Goal: Task Accomplishment & Management: Use online tool/utility

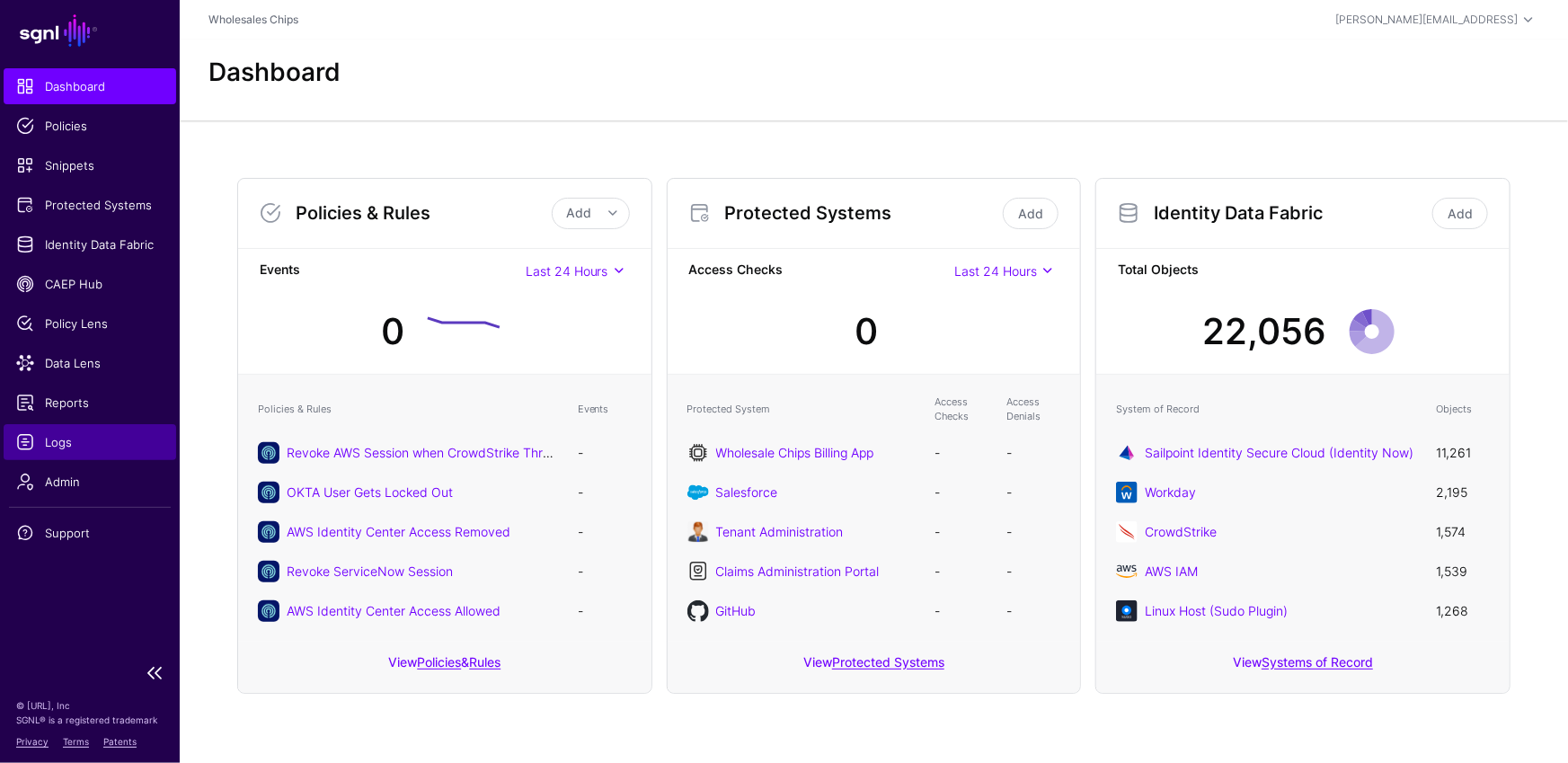
click at [79, 449] on link "Logs" at bounding box center [90, 442] width 172 height 36
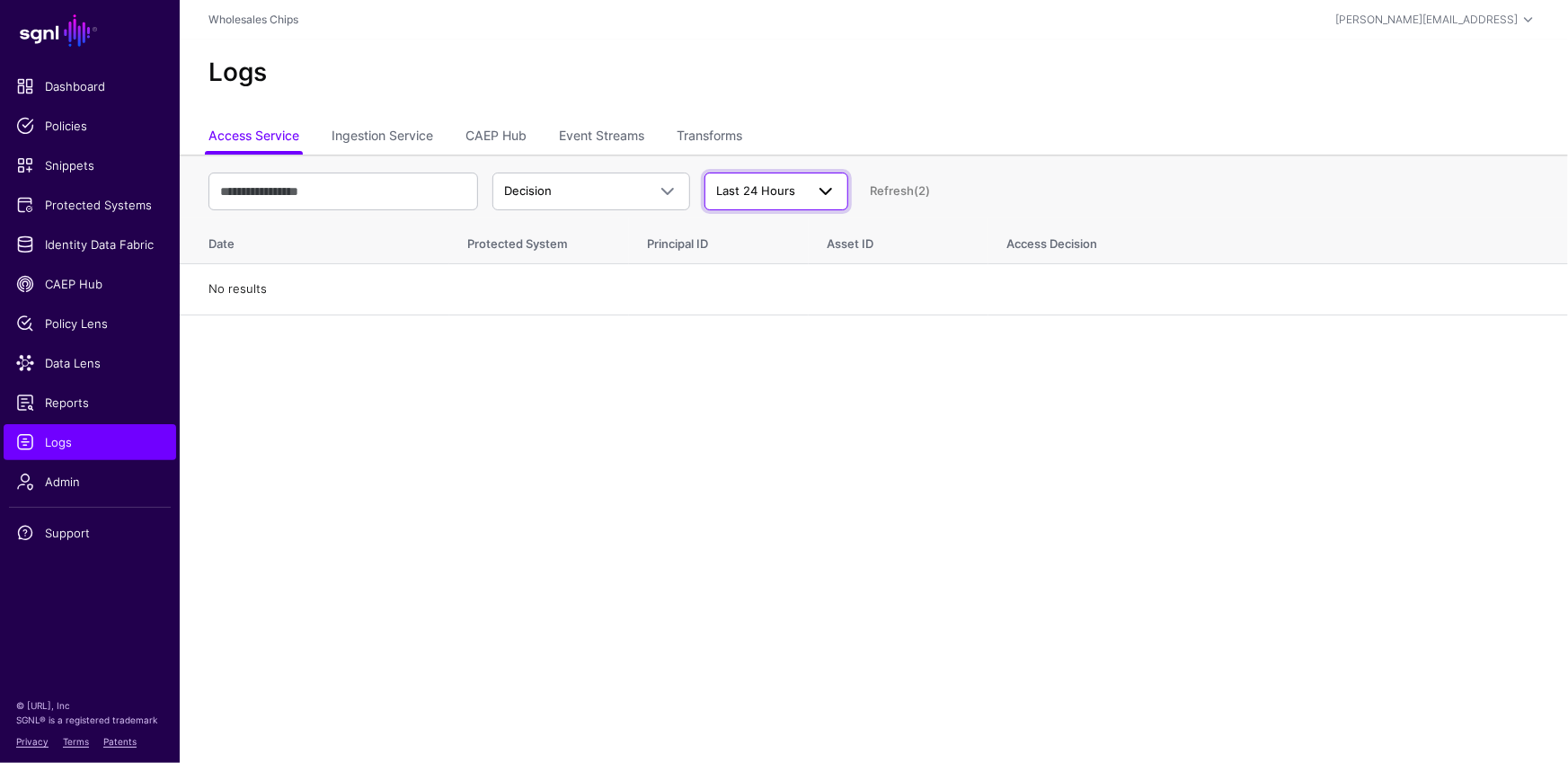
click at [783, 181] on span "Last 24 Hours" at bounding box center [775, 191] width 120 height 22
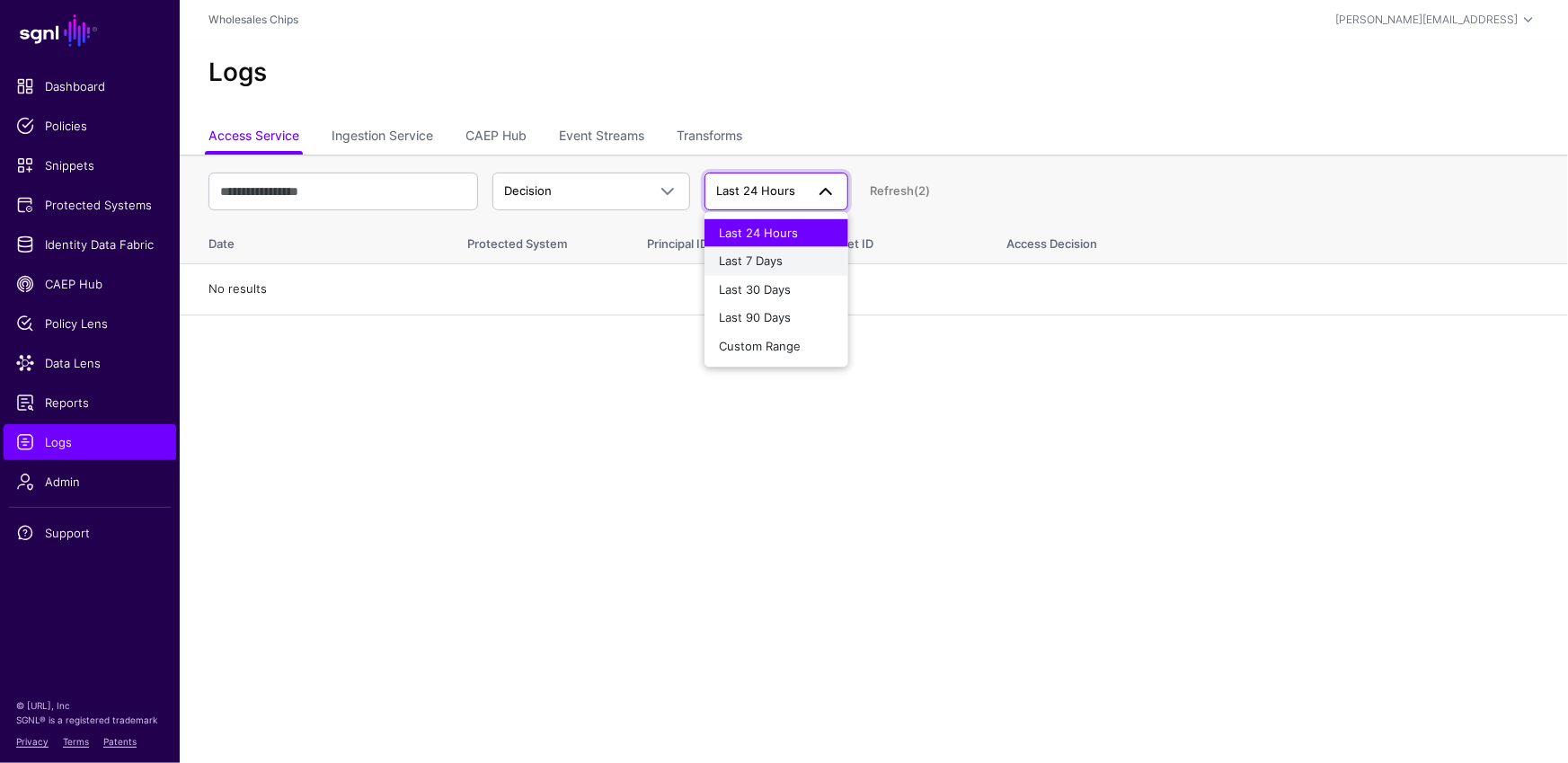
click at [772, 260] on span "Last 7 Days" at bounding box center [750, 260] width 63 height 14
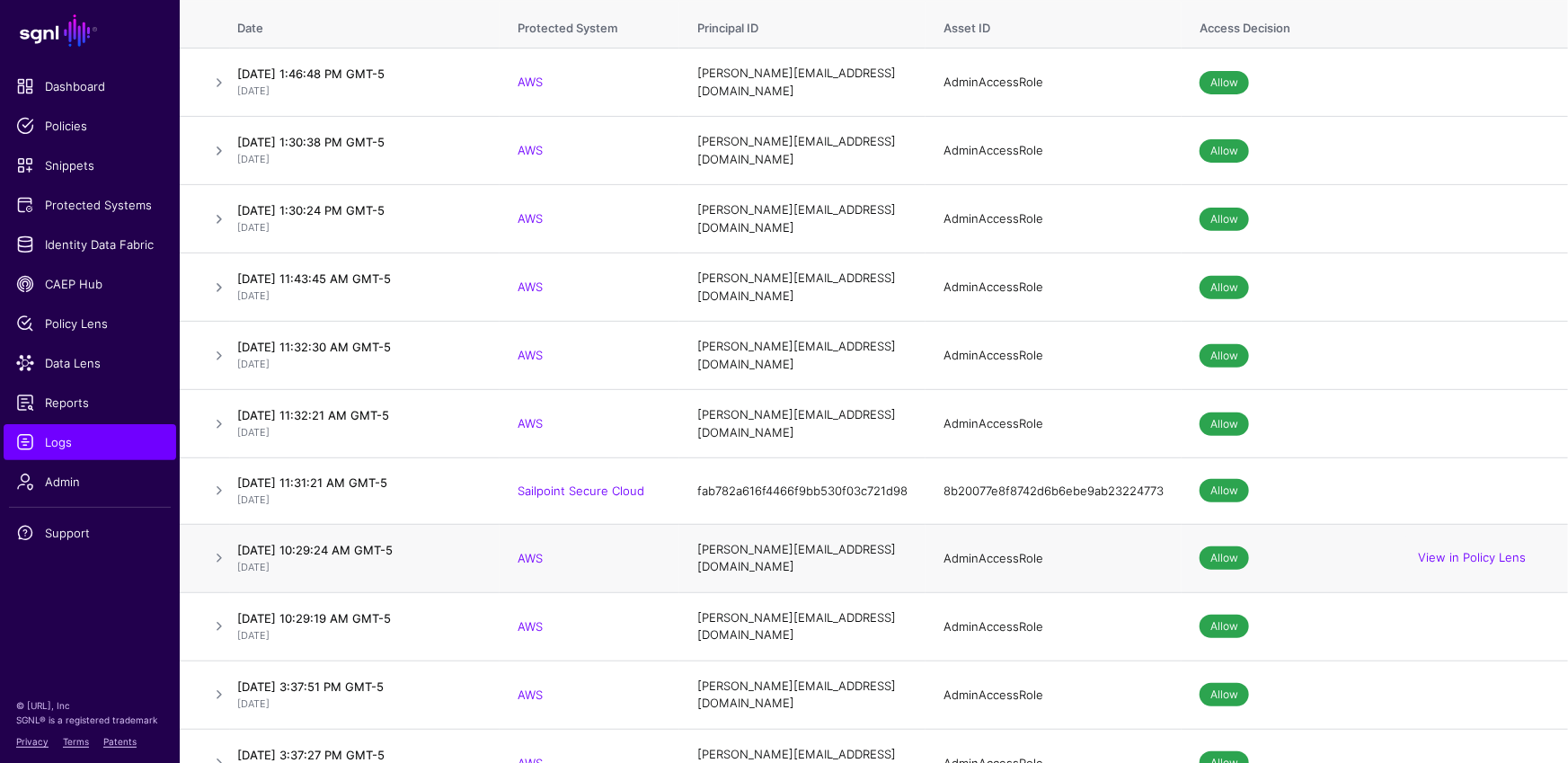
scroll to position [225, 0]
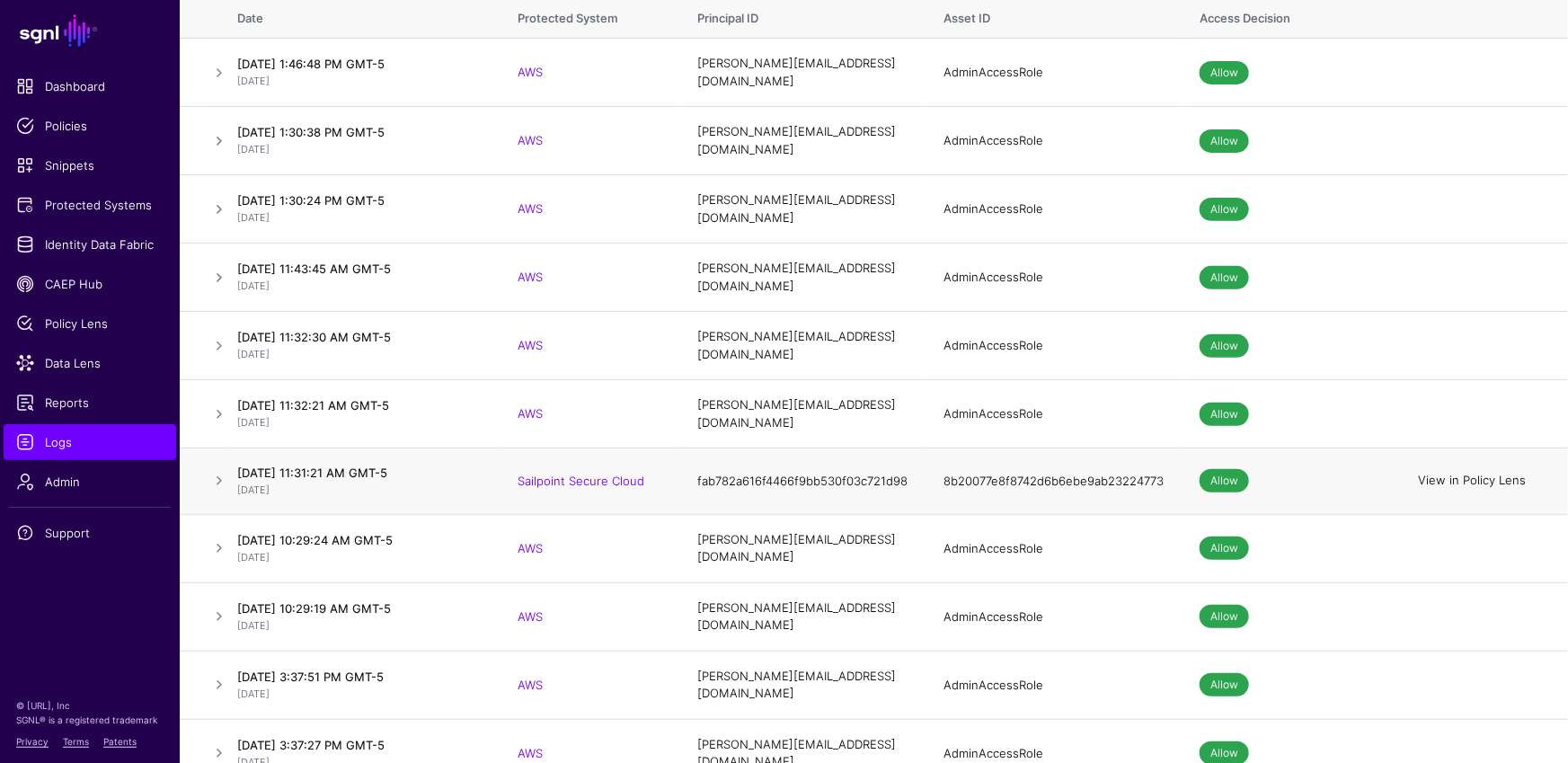
click at [1486, 474] on link "View in Policy Lens" at bounding box center [1472, 480] width 108 height 14
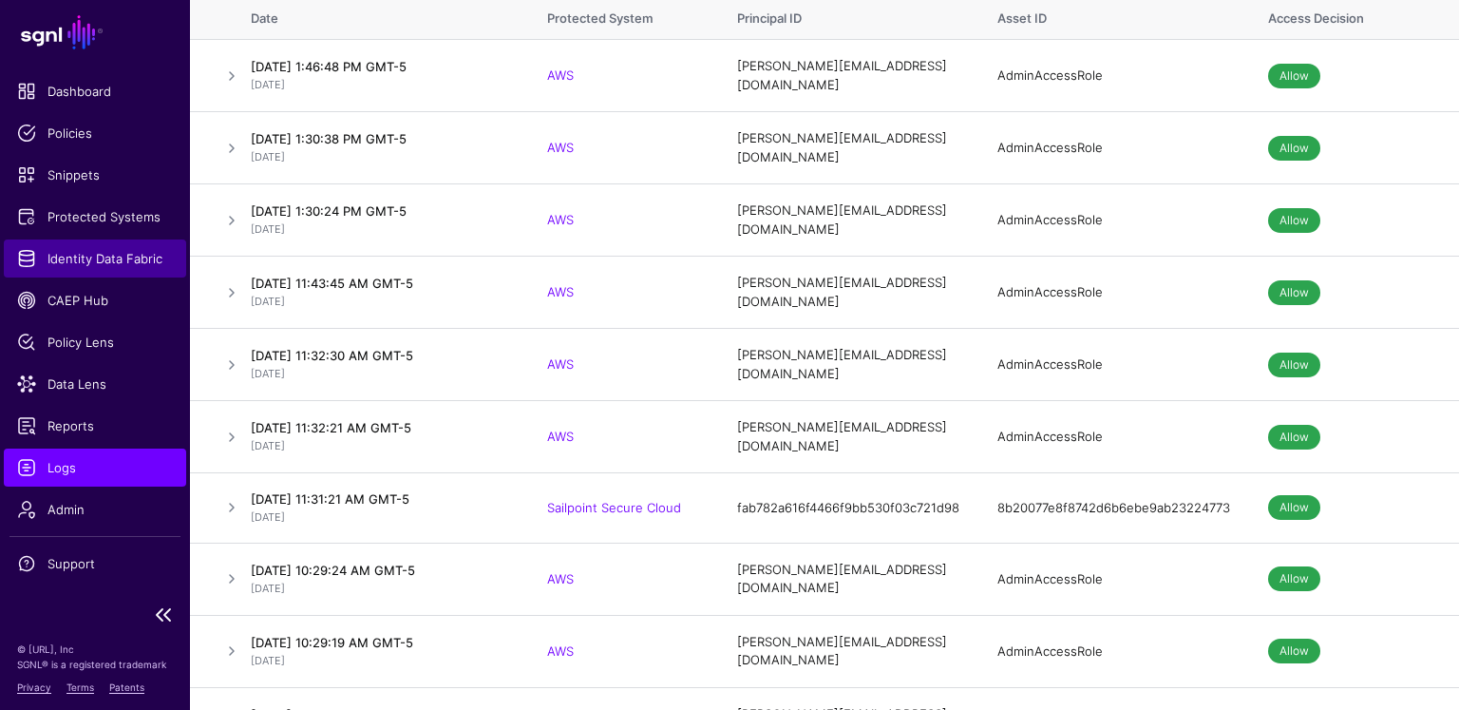
click at [105, 257] on span "Identity Data Fabric" at bounding box center [95, 258] width 156 height 19
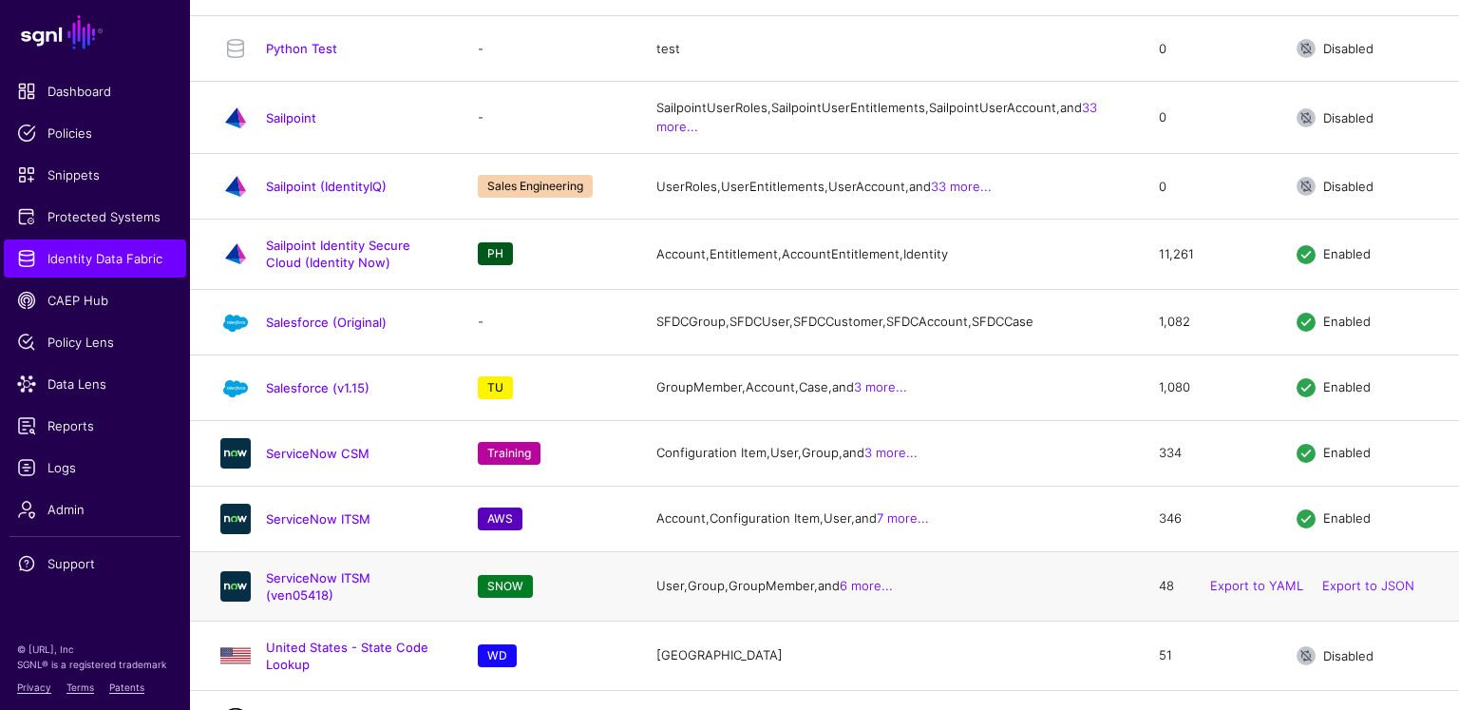
scroll to position [3381, 0]
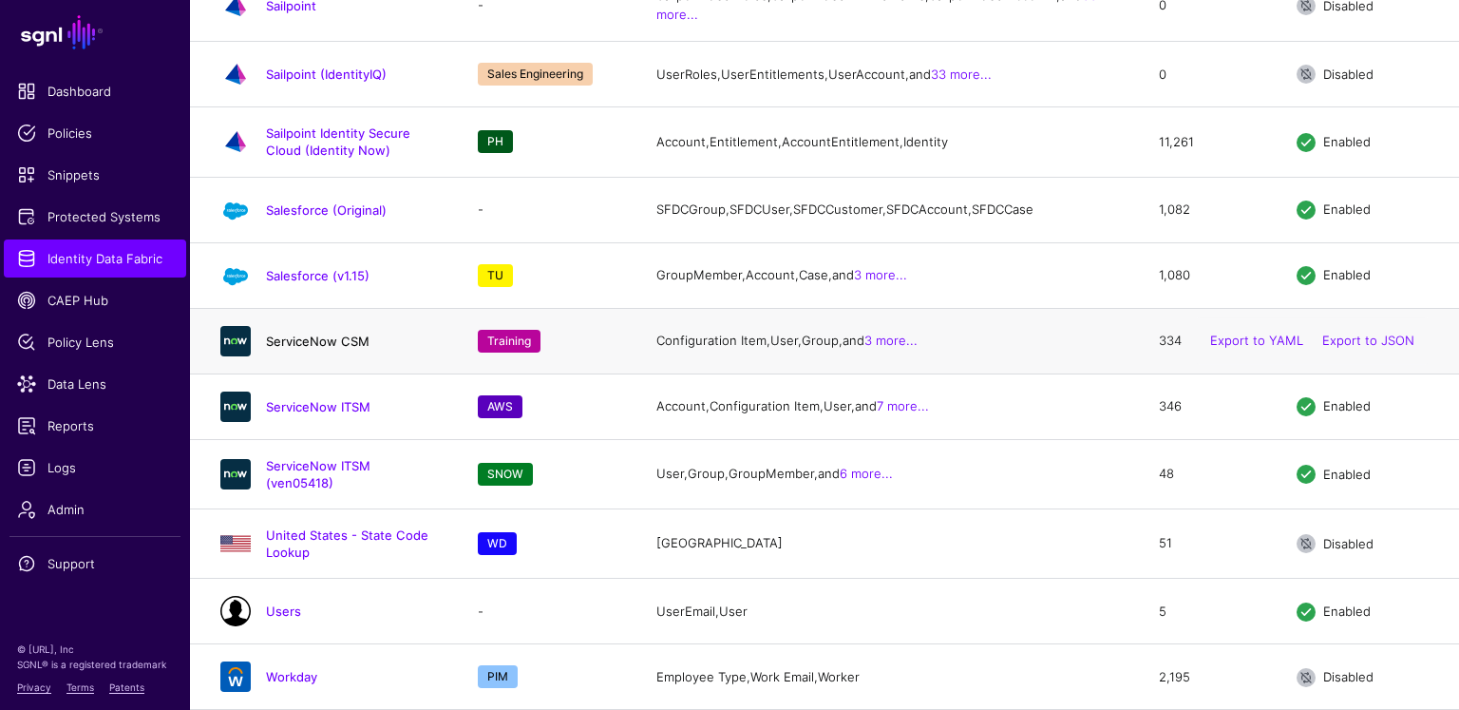
click at [320, 333] on link "ServiceNow CSM" at bounding box center [318, 340] width 104 height 15
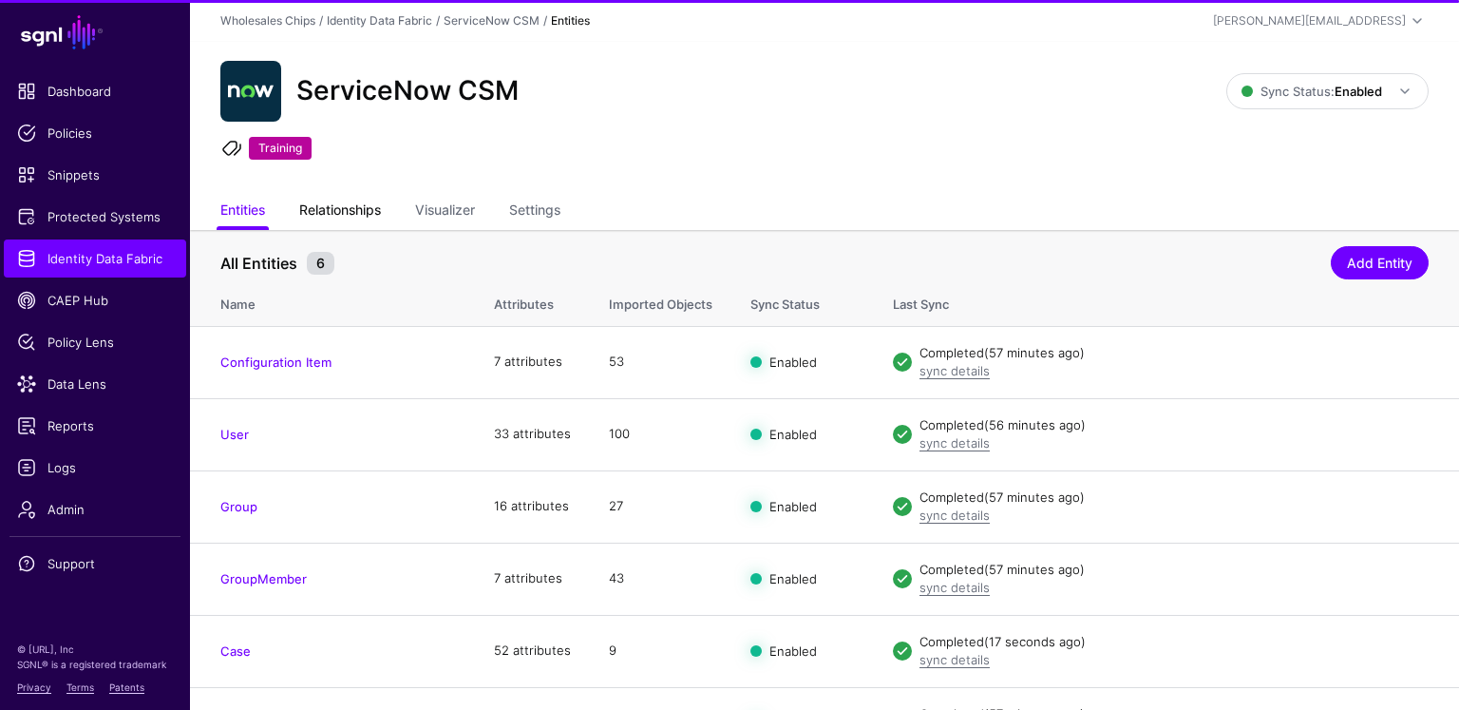
click at [324, 203] on link "Relationships" at bounding box center [340, 212] width 82 height 36
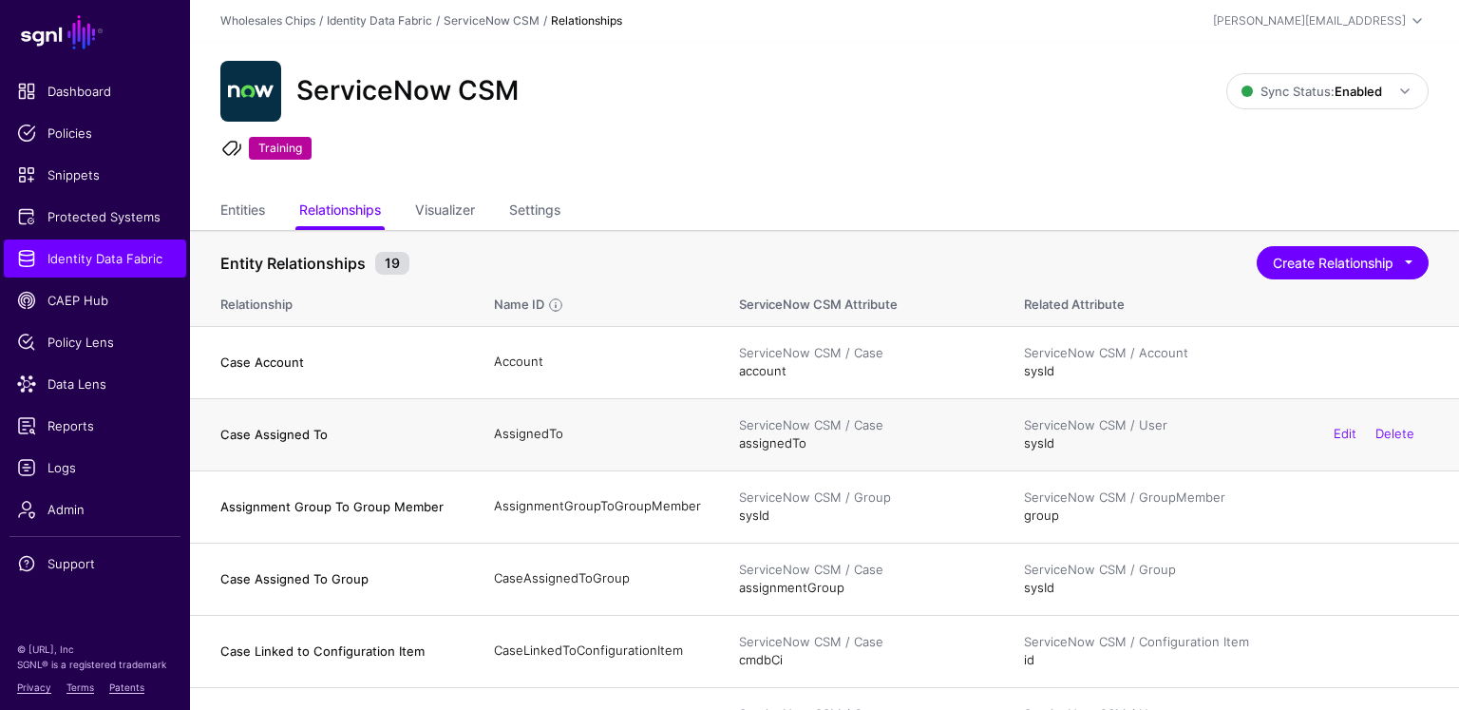
scroll to position [76, 0]
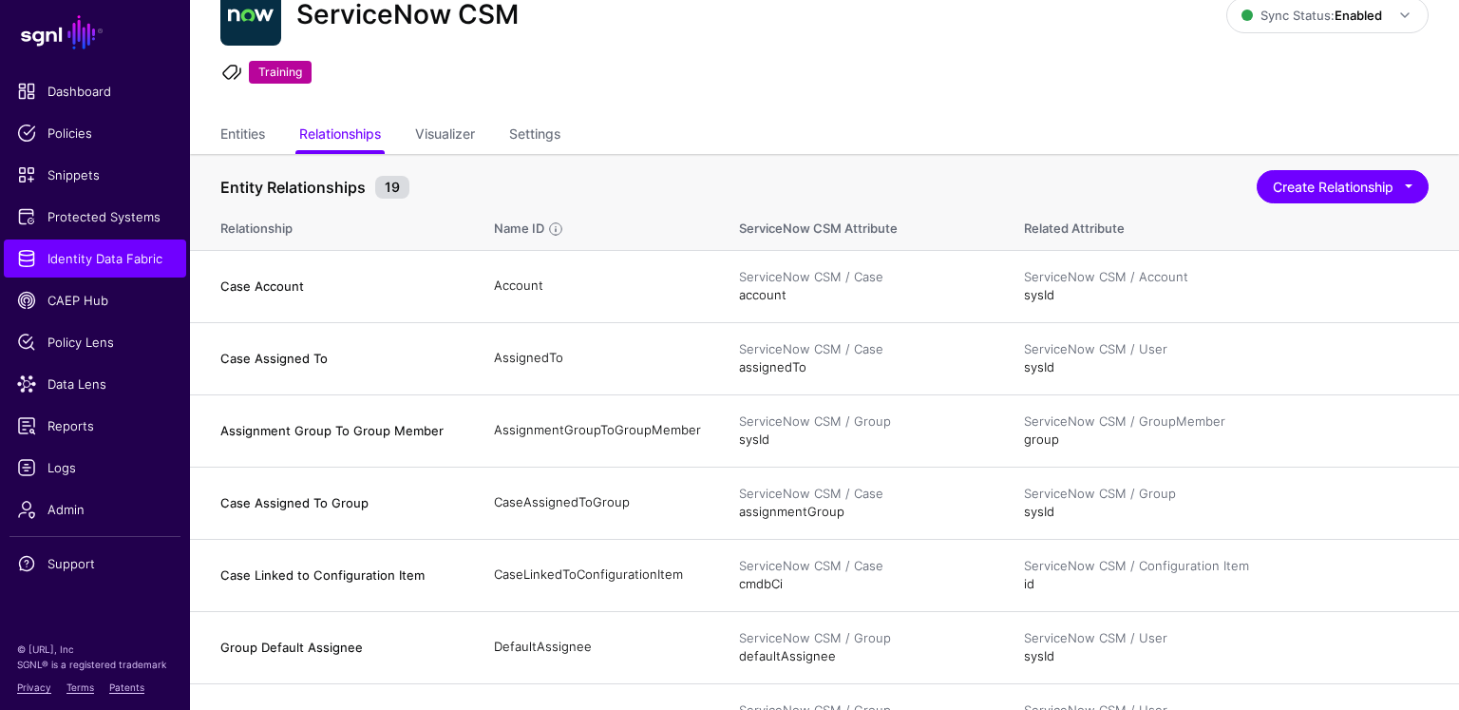
click at [891, 89] on div "ServiceNow CSM Sync Status: Enabled Enabled Syncing active for all configured e…" at bounding box center [824, 42] width 1269 height 152
click at [1033, 107] on div "ServiceNow CSM Sync Status: Enabled Enabled Syncing active for all configured e…" at bounding box center [824, 42] width 1269 height 152
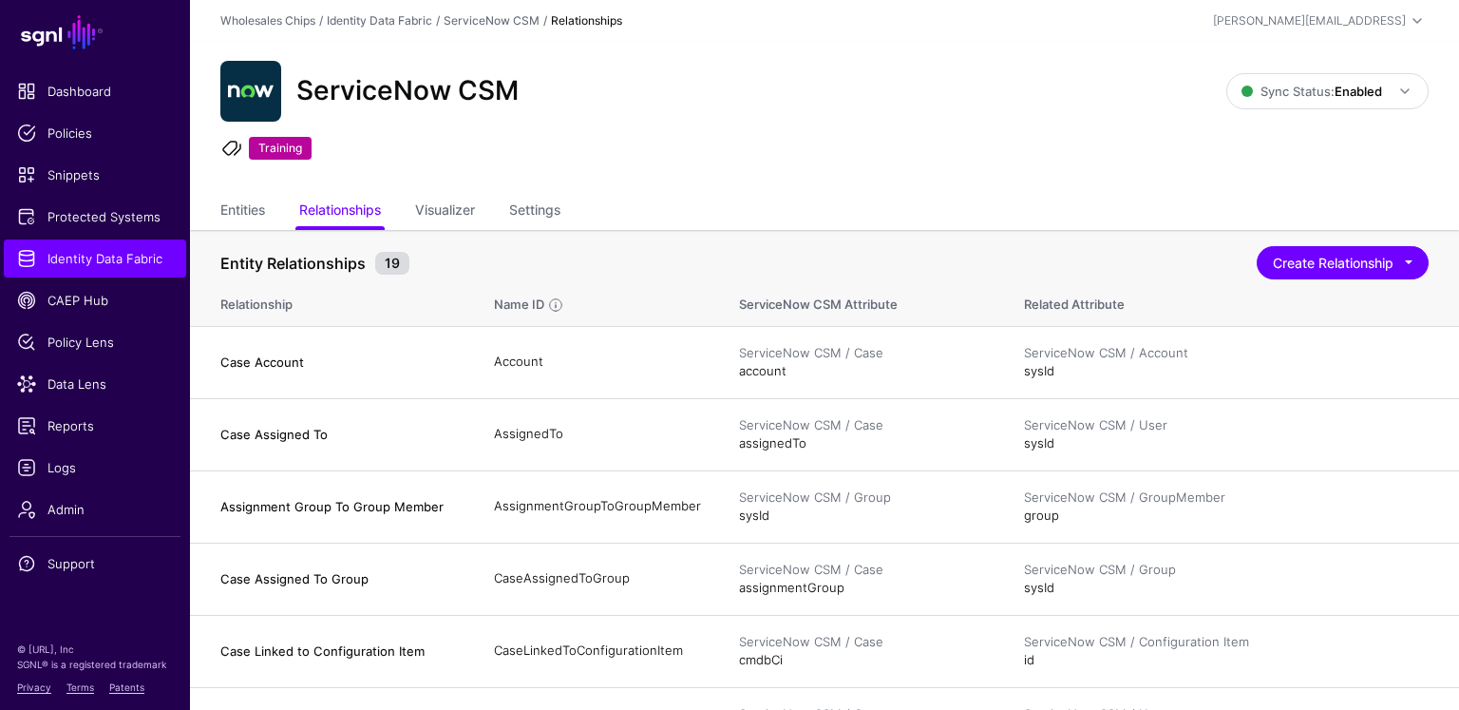
click at [803, 190] on div "ServiceNow CSM Sync Status: Enabled Enabled Syncing active for all configured e…" at bounding box center [824, 118] width 1269 height 152
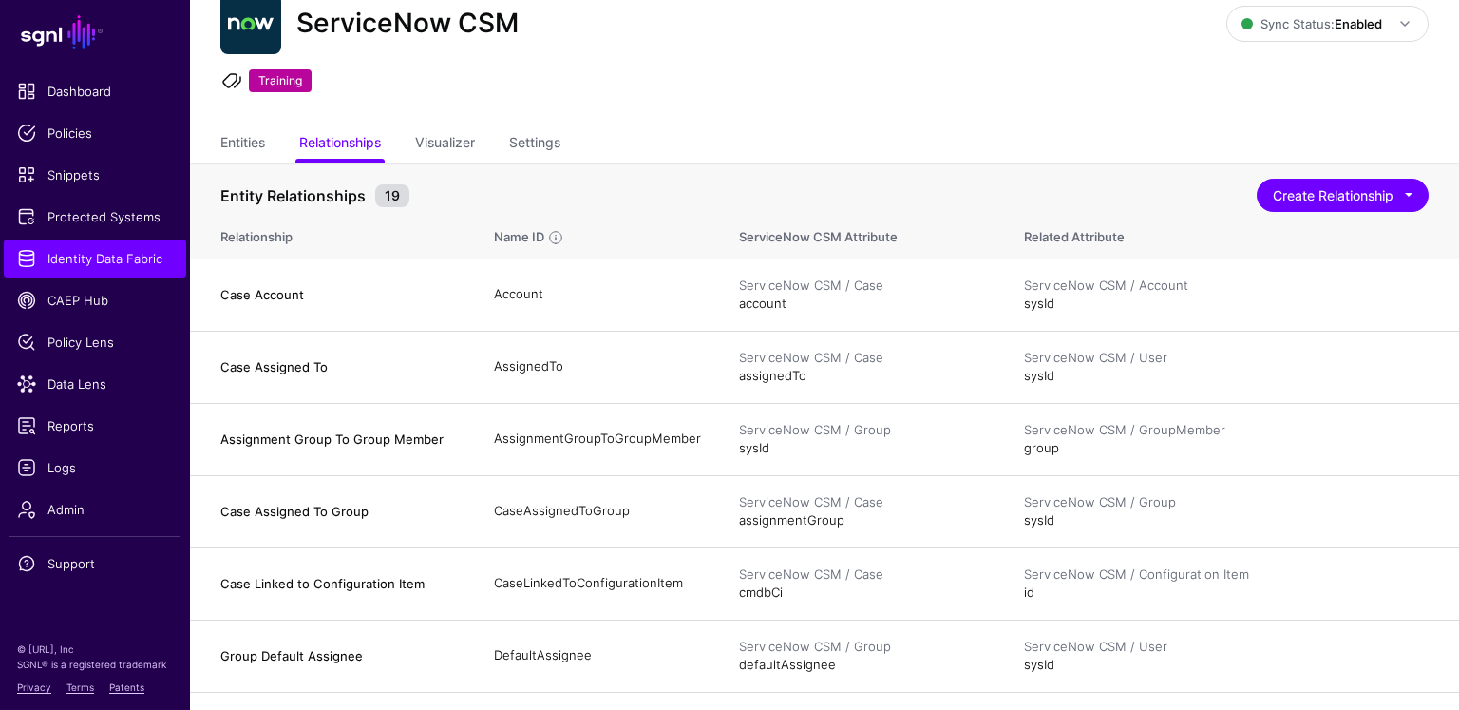
scroll to position [48, 0]
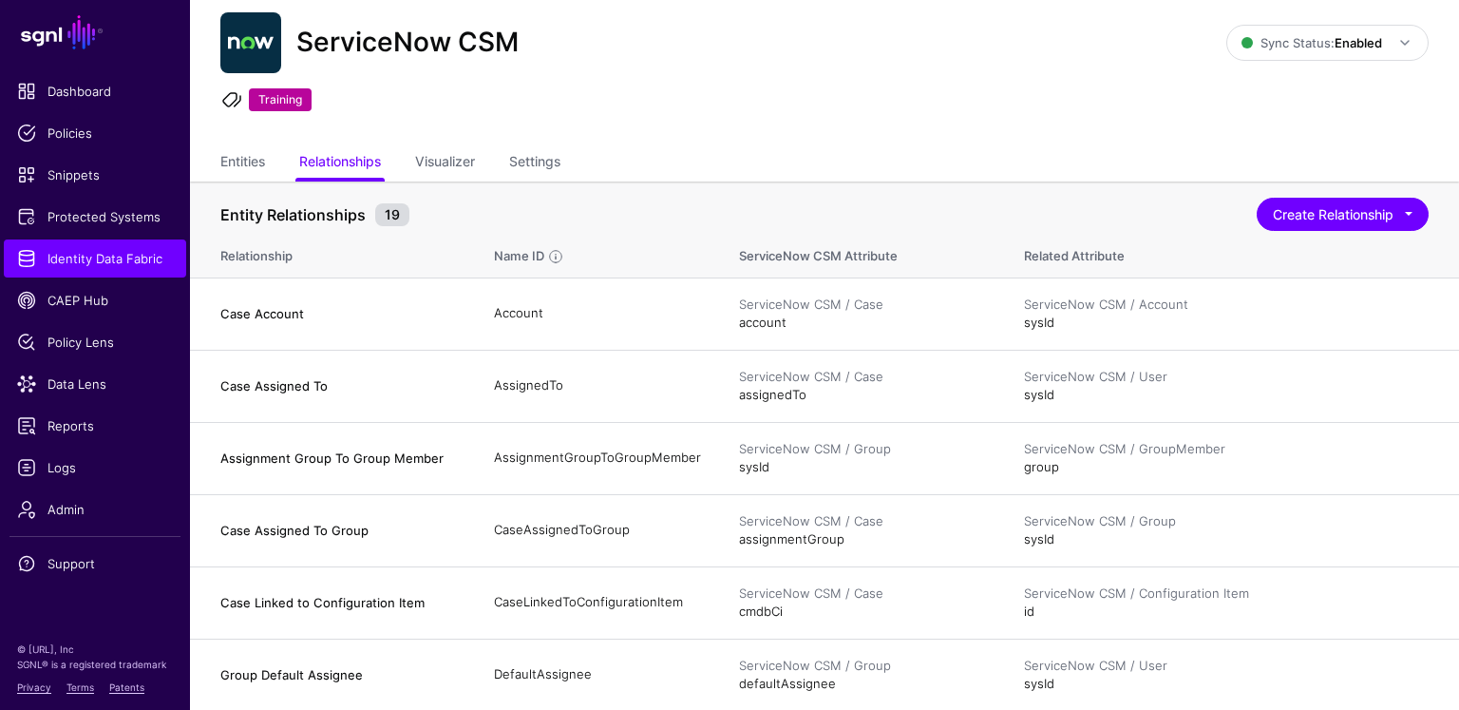
click at [1000, 160] on ul "Entities Relationships Visualizer Settings" at bounding box center [824, 163] width 1209 height 36
click at [94, 389] on span "Data Lens" at bounding box center [95, 383] width 156 height 19
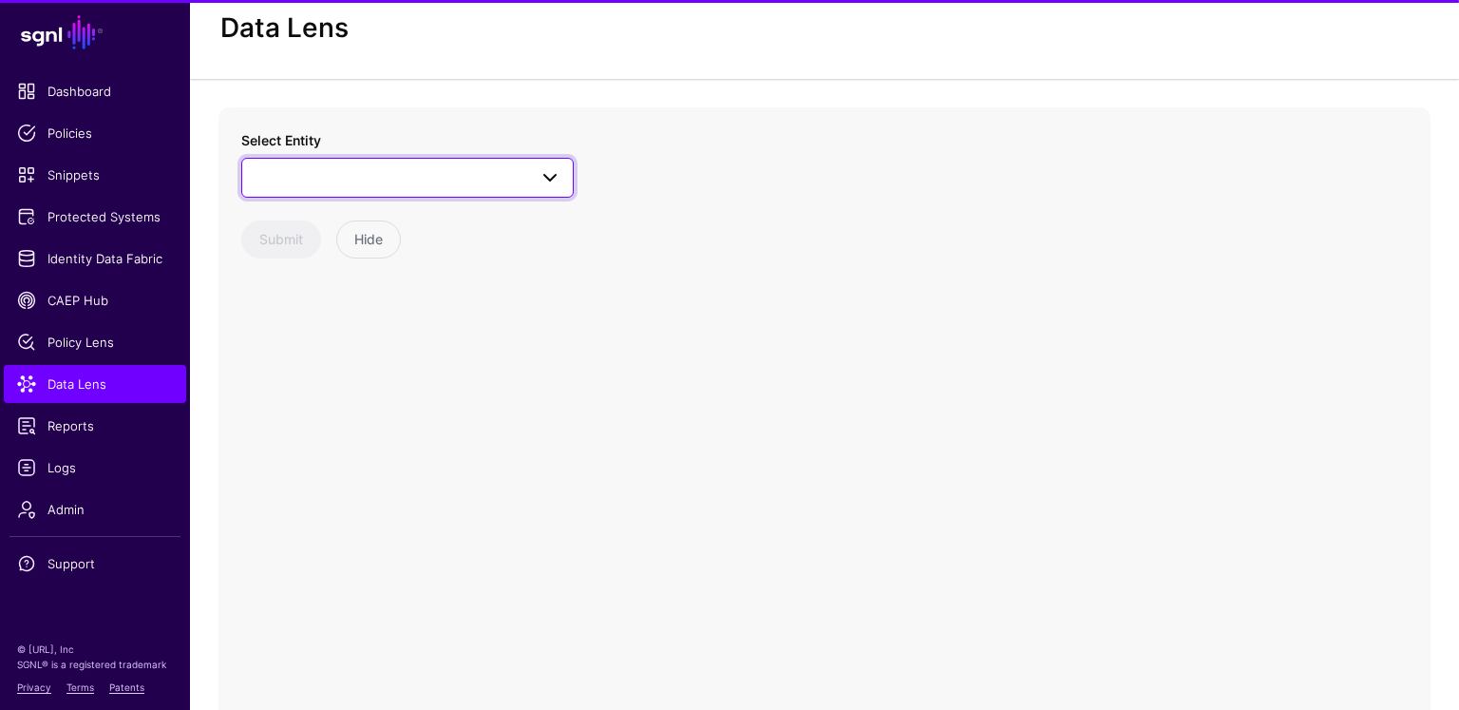
click at [408, 166] on span at bounding box center [408, 177] width 308 height 23
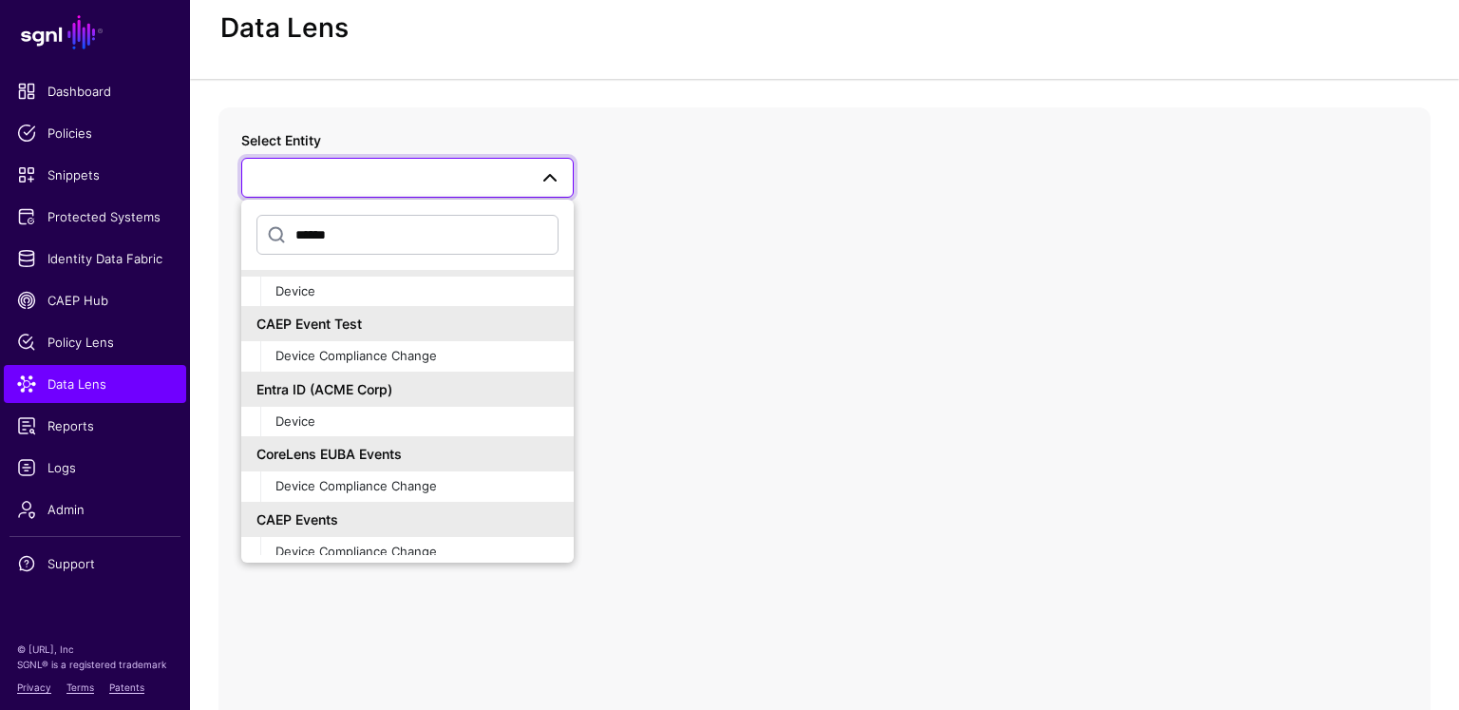
scroll to position [38, 0]
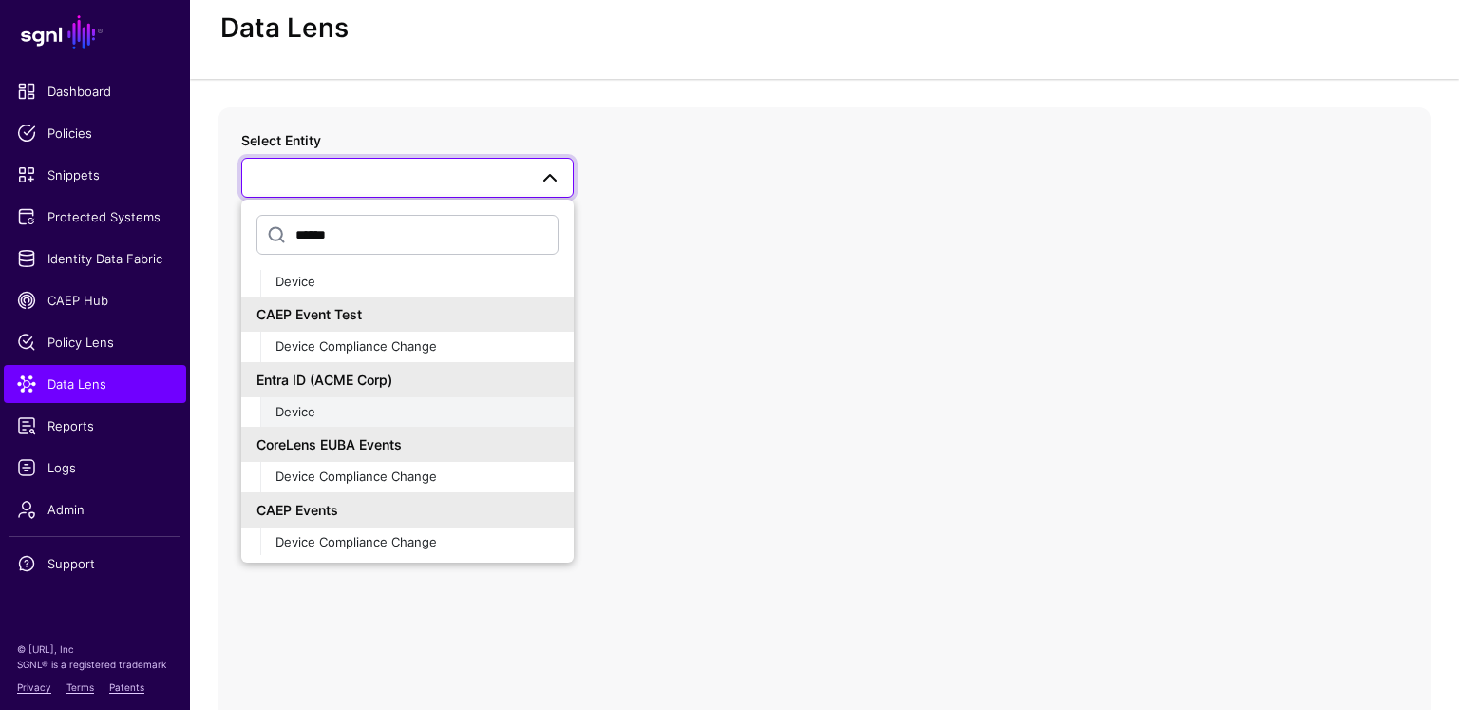
type input "******"
drag, startPoint x: 345, startPoint y: 408, endPoint x: 793, endPoint y: 342, distance: 453.2
click at [345, 407] on div "Device" at bounding box center [417, 412] width 283 height 19
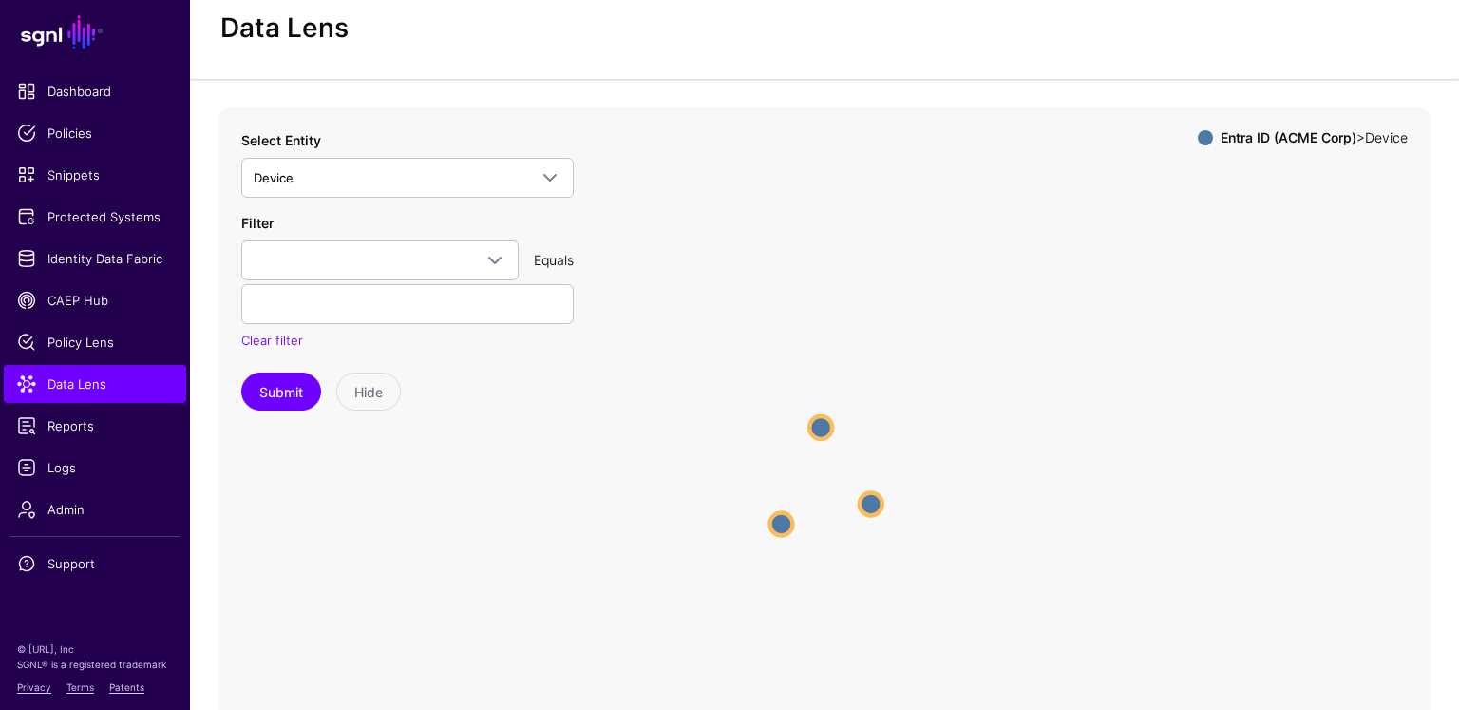
click at [843, 428] on icon "Device Device Device Device Device Device" at bounding box center [825, 487] width 1212 height 760
click at [837, 426] on icon "Device Device Device Device Device Device" at bounding box center [825, 487] width 1212 height 760
click at [820, 425] on circle at bounding box center [820, 424] width 23 height 23
click at [824, 417] on circle at bounding box center [820, 421] width 23 height 23
click at [818, 420] on circle at bounding box center [819, 419] width 23 height 23
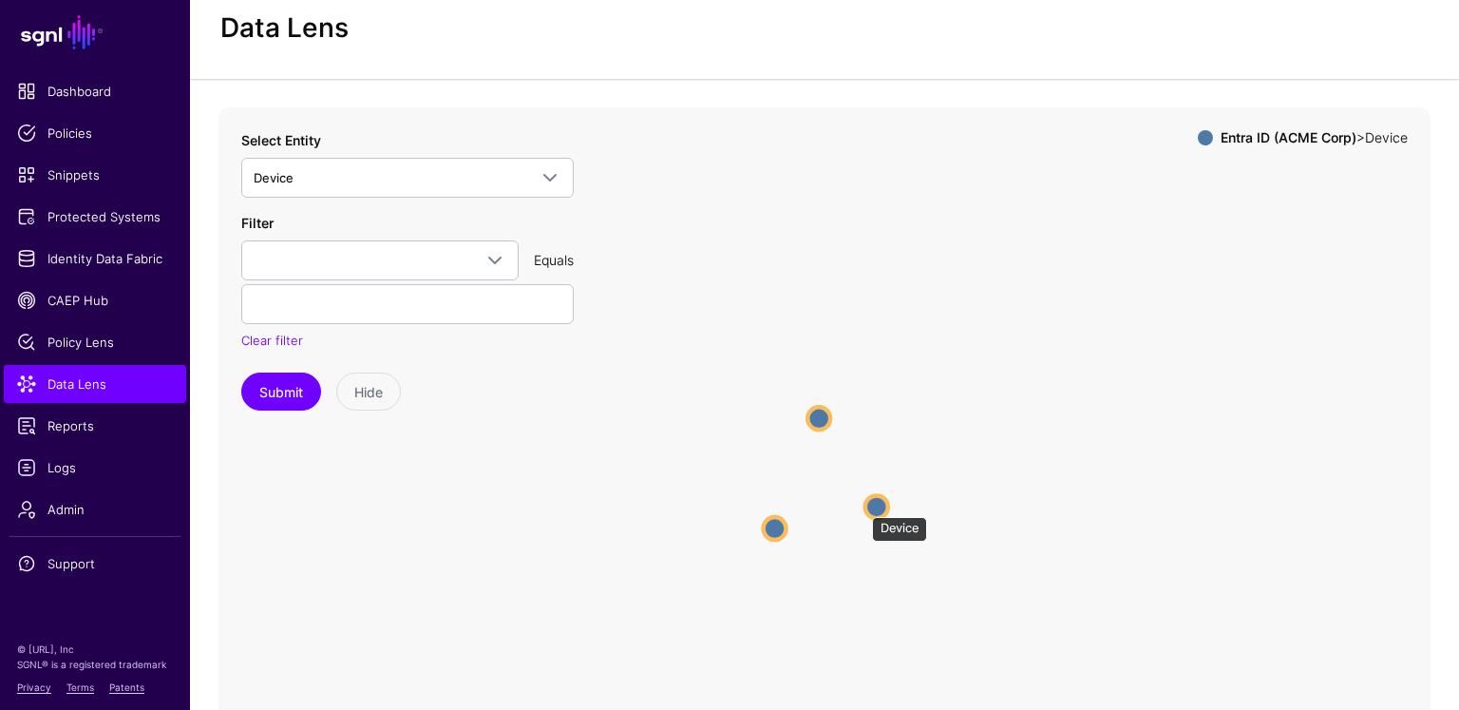
click at [866, 506] on circle at bounding box center [877, 506] width 23 height 23
click at [873, 507] on circle at bounding box center [877, 505] width 23 height 23
click at [887, 507] on circle at bounding box center [878, 504] width 23 height 23
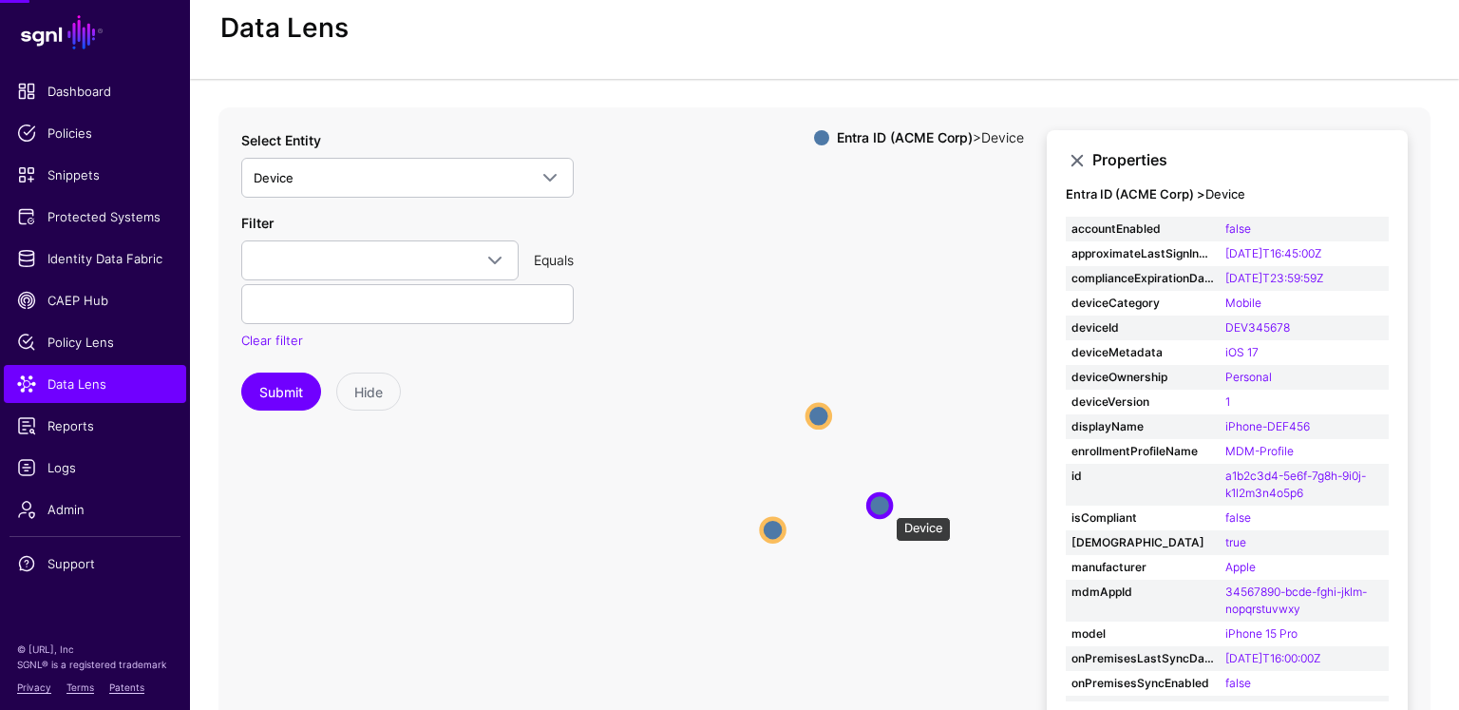
click at [886, 506] on circle at bounding box center [879, 505] width 23 height 23
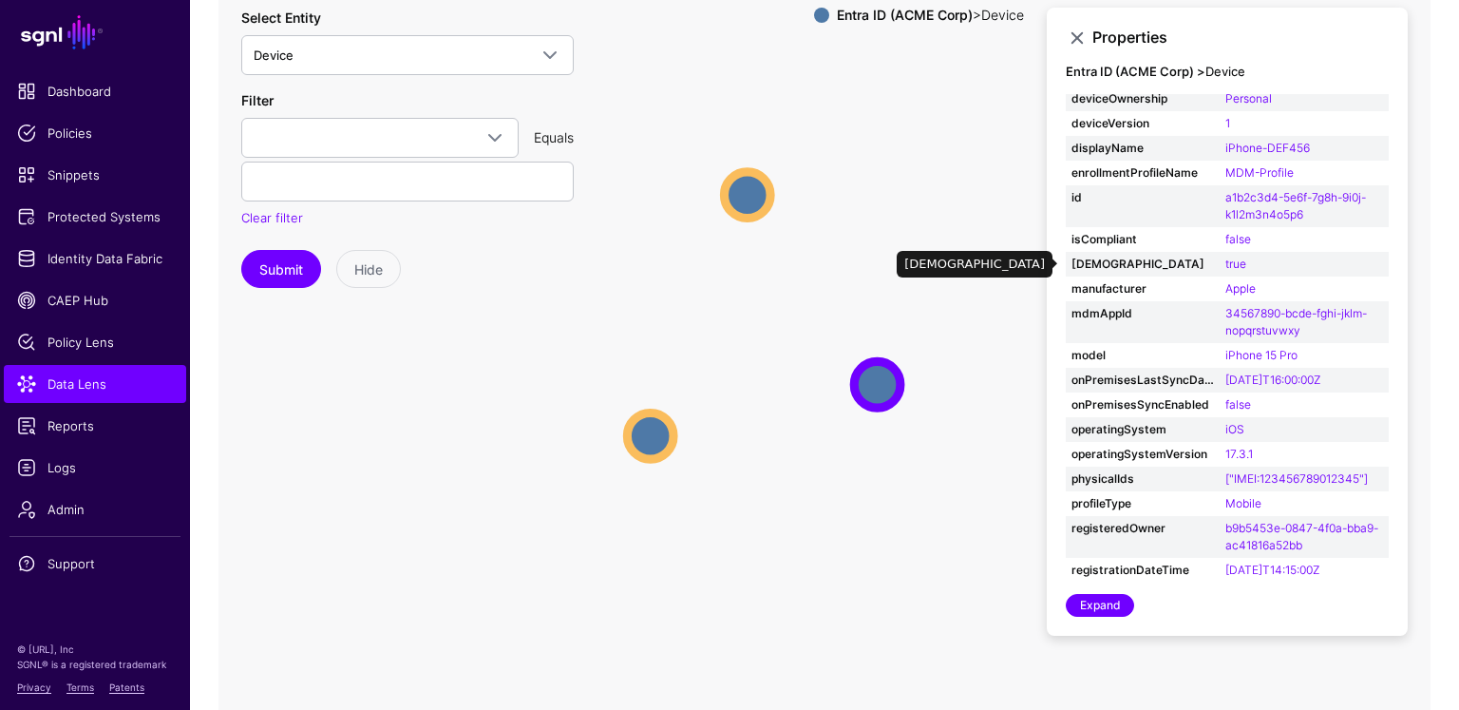
scroll to position [121, 0]
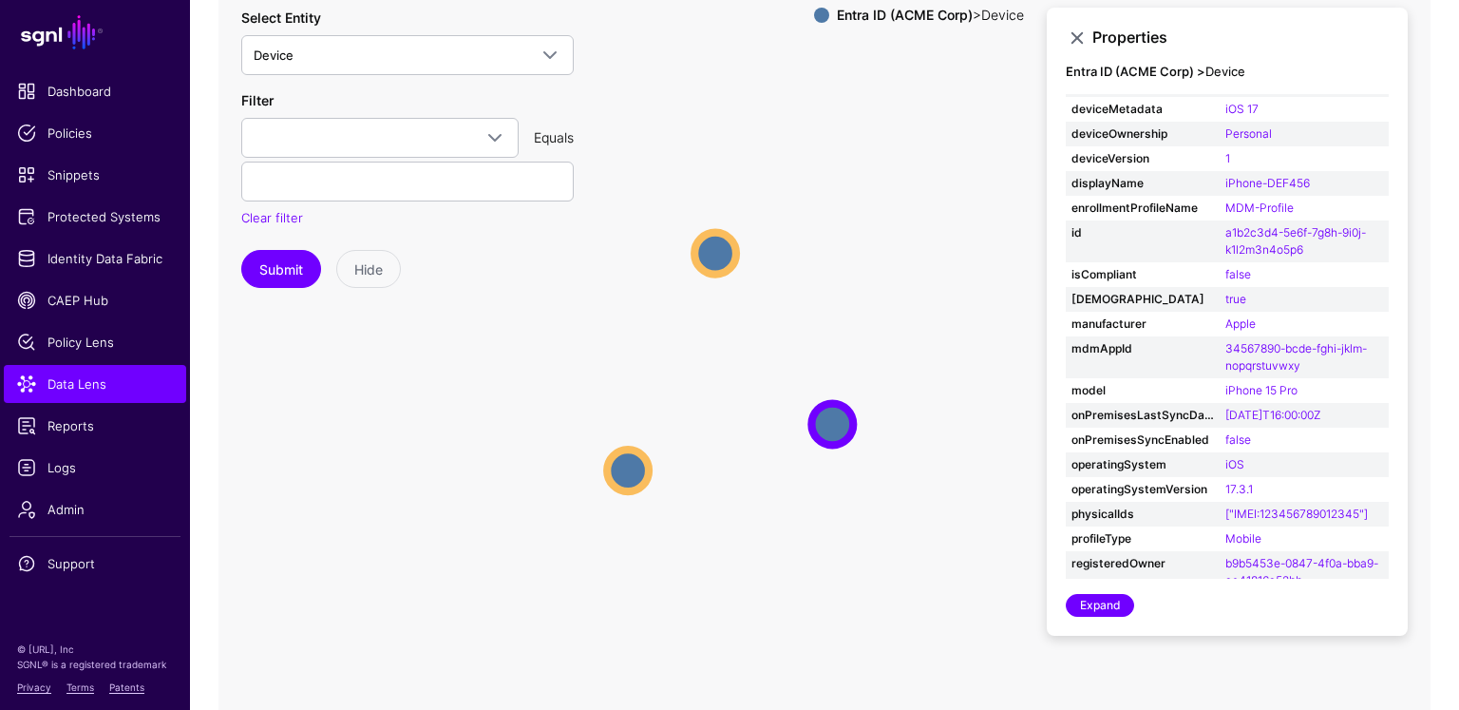
drag, startPoint x: 972, startPoint y: 196, endPoint x: 934, endPoint y: 224, distance: 47.5
click at [934, 224] on icon "Device Device Device Device Device Device" at bounding box center [825, 365] width 1212 height 760
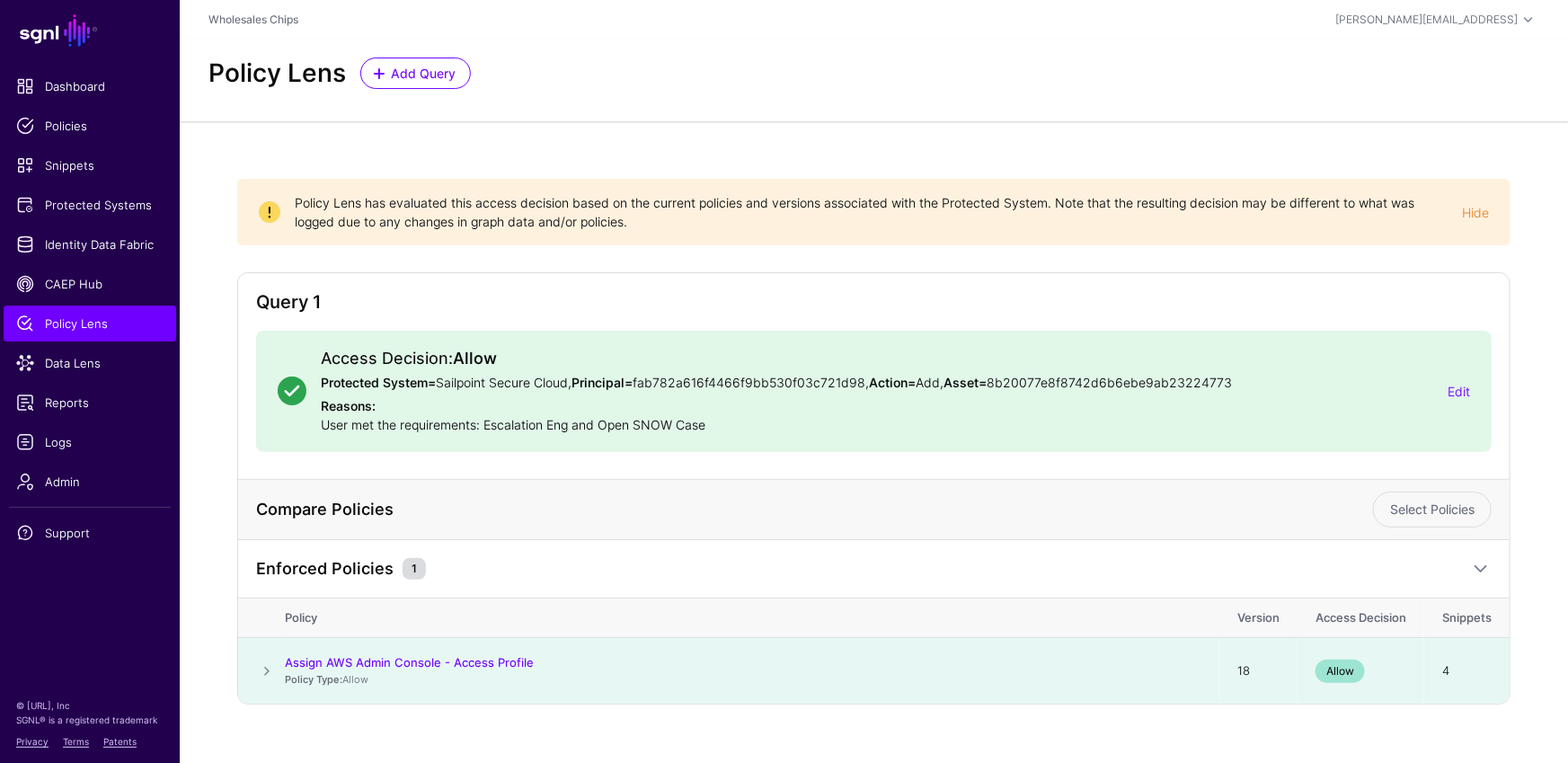
scroll to position [27, 0]
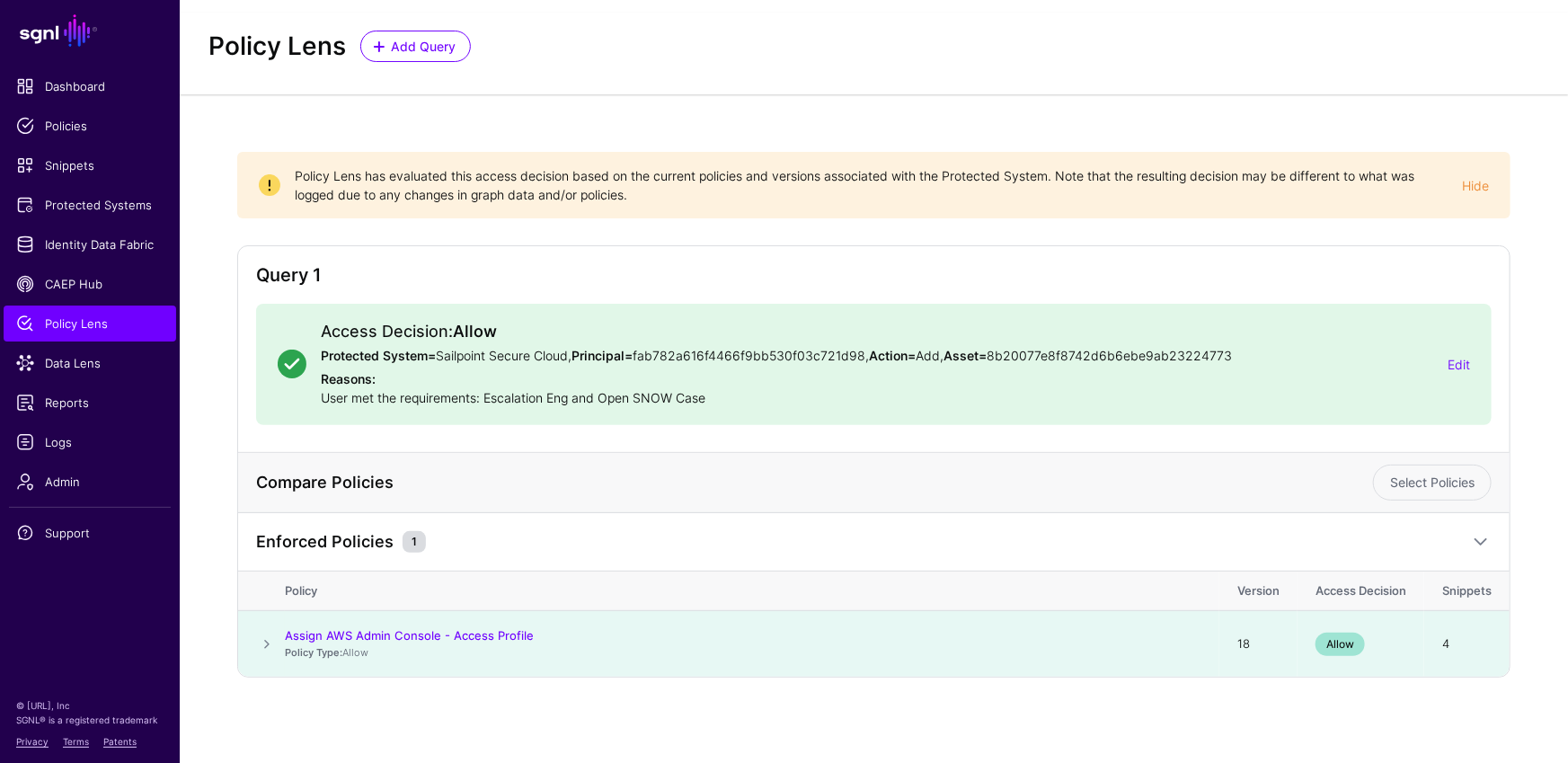
click at [262, 636] on span at bounding box center [267, 644] width 22 height 22
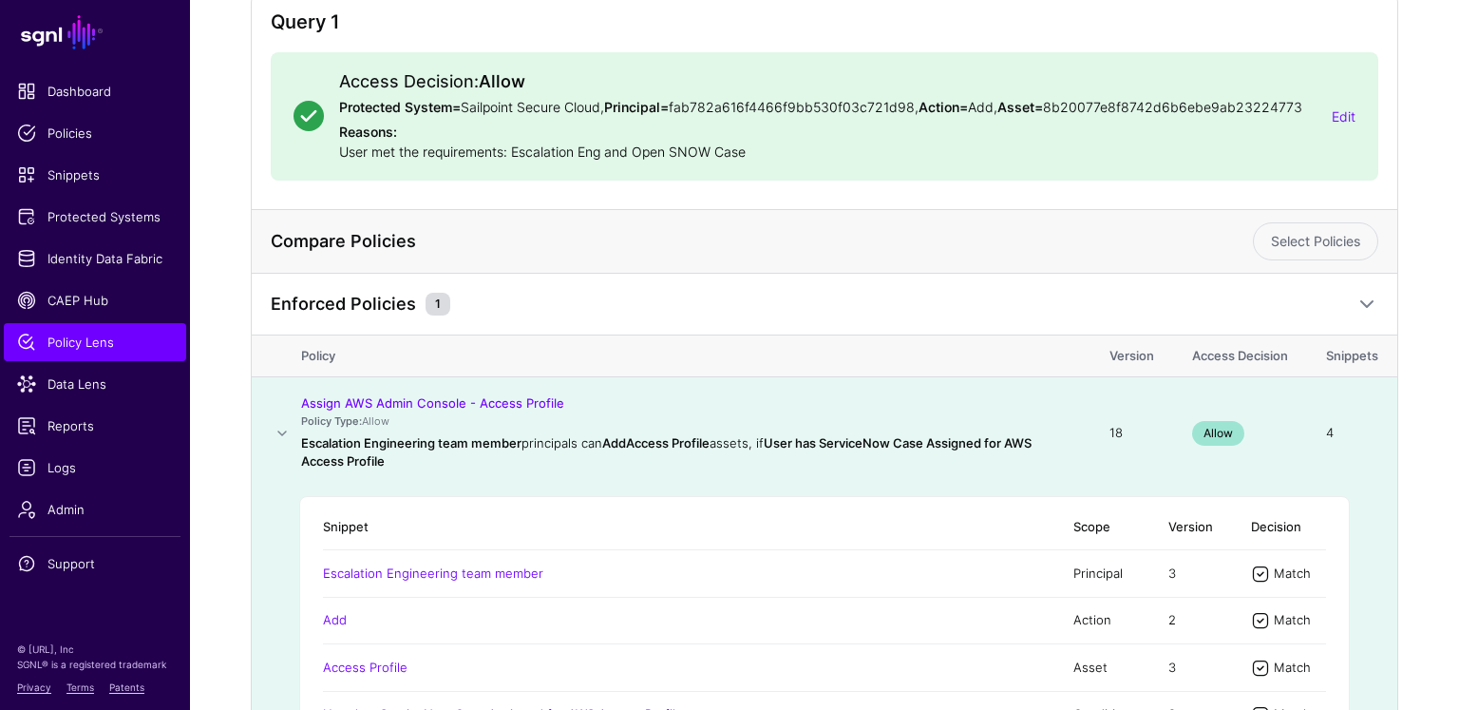
scroll to position [274, 0]
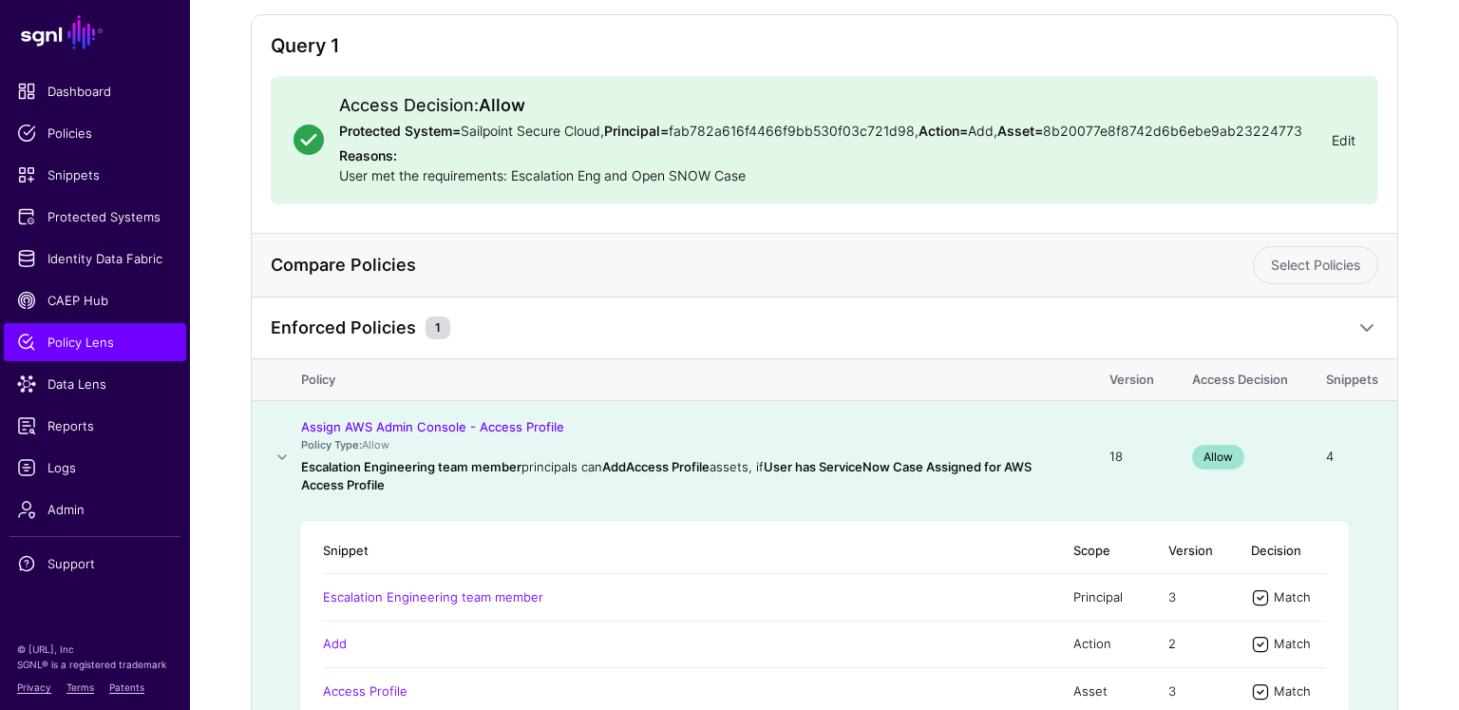
click at [1353, 145] on link "Edit" at bounding box center [1344, 140] width 24 height 16
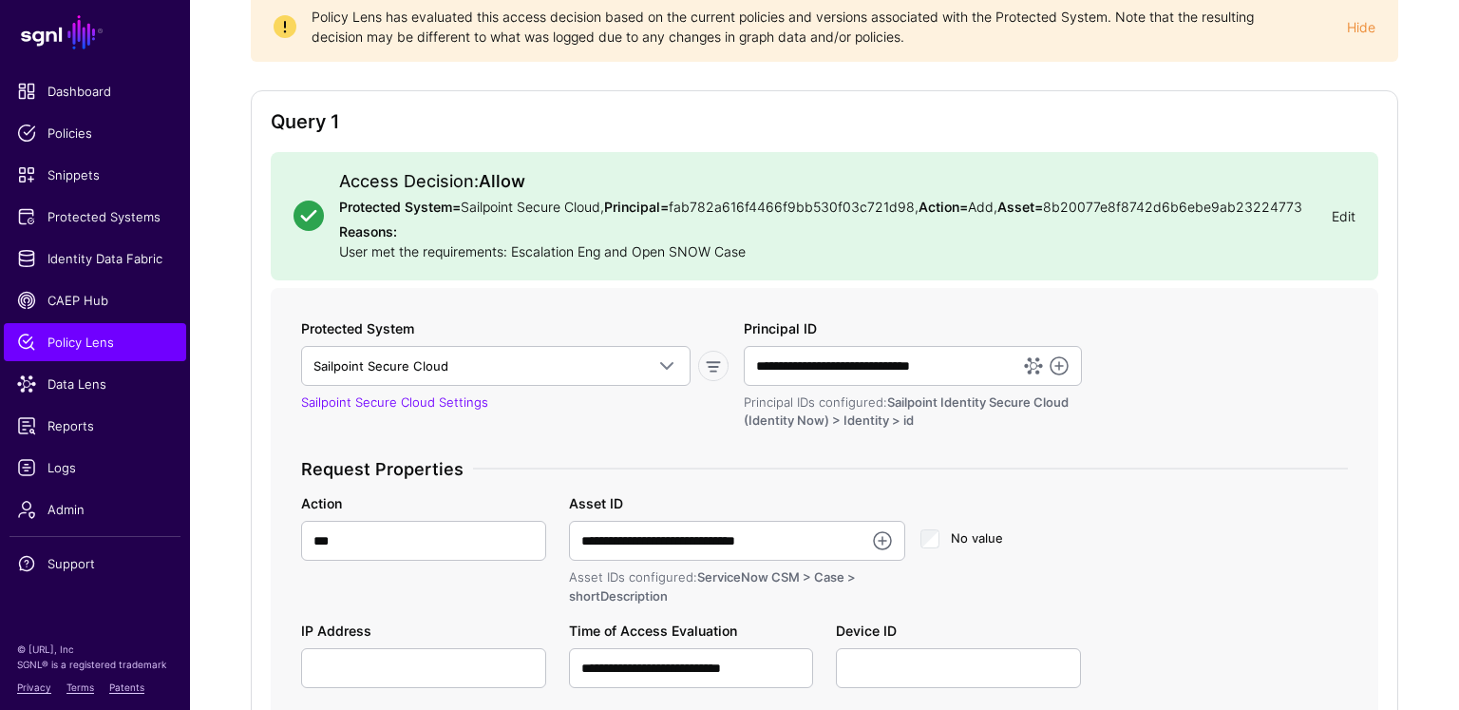
scroll to position [174, 0]
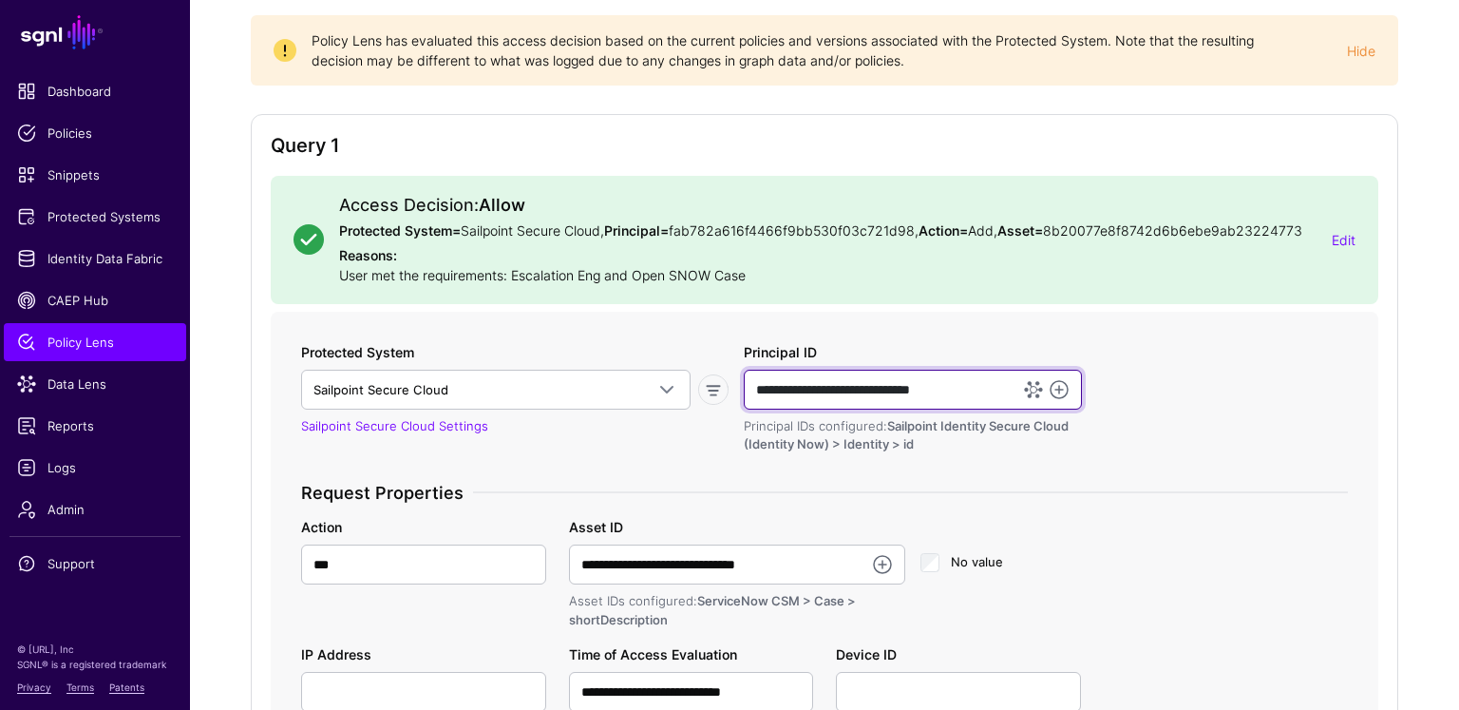
click at [831, 386] on input "**********" at bounding box center [913, 390] width 339 height 40
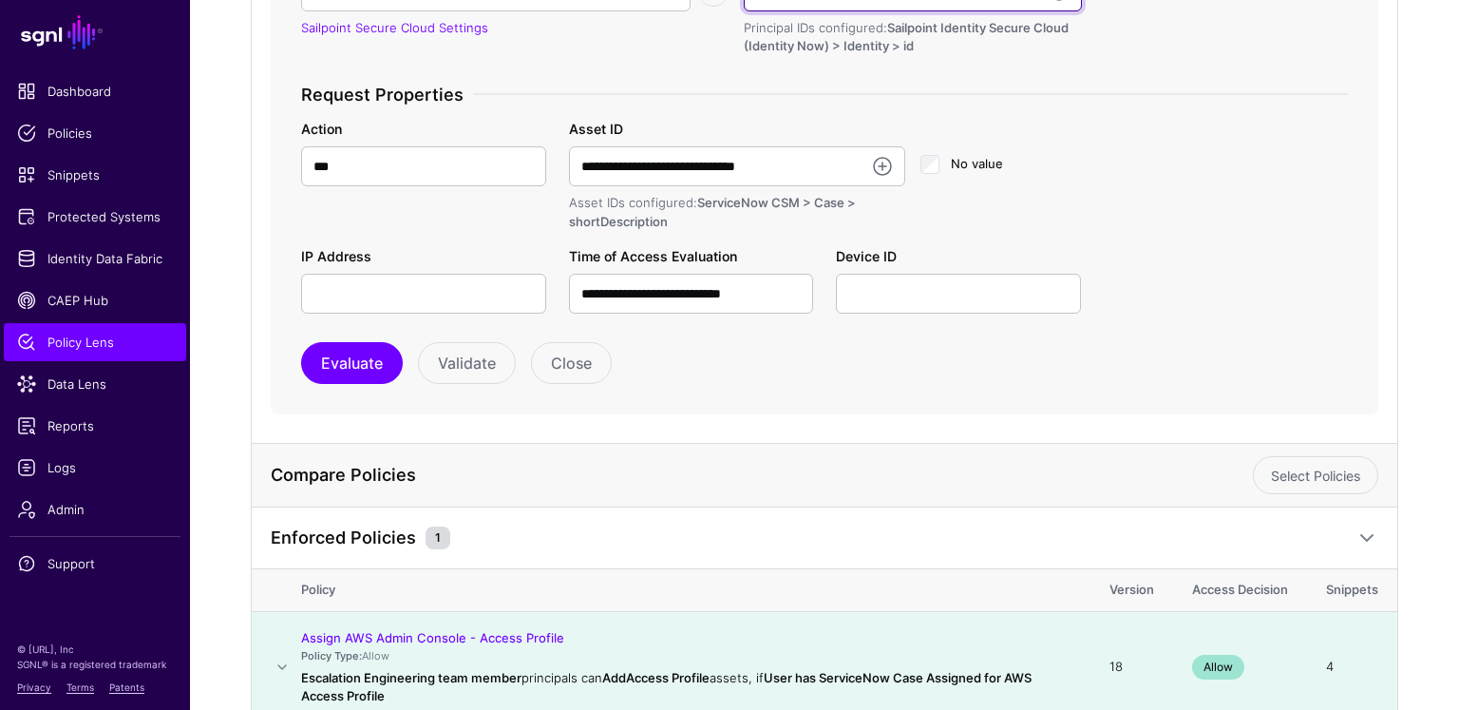
scroll to position [592, 0]
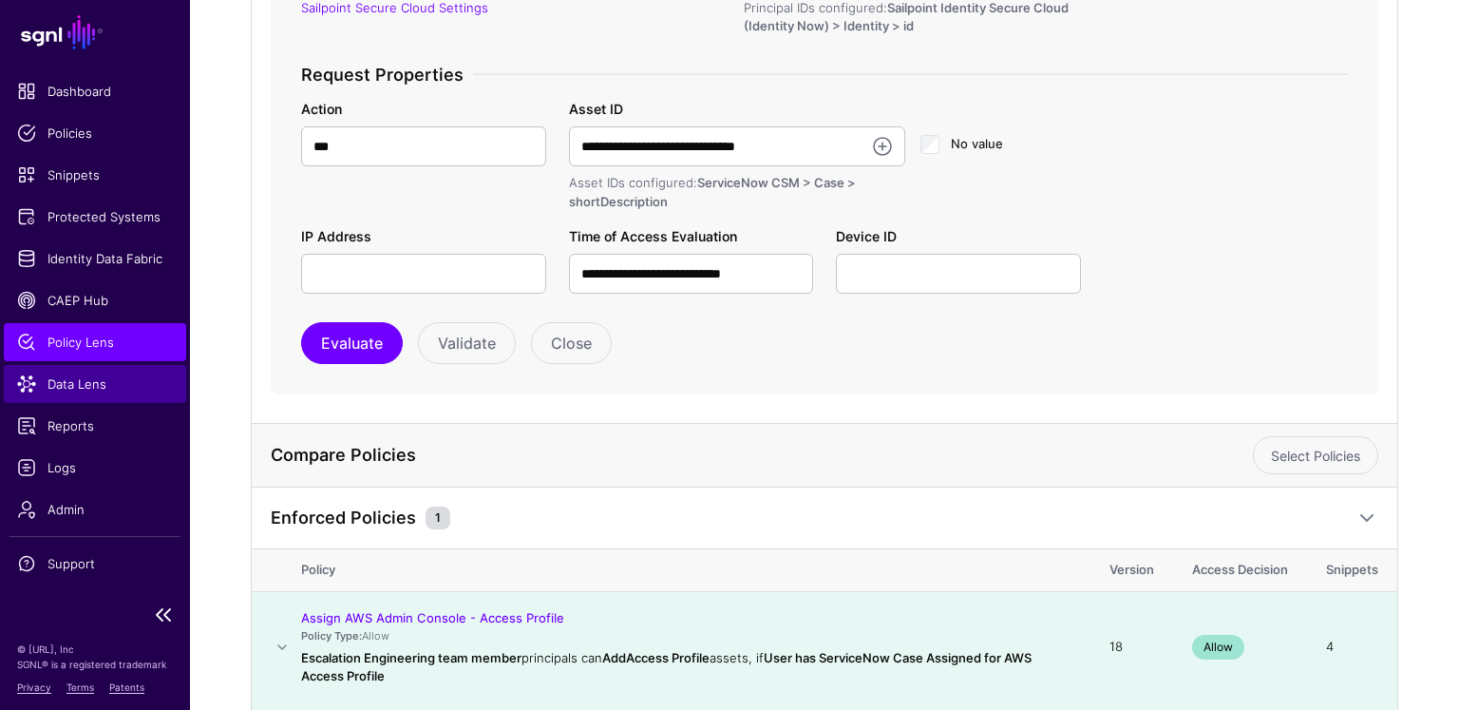
click at [102, 383] on span "Data Lens" at bounding box center [95, 383] width 156 height 19
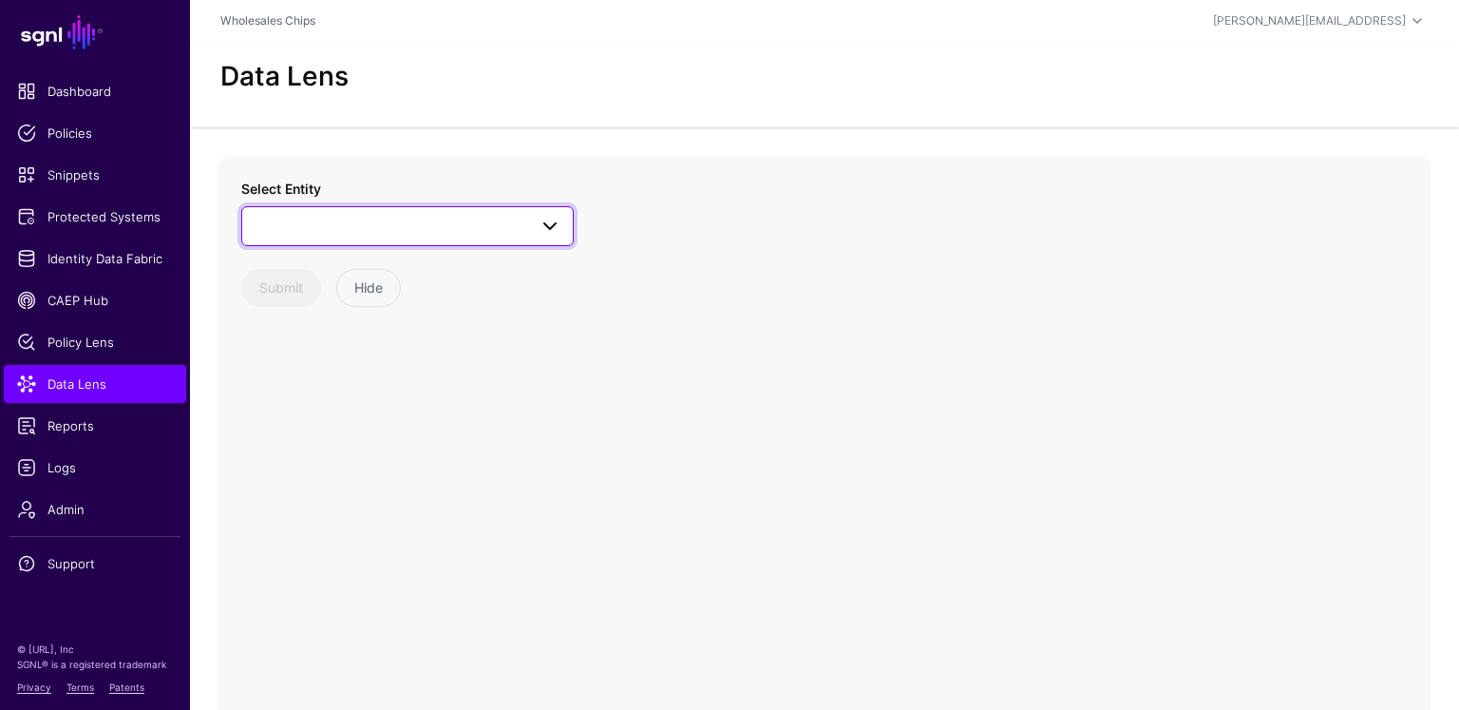
click at [535, 230] on span at bounding box center [544, 226] width 34 height 23
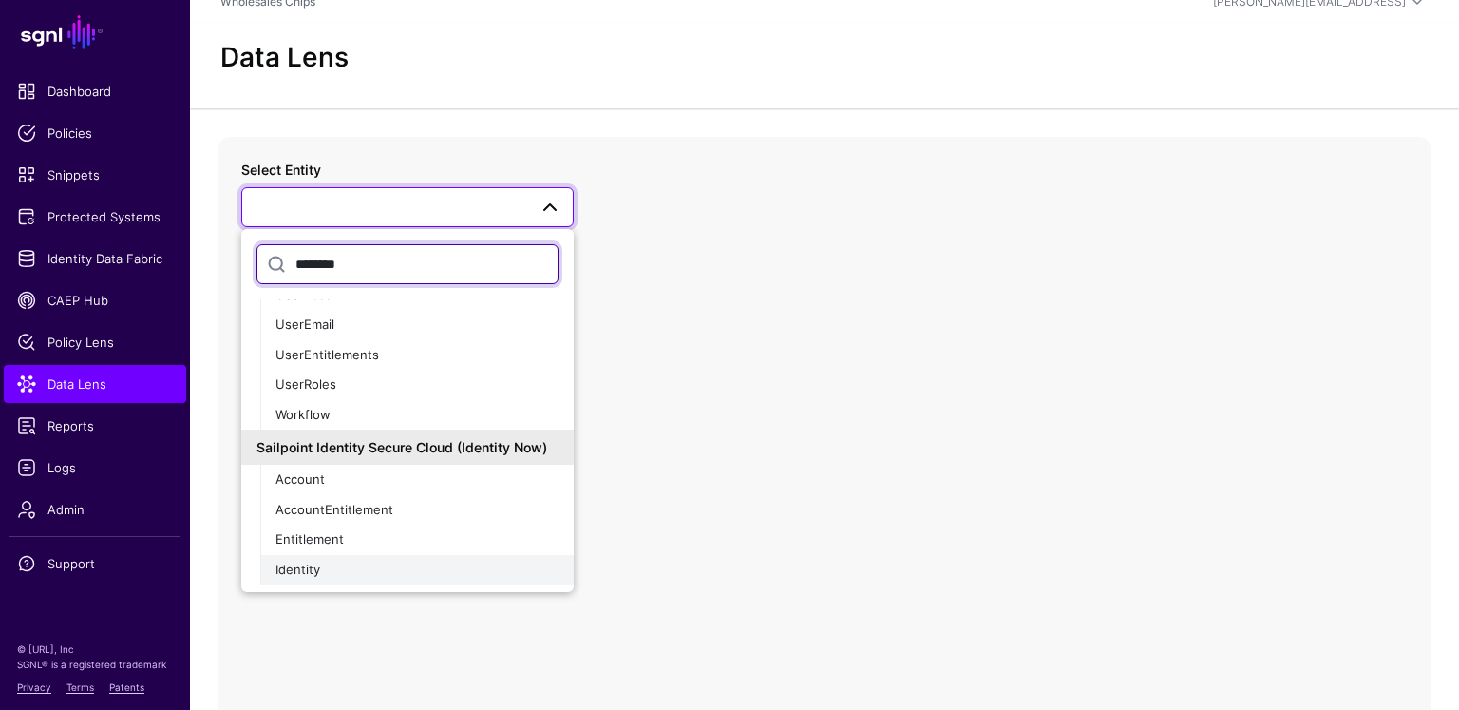
scroll to position [10, 0]
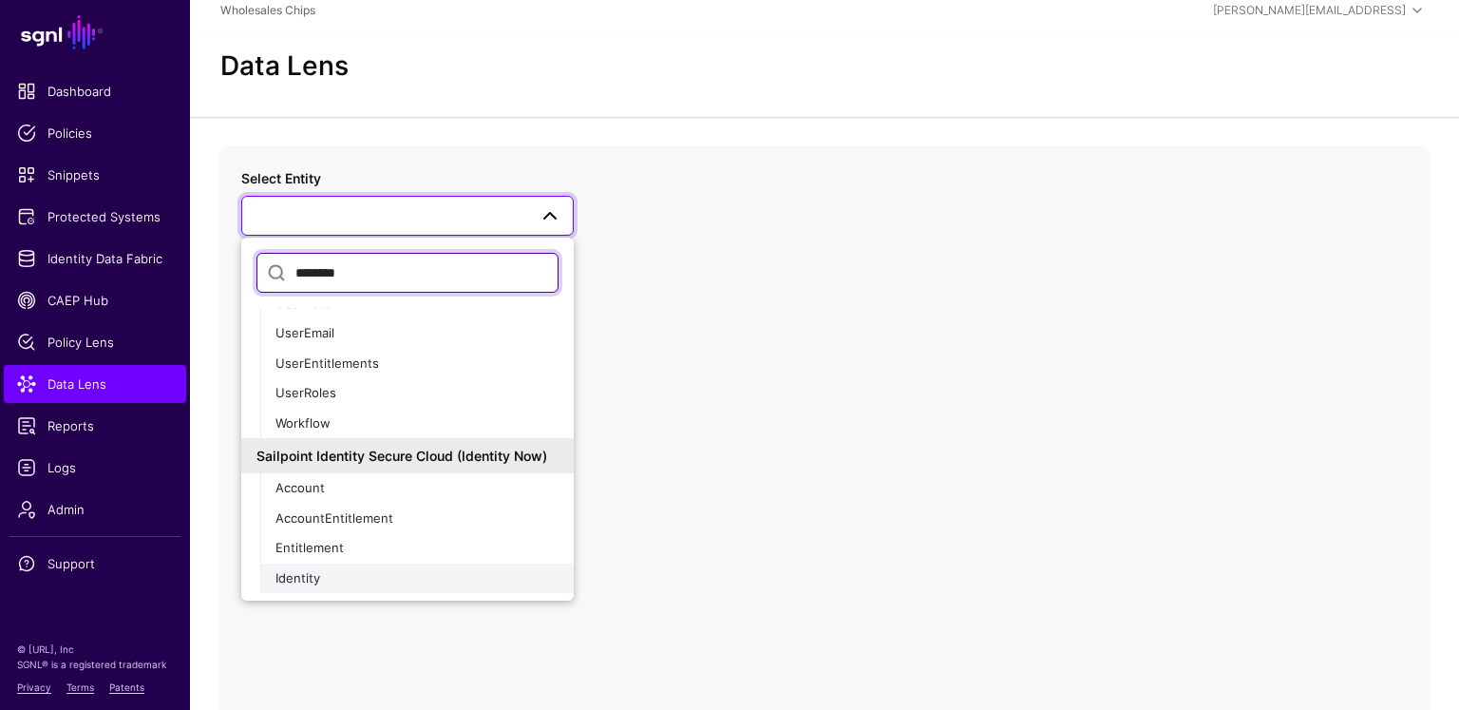
type input "********"
click at [326, 570] on div "Identity" at bounding box center [417, 578] width 283 height 19
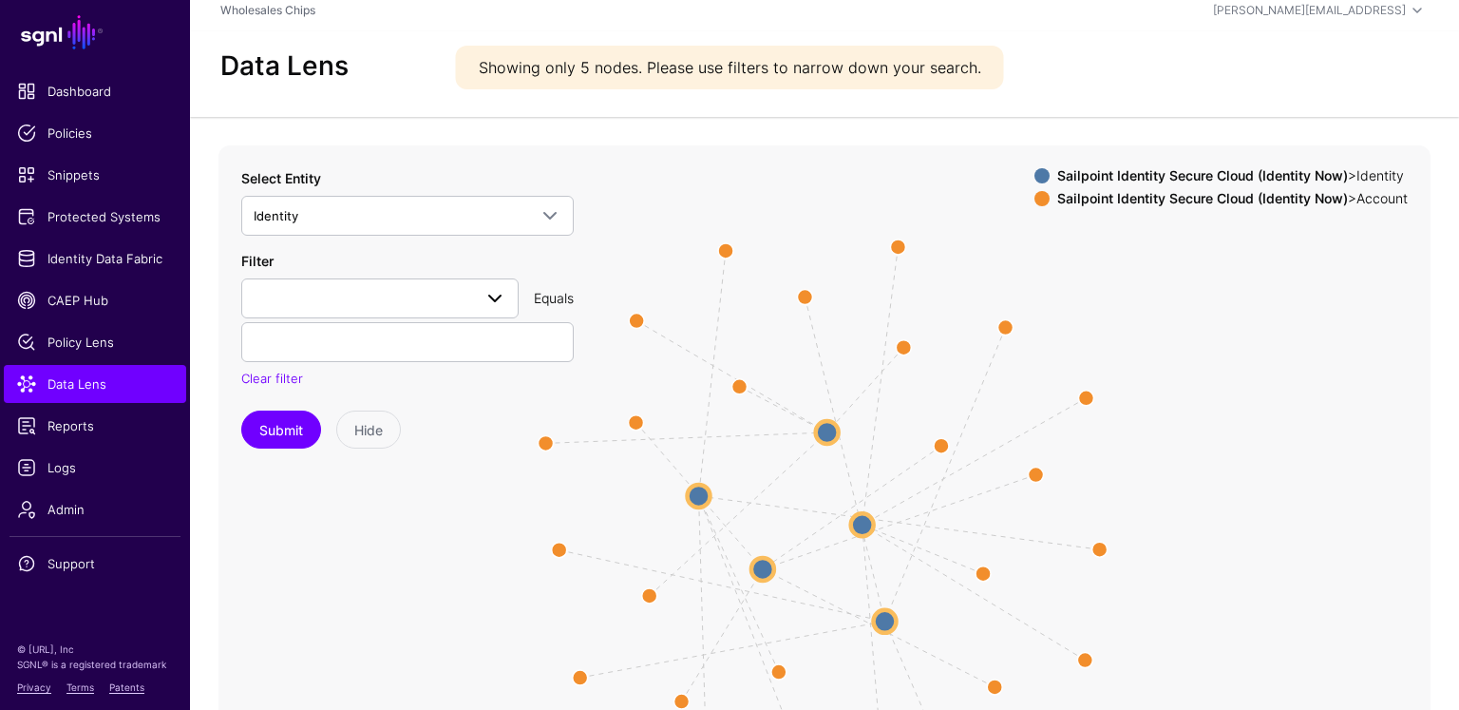
click at [442, 318] on div "Filter alias created emailAddress id identityStatus isManager lastRefresh modif…" at bounding box center [407, 320] width 333 height 138
click at [441, 303] on span at bounding box center [380, 298] width 253 height 23
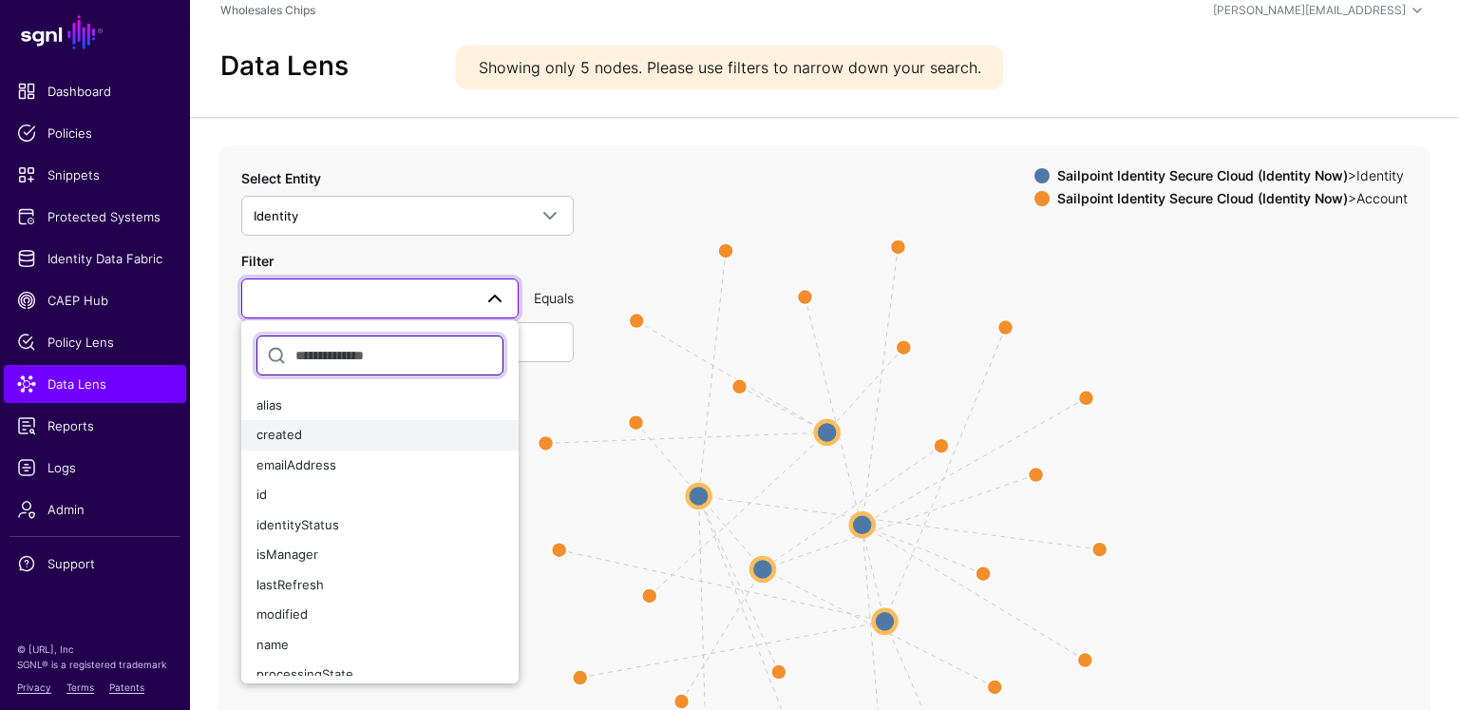
scroll to position [9, 0]
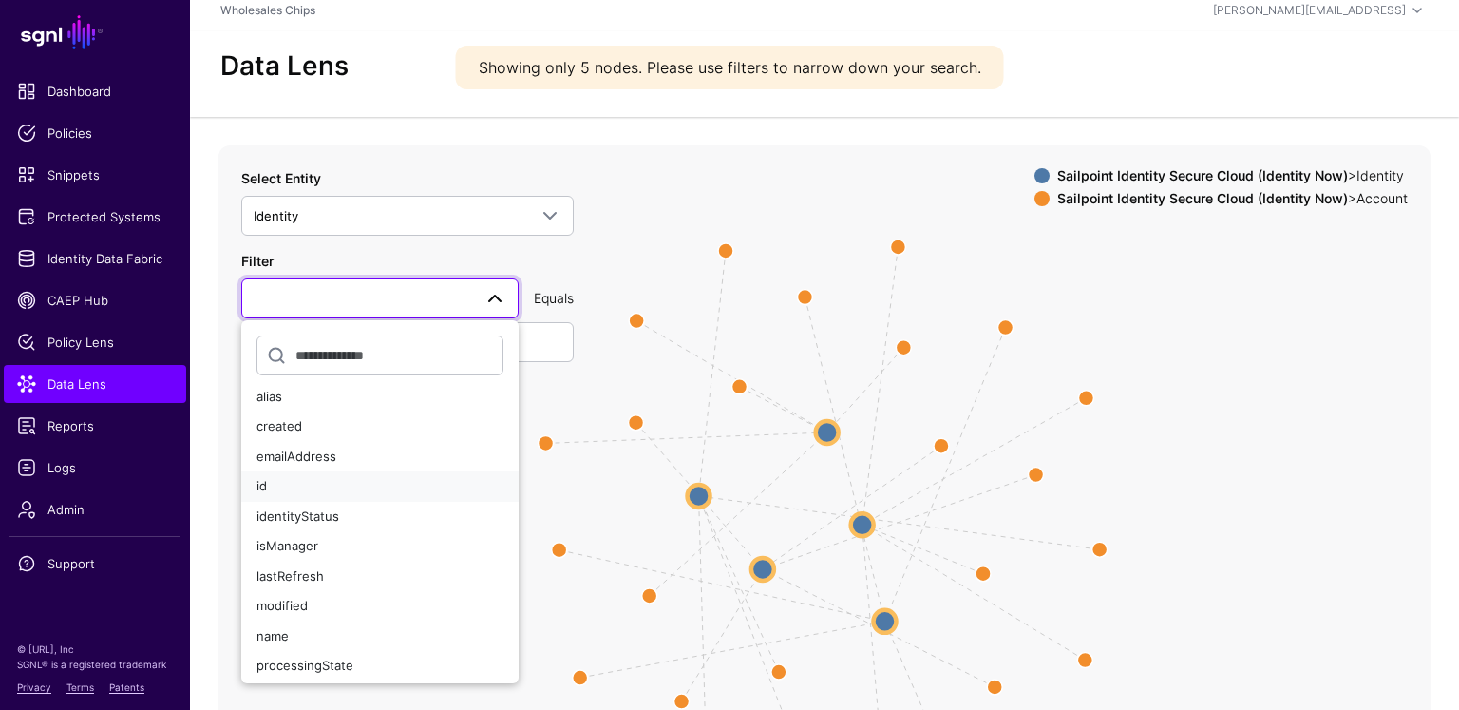
click at [333, 484] on div "id" at bounding box center [380, 486] width 247 height 19
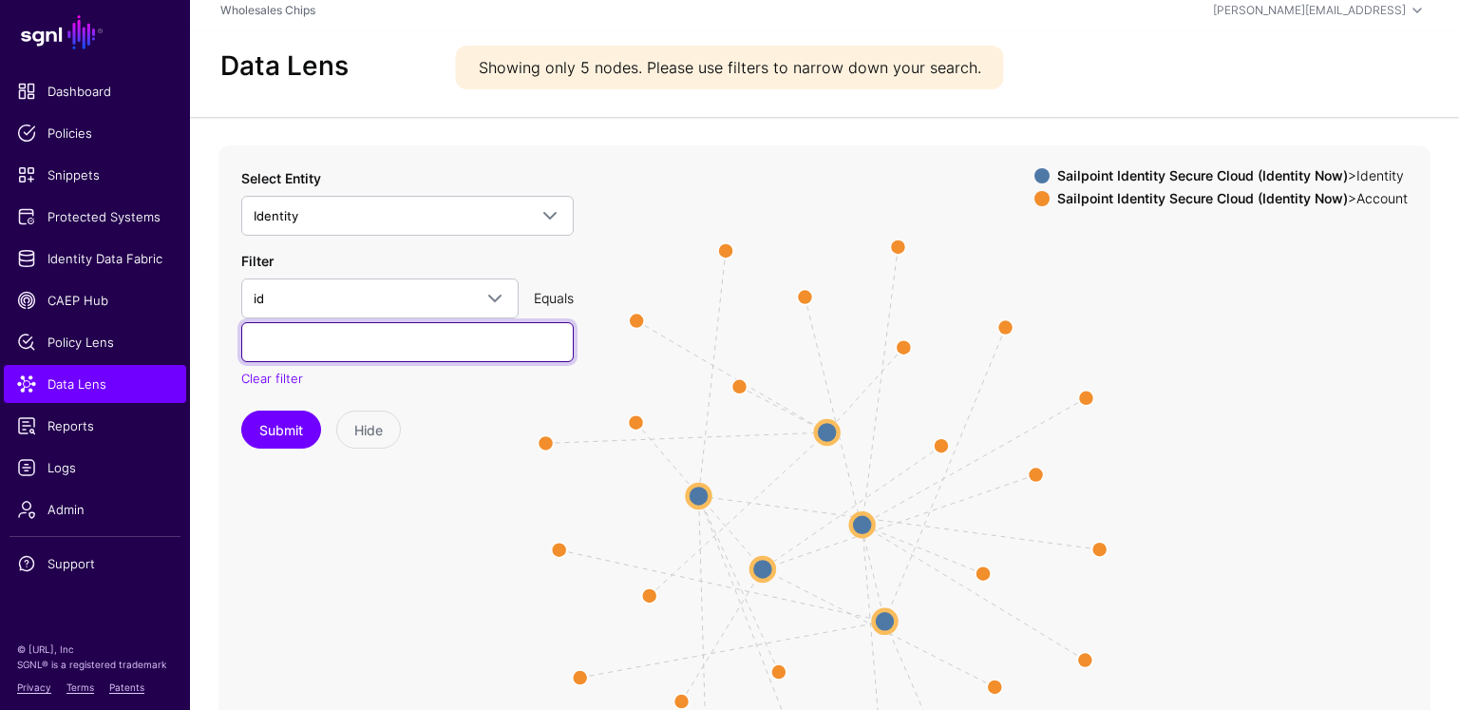
click at [390, 335] on input "text" at bounding box center [407, 342] width 333 height 40
paste input "**********"
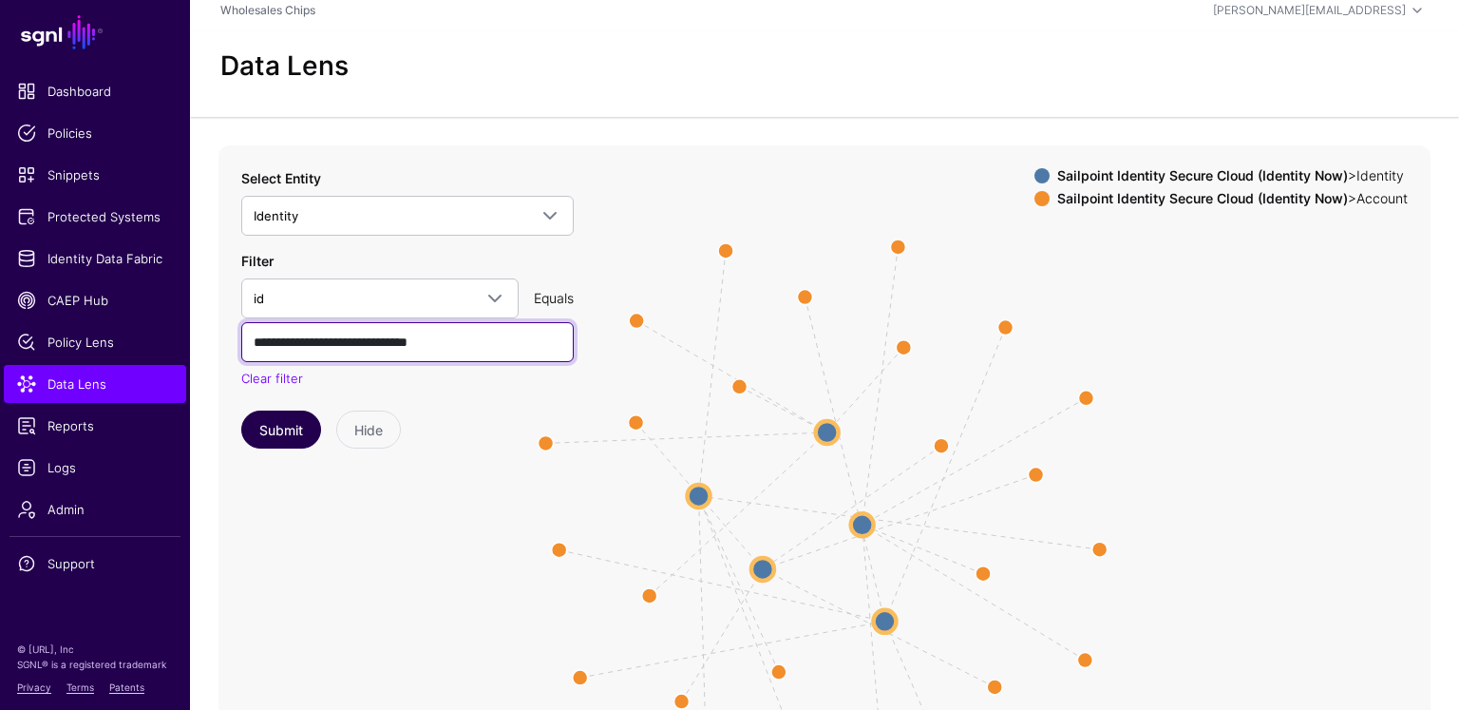
type input "**********"
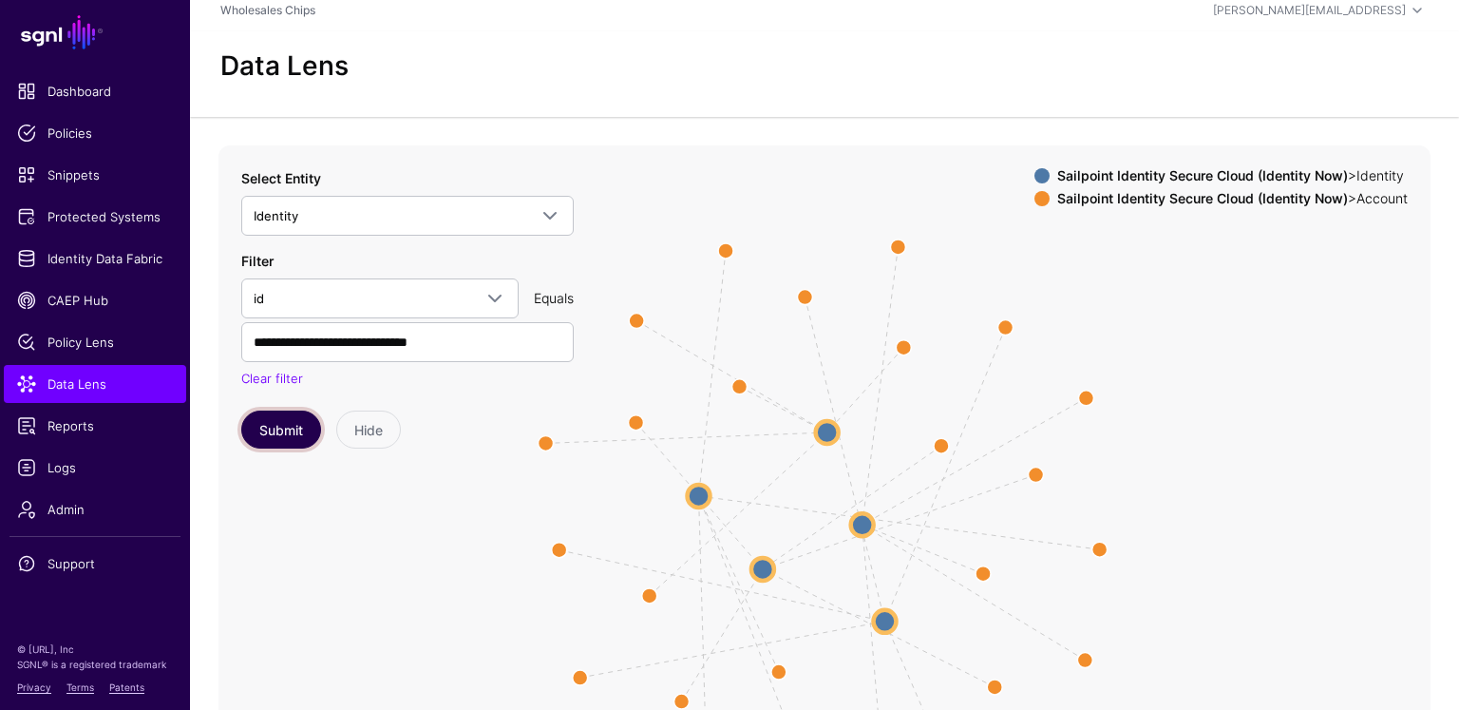
click at [296, 427] on button "Submit" at bounding box center [281, 429] width 80 height 38
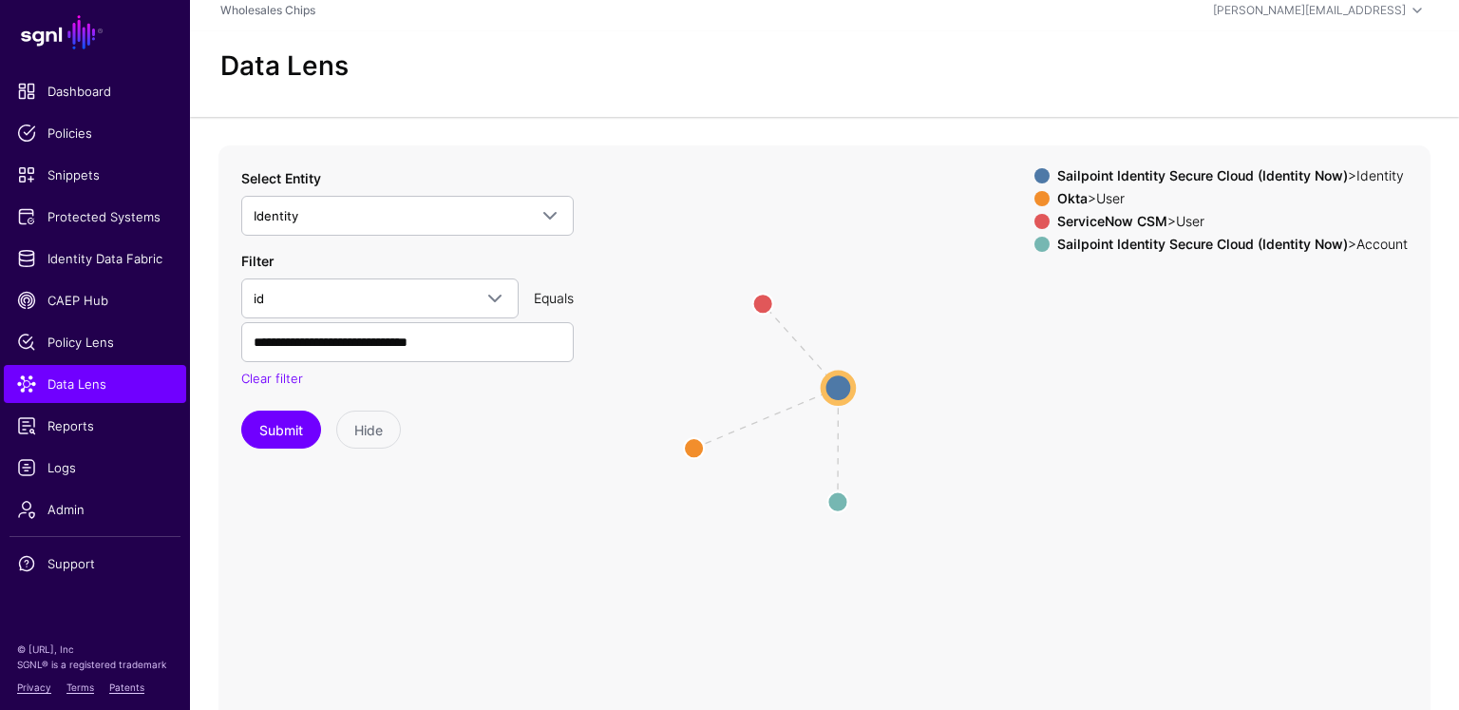
drag, startPoint x: 911, startPoint y: 432, endPoint x: 853, endPoint y: 390, distance: 72.0
click at [906, 281] on icon "AccountIdentity same_as same_as Identity Identity User User User User Account A…" at bounding box center [825, 525] width 1212 height 760
click at [849, 392] on circle at bounding box center [838, 389] width 30 height 30
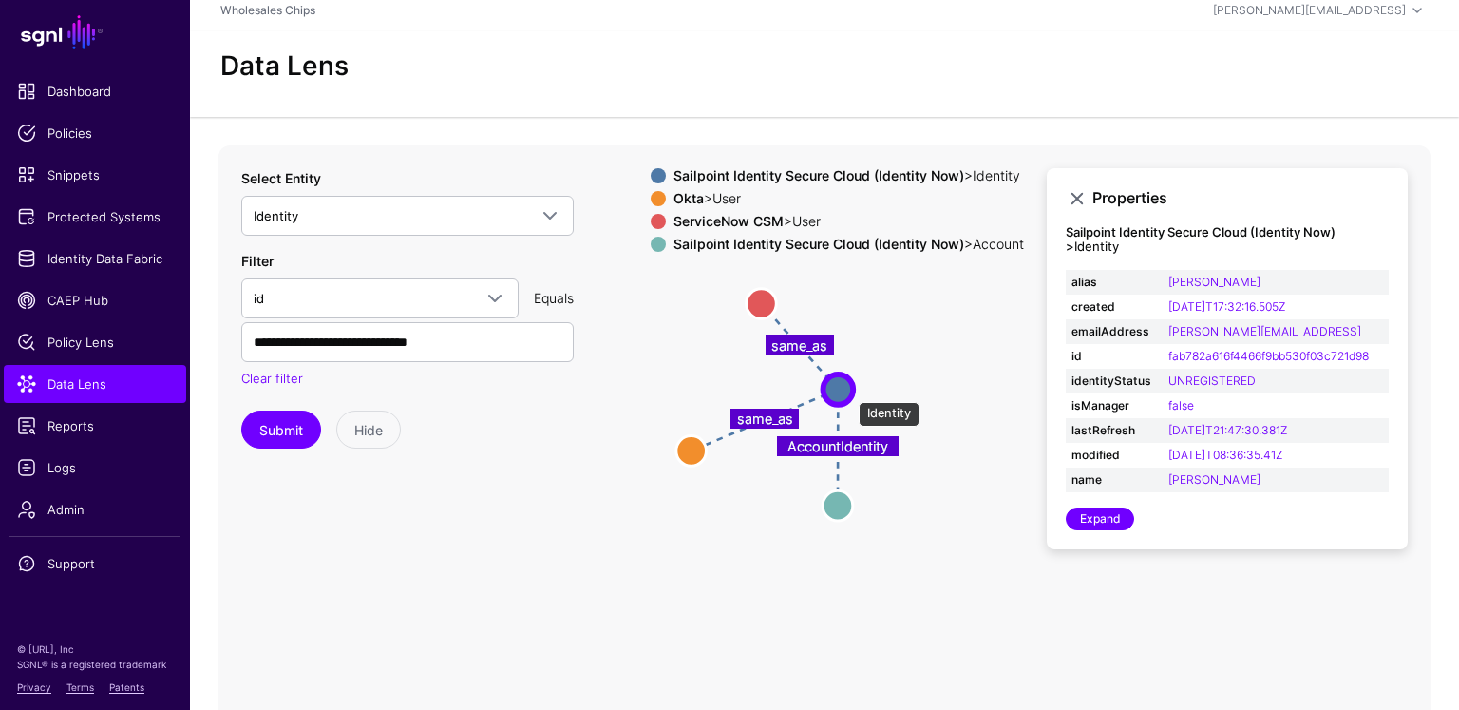
click at [849, 392] on circle at bounding box center [839, 389] width 30 height 30
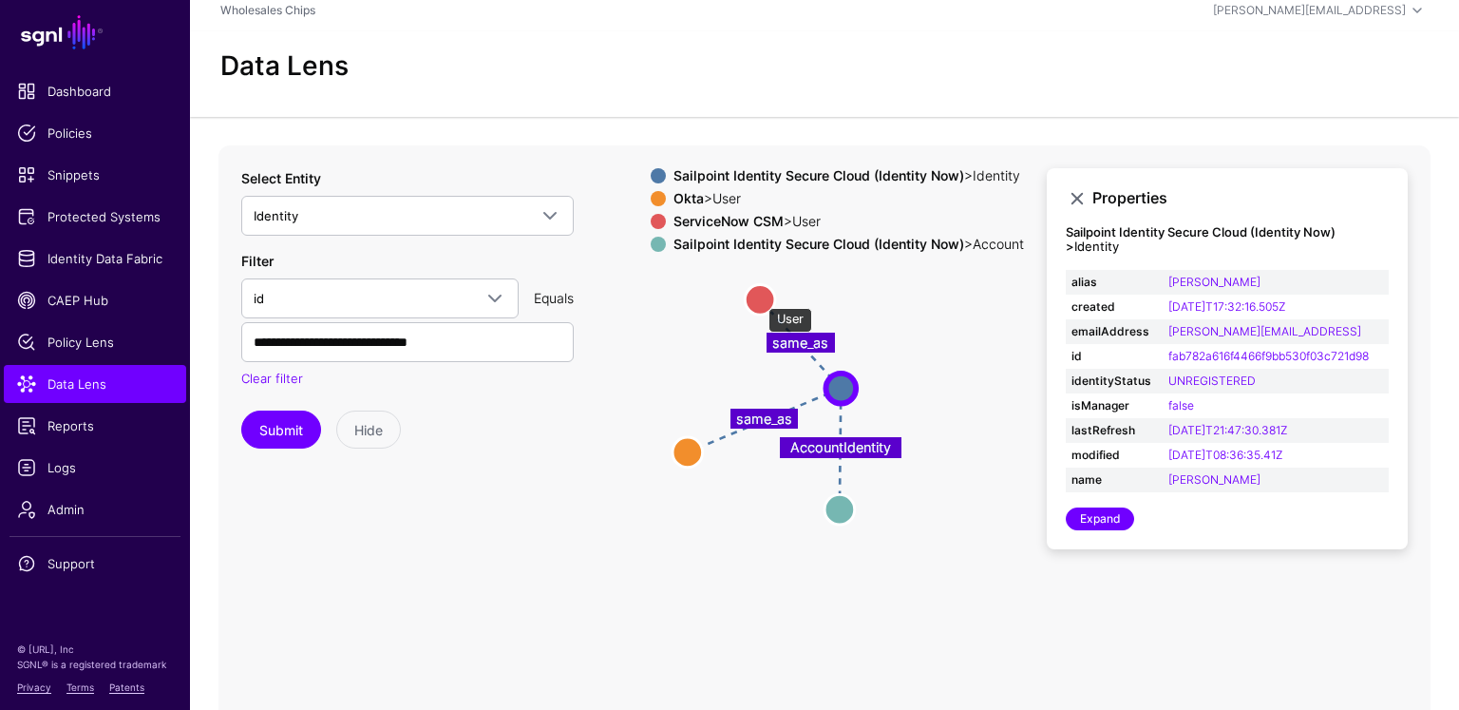
click at [759, 298] on circle at bounding box center [760, 299] width 30 height 30
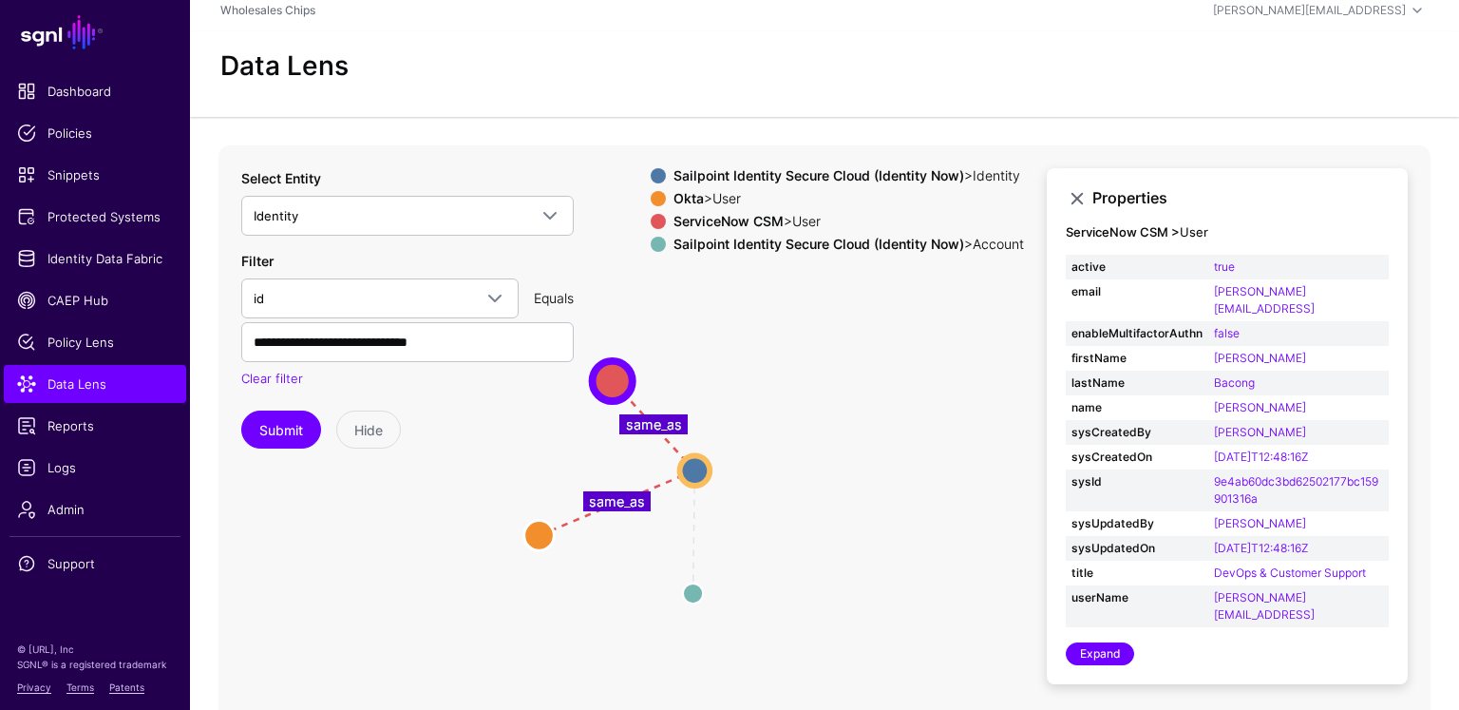
drag, startPoint x: 885, startPoint y: 333, endPoint x: 743, endPoint y: 417, distance: 164.4
click at [742, 417] on icon "AccountIdentity same_as same_as Account Account User User User User Identity Id…" at bounding box center [825, 525] width 1212 height 760
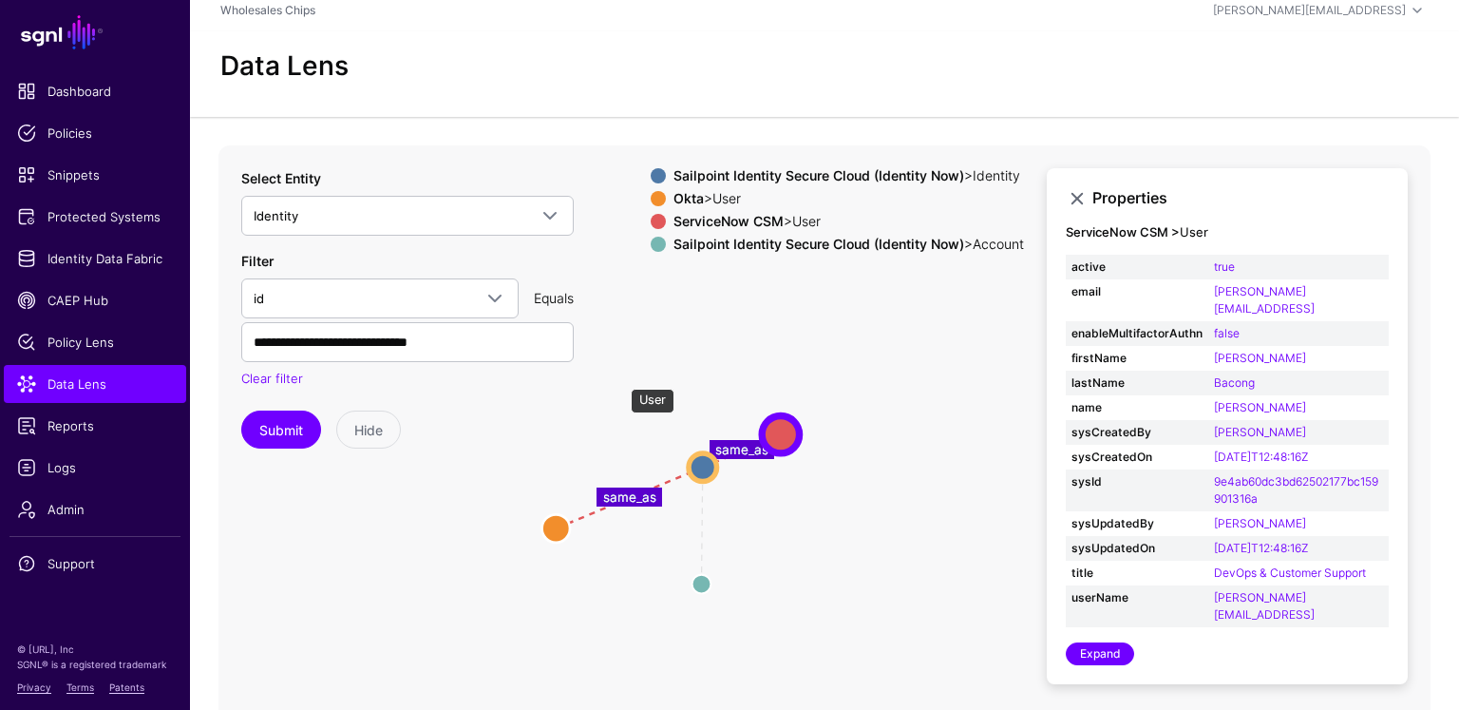
drag, startPoint x: 621, startPoint y: 379, endPoint x: 1006, endPoint y: 490, distance: 400.5
click at [778, 428] on circle at bounding box center [780, 433] width 37 height 37
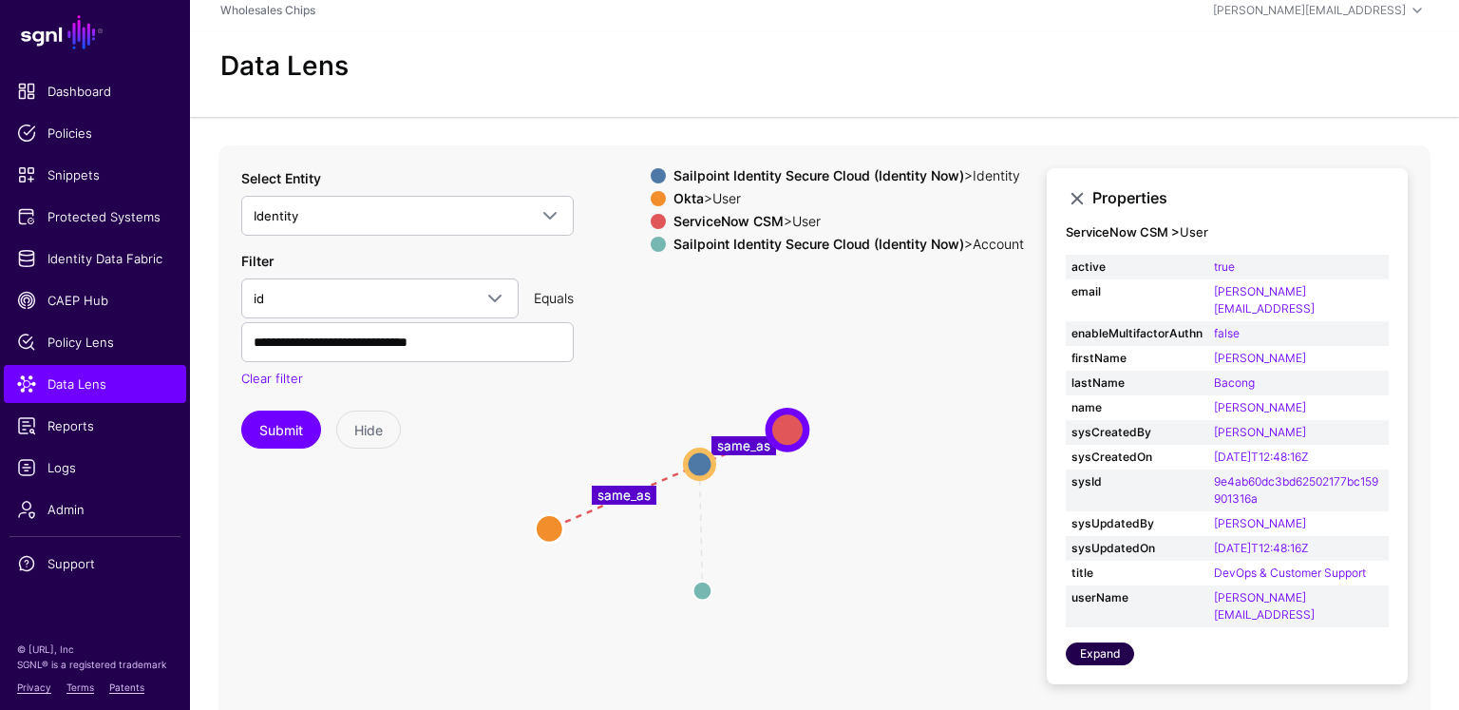
click at [1104, 642] on link "Expand" at bounding box center [1100, 653] width 68 height 23
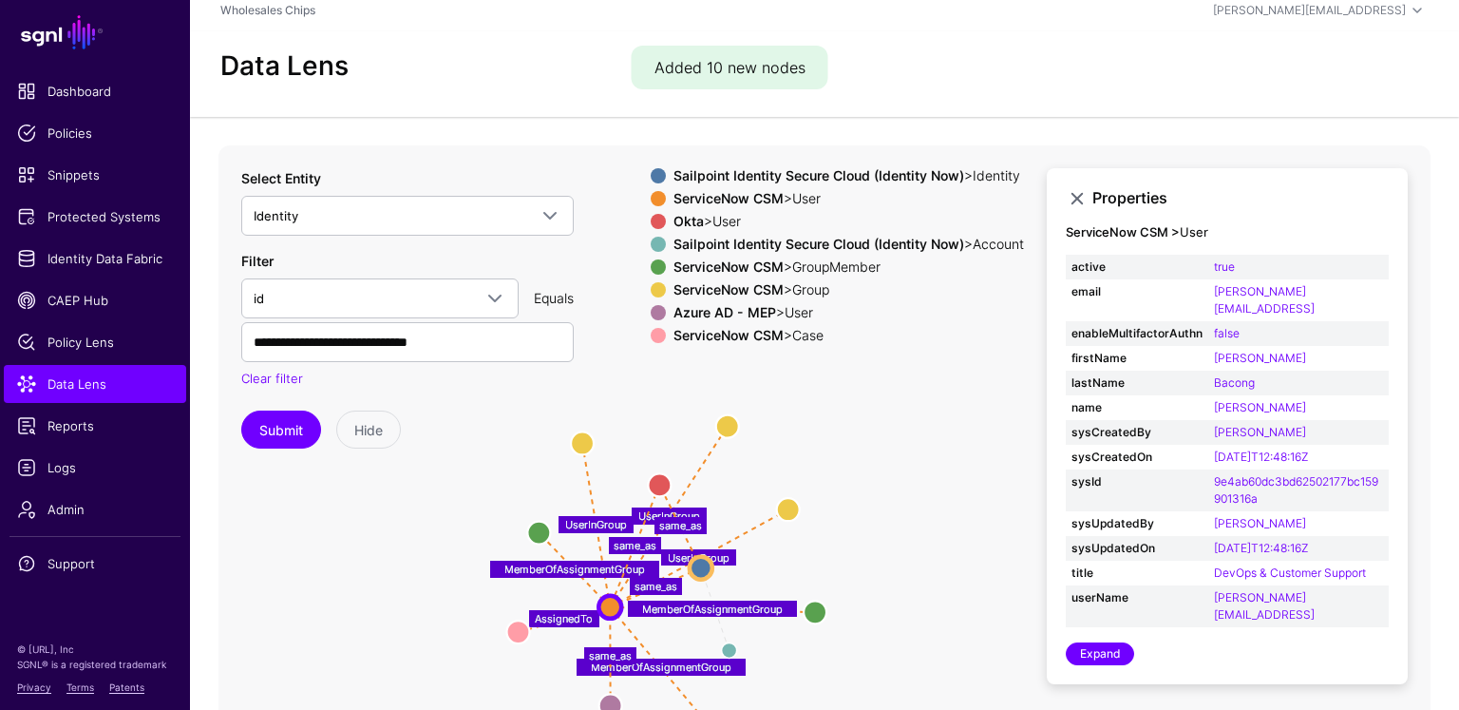
drag, startPoint x: 928, startPoint y: 409, endPoint x: 797, endPoint y: 437, distance: 134.0
click at [798, 442] on icon "AccountIdentity MemberOfAssignmentGroup UserInGroup MemberOfAssignmentGroup Use…" at bounding box center [825, 525] width 1212 height 760
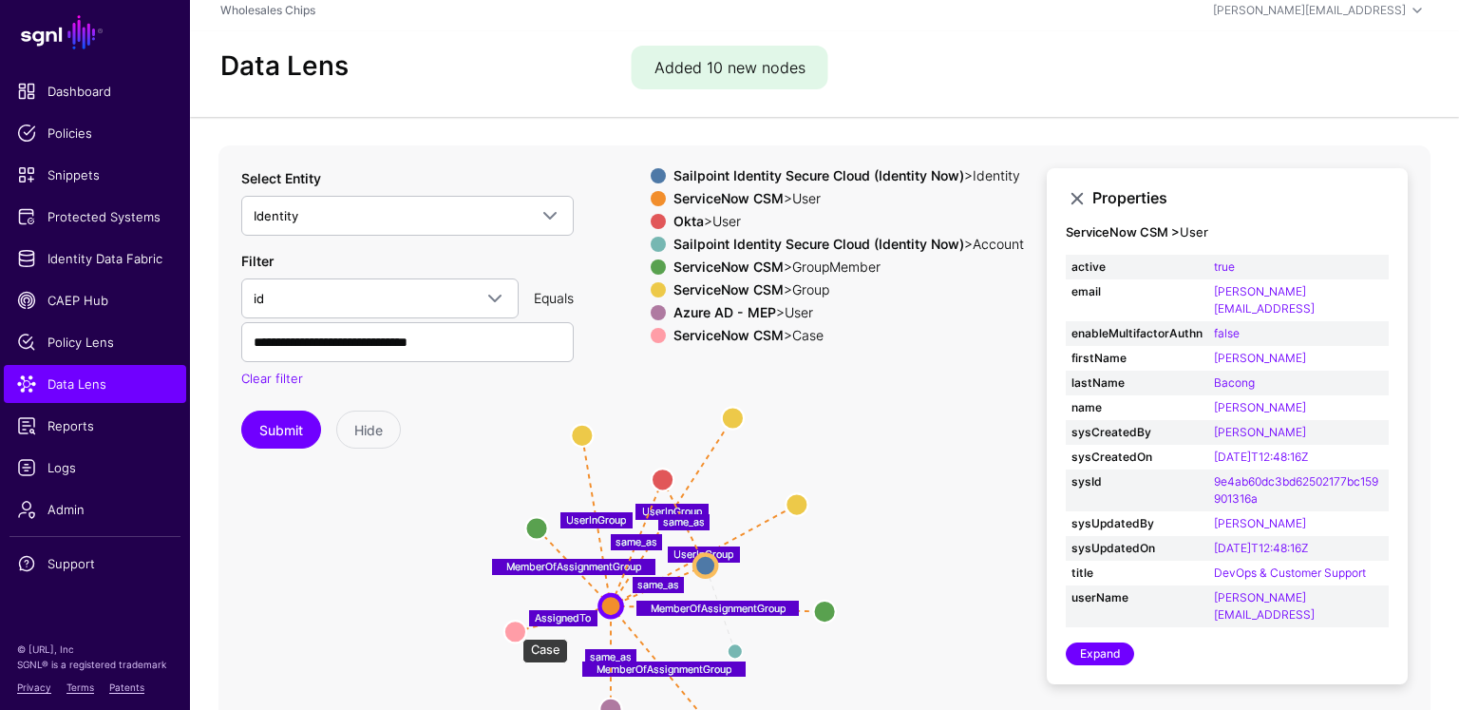
click at [513, 629] on circle at bounding box center [516, 631] width 22 height 22
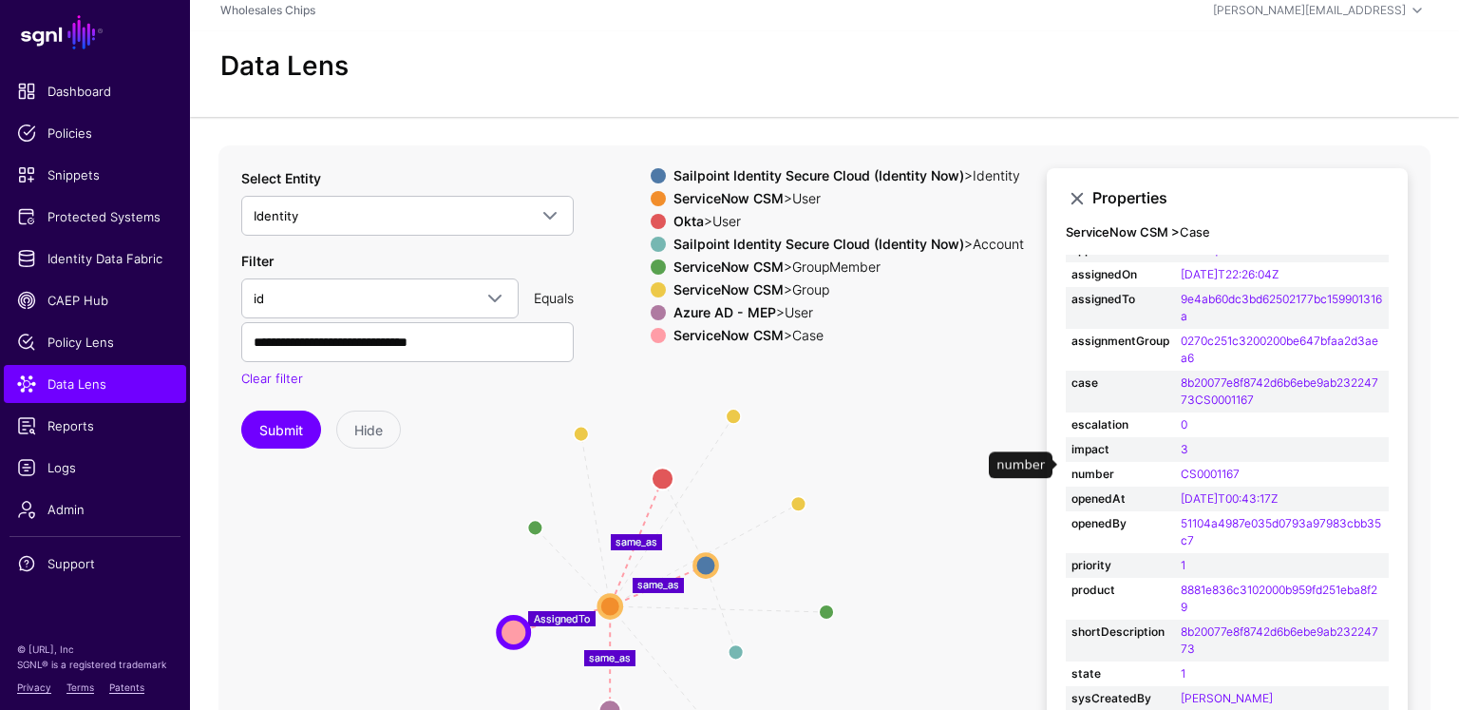
scroll to position [173, 0]
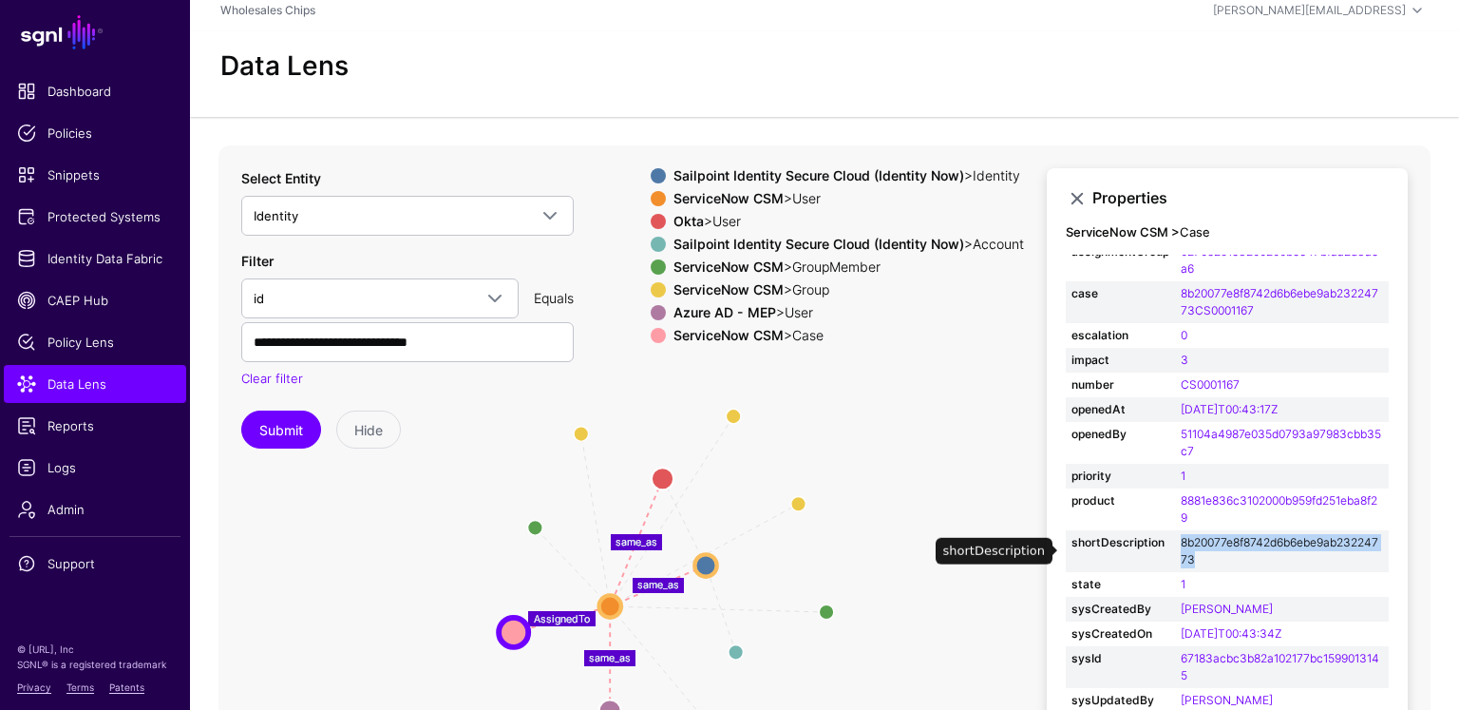
drag, startPoint x: 1202, startPoint y: 560, endPoint x: 1182, endPoint y: 547, distance: 23.5
click at [1182, 547] on td "8b20077e8f8742d6b6ebe9ab23224773" at bounding box center [1282, 551] width 214 height 42
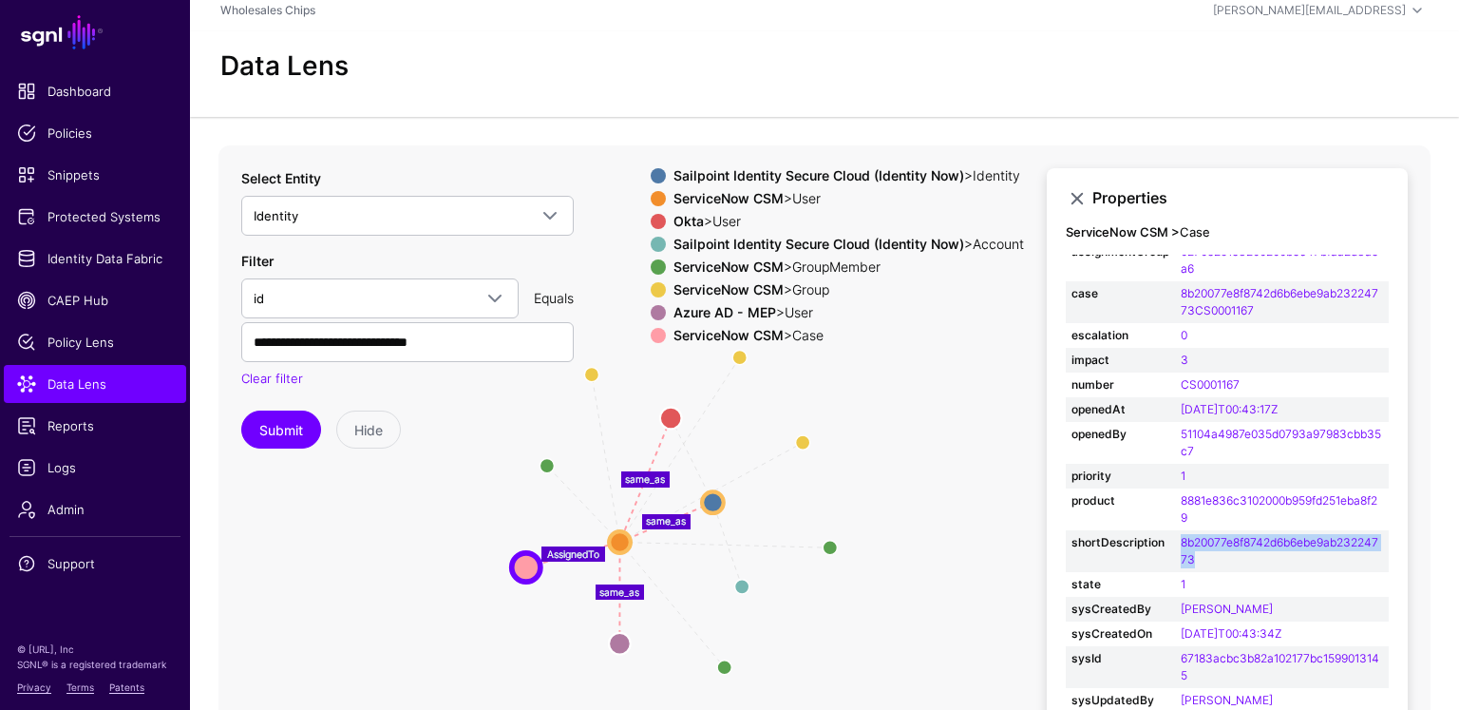
click at [957, 433] on icon "same_as MemberOfAssignmentGroup UserInGroup UserInGroup MemberOfAssignmentGroup…" at bounding box center [825, 525] width 1212 height 760
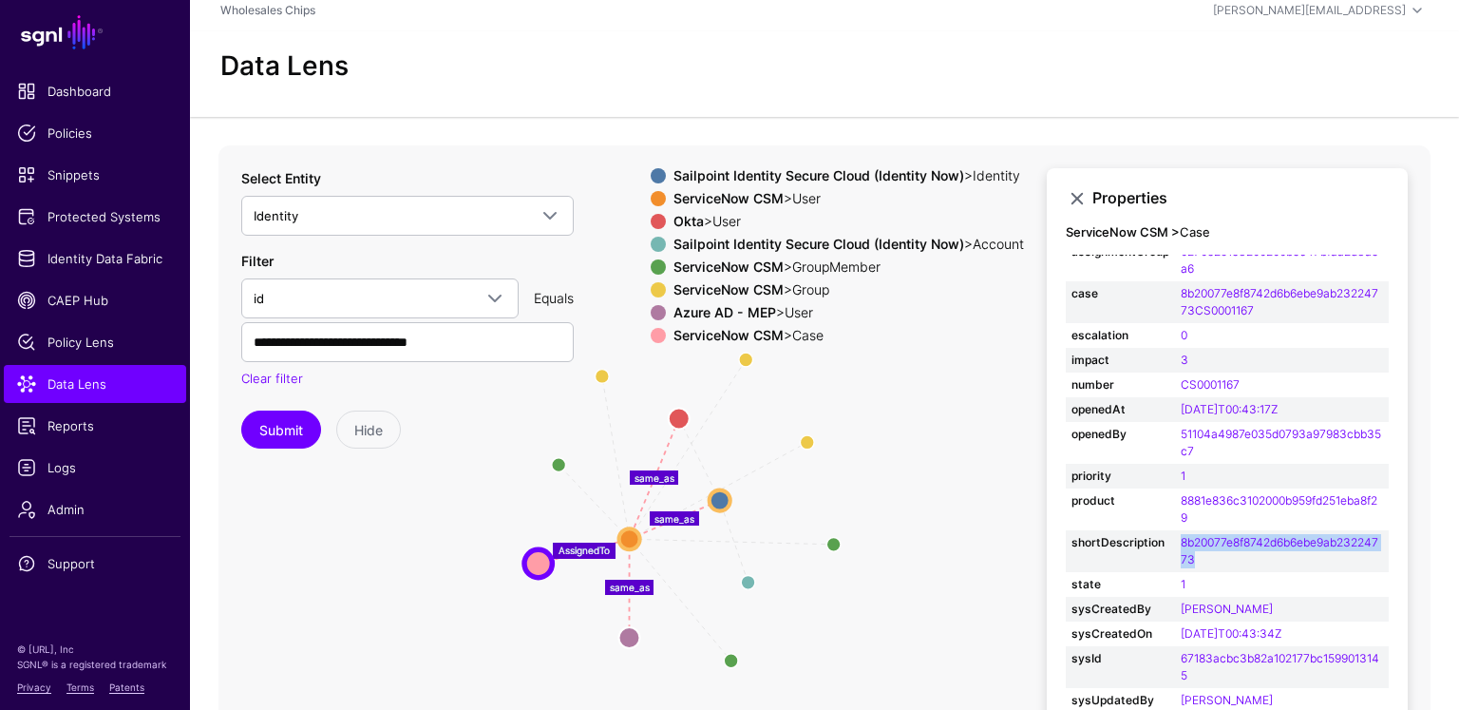
click at [1002, 399] on icon "same_as MemberOfAssignmentGroup UserInGroup UserInGroup MemberOfAssignmentGroup…" at bounding box center [825, 525] width 1212 height 760
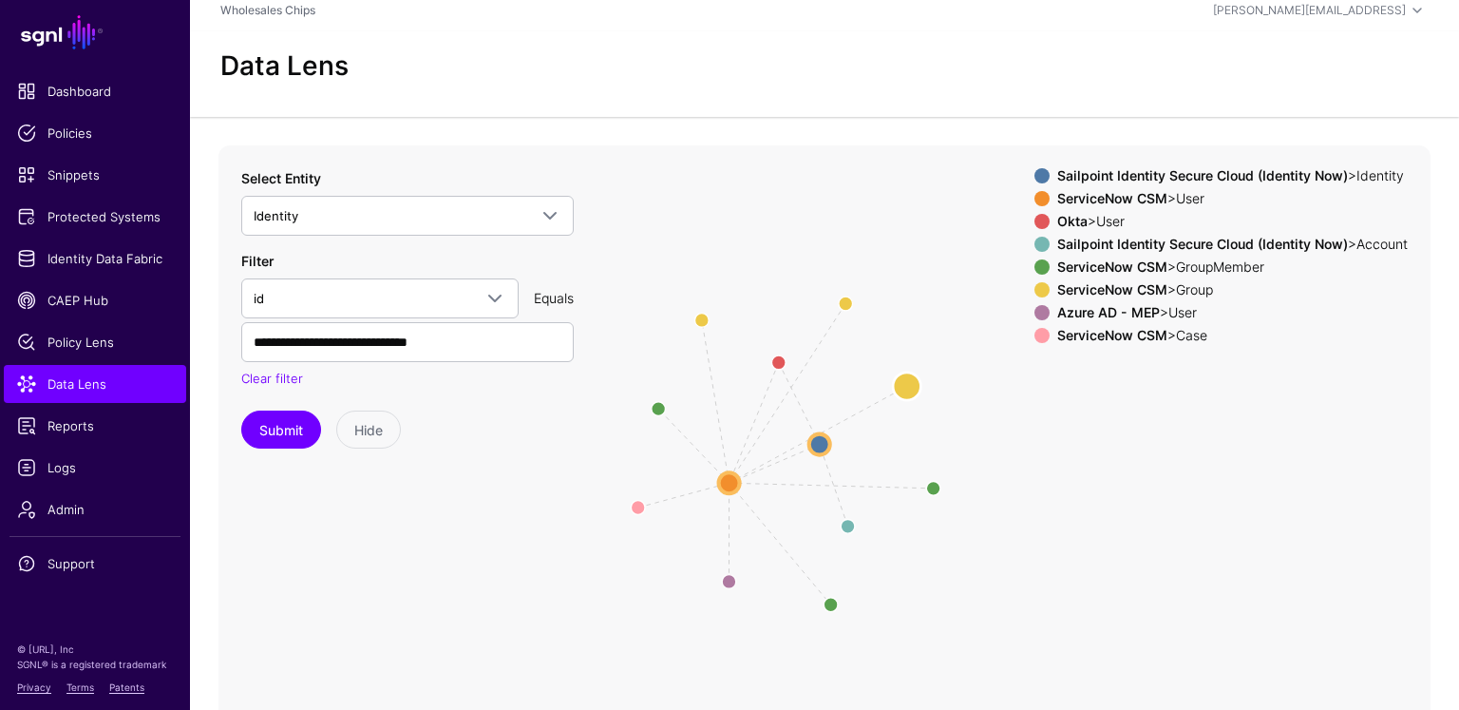
drag, startPoint x: 808, startPoint y: 286, endPoint x: 901, endPoint y: 381, distance: 133.0
click at [907, 230] on icon "same_as MemberOfAssignmentGroup UserInGroup UserInGroup MemberOfAssignmentGroup…" at bounding box center [825, 525] width 1212 height 760
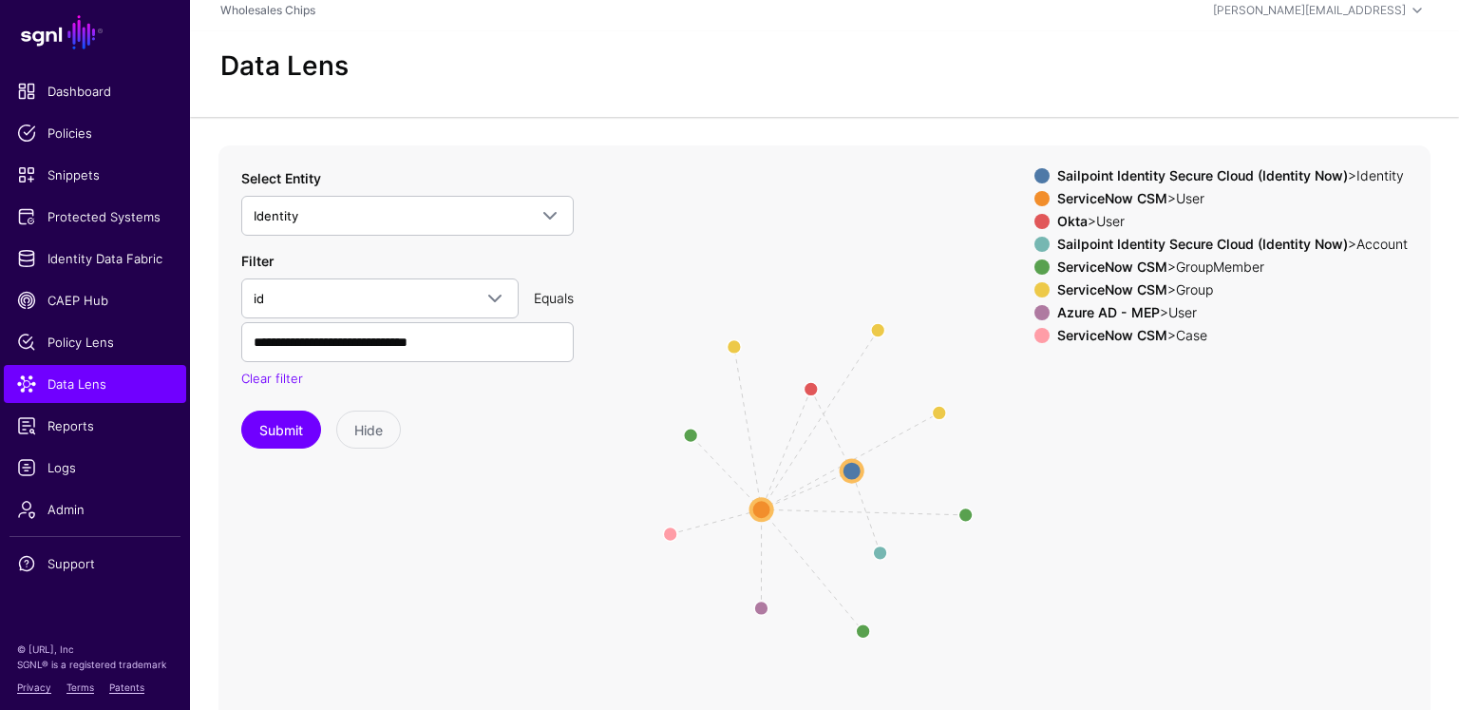
drag, startPoint x: 825, startPoint y: 455, endPoint x: 845, endPoint y: 464, distance: 21.7
click at [845, 464] on icon "same_as MemberOfAssignmentGroup UserInGroup UserInGroup MemberOfAssignmentGroup…" at bounding box center [825, 525] width 1212 height 760
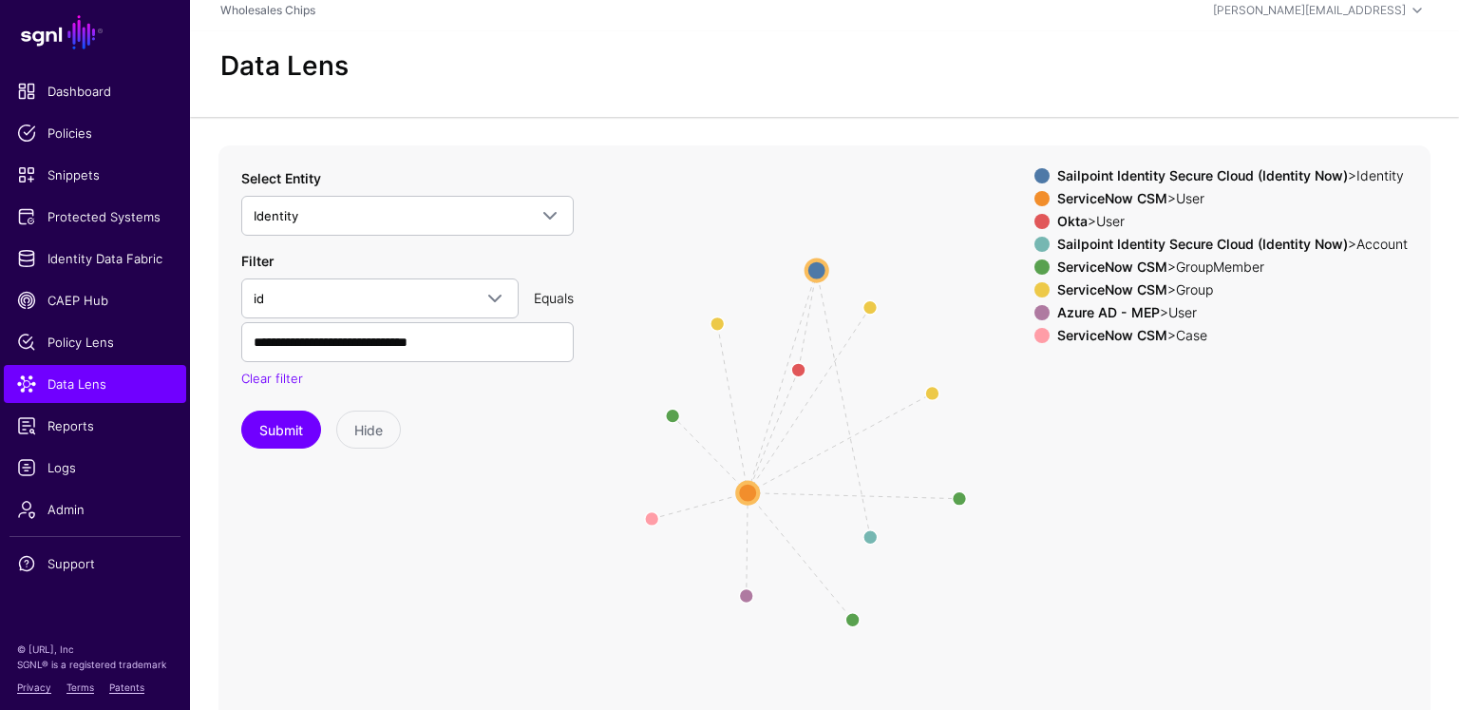
drag, startPoint x: 840, startPoint y: 453, endPoint x: 817, endPoint y: 271, distance: 183.8
click at [817, 271] on circle at bounding box center [817, 269] width 21 height 21
drag, startPoint x: 875, startPoint y: 534, endPoint x: 809, endPoint y: 237, distance: 304.5
click at [765, 190] on circle at bounding box center [763, 195] width 14 height 14
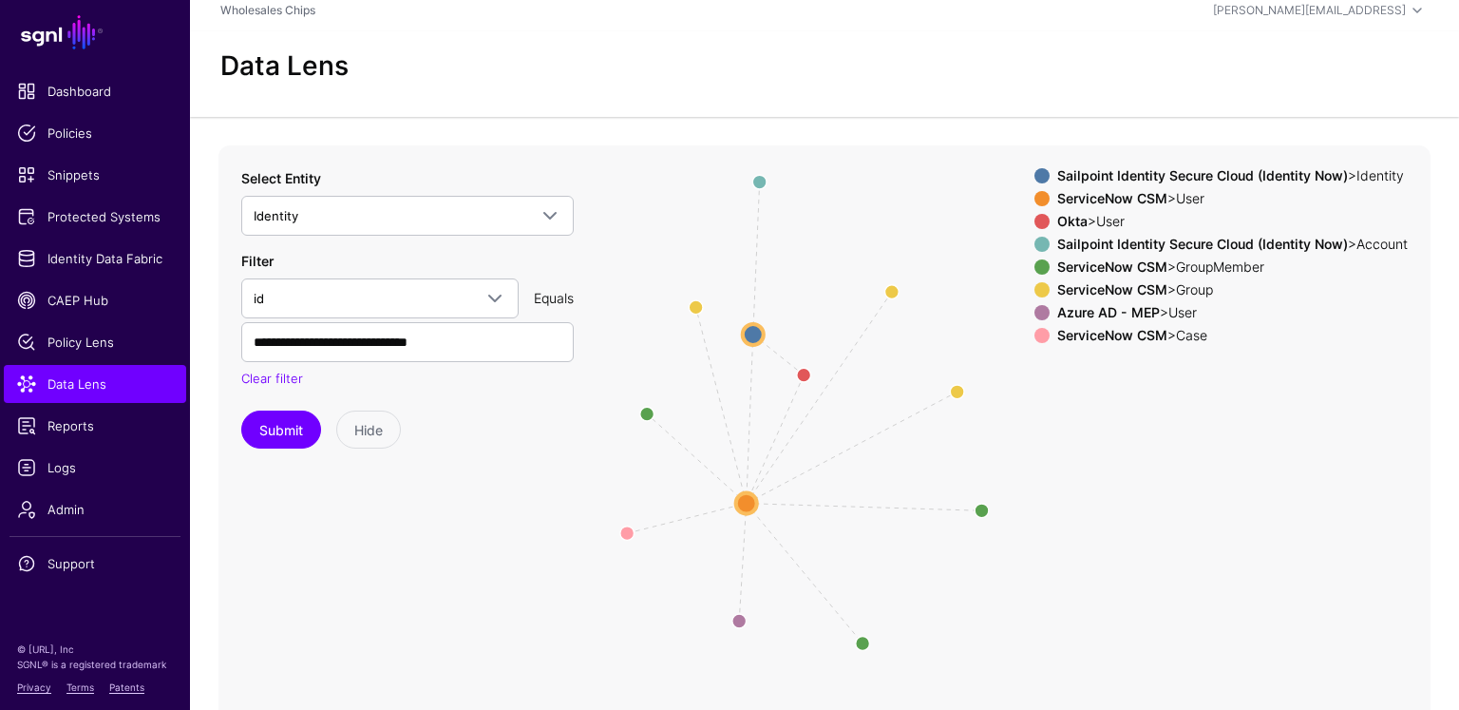
drag, startPoint x: 812, startPoint y: 252, endPoint x: 750, endPoint y: 336, distance: 105.3
click at [749, 335] on circle at bounding box center [753, 334] width 21 height 21
drag, startPoint x: 760, startPoint y: 171, endPoint x: 761, endPoint y: 250, distance: 78.9
click at [761, 250] on circle at bounding box center [760, 254] width 28 height 28
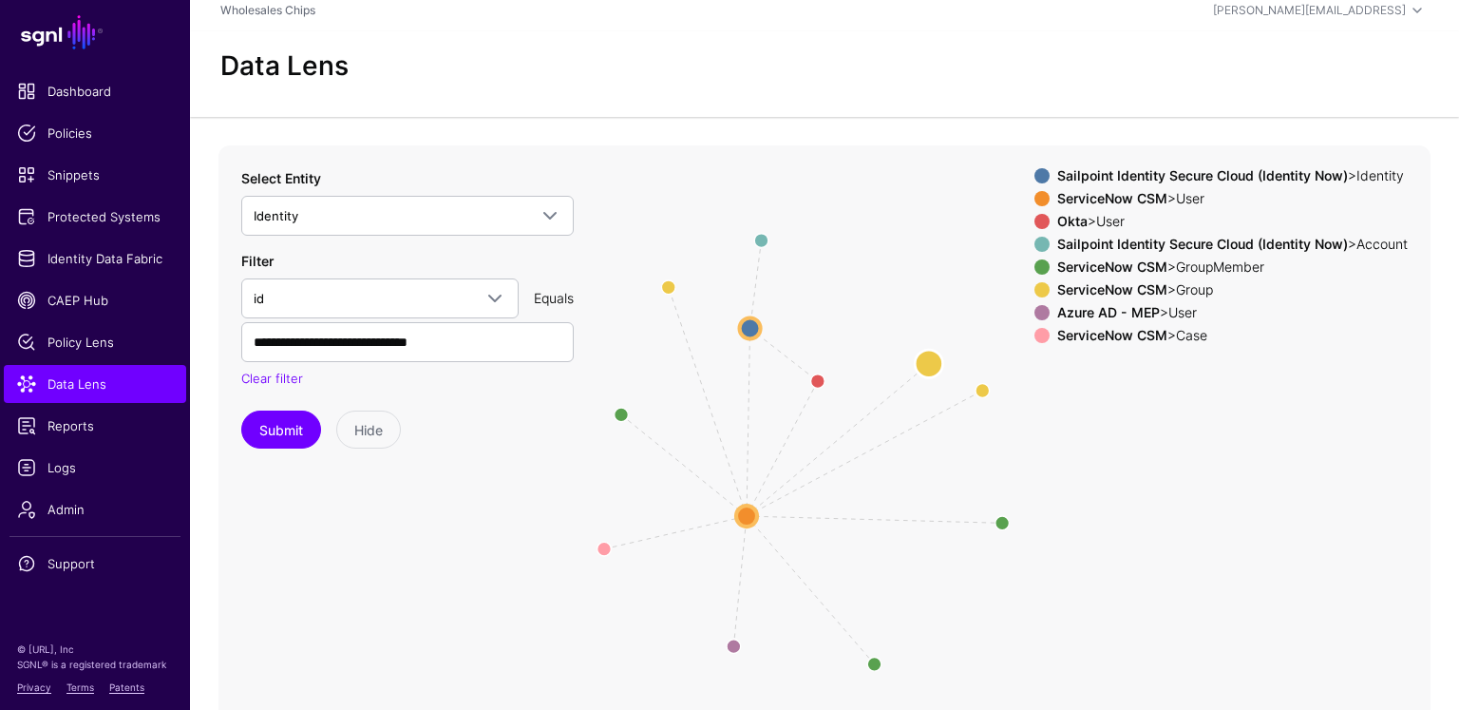
drag, startPoint x: 911, startPoint y: 277, endPoint x: 938, endPoint y: 369, distance: 95.0
click at [929, 367] on circle at bounding box center [929, 364] width 28 height 28
drag, startPoint x: 986, startPoint y: 387, endPoint x: 956, endPoint y: 465, distance: 83.6
click at [956, 465] on circle at bounding box center [957, 468] width 28 height 28
drag, startPoint x: 857, startPoint y: 317, endPoint x: 865, endPoint y: 333, distance: 17.0
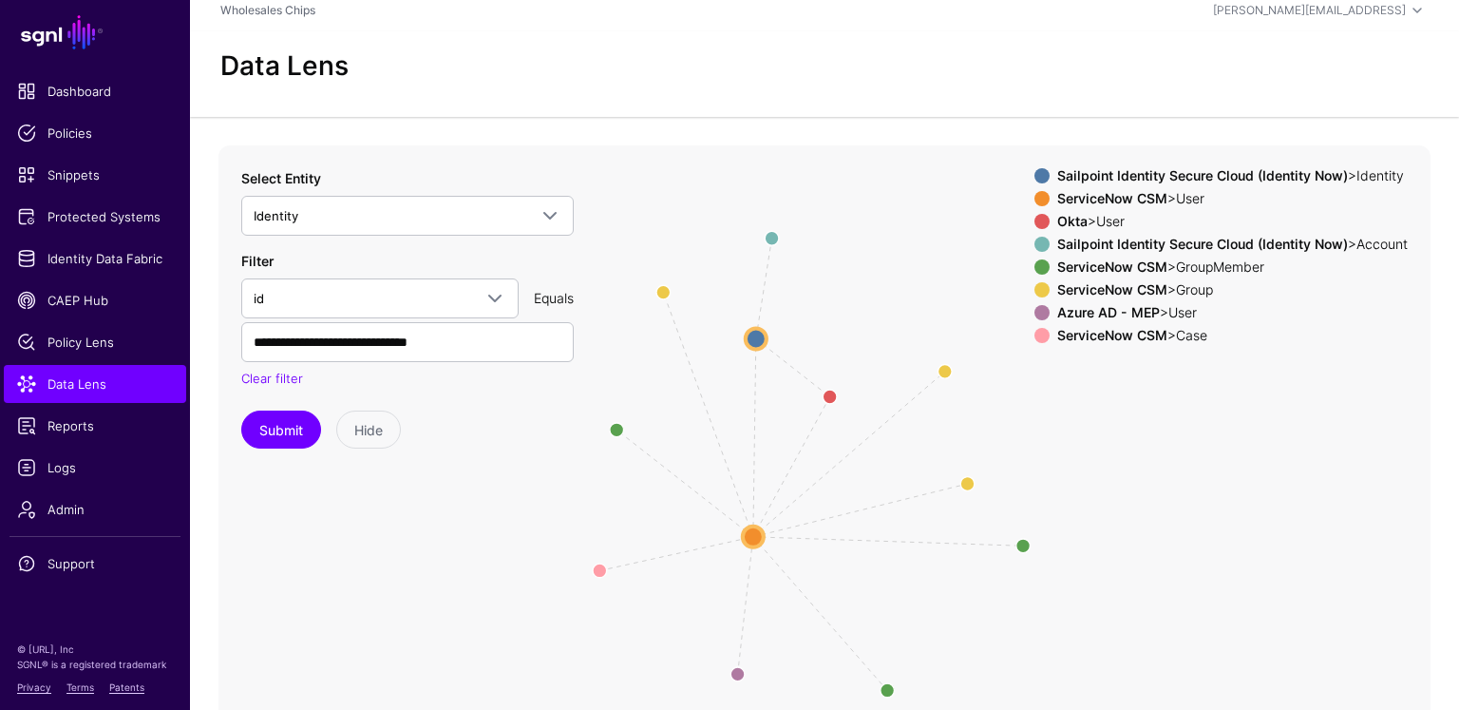
click at [865, 333] on icon "same_as MemberOfAssignmentGroup UserInGroup UserInGroup MemberOfAssignmentGroup…" at bounding box center [825, 525] width 1212 height 760
drag, startPoint x: 761, startPoint y: 336, endPoint x: 770, endPoint y: 347, distance: 13.5
click at [770, 347] on circle at bounding box center [764, 347] width 21 height 21
drag, startPoint x: 860, startPoint y: 301, endPoint x: 866, endPoint y: 288, distance: 14.5
click at [865, 283] on icon "same_as MemberOfAssignmentGroup UserInGroup UserInGroup MemberOfAssignmentGroup…" at bounding box center [825, 525] width 1212 height 760
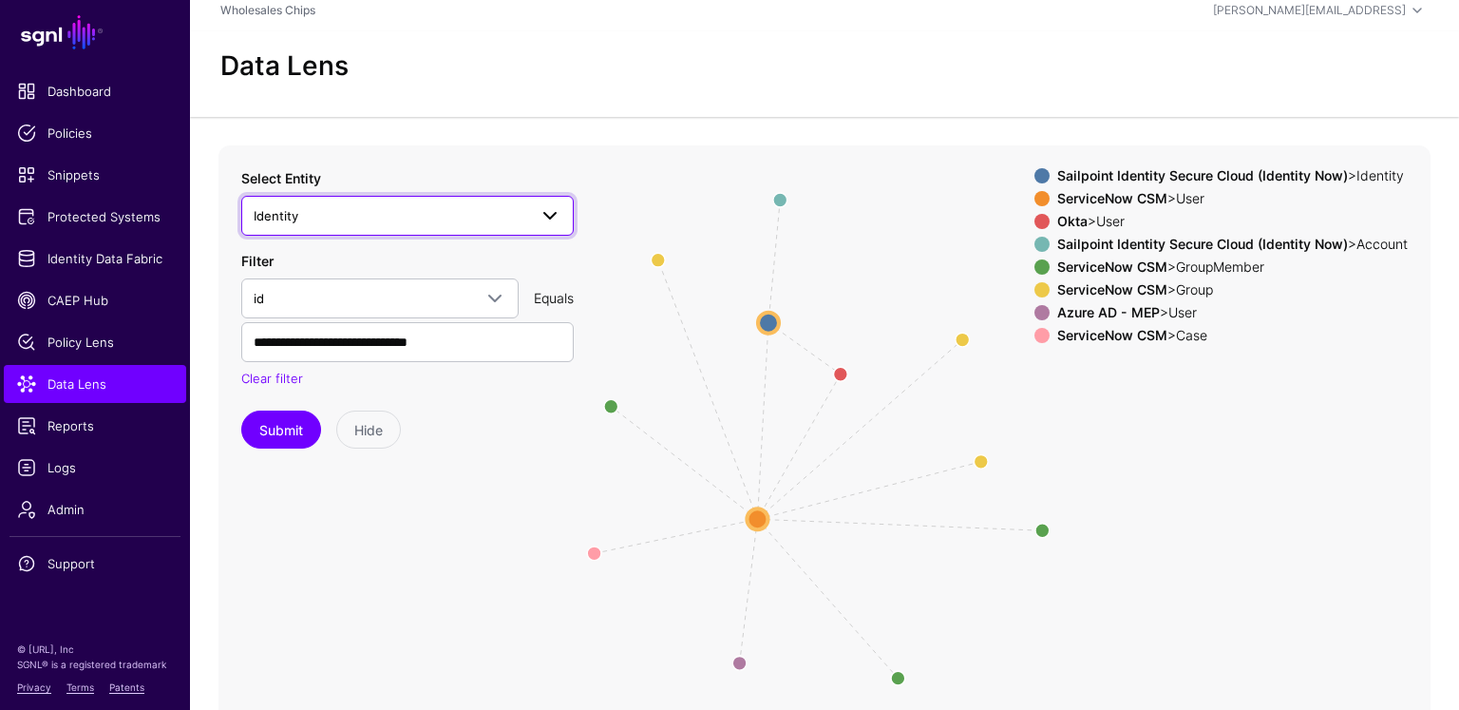
click at [390, 199] on link "Identity" at bounding box center [407, 216] width 333 height 40
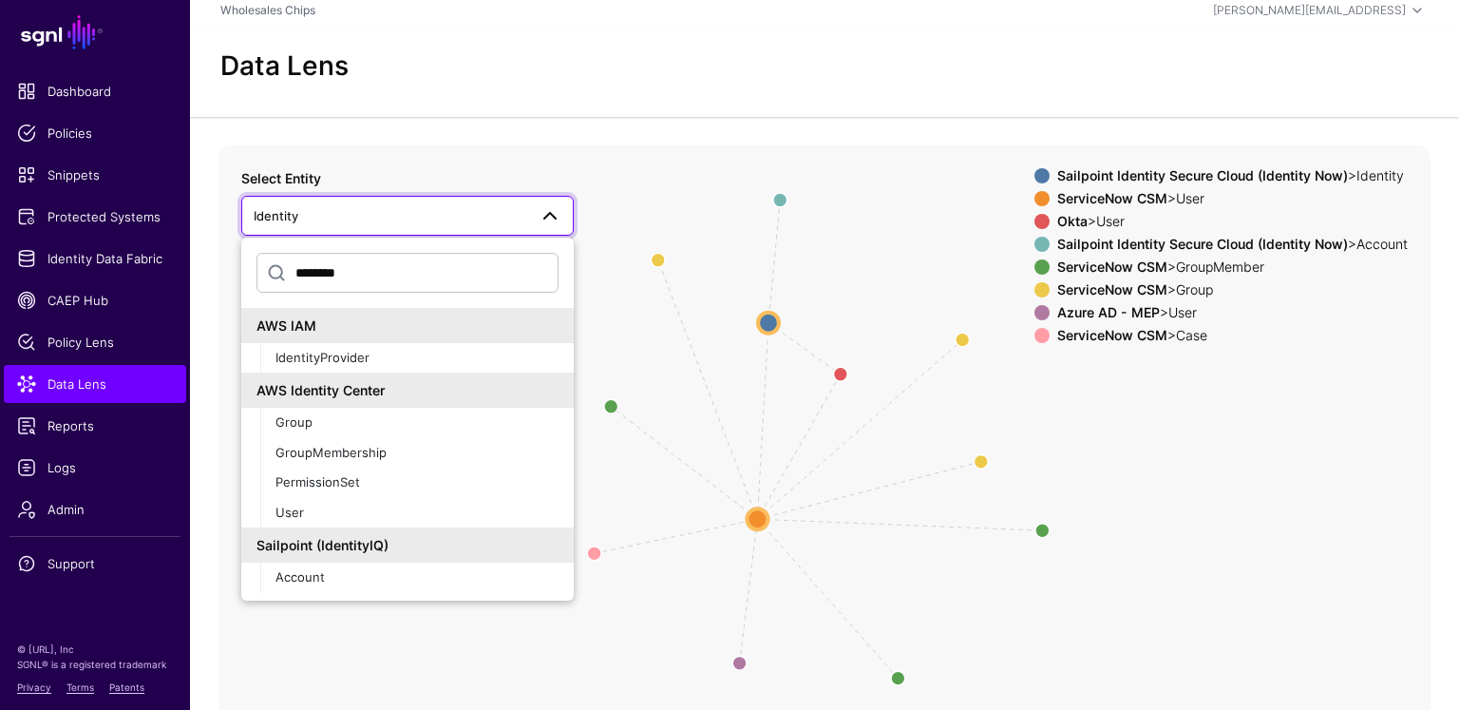
click at [702, 182] on icon "same_as MemberOfAssignmentGroup UserInGroup UserInGroup MemberOfAssignmentGroup…" at bounding box center [825, 525] width 1212 height 760
click at [767, 203] on icon "same_as MemberOfAssignmentGroup UserInGroup UserInGroup MemberOfAssignmentGroup…" at bounding box center [825, 525] width 1212 height 760
drag, startPoint x: 619, startPoint y: 148, endPoint x: 778, endPoint y: 187, distance: 163.4
click at [619, 149] on icon "same_as MemberOfAssignmentGroup UserInGroup UserInGroup MemberOfAssignmentGroup…" at bounding box center [825, 525] width 1212 height 760
click at [1152, 342] on strong "ServiceNow CSM" at bounding box center [1112, 335] width 110 height 16
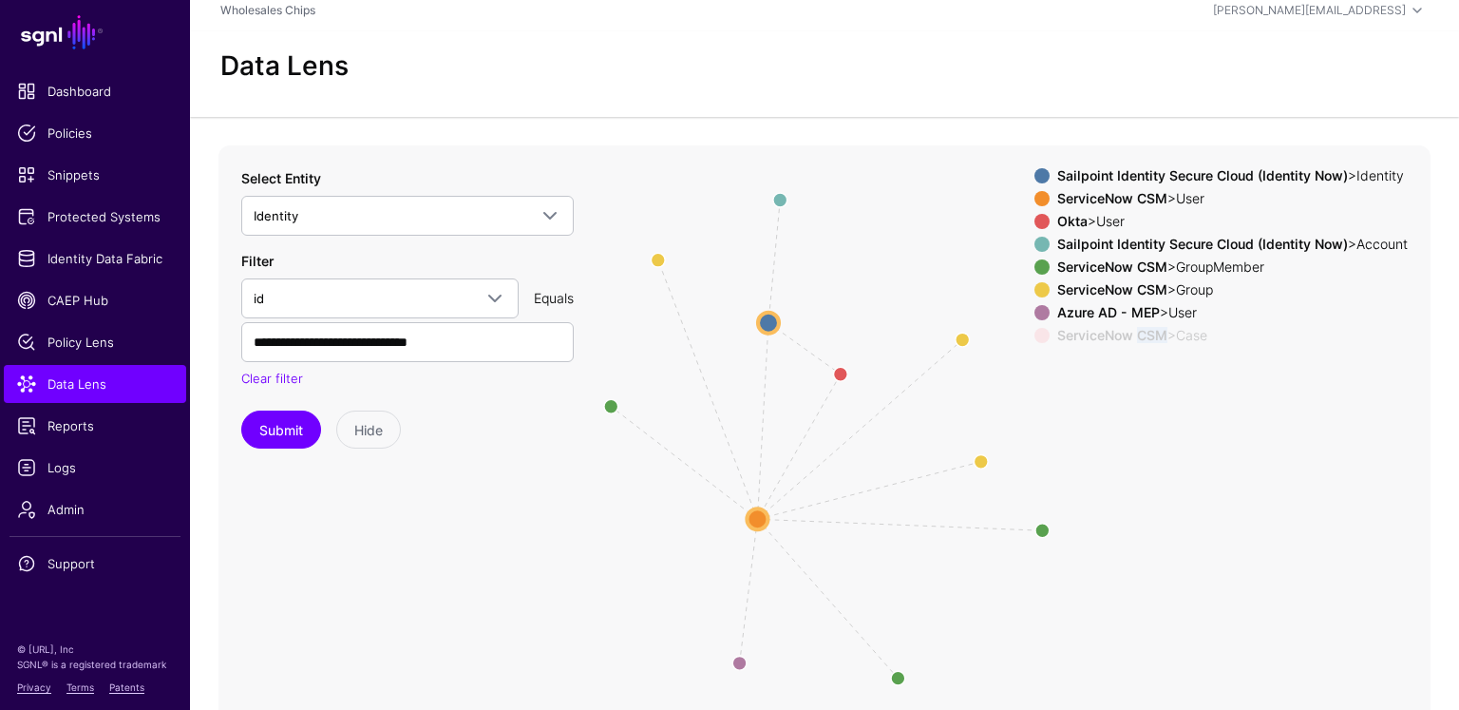
click at [1152, 341] on strong "ServiceNow CSM" at bounding box center [1112, 335] width 110 height 16
click at [587, 554] on circle at bounding box center [595, 553] width 28 height 28
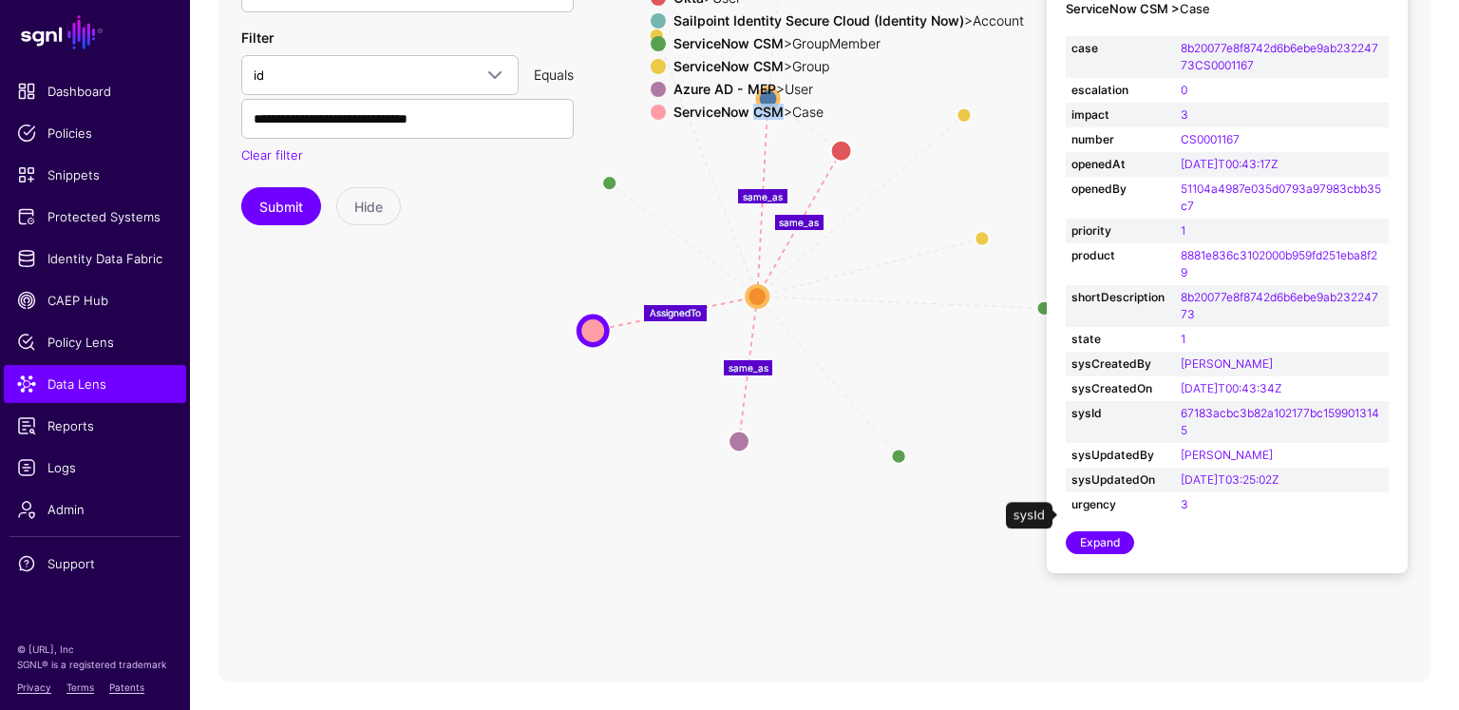
scroll to position [102, 0]
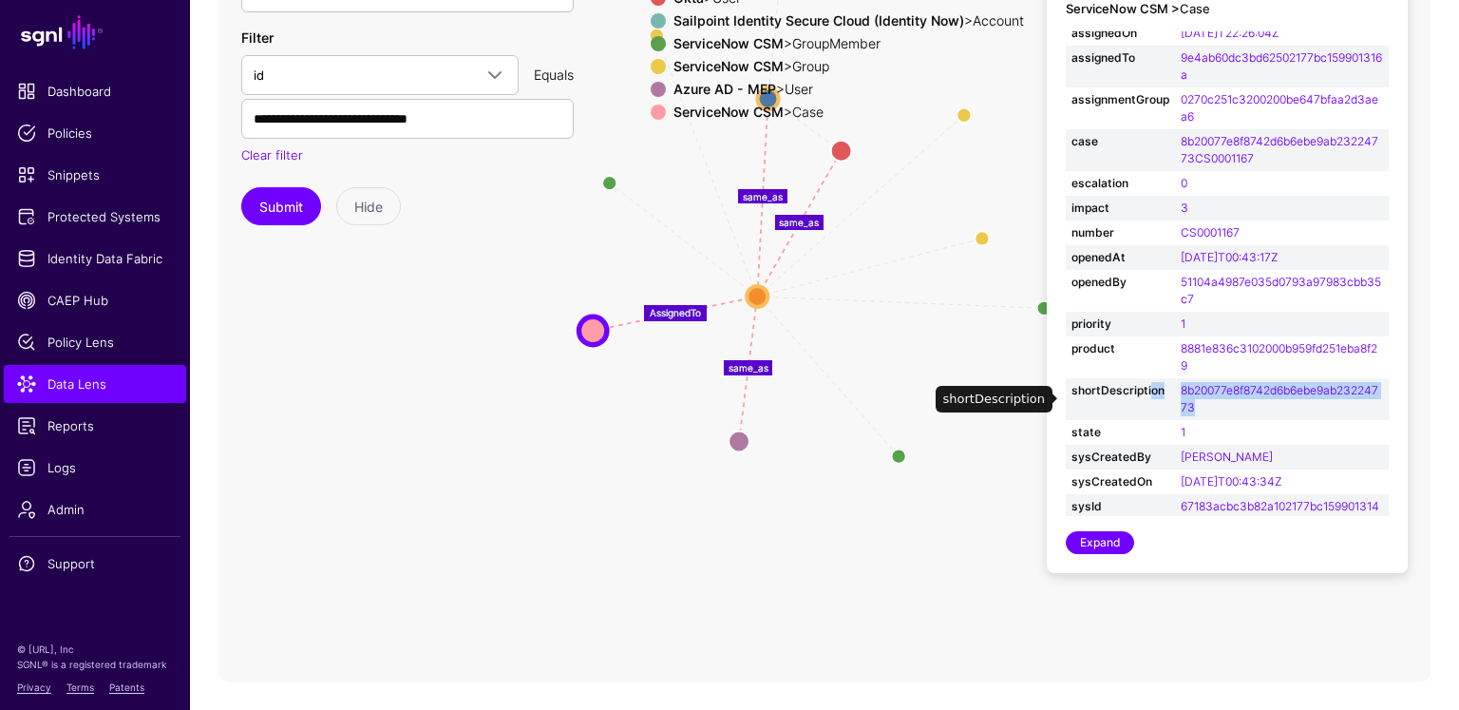
drag, startPoint x: 1229, startPoint y: 413, endPoint x: 1150, endPoint y: 396, distance: 81.6
click at [1150, 396] on tr "shortDescription 8b20077e8f8742d6b6ebe9ab23224773" at bounding box center [1227, 399] width 323 height 42
click at [1242, 409] on td "8b20077e8f8742d6b6ebe9ab23224773" at bounding box center [1282, 399] width 214 height 42
drag, startPoint x: 1223, startPoint y: 414, endPoint x: 1181, endPoint y: 388, distance: 49.6
click at [1181, 388] on td "8b20077e8f8742d6b6ebe9ab23224773" at bounding box center [1282, 399] width 214 height 42
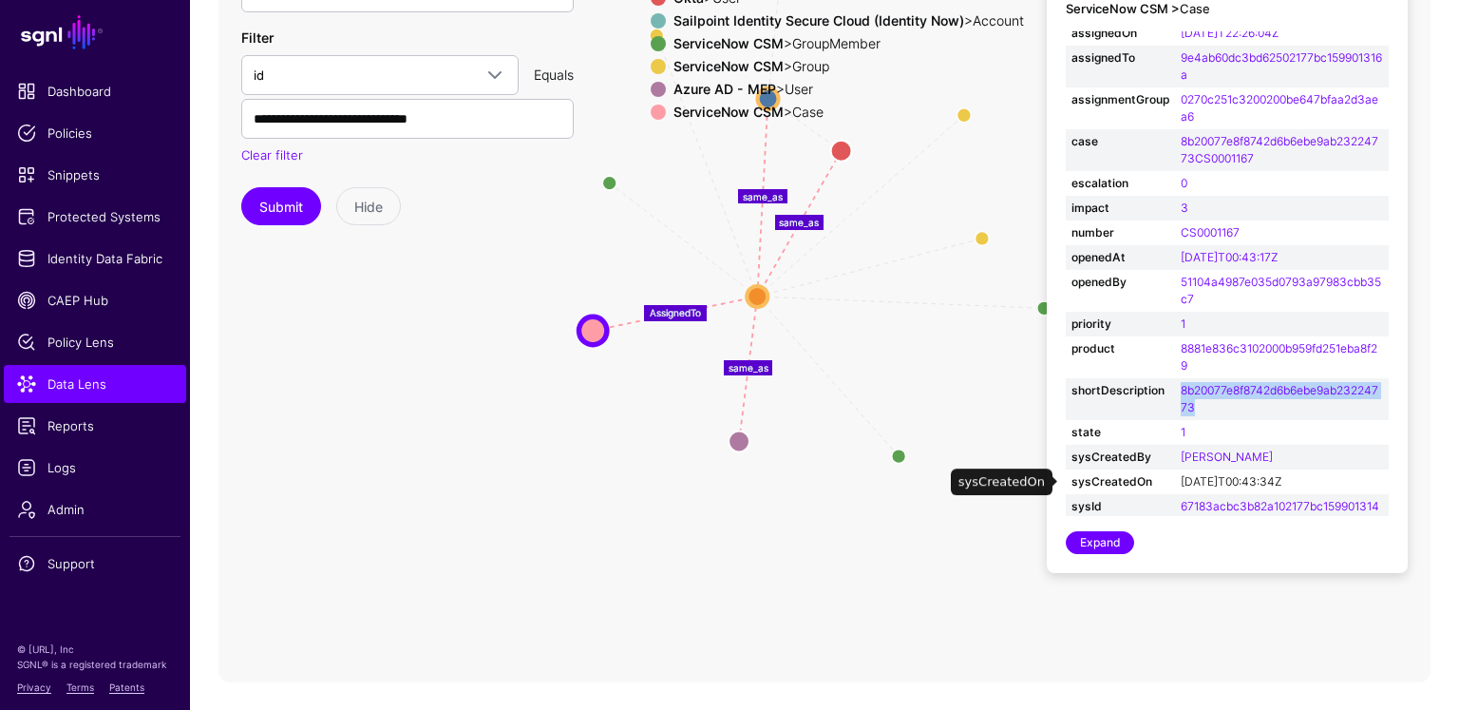
copy link "8b20077e8f8742d6b6ebe9ab23224773"
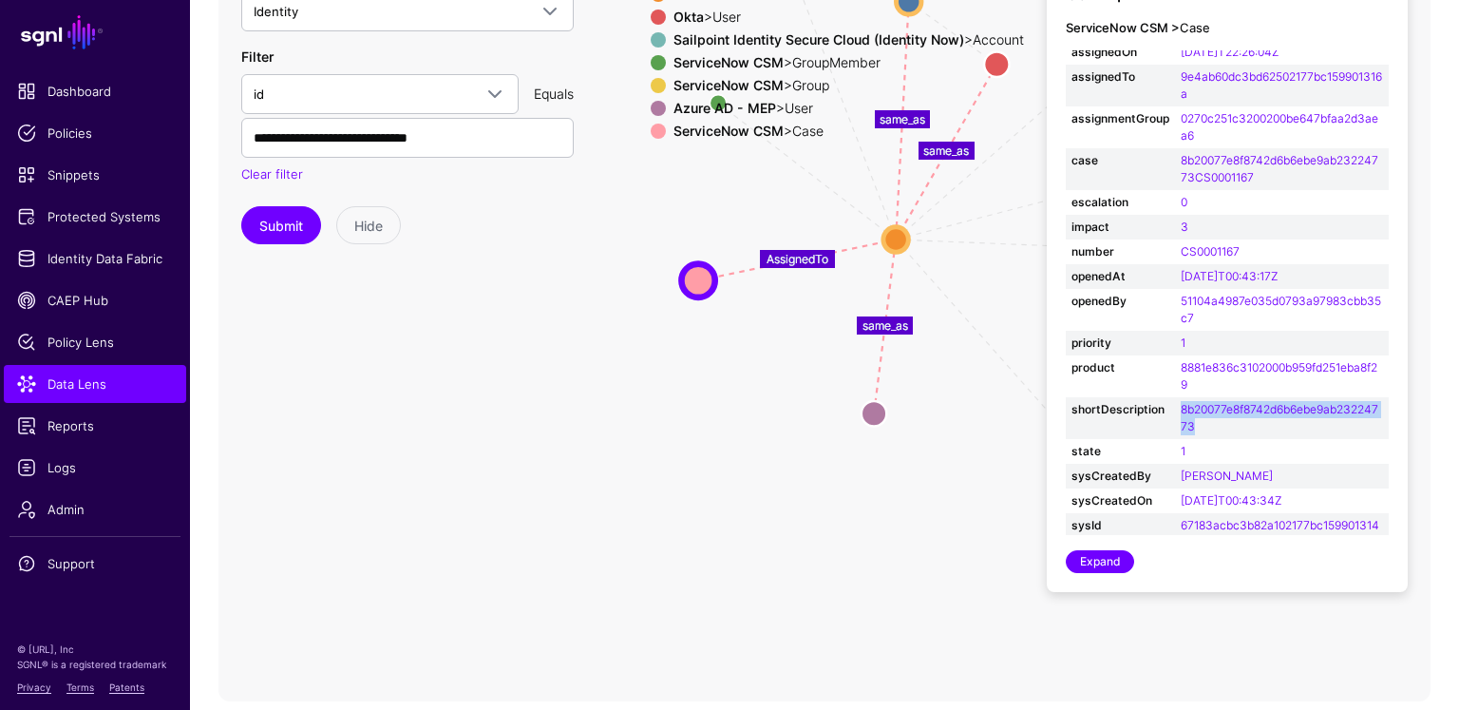
scroll to position [0, 0]
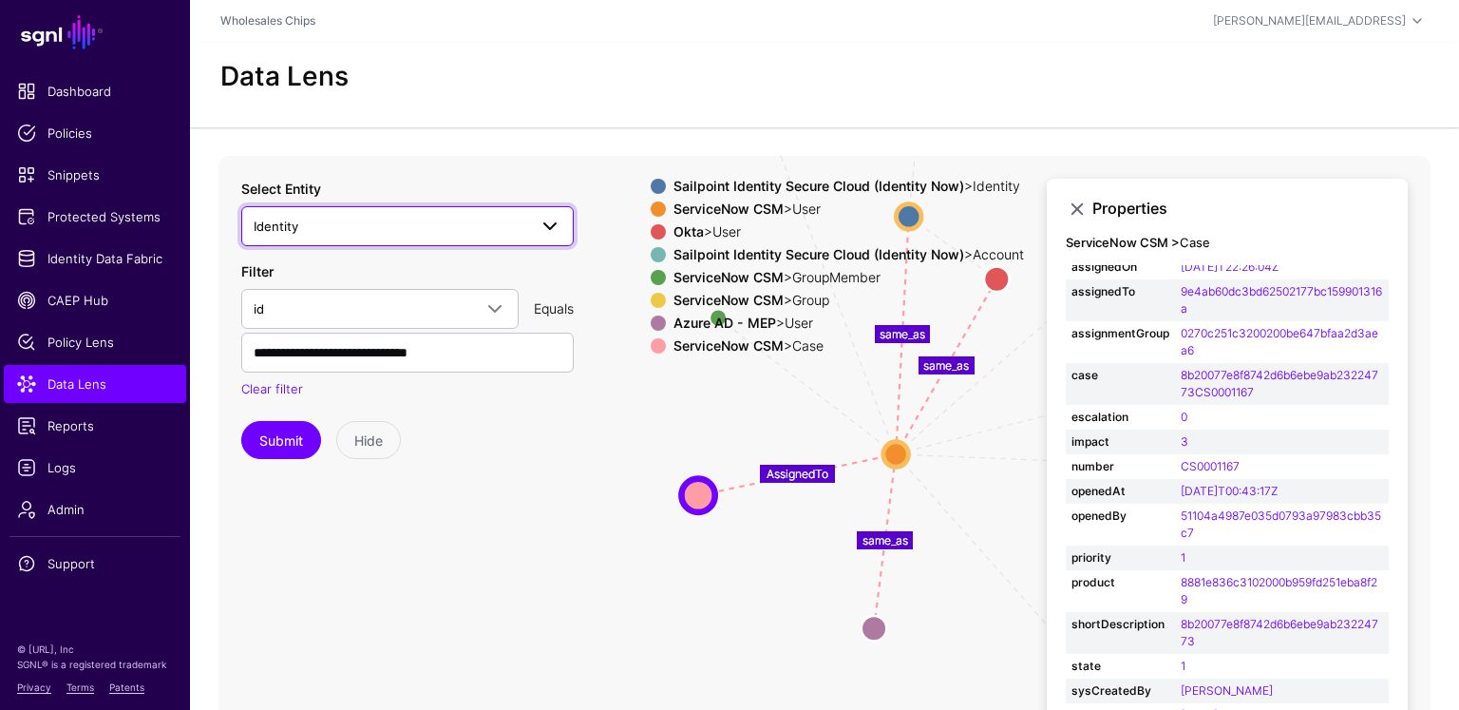
click at [318, 226] on span "Identity" at bounding box center [391, 226] width 274 height 21
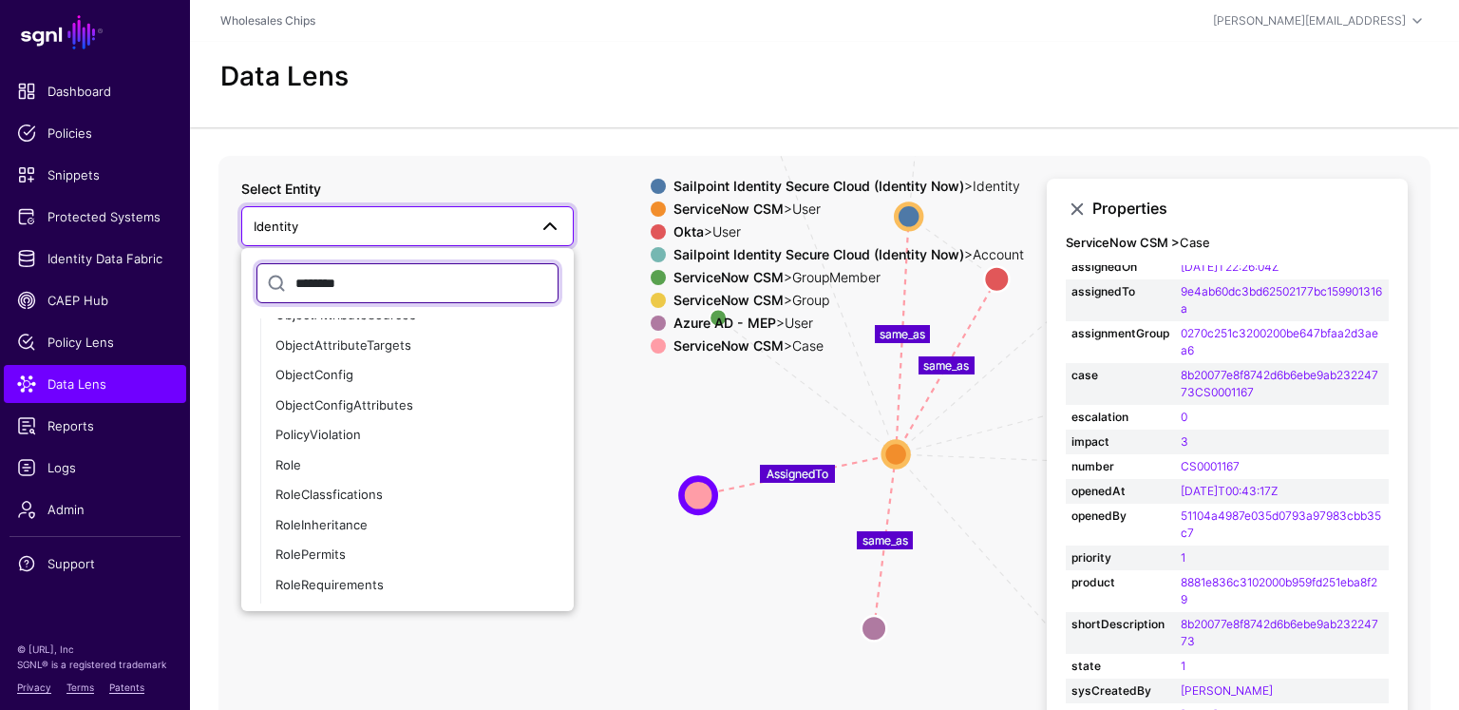
scroll to position [1202, 0]
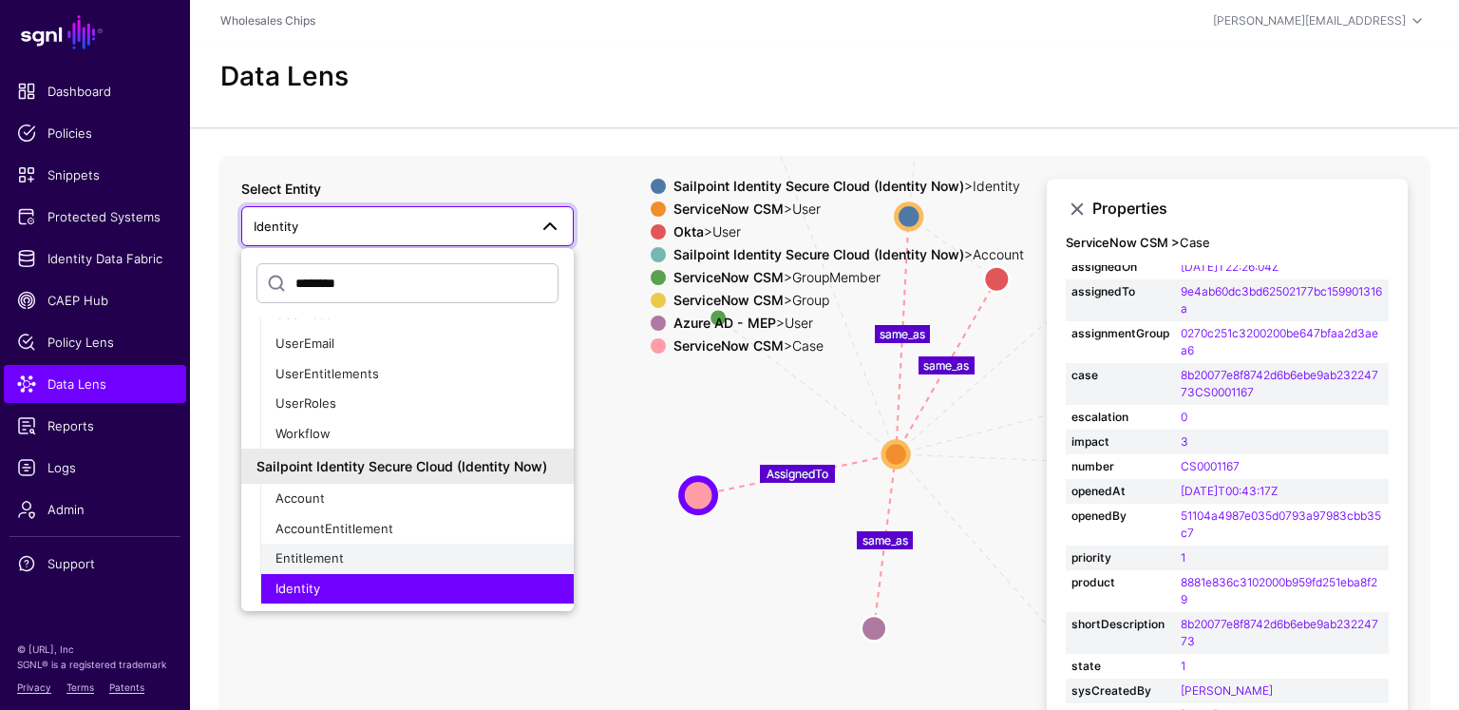
click at [354, 565] on div "Entitlement" at bounding box center [417, 558] width 283 height 19
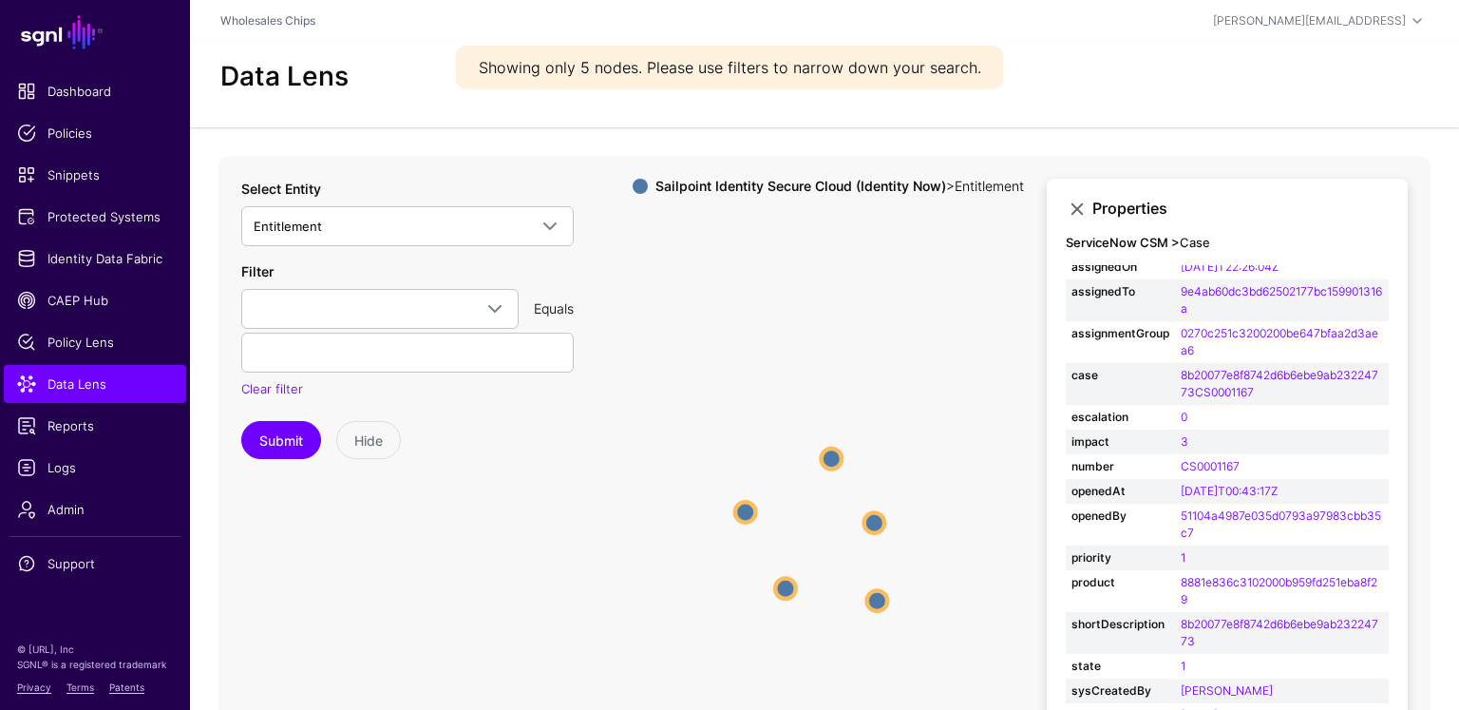
click at [828, 451] on circle at bounding box center [832, 458] width 20 height 20
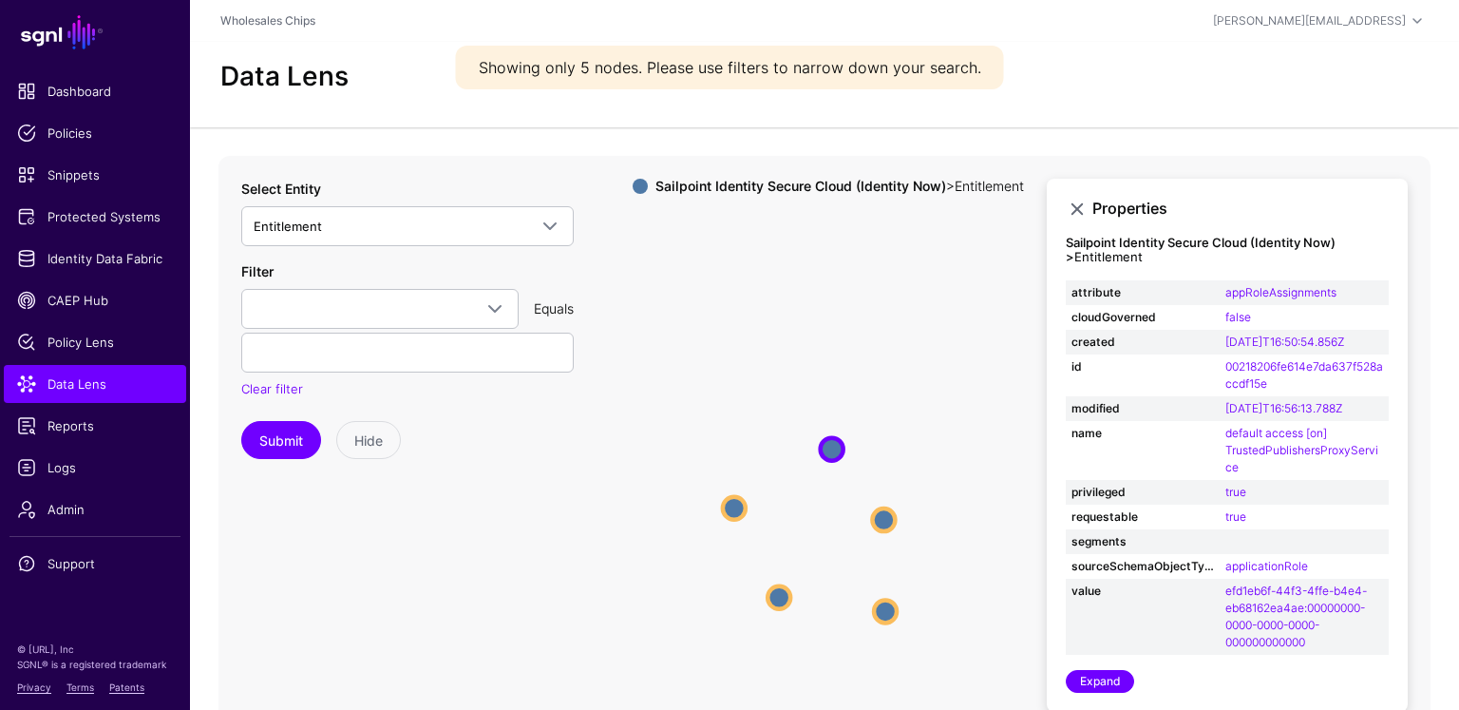
click at [827, 450] on circle at bounding box center [832, 448] width 23 height 23
click at [828, 447] on circle at bounding box center [832, 446] width 23 height 23
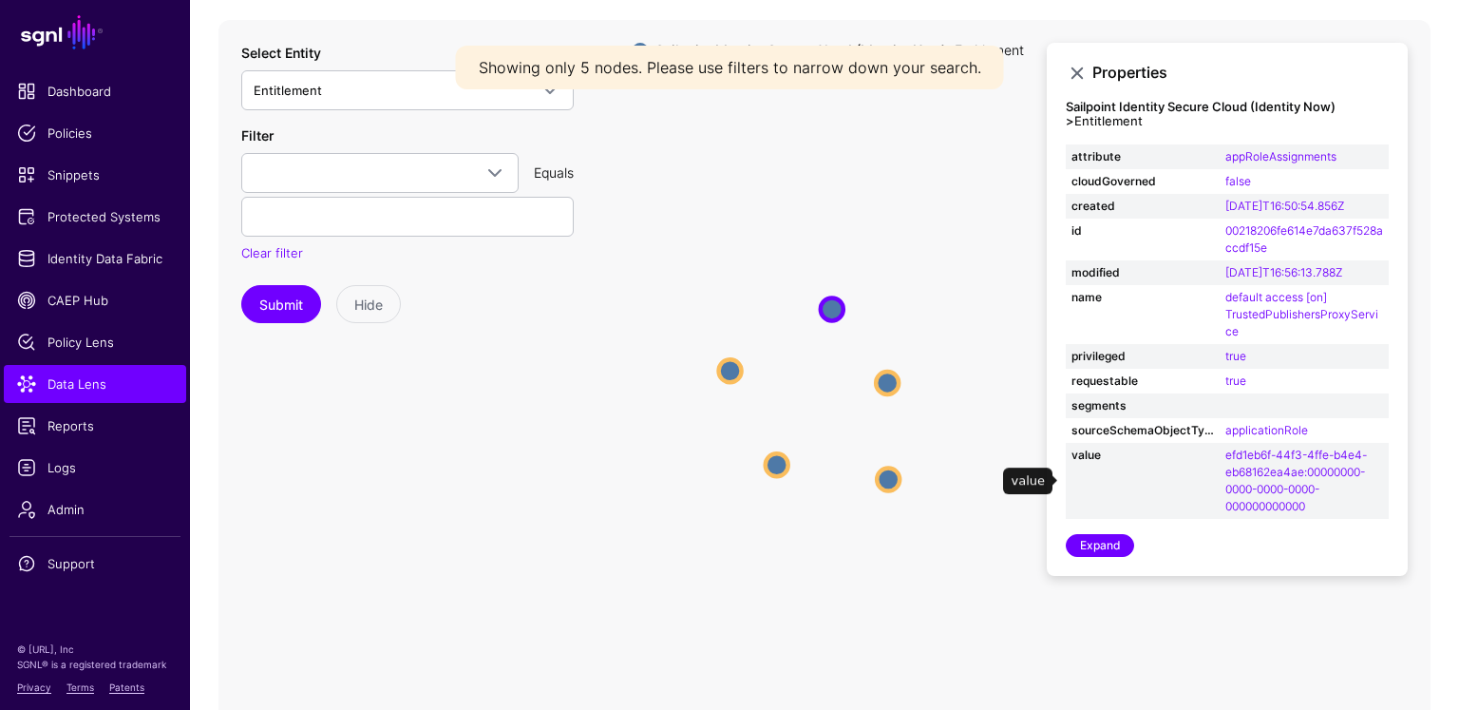
scroll to position [90, 0]
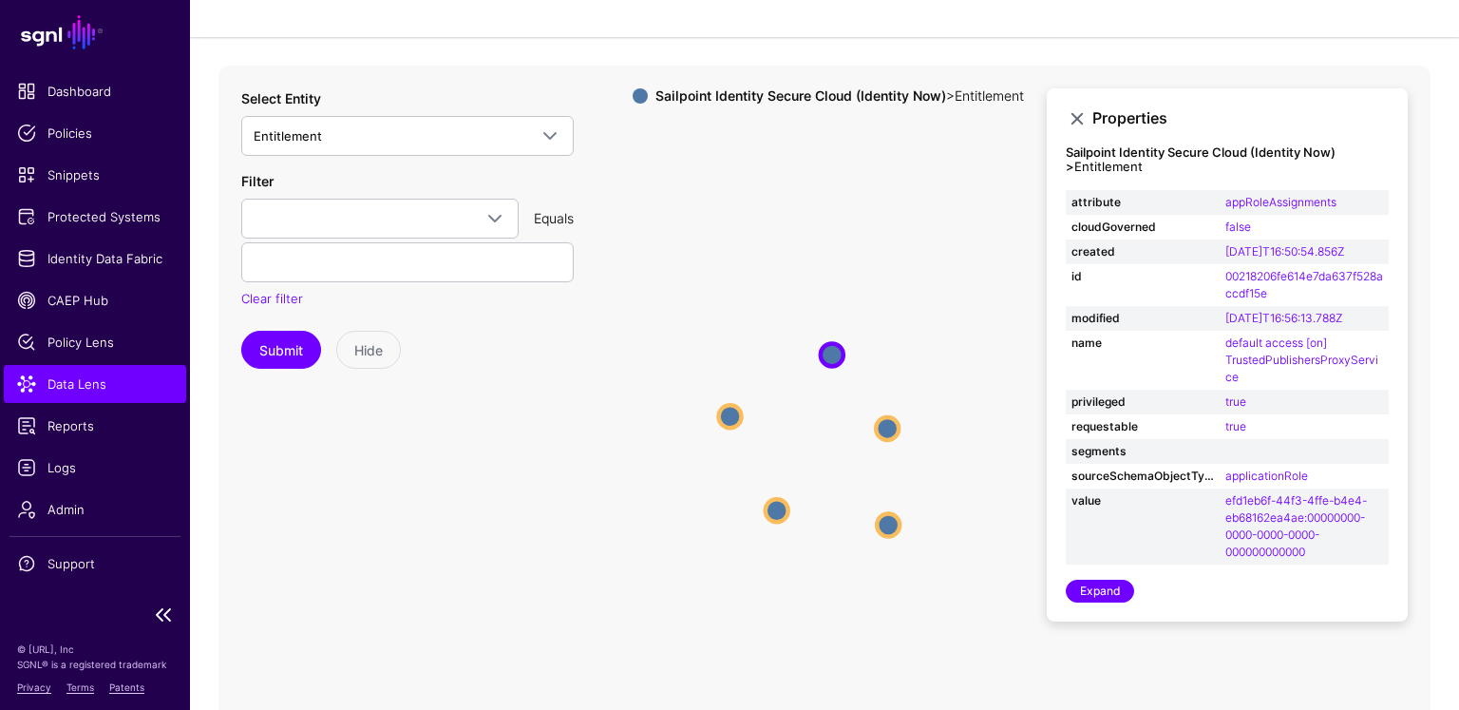
click at [117, 238] on ul "Dashboard Policies Snippets Protected Systems Identity Data Fabric CAEP Hub Pol…" at bounding box center [95, 333] width 190 height 522
click at [123, 254] on span "Identity Data Fabric" at bounding box center [95, 258] width 156 height 19
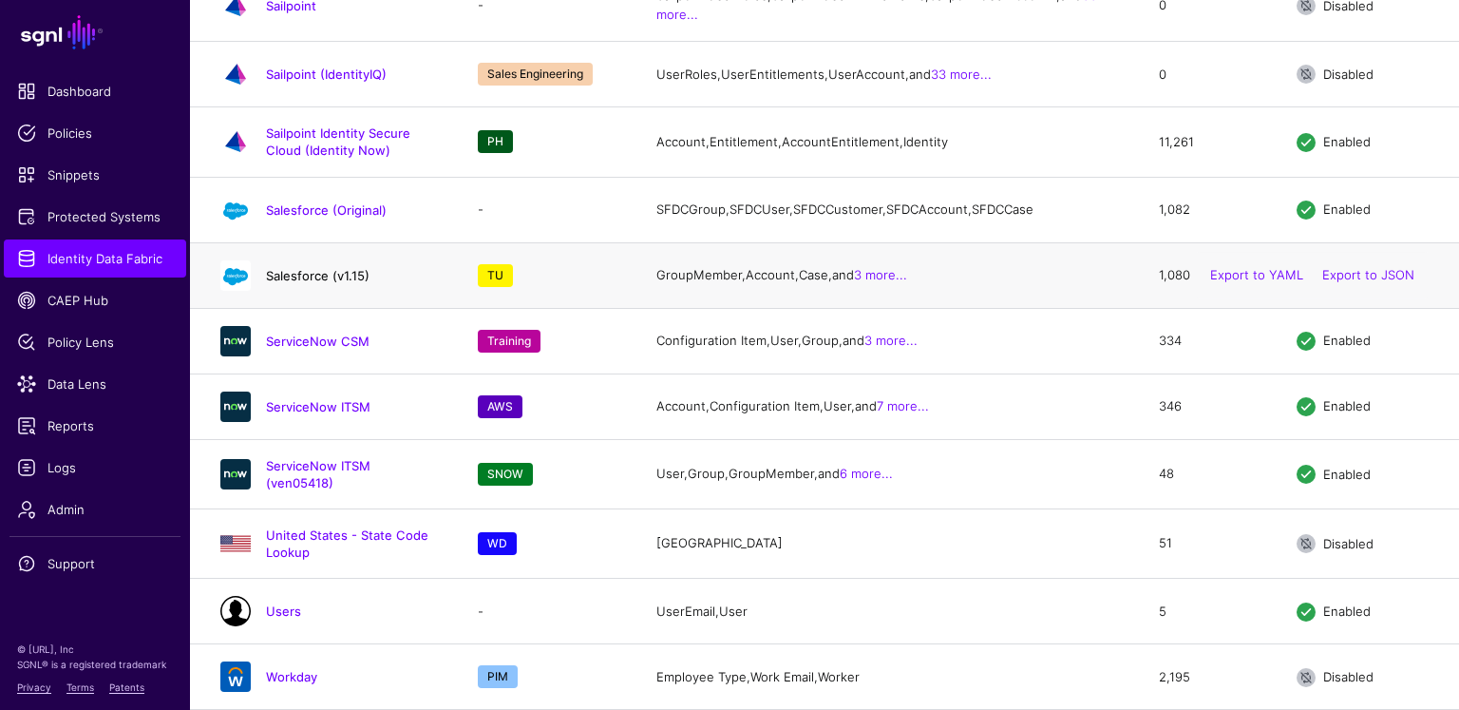
scroll to position [3224, 0]
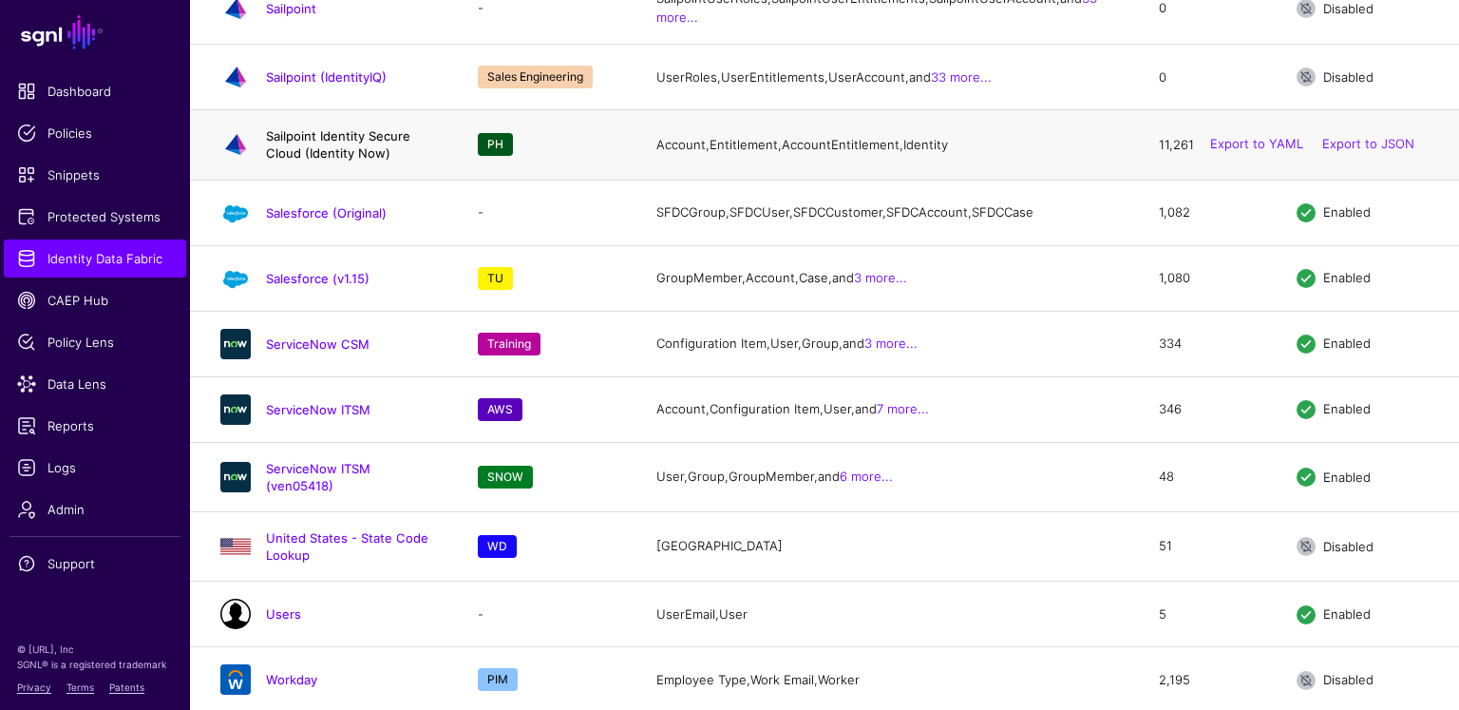
click at [362, 161] on link "Sailpoint Identity Secure Cloud (Identity Now)" at bounding box center [338, 144] width 144 height 32
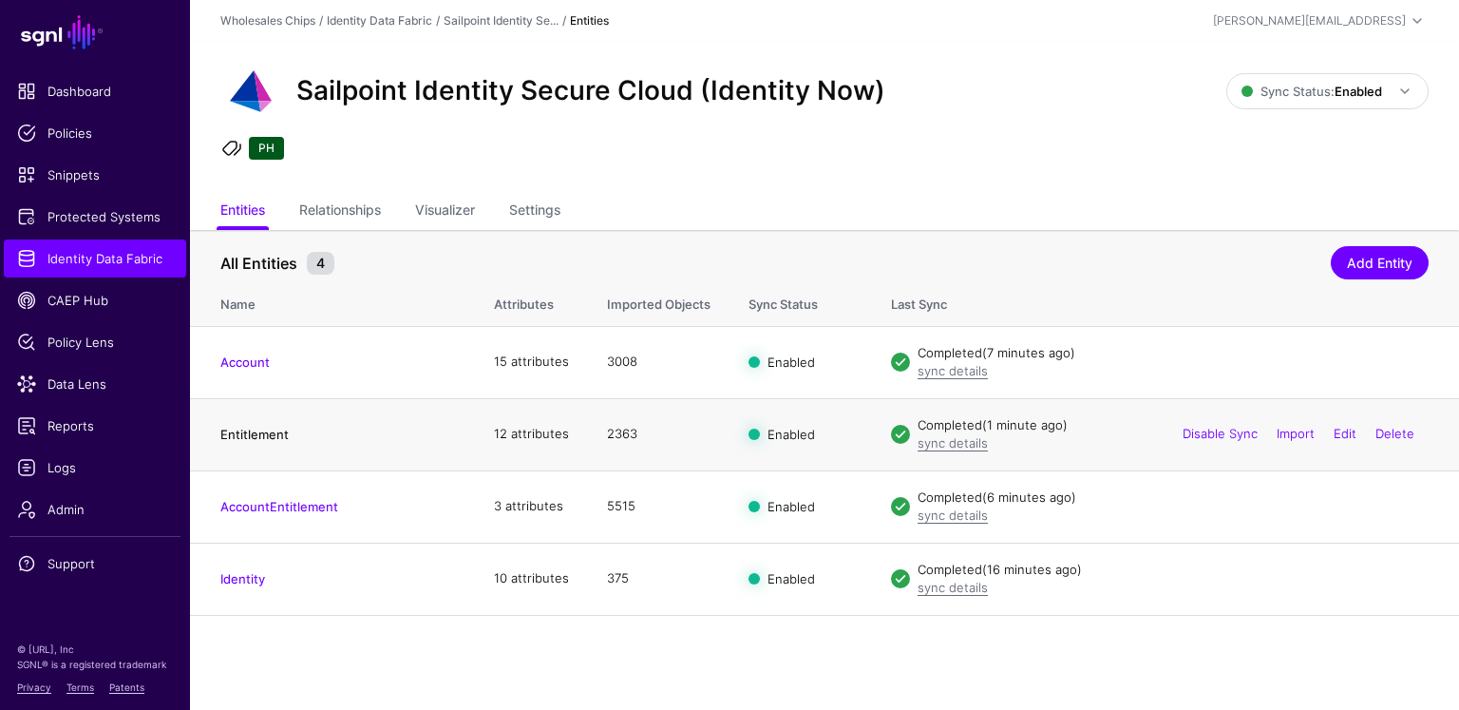
click at [268, 428] on link "Entitlement" at bounding box center [254, 434] width 68 height 15
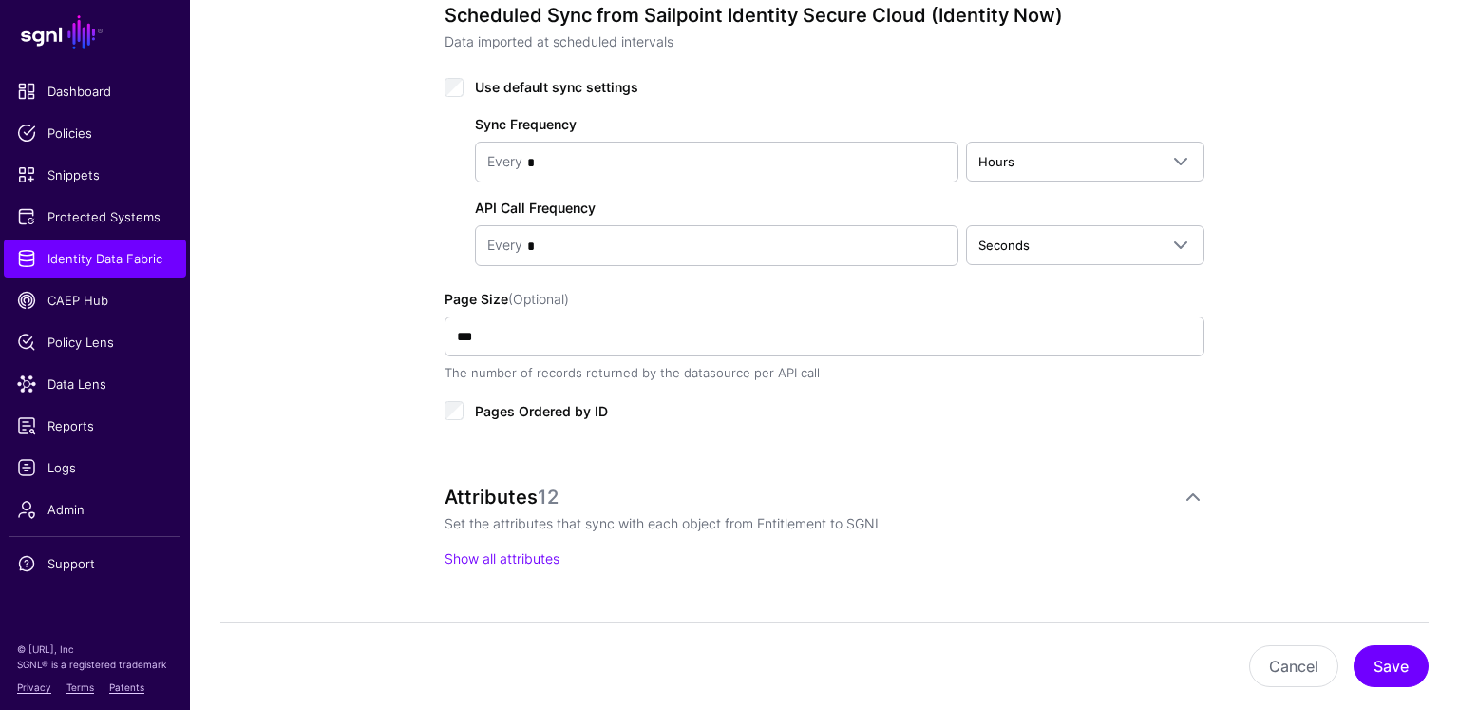
scroll to position [993, 0]
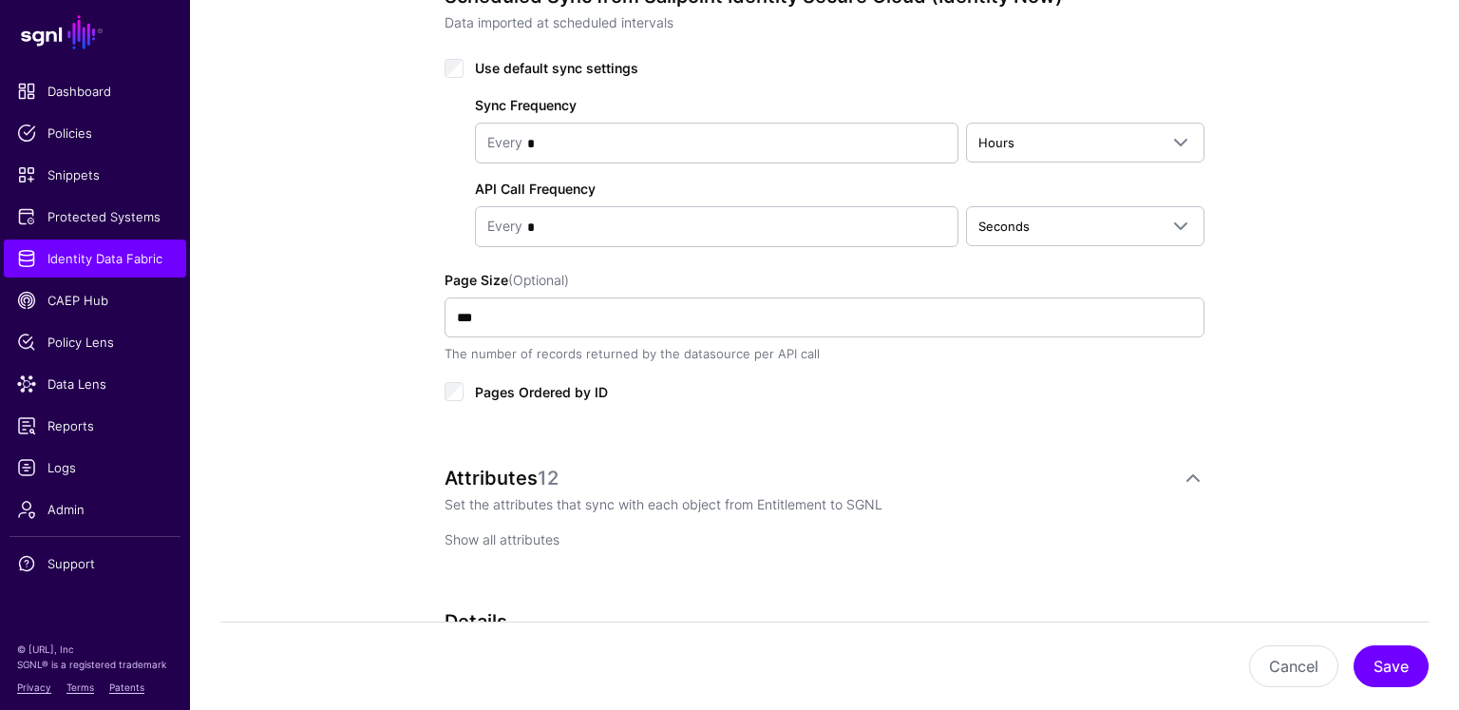
click at [517, 542] on p "Show all attributes" at bounding box center [825, 539] width 760 height 20
click at [542, 531] on link "Show all attributes" at bounding box center [502, 539] width 115 height 16
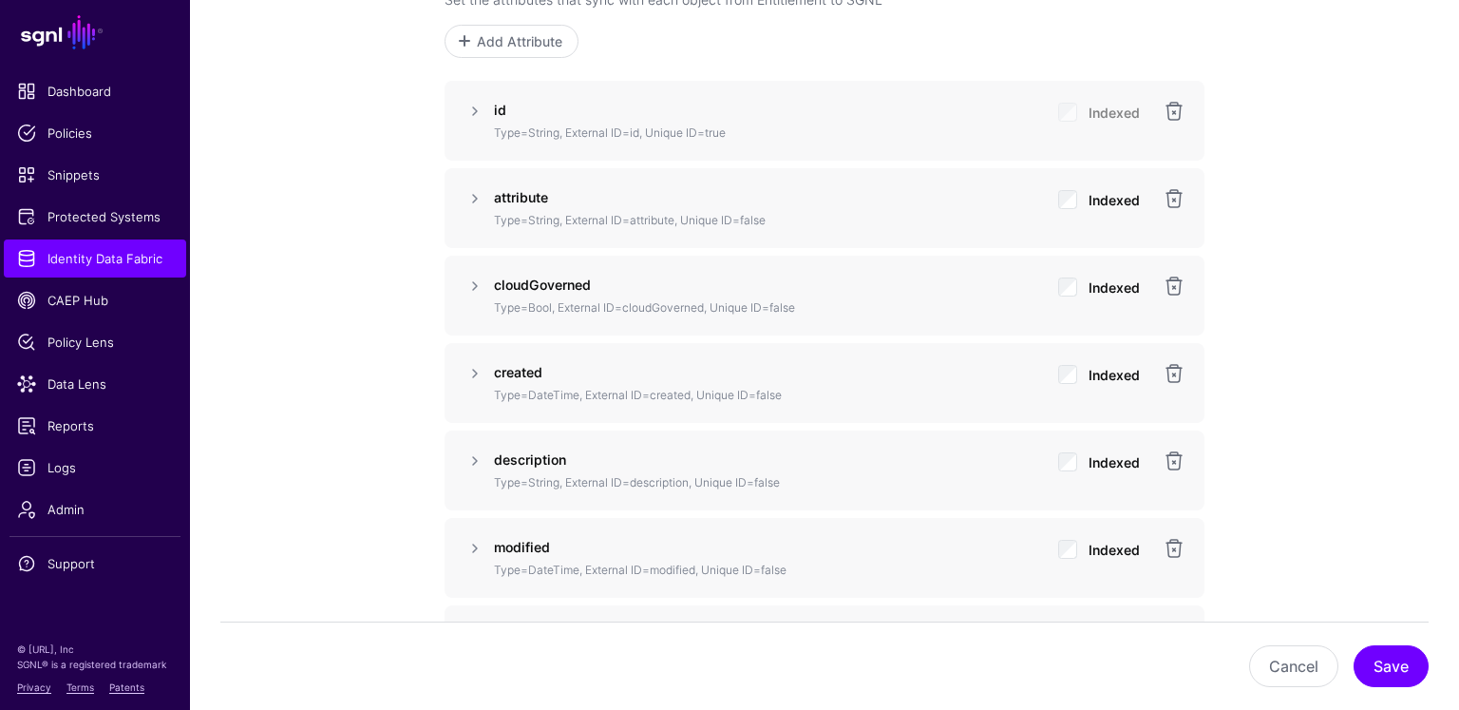
scroll to position [1197, 0]
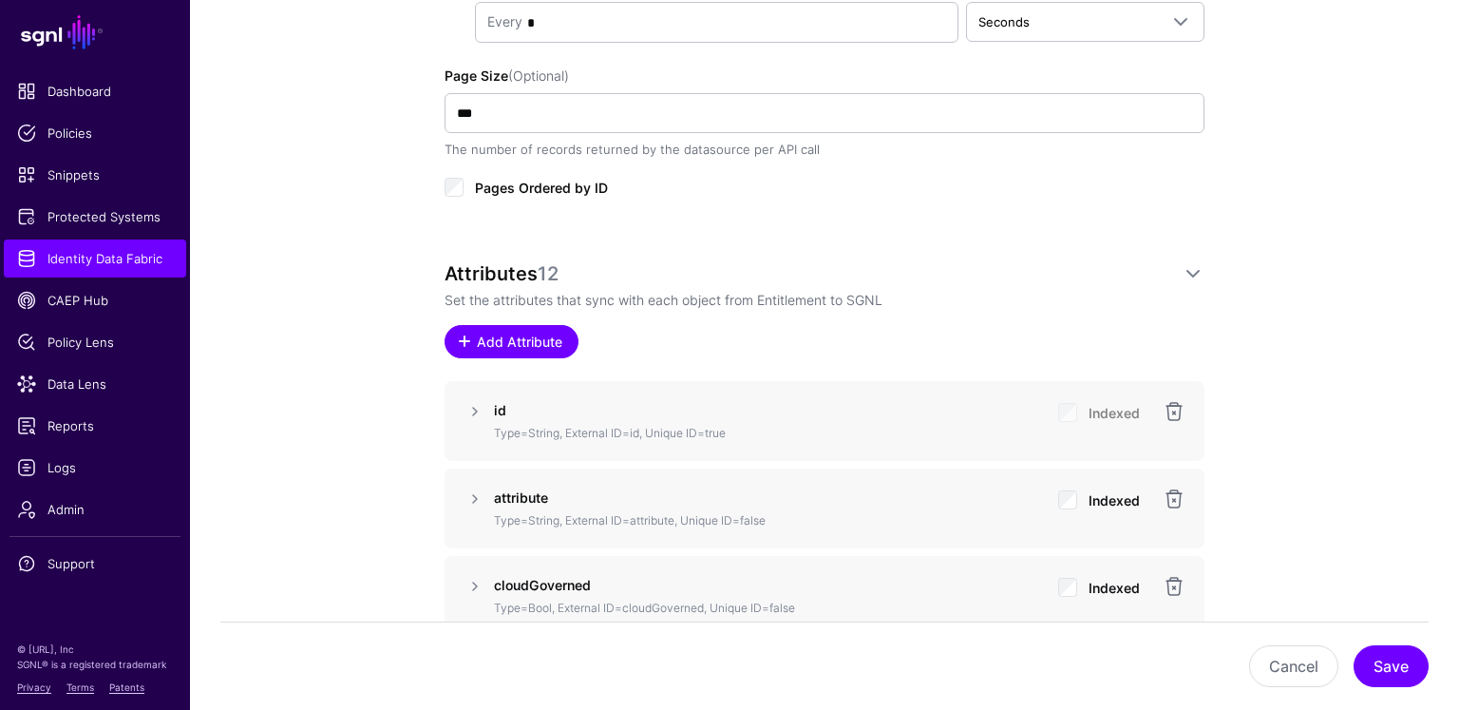
click at [546, 332] on span "Add Attribute" at bounding box center [520, 342] width 90 height 20
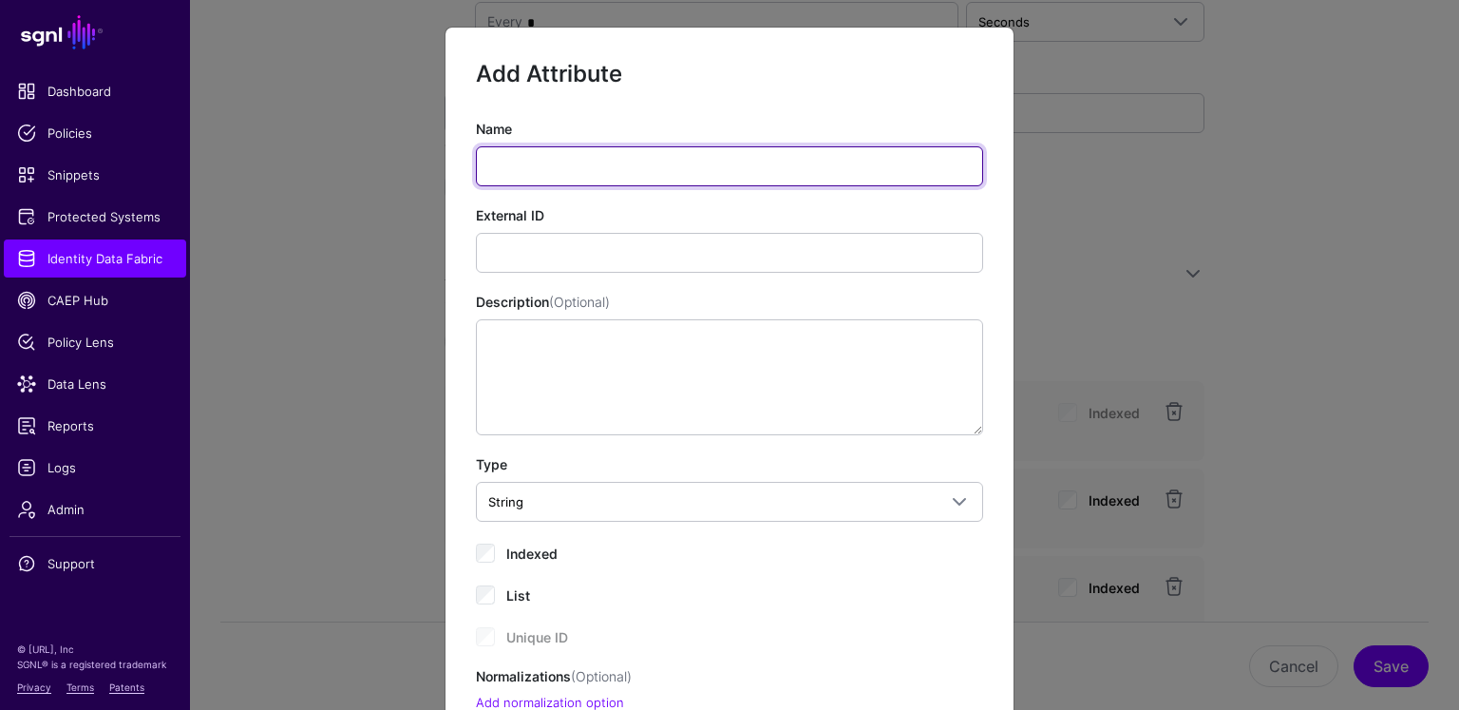
click at [587, 169] on input "Name" at bounding box center [729, 166] width 507 height 40
type input "*********"
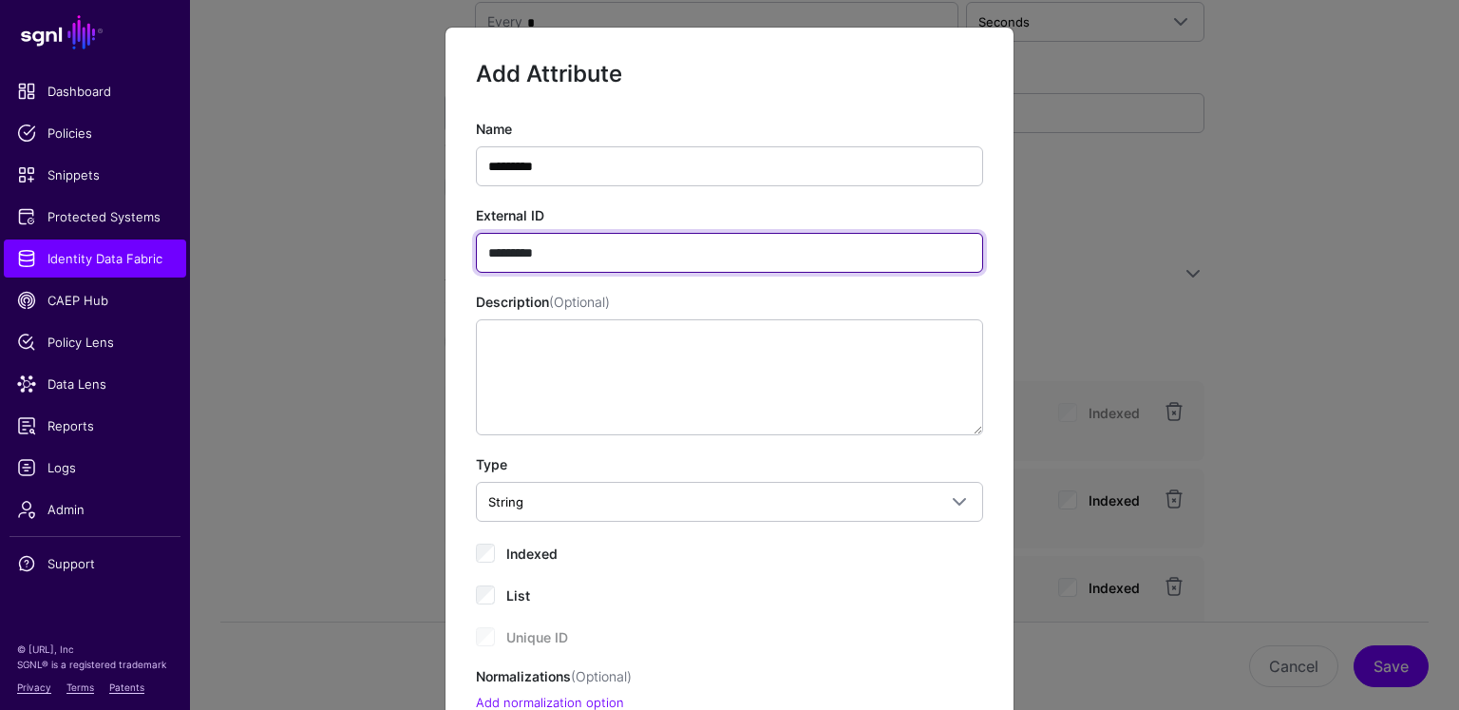
type input "*********"
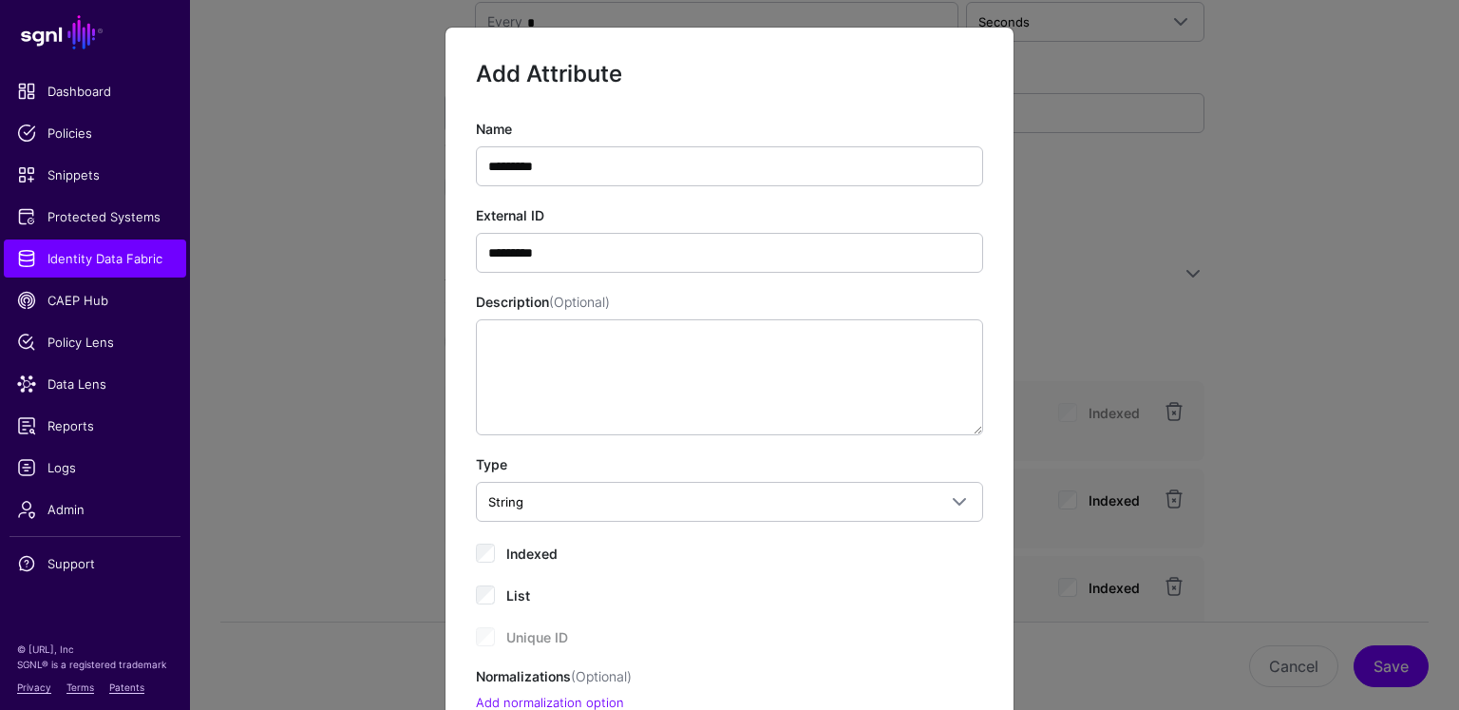
click at [509, 542] on label "Indexed" at bounding box center [531, 552] width 51 height 23
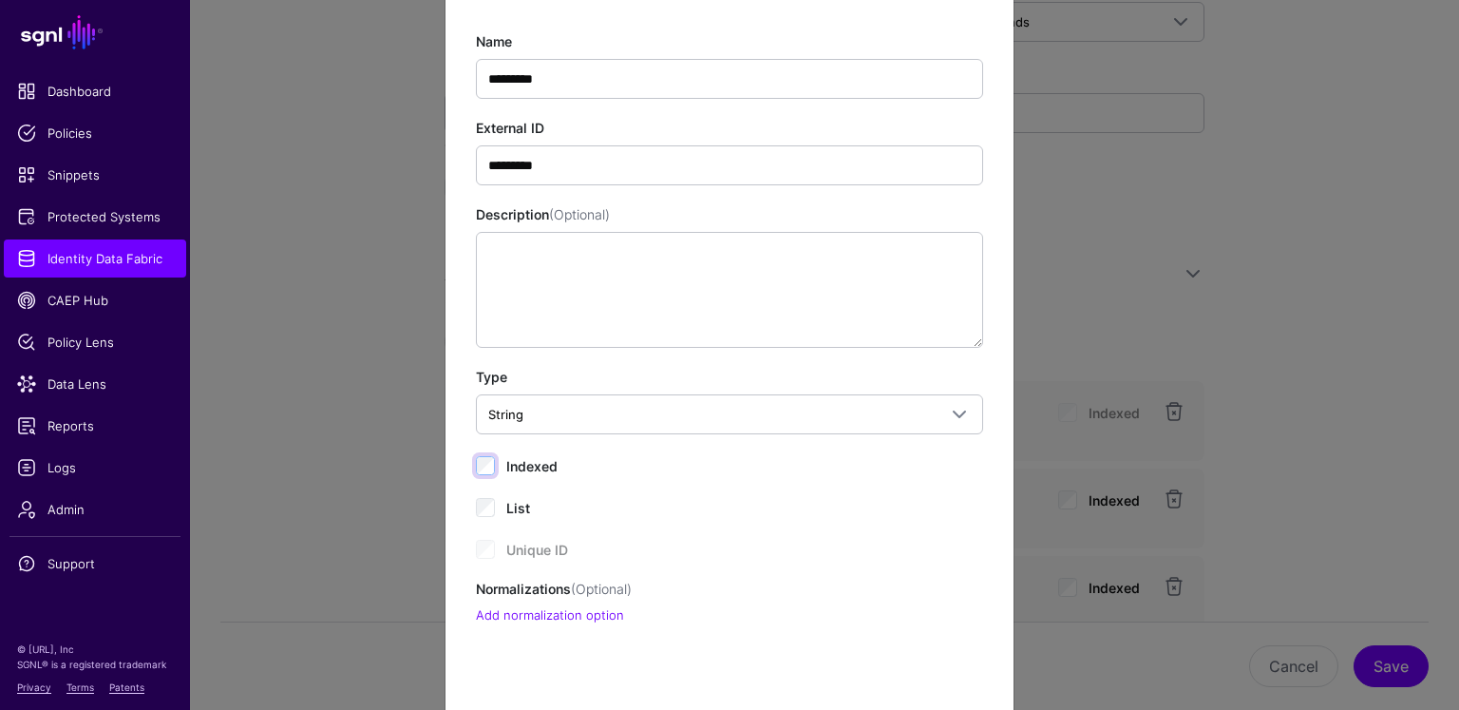
scroll to position [209, 0]
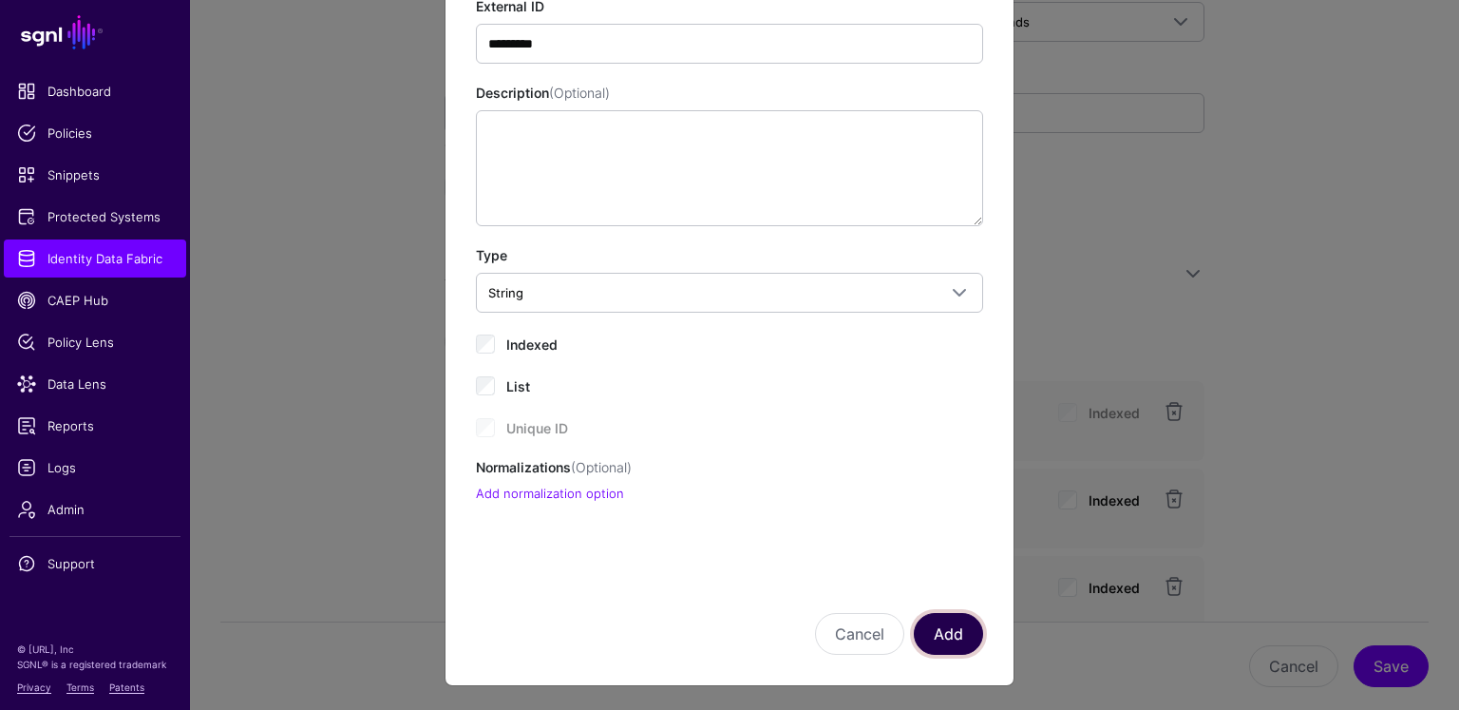
click at [958, 621] on button "Add" at bounding box center [948, 634] width 69 height 42
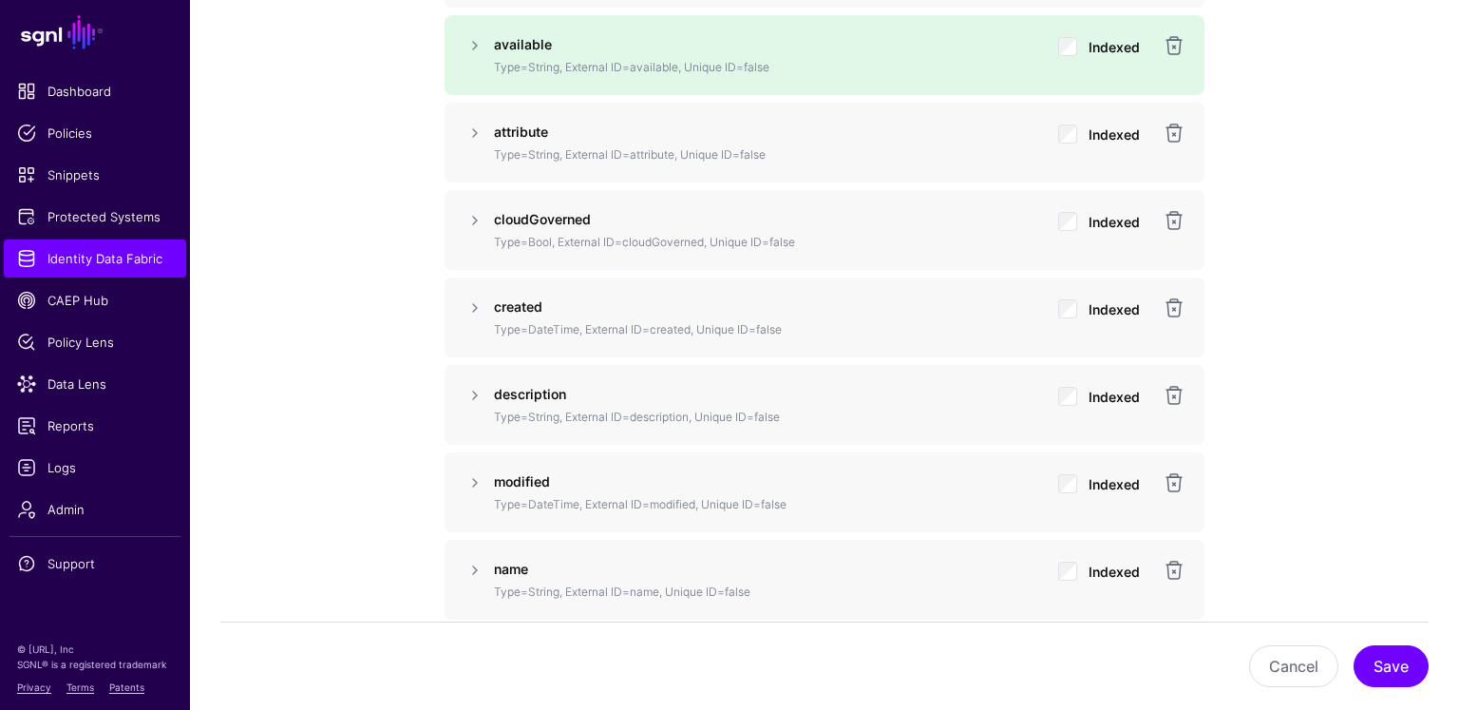
scroll to position [1661, 0]
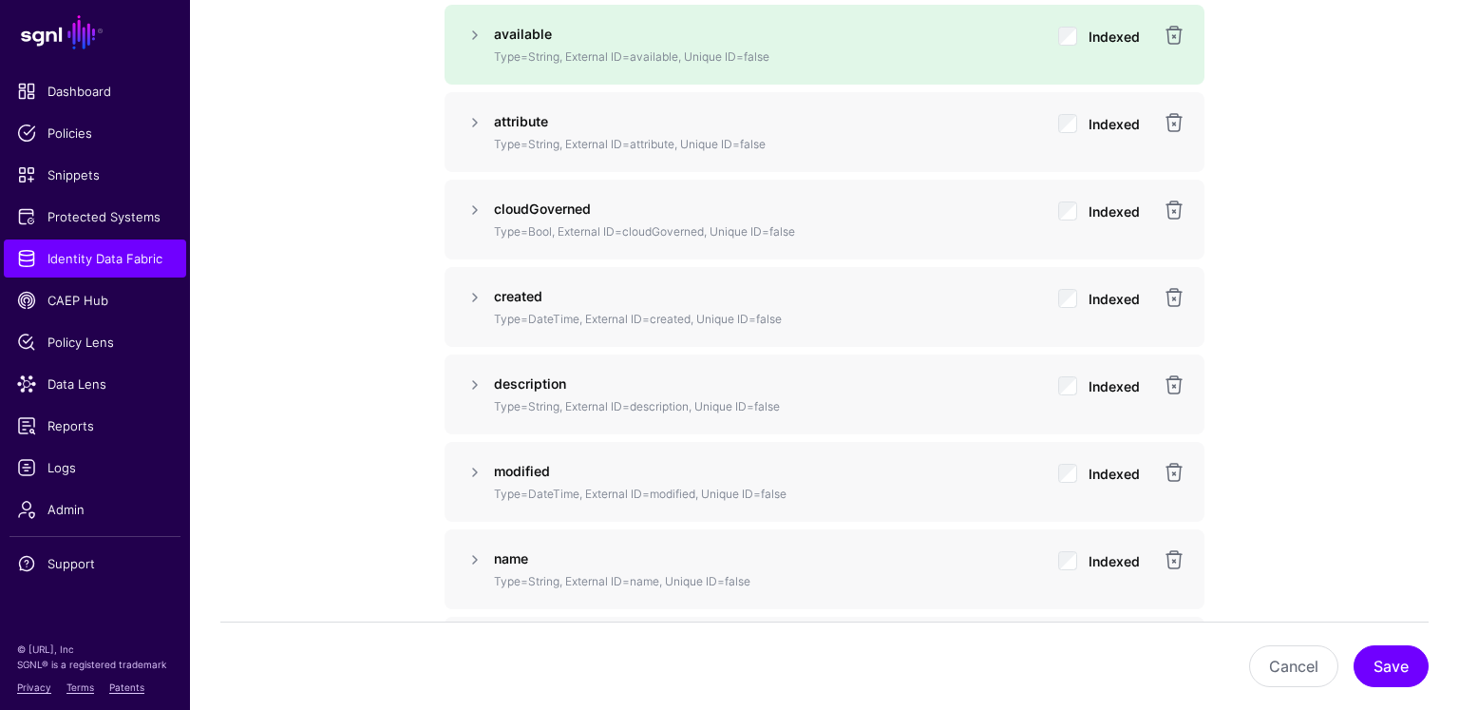
click at [1391, 640] on div "Cancel Save" at bounding box center [824, 665] width 1209 height 88
click at [1396, 648] on button "Save" at bounding box center [1391, 666] width 75 height 42
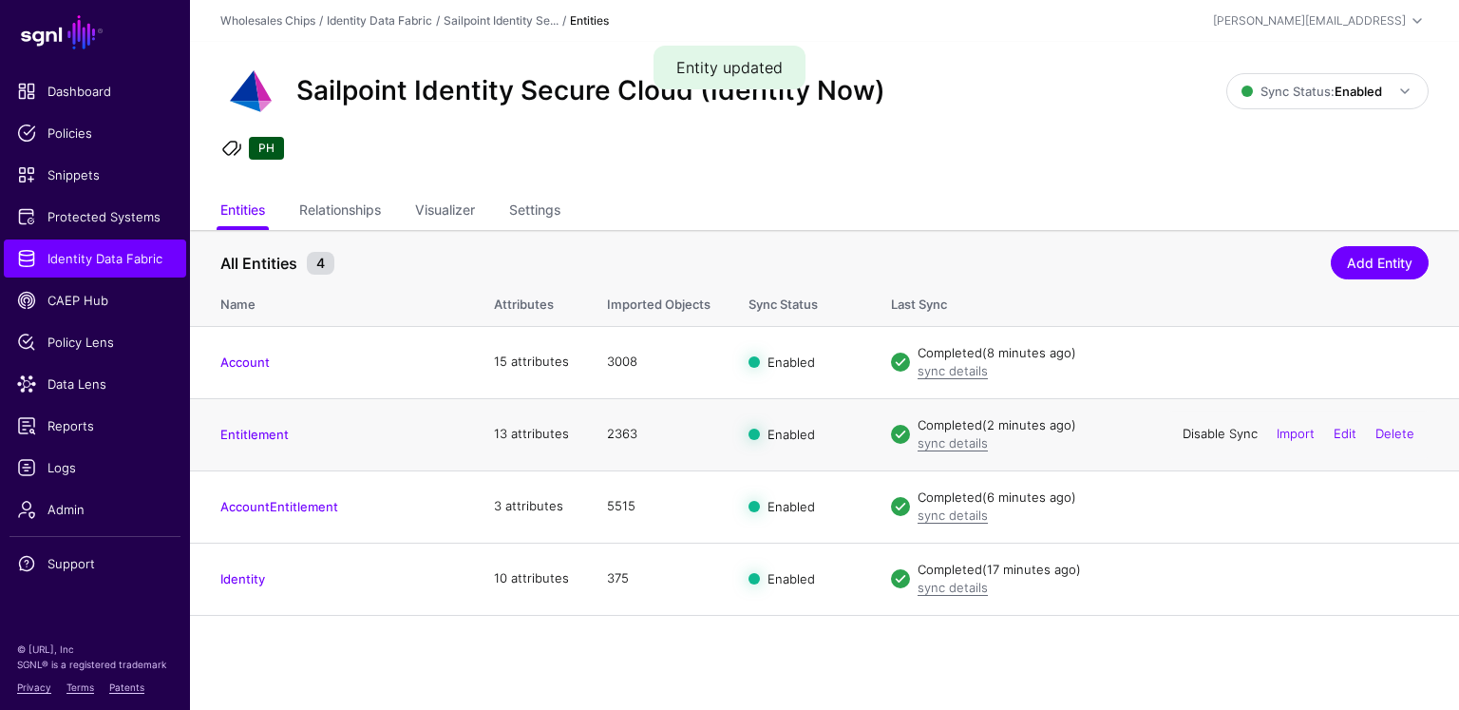
click at [1228, 431] on link "Disable Sync" at bounding box center [1220, 433] width 75 height 15
click at [1228, 432] on link "Enable Sync" at bounding box center [1222, 433] width 72 height 15
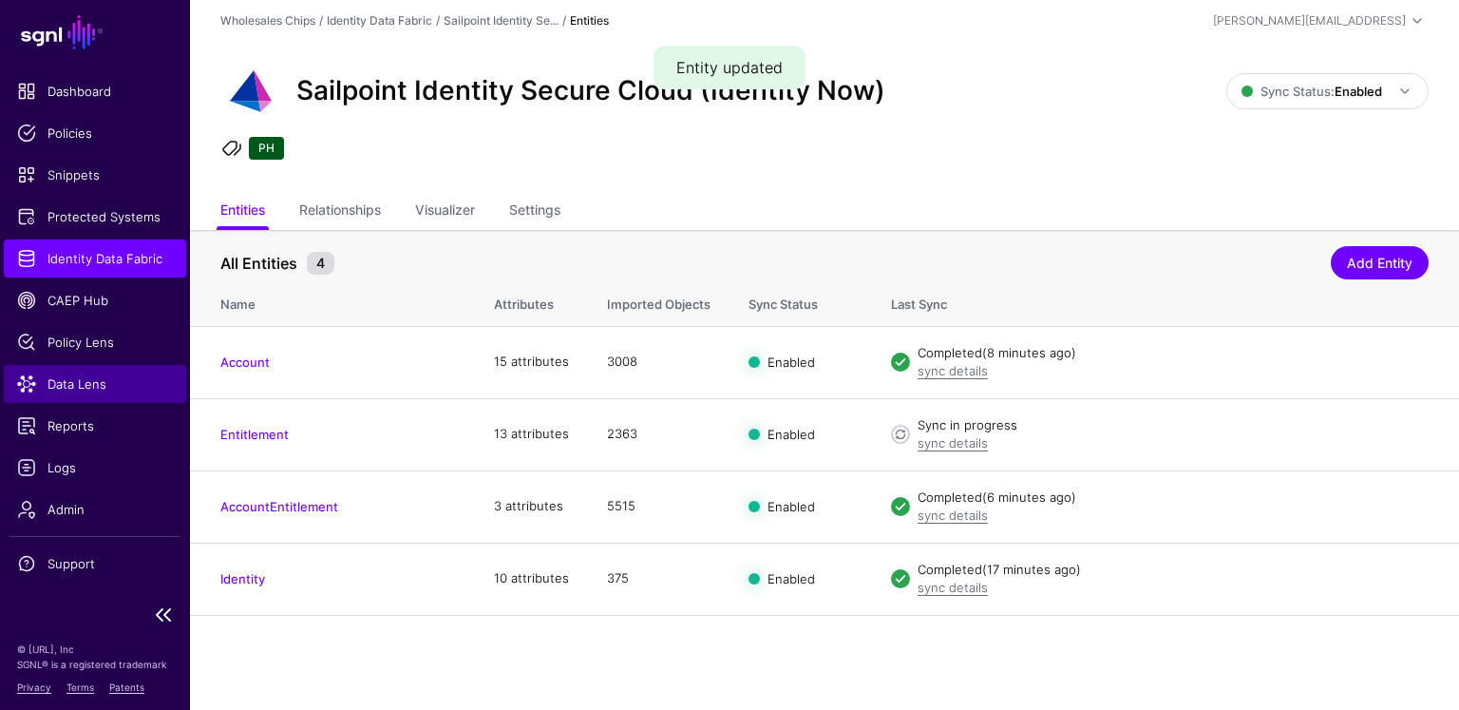
click at [90, 371] on link "Data Lens" at bounding box center [95, 384] width 182 height 38
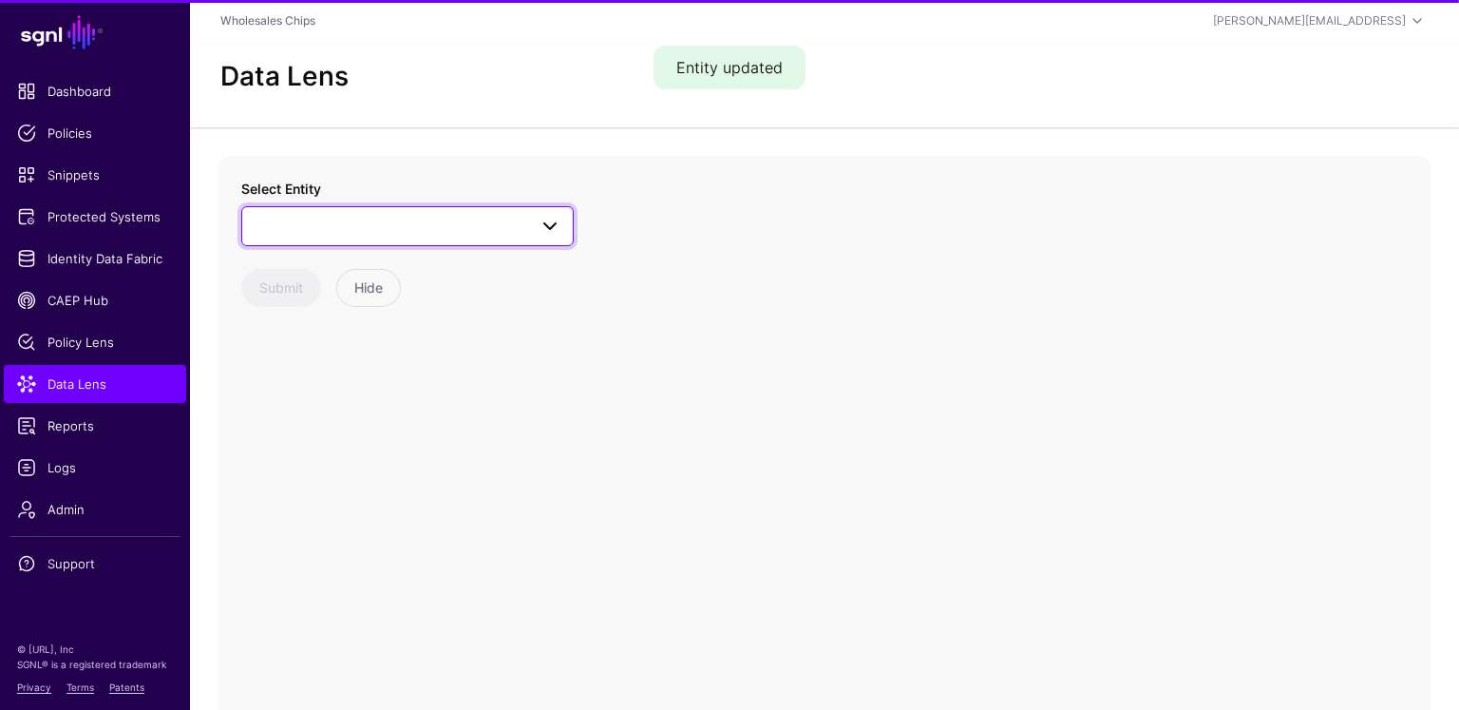
click at [395, 227] on span at bounding box center [408, 226] width 308 height 23
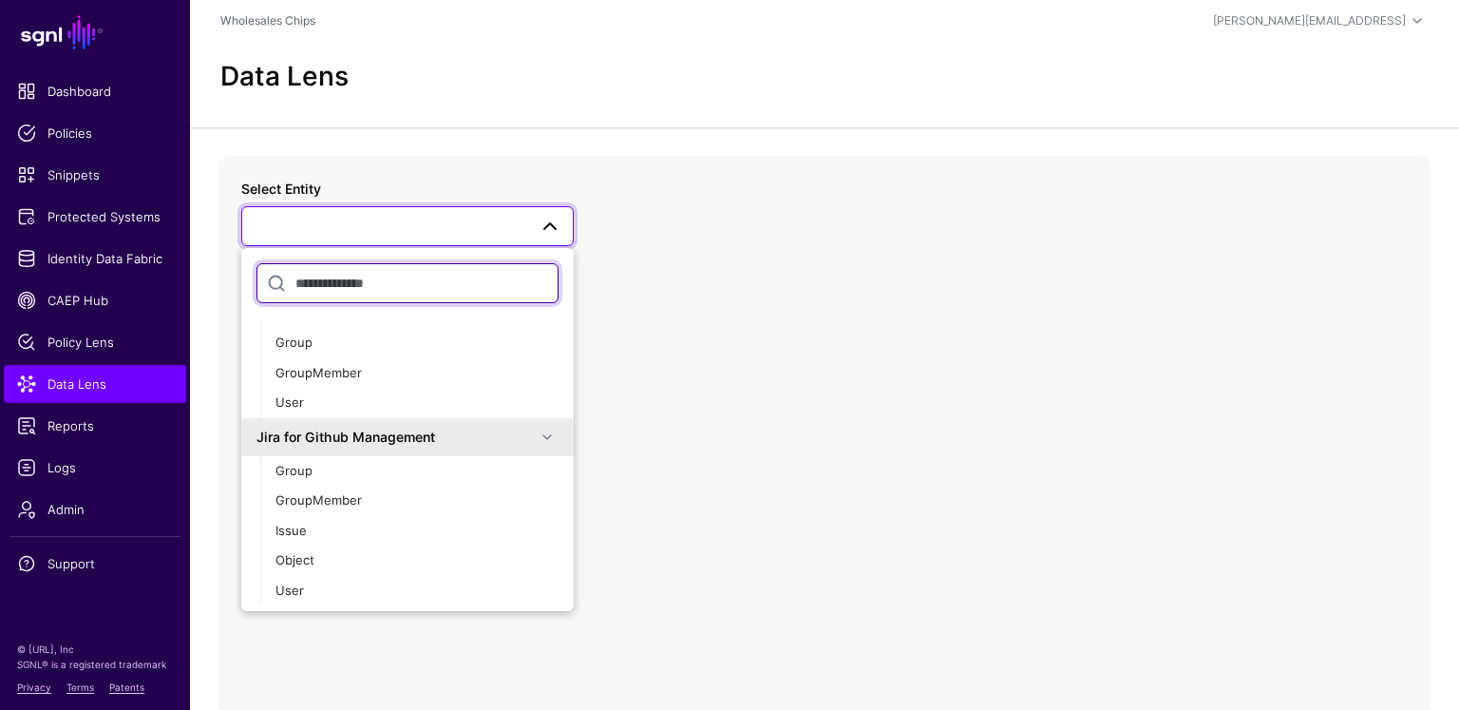
scroll to position [7765, 0]
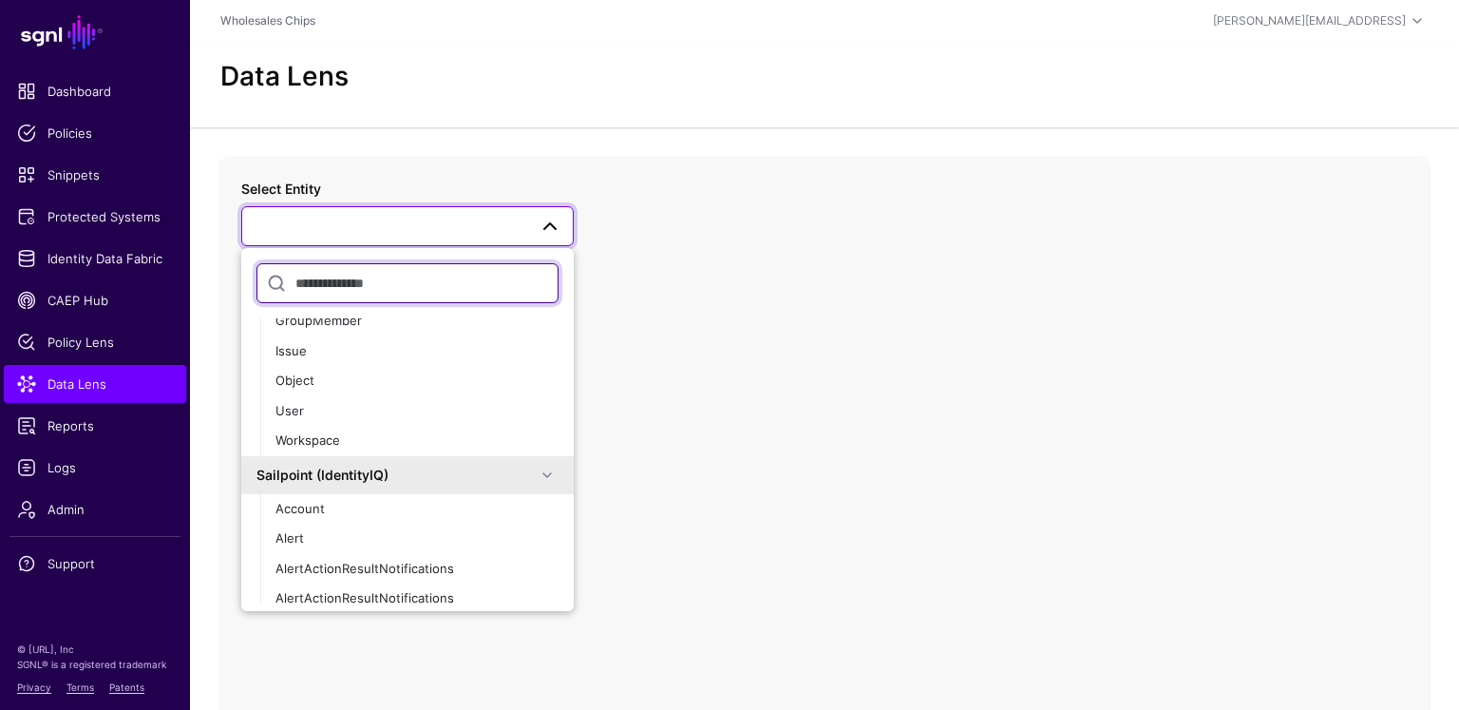
click at [381, 298] on input "text" at bounding box center [408, 283] width 302 height 40
type input "*********"
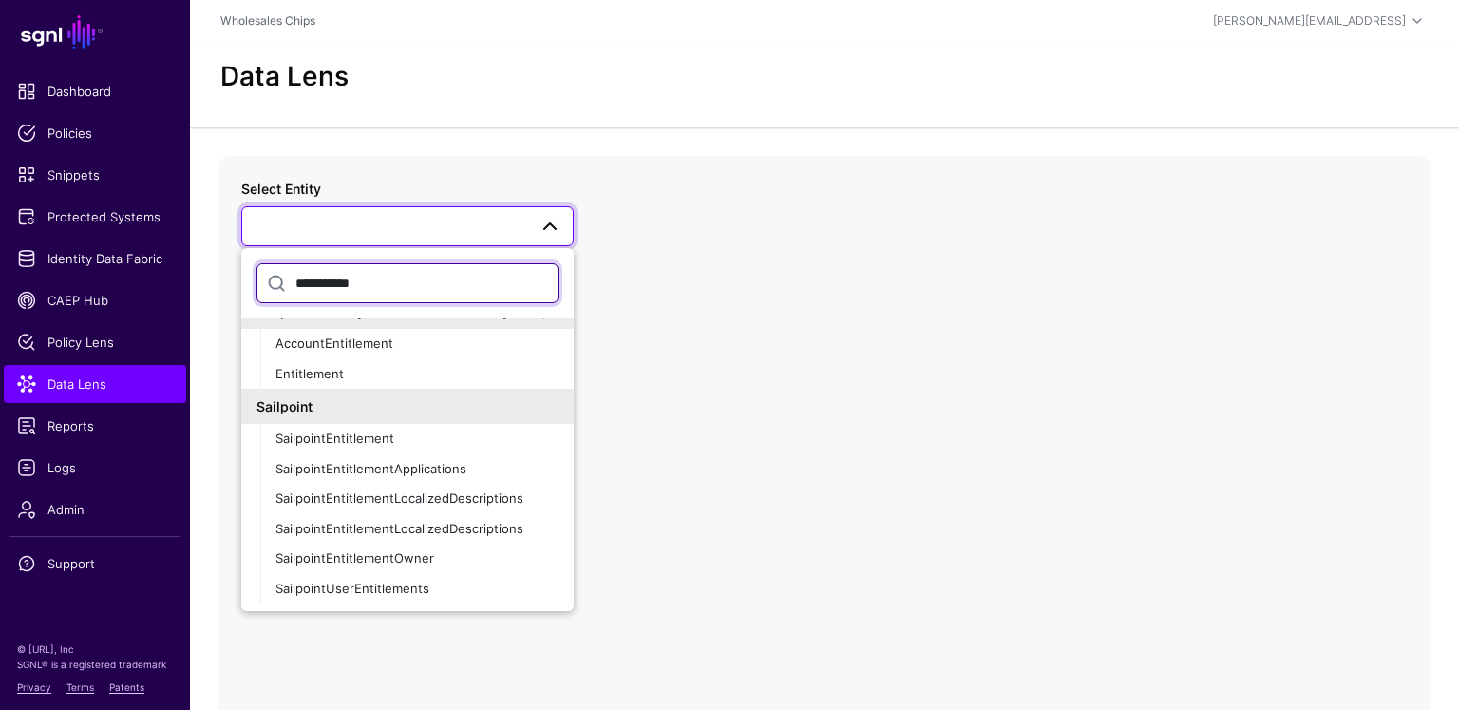
scroll to position [255, 0]
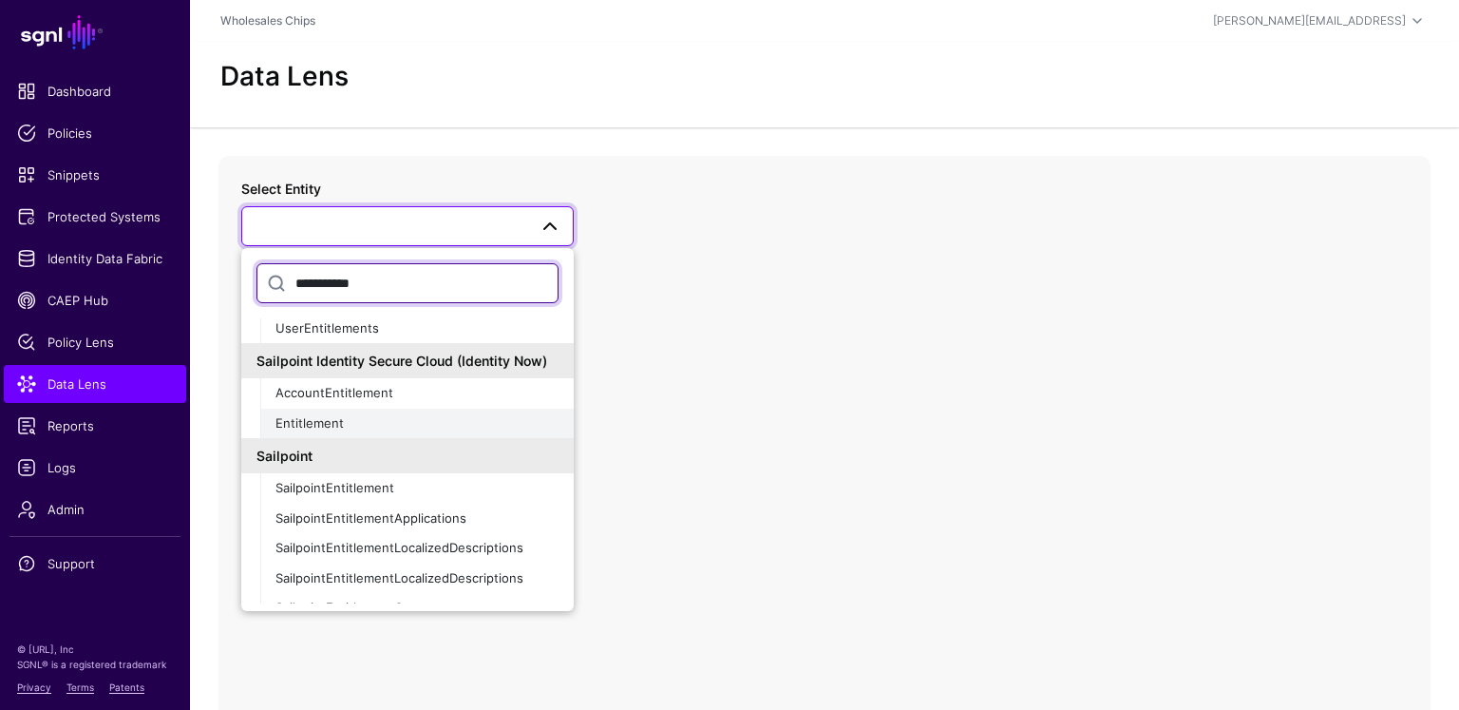
type input "**********"
click at [341, 416] on span "Entitlement" at bounding box center [310, 422] width 68 height 15
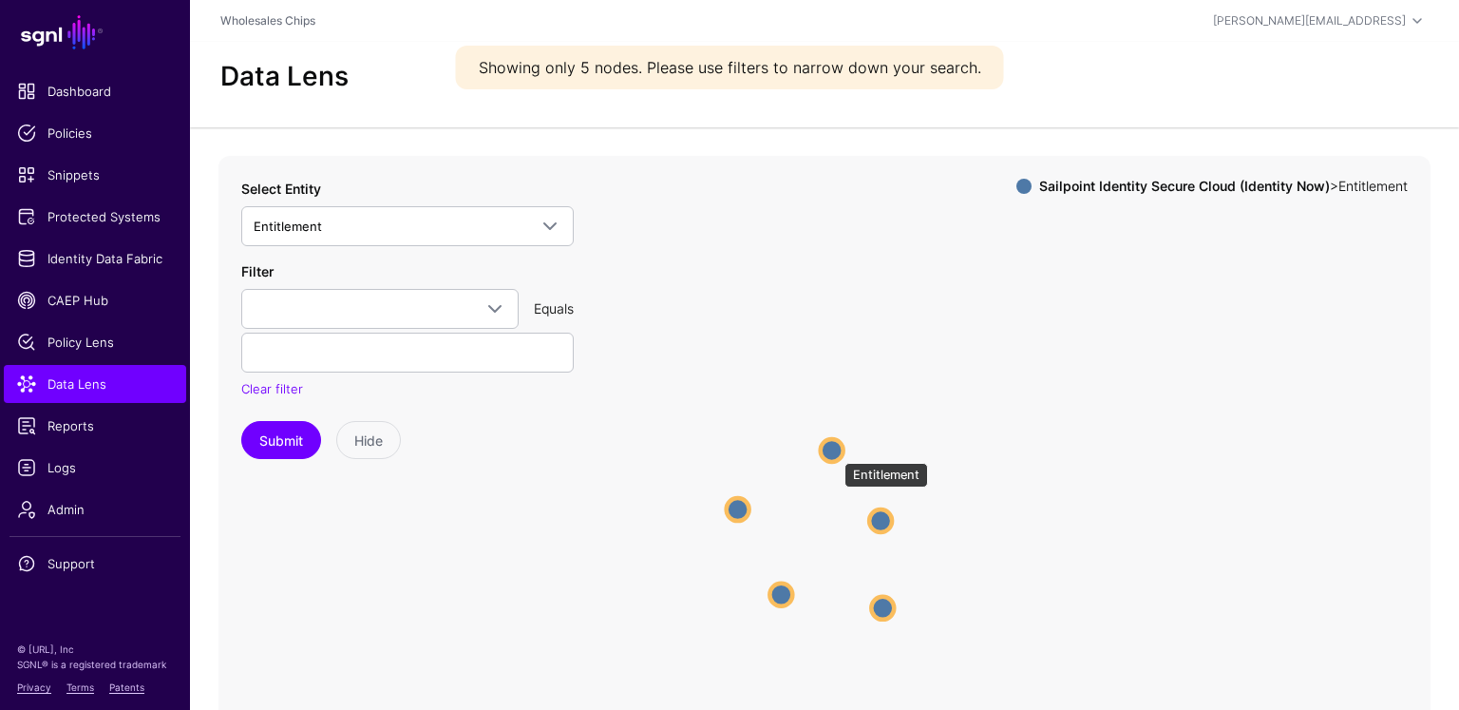
click at [835, 453] on circle at bounding box center [832, 450] width 23 height 23
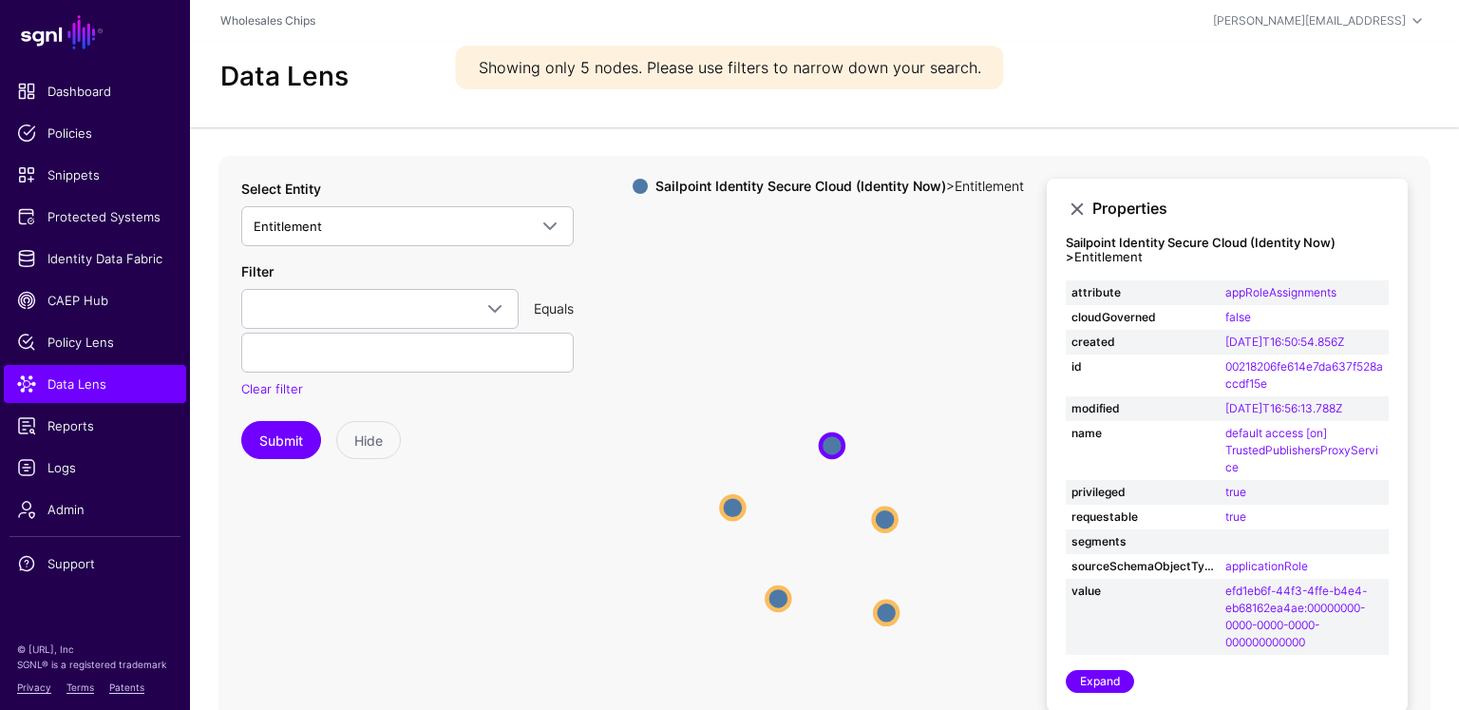
click at [899, 518] on icon "Entitlement Entitlement Entitlement Entitlement Entitlement Entitlement Entitle…" at bounding box center [825, 536] width 1212 height 760
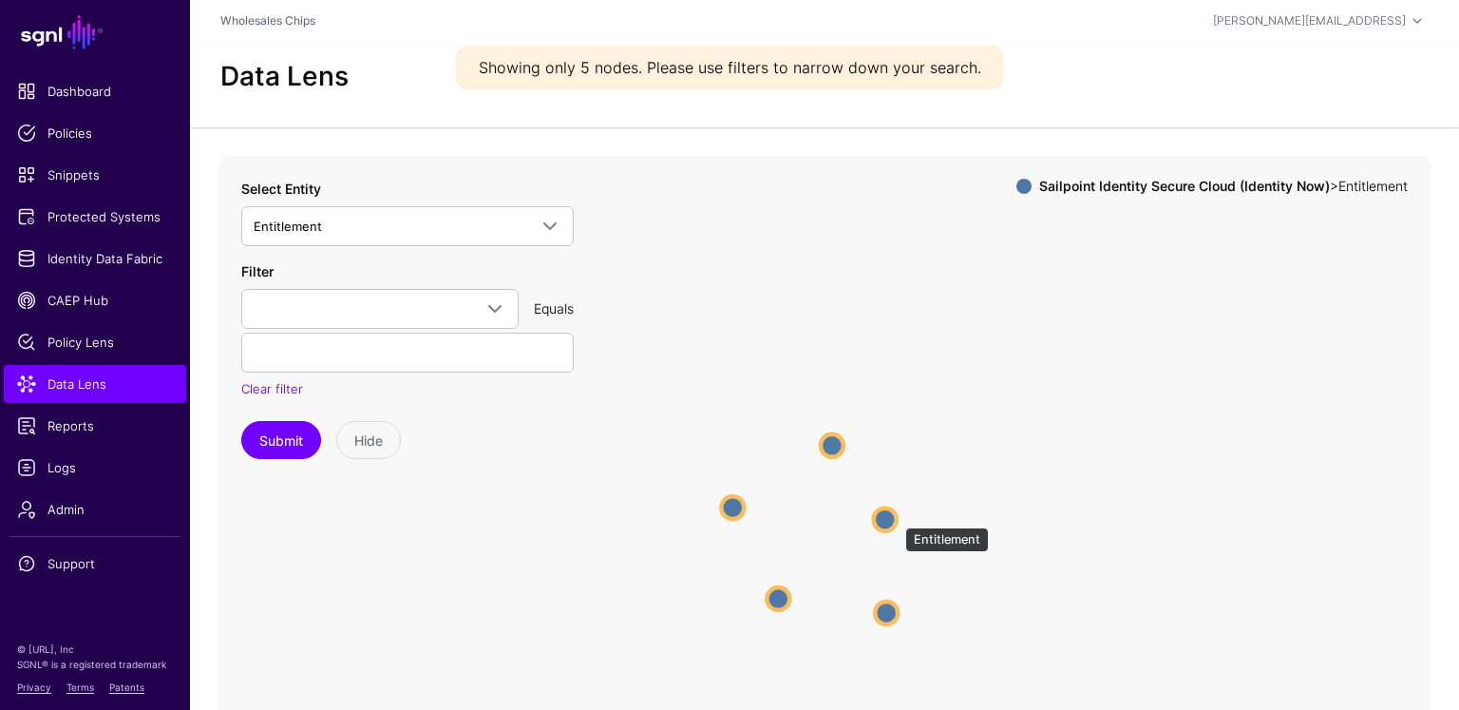
click at [896, 518] on circle at bounding box center [885, 518] width 23 height 23
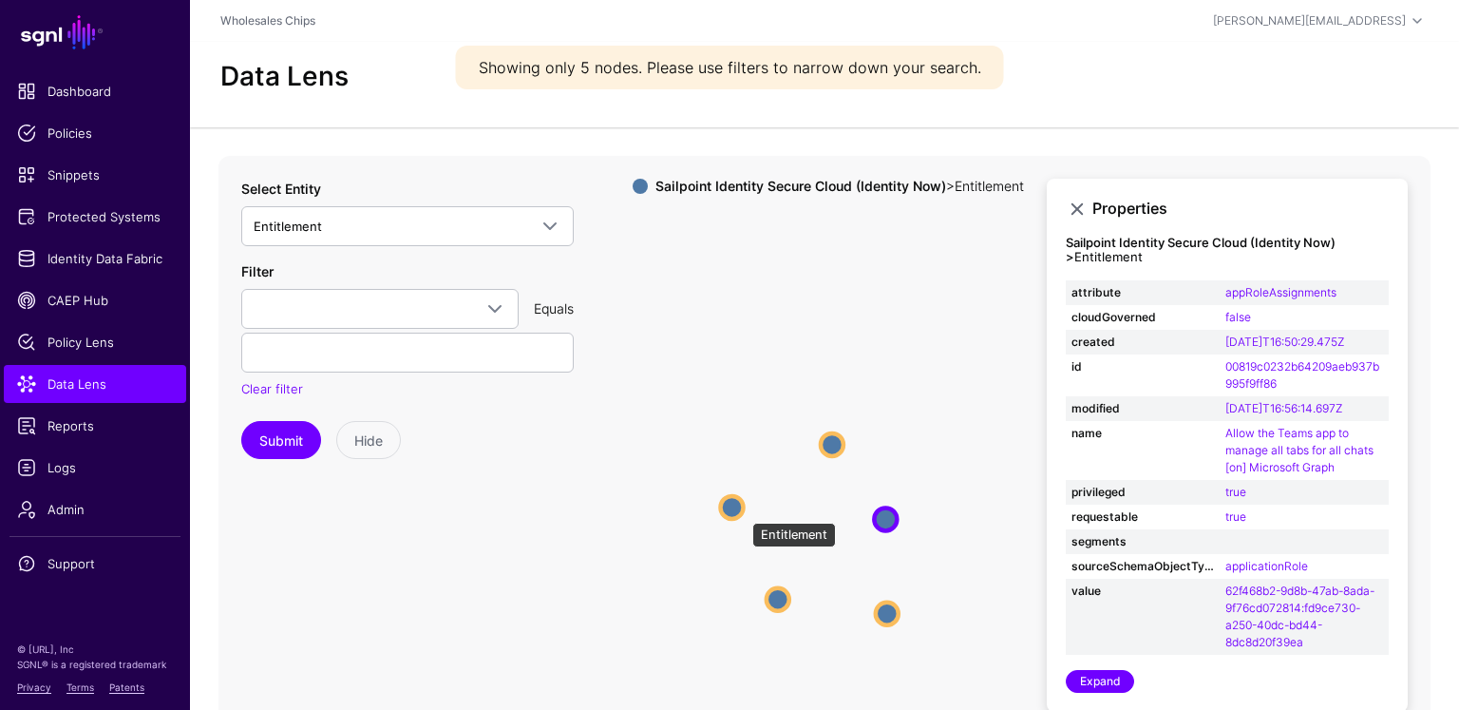
click at [743, 513] on circle at bounding box center [732, 507] width 23 height 23
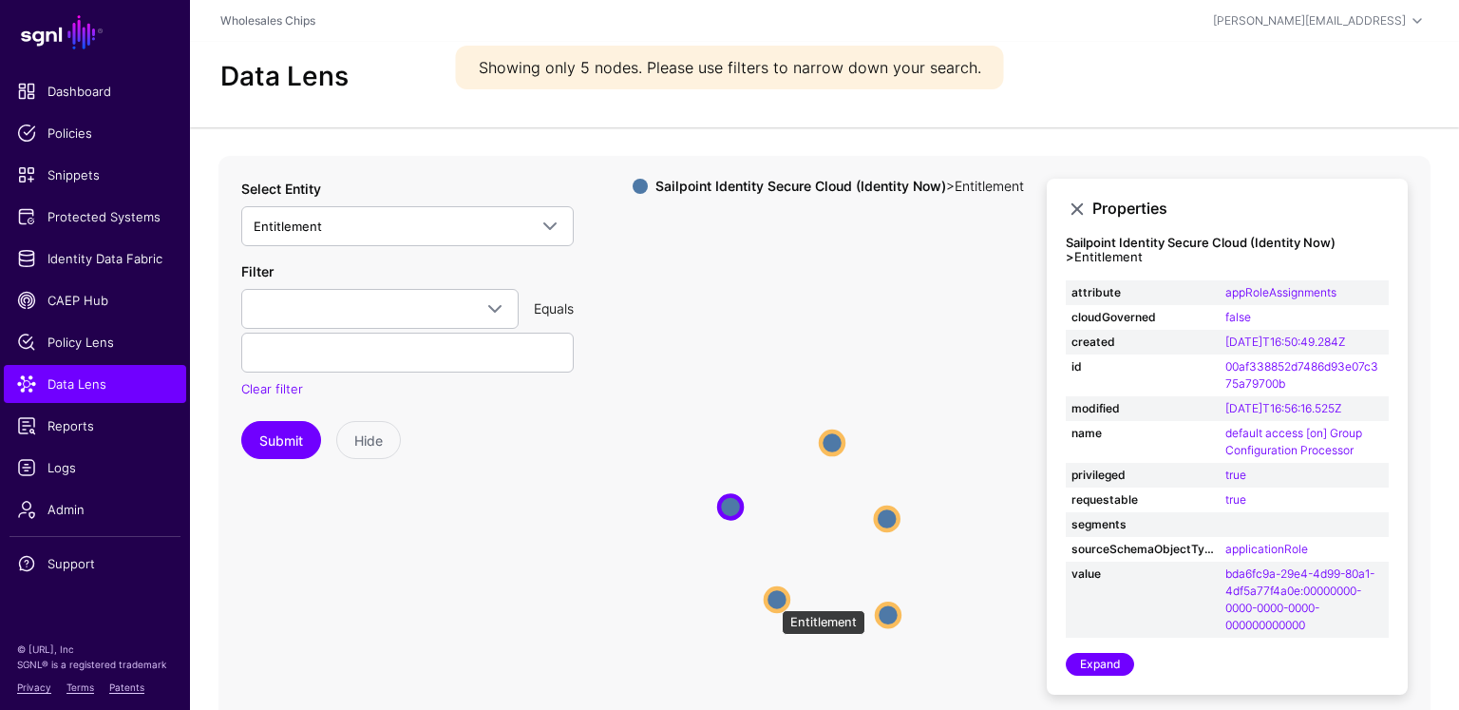
click at [772, 600] on circle at bounding box center [777, 599] width 23 height 23
click at [897, 615] on circle at bounding box center [888, 615] width 23 height 23
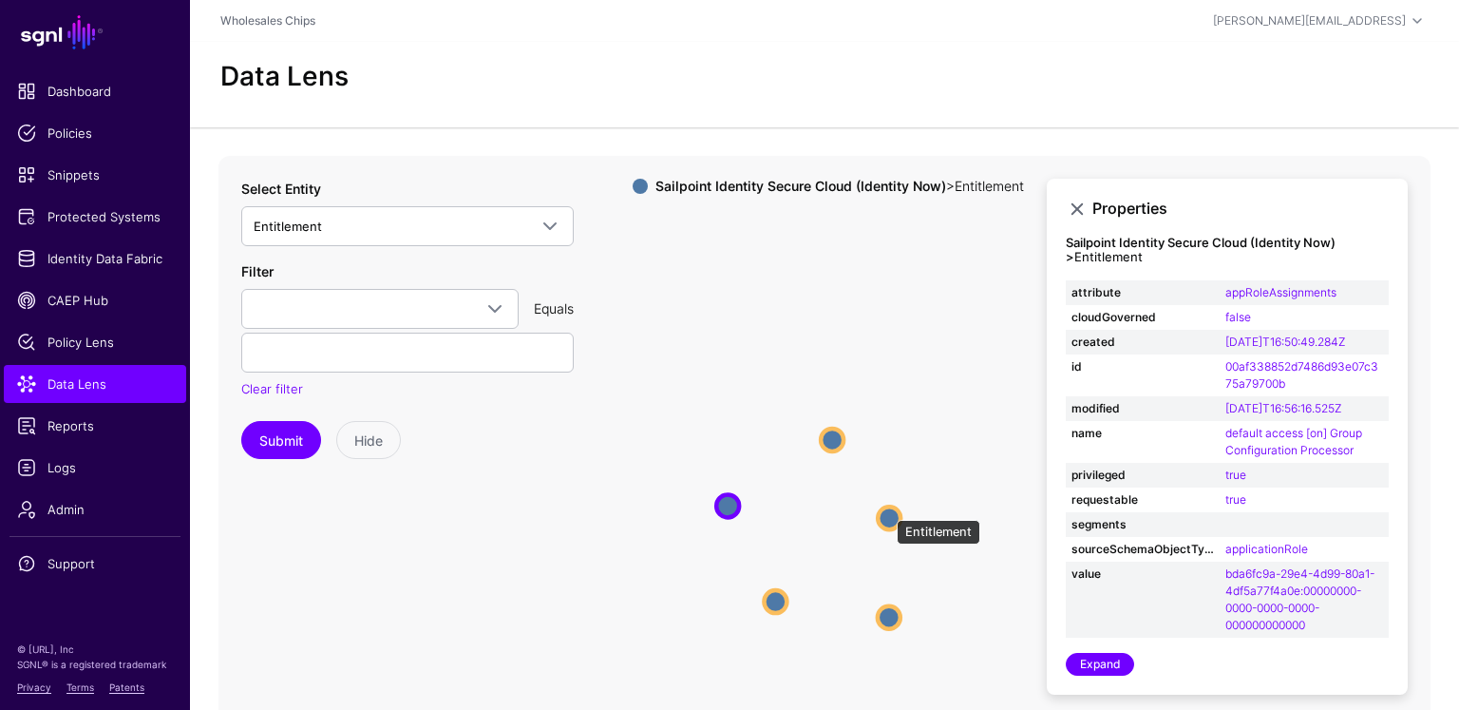
click at [887, 510] on circle at bounding box center [889, 517] width 23 height 23
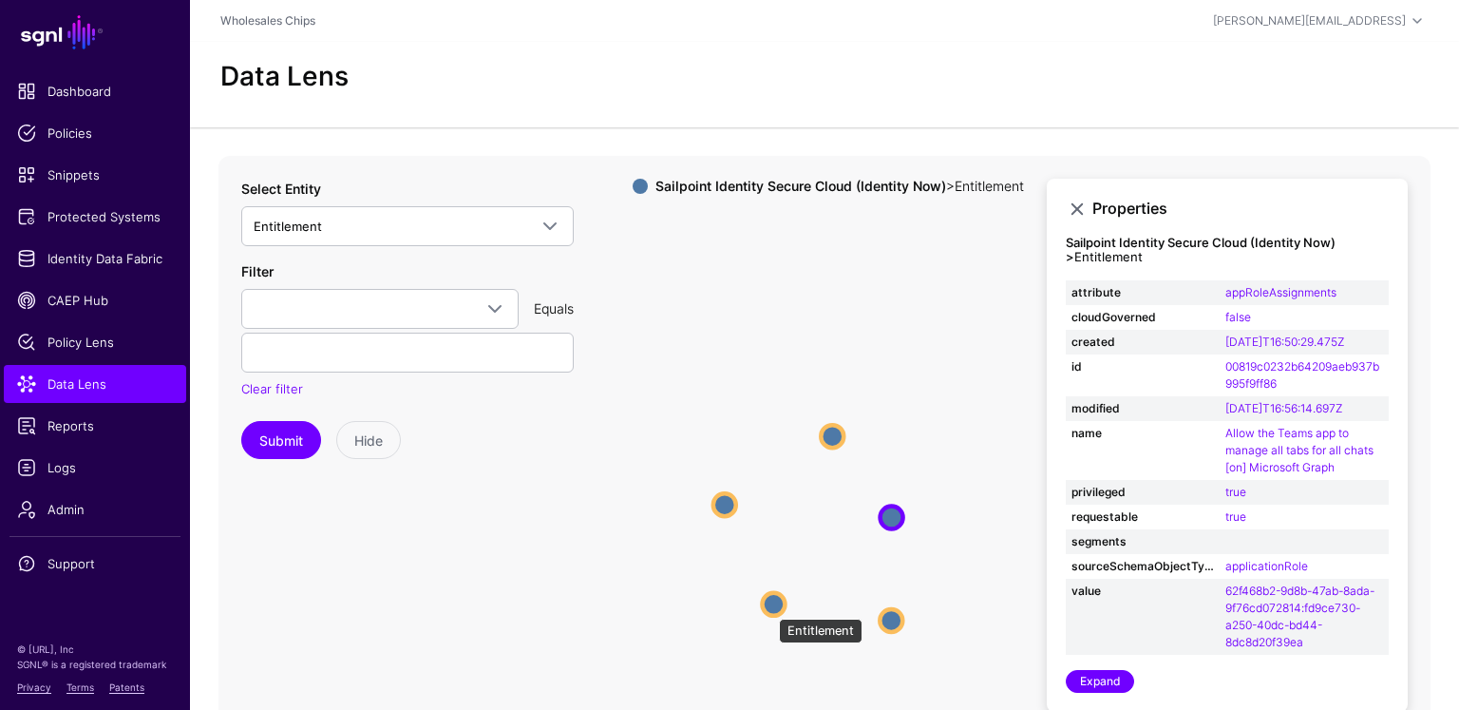
click at [770, 608] on circle at bounding box center [773, 603] width 23 height 23
click at [892, 617] on circle at bounding box center [892, 621] width 23 height 23
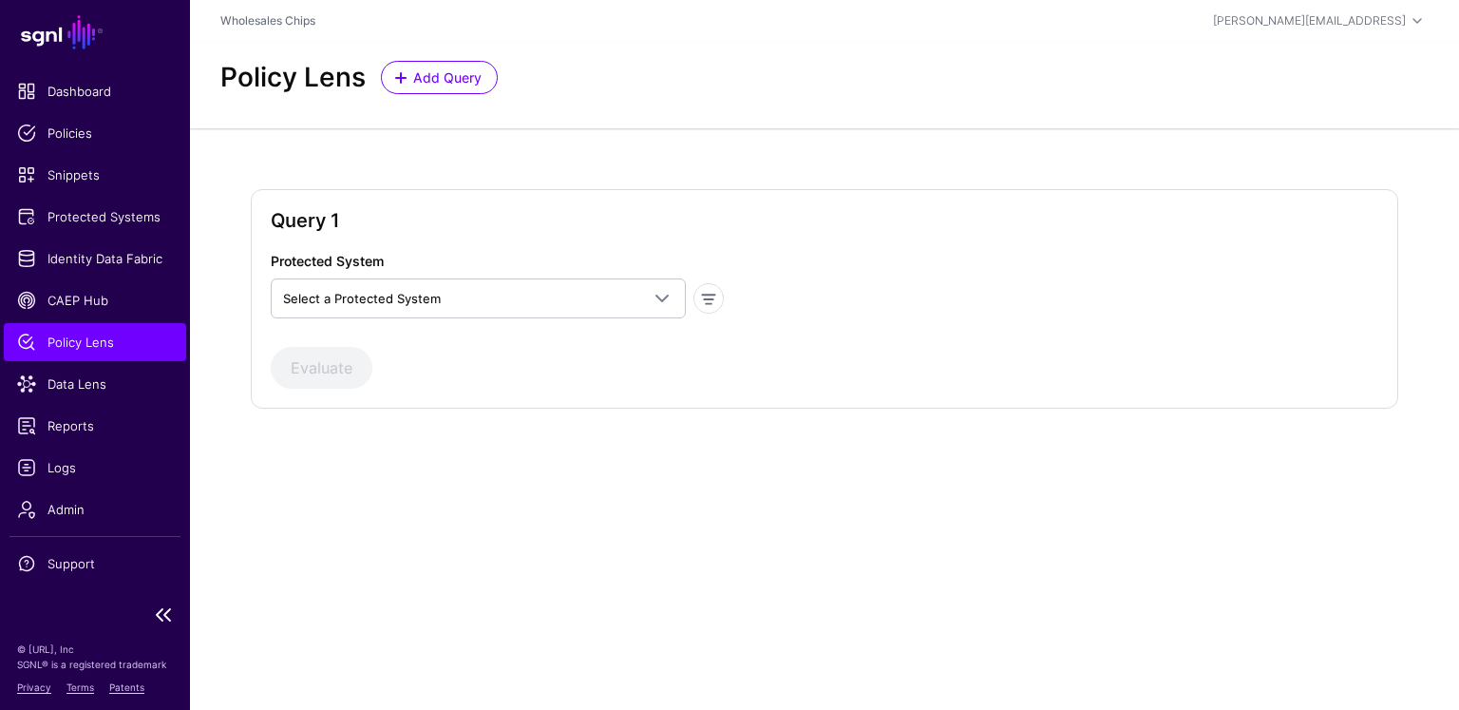
drag, startPoint x: 72, startPoint y: 473, endPoint x: 171, endPoint y: 445, distance: 102.8
click at [72, 473] on span "Logs" at bounding box center [95, 467] width 156 height 19
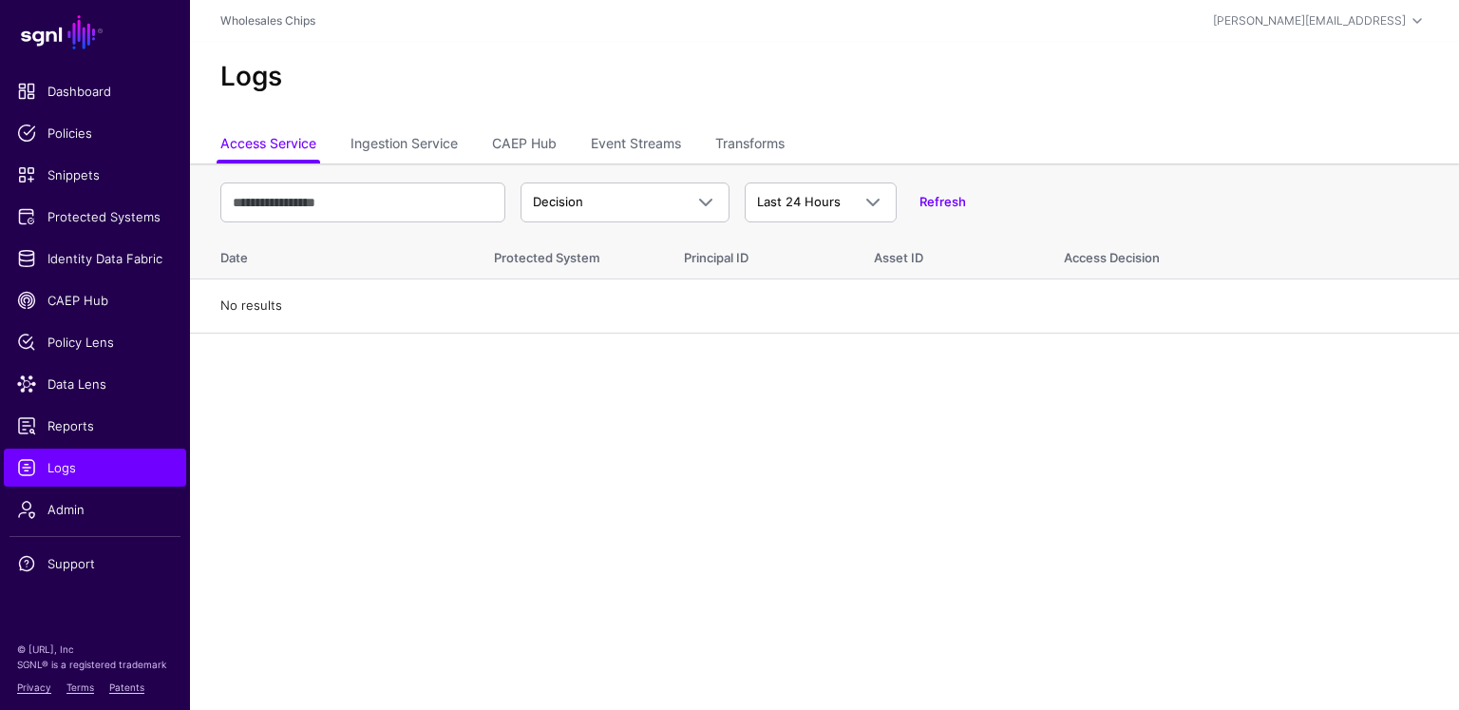
click at [602, 390] on main "SGNL Dashboard Policies Snippets Protected Systems Identity Data Fabric CAEP Hu…" at bounding box center [729, 355] width 1459 height 710
click at [959, 200] on link "Refresh" at bounding box center [943, 201] width 47 height 15
click at [854, 193] on span at bounding box center [867, 202] width 34 height 23
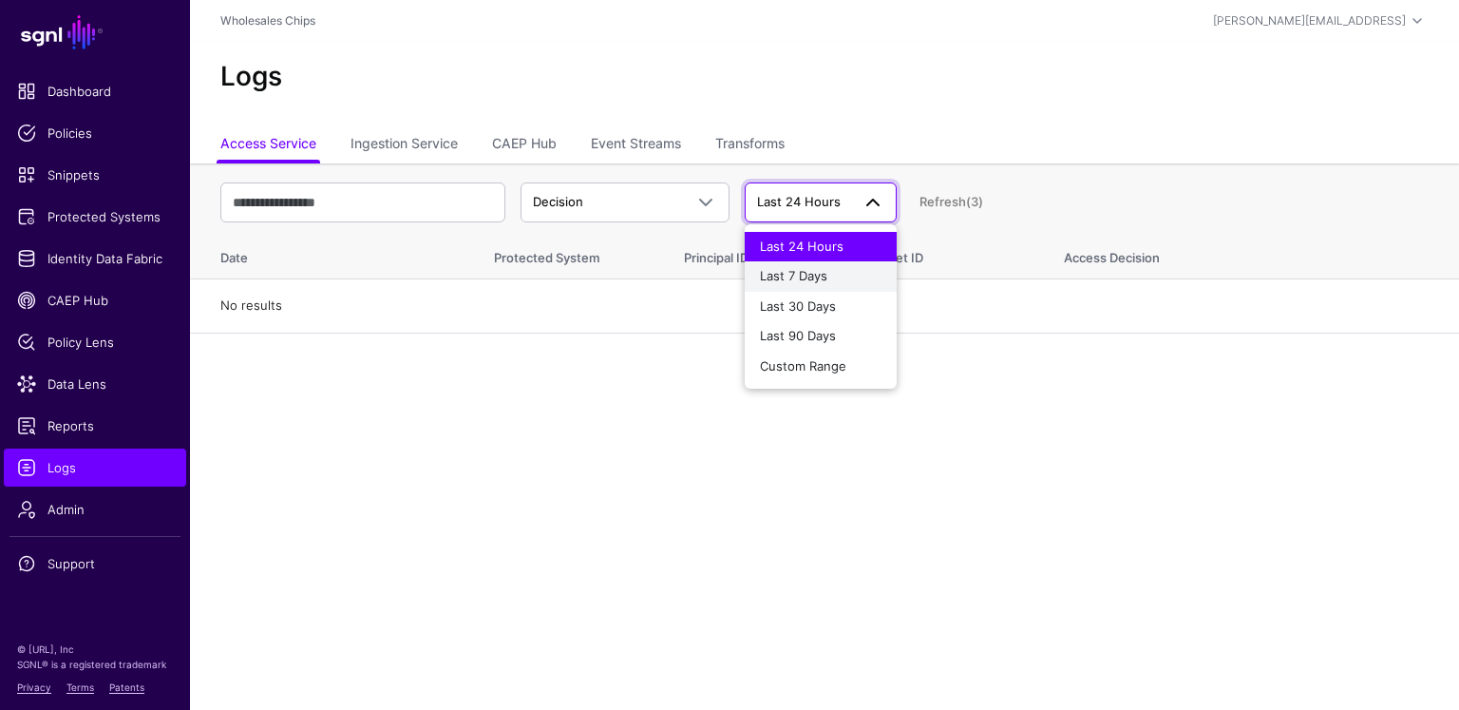
click at [852, 278] on div "Last 7 Days" at bounding box center [821, 276] width 122 height 19
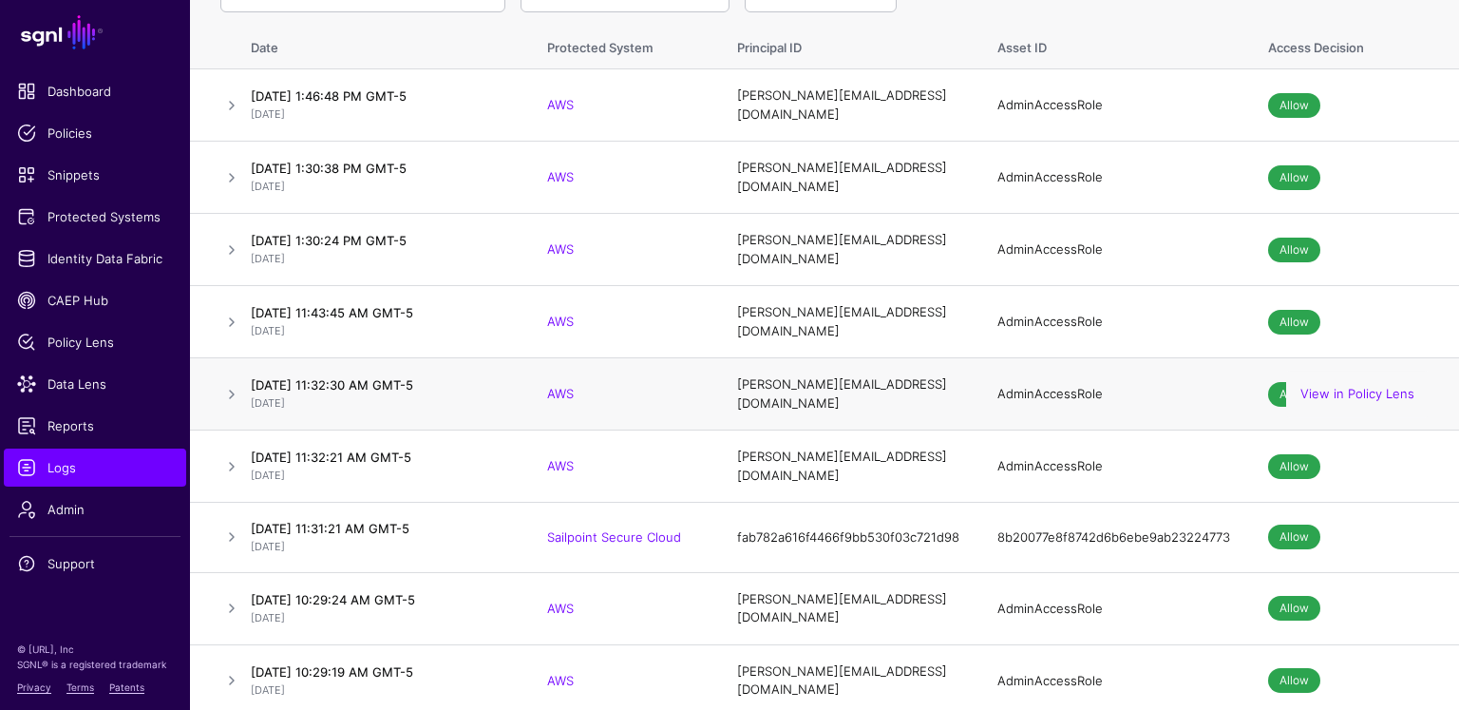
scroll to position [395, 0]
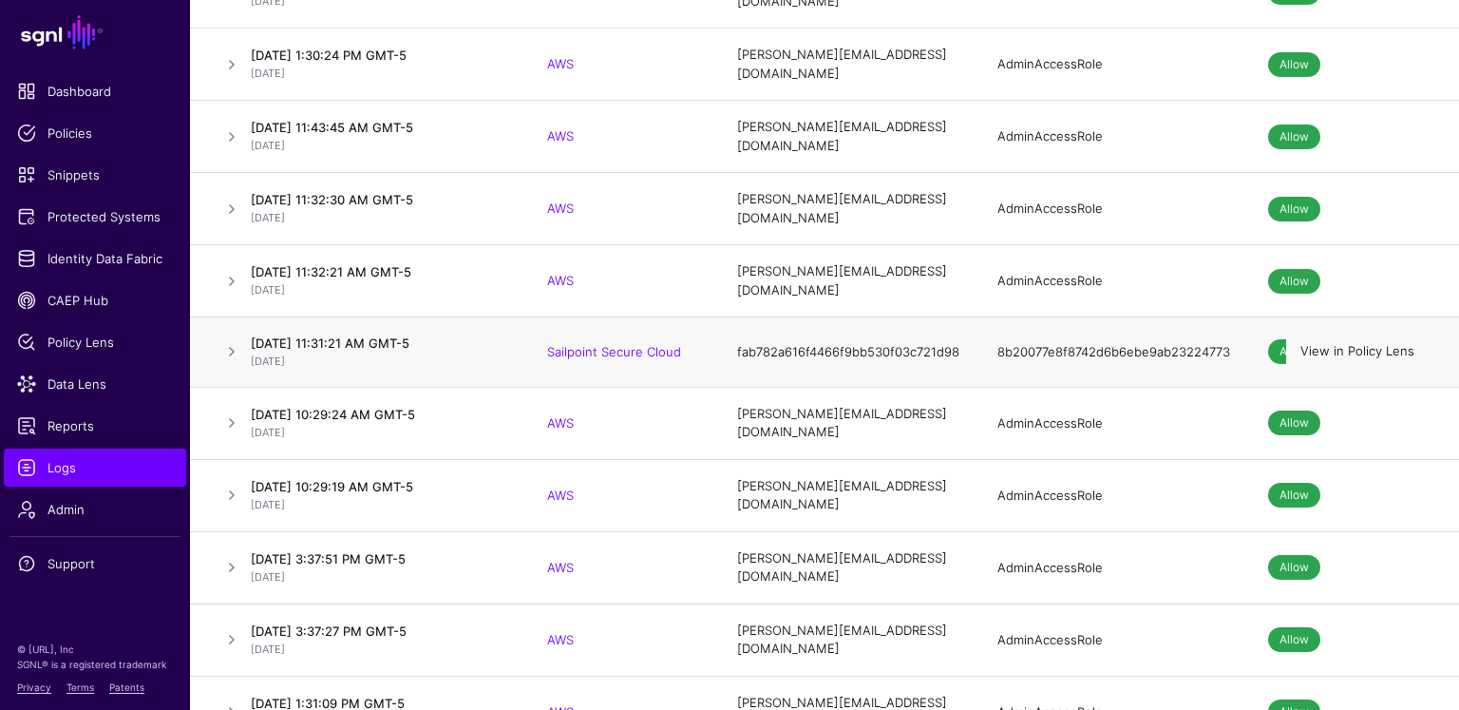
click at [1372, 344] on link "View in Policy Lens" at bounding box center [1358, 351] width 114 height 15
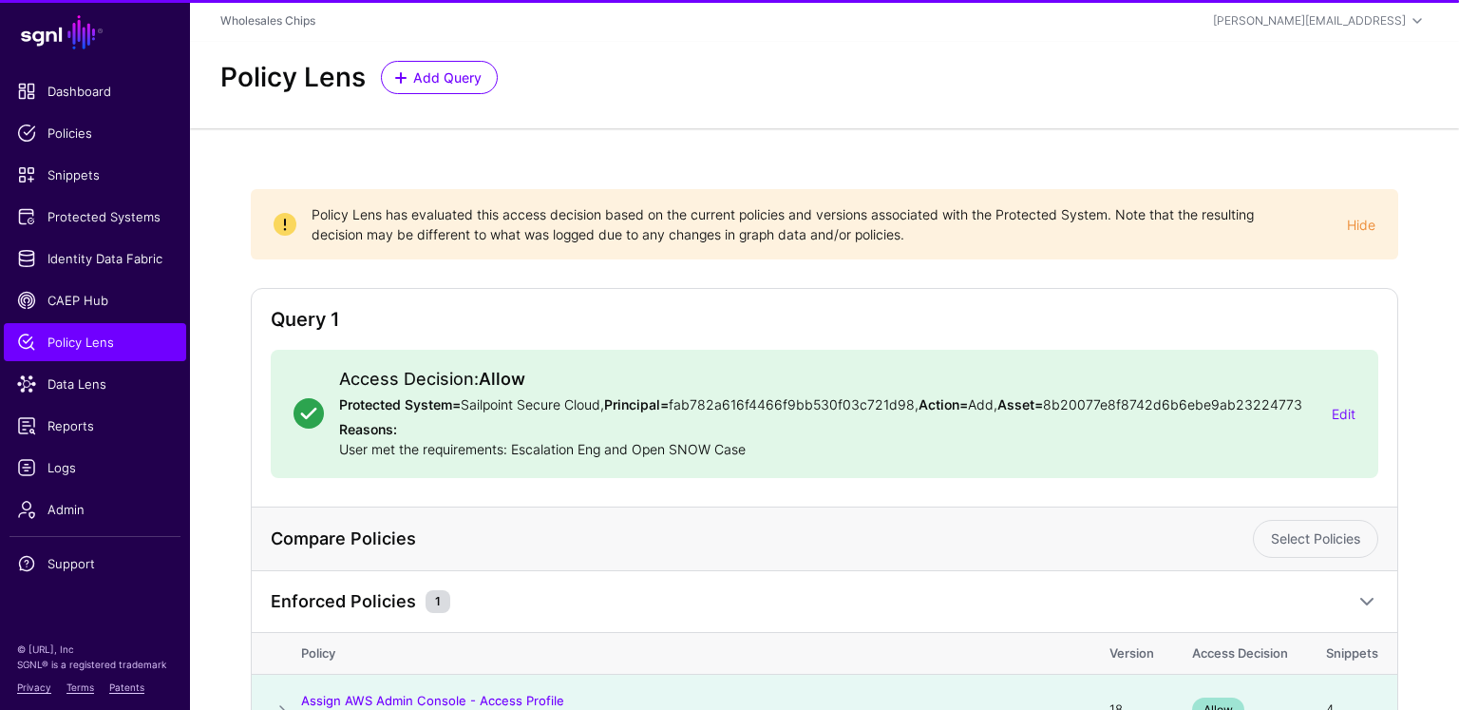
scroll to position [124, 0]
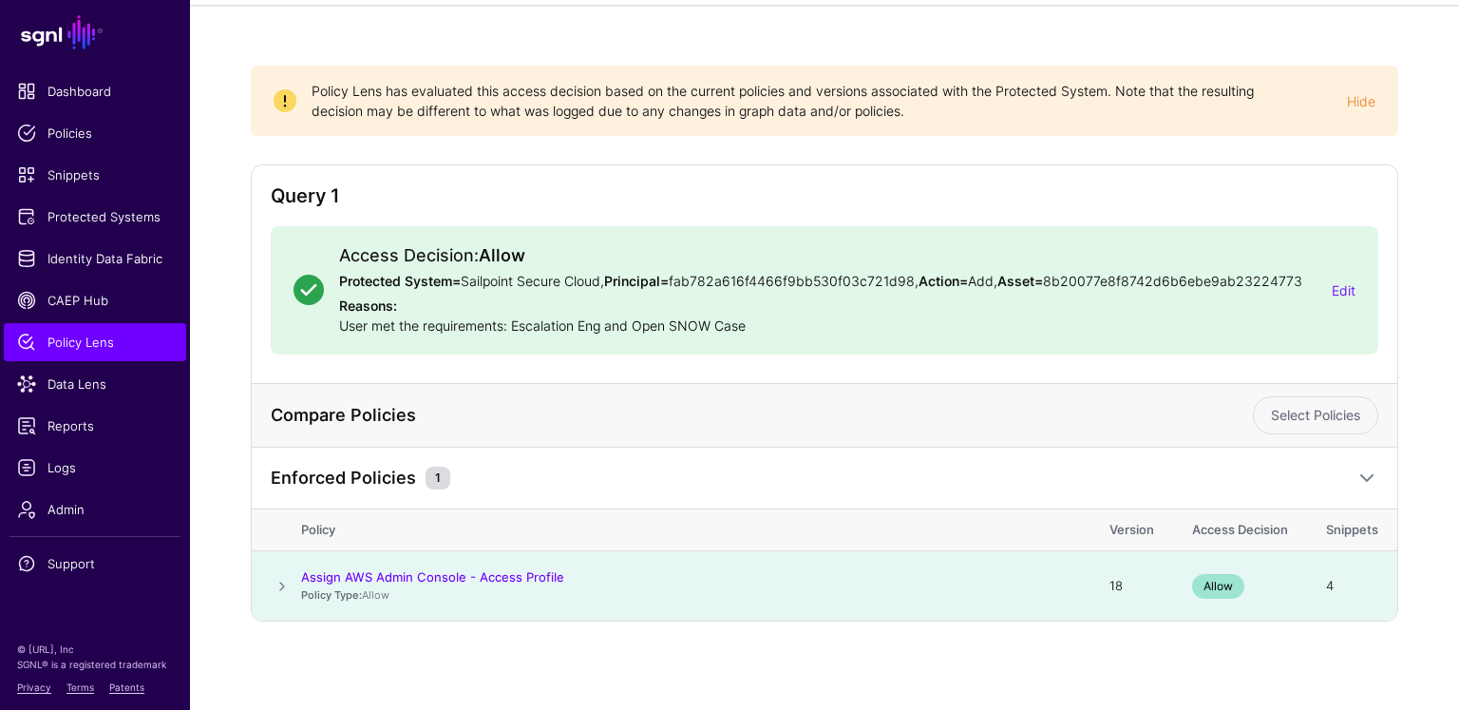
click at [283, 583] on span at bounding box center [282, 586] width 23 height 23
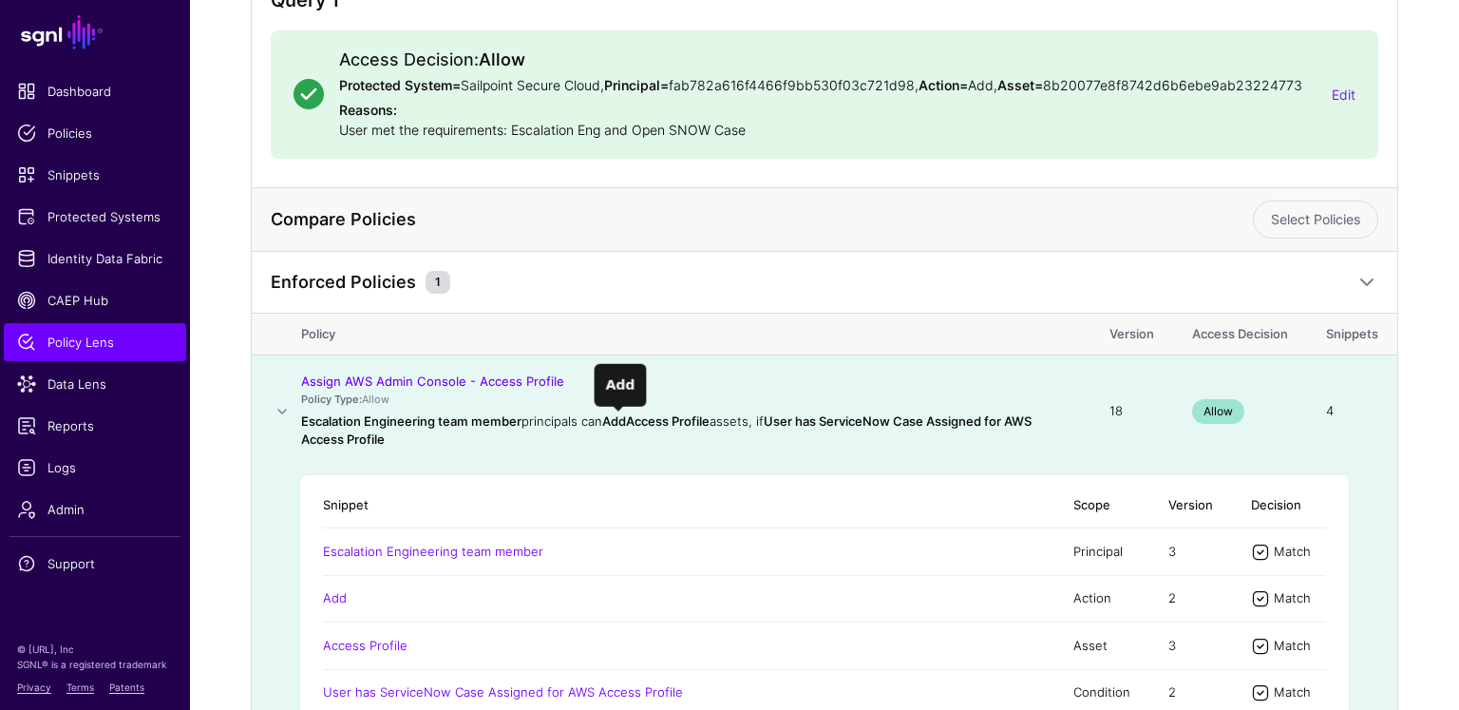
scroll to position [442, 0]
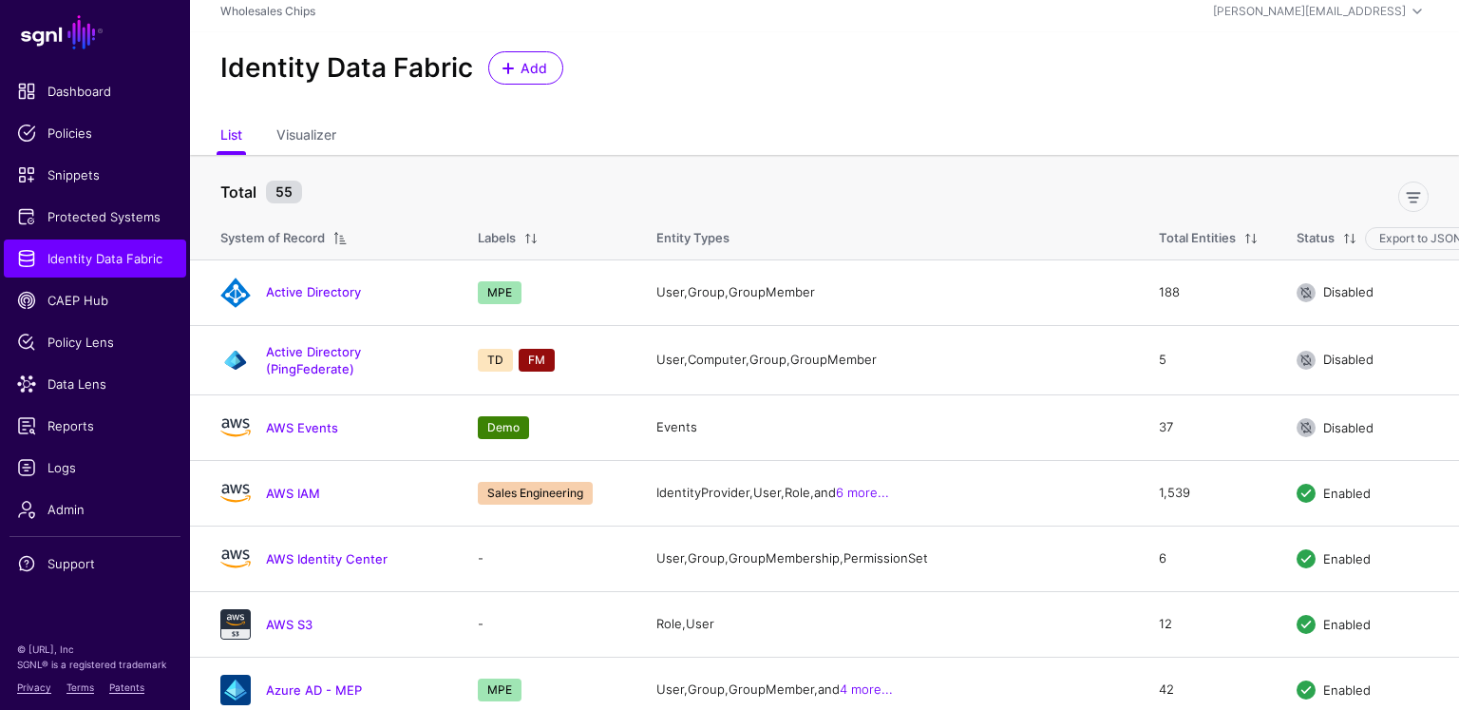
scroll to position [19, 0]
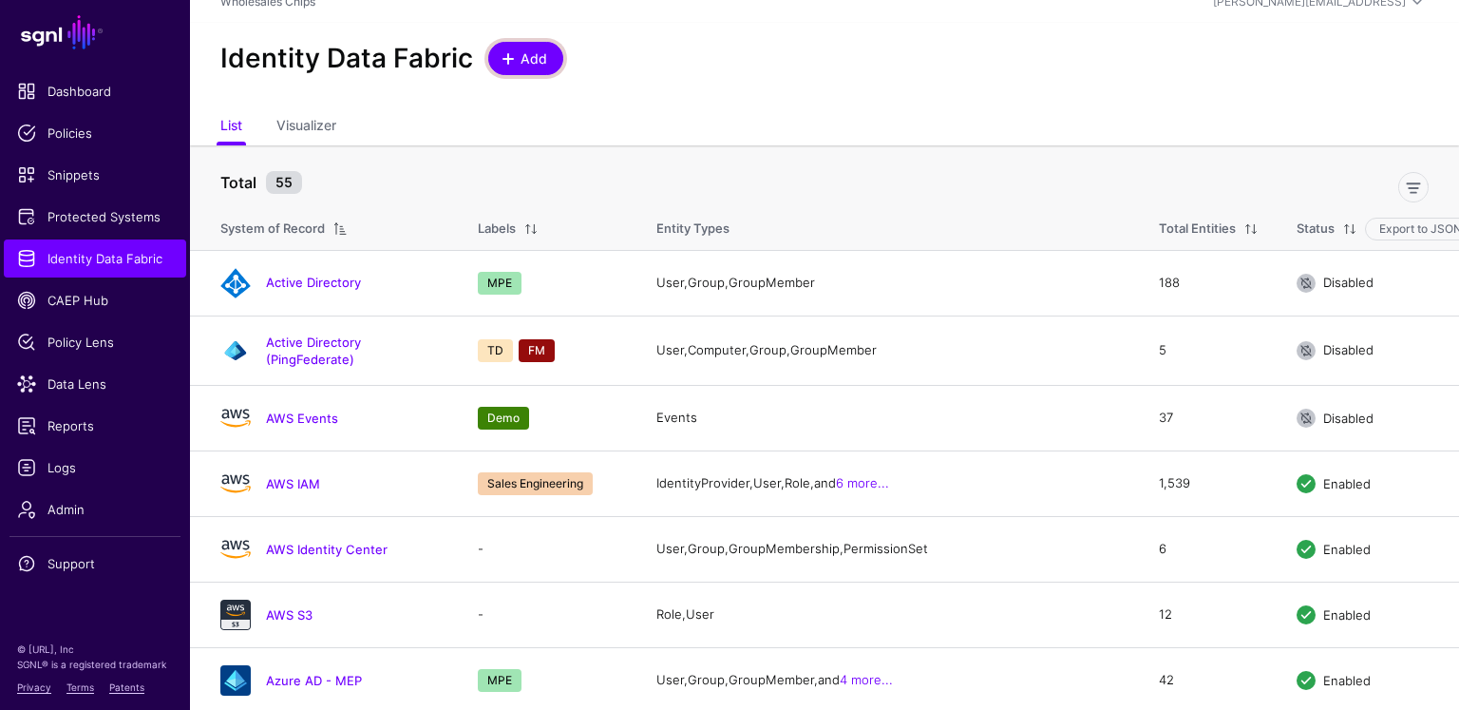
click at [550, 53] on link "Add" at bounding box center [525, 58] width 75 height 33
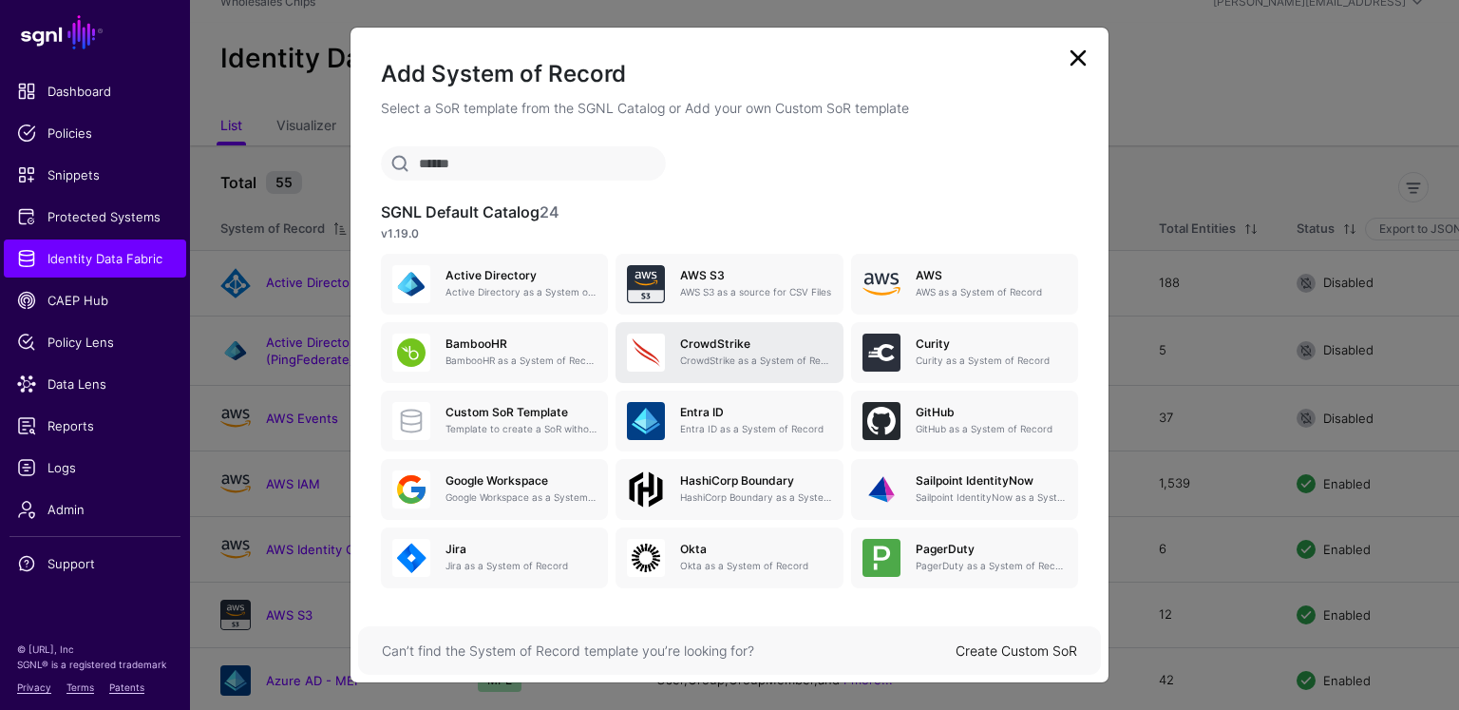
scroll to position [19, 0]
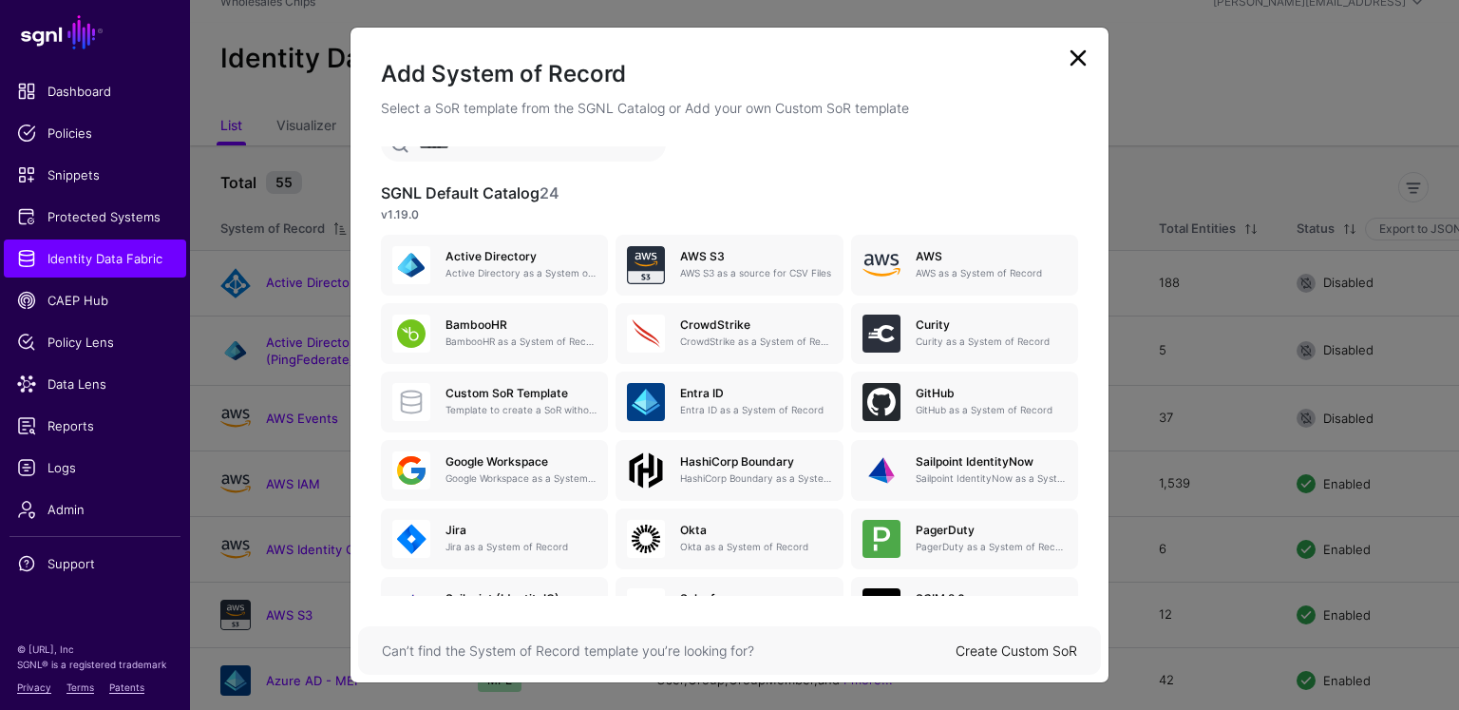
click at [1084, 50] on link at bounding box center [1078, 58] width 30 height 30
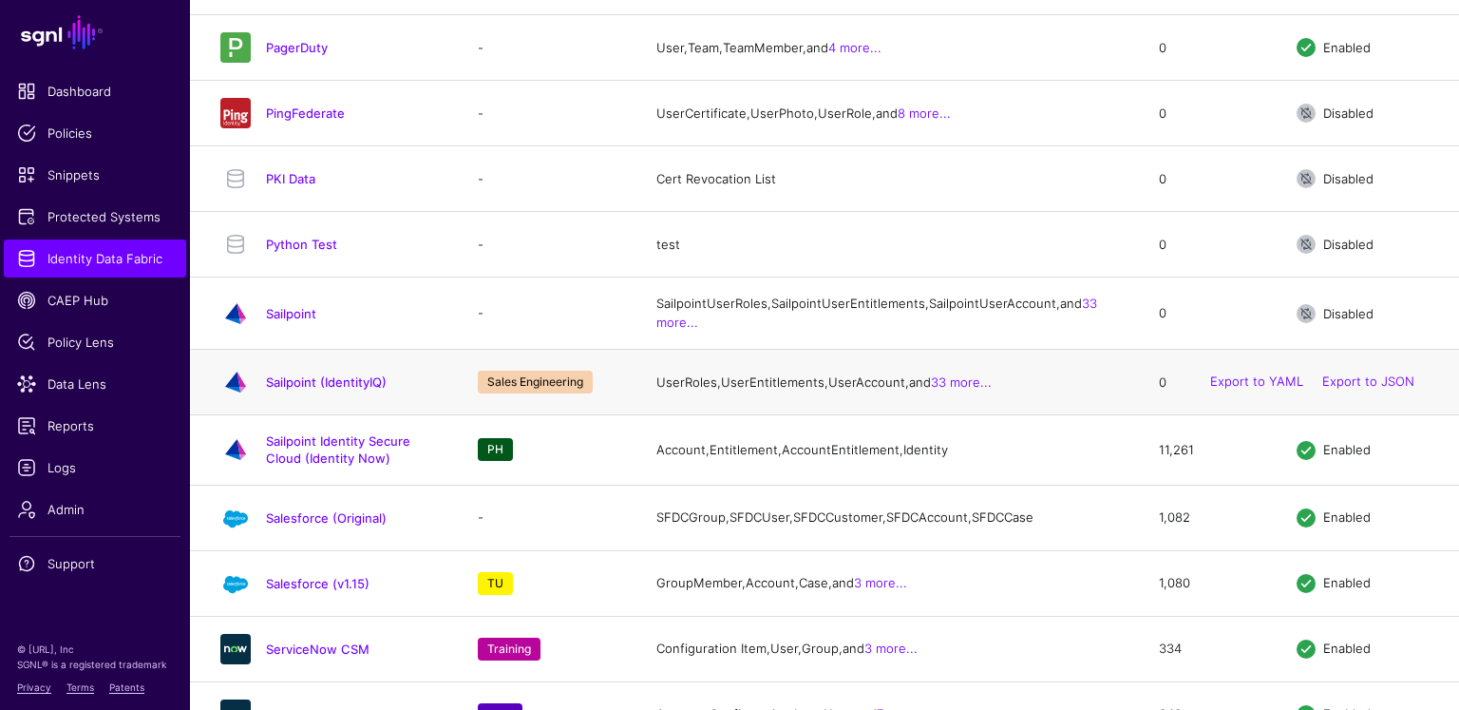
scroll to position [3185, 0]
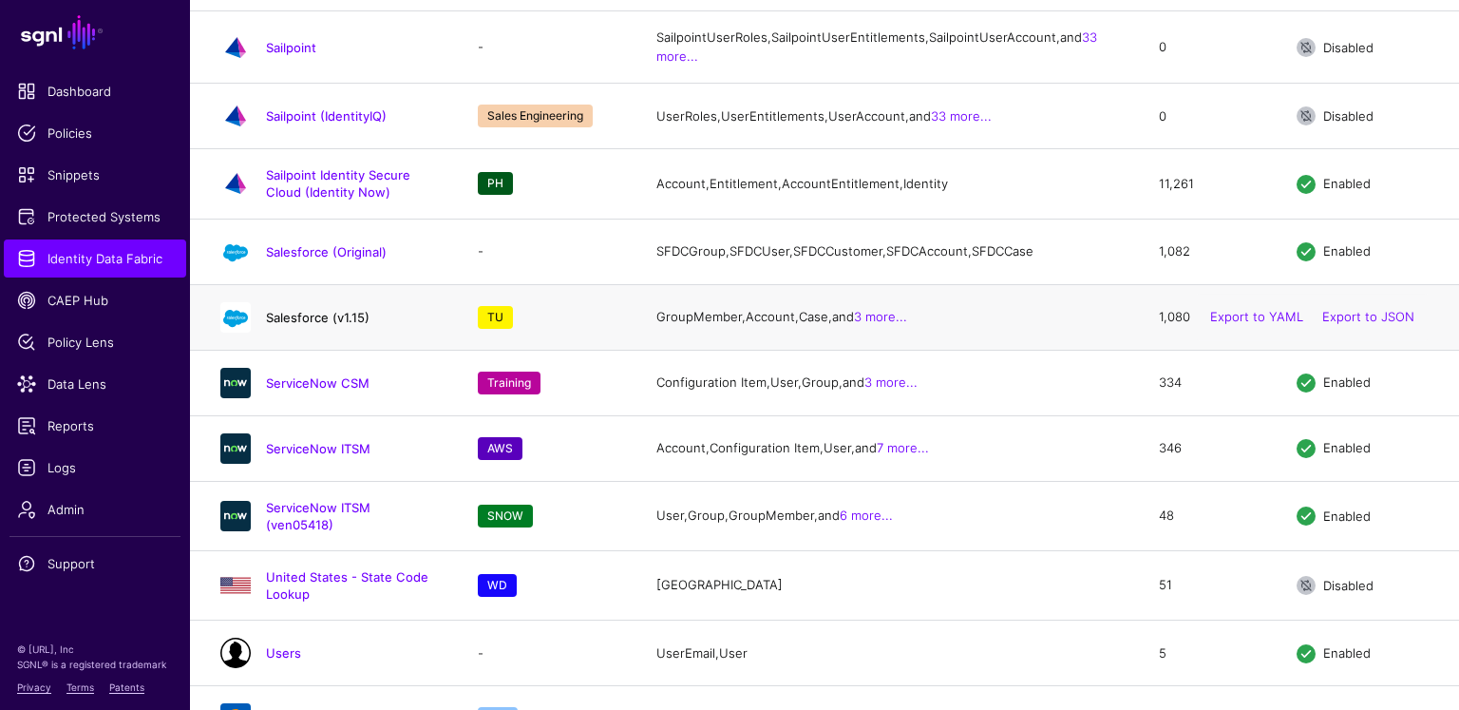
click at [325, 325] on link "Salesforce (v1.15)" at bounding box center [318, 317] width 104 height 15
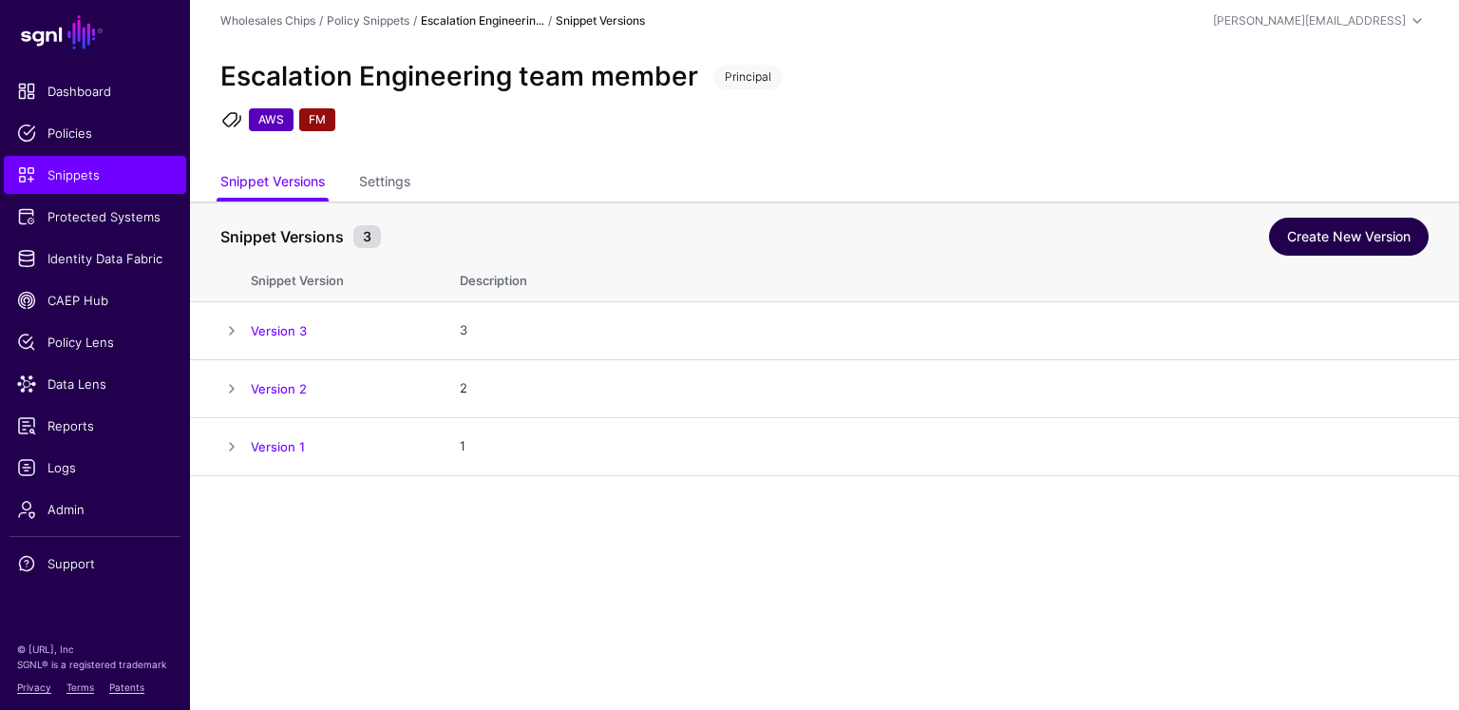
click at [1332, 226] on link "Create New Version" at bounding box center [1349, 237] width 160 height 38
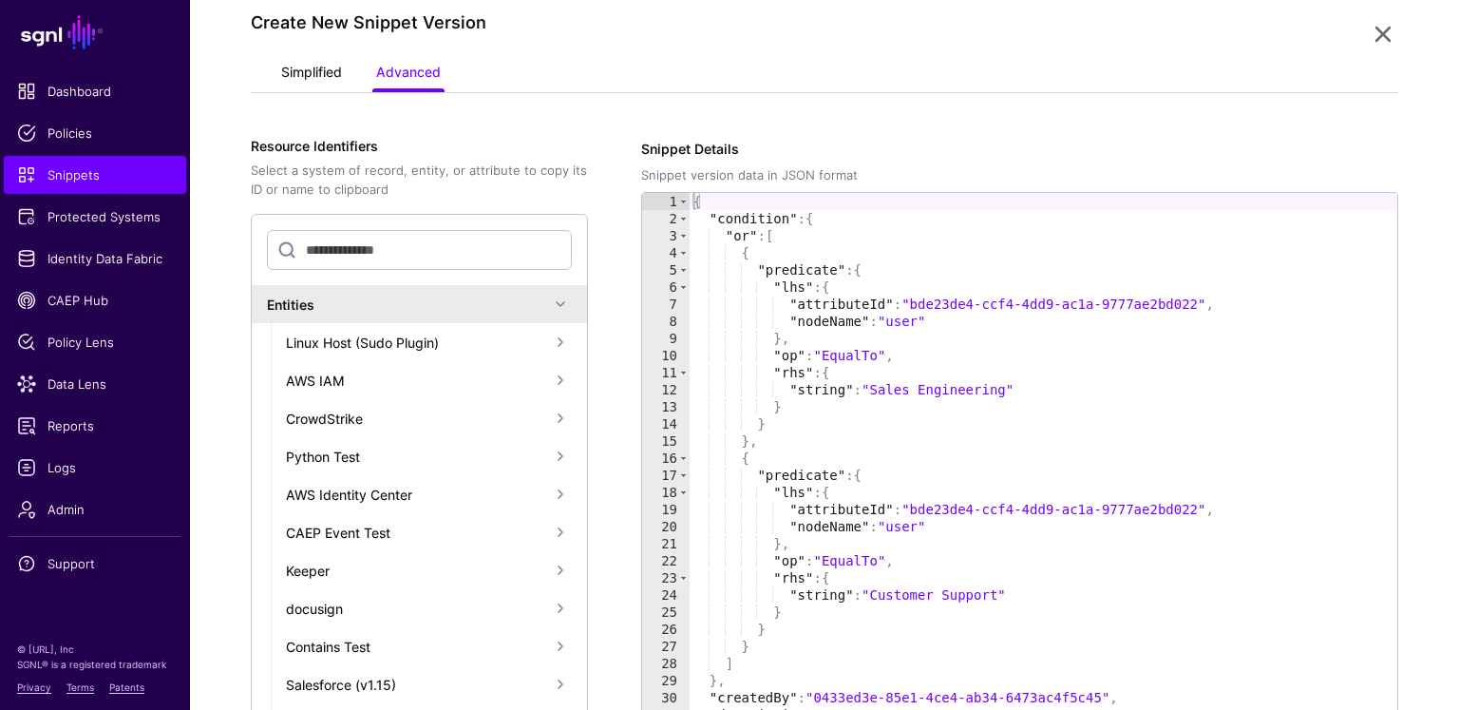
click at [292, 86] on link "Simplified" at bounding box center [311, 74] width 61 height 36
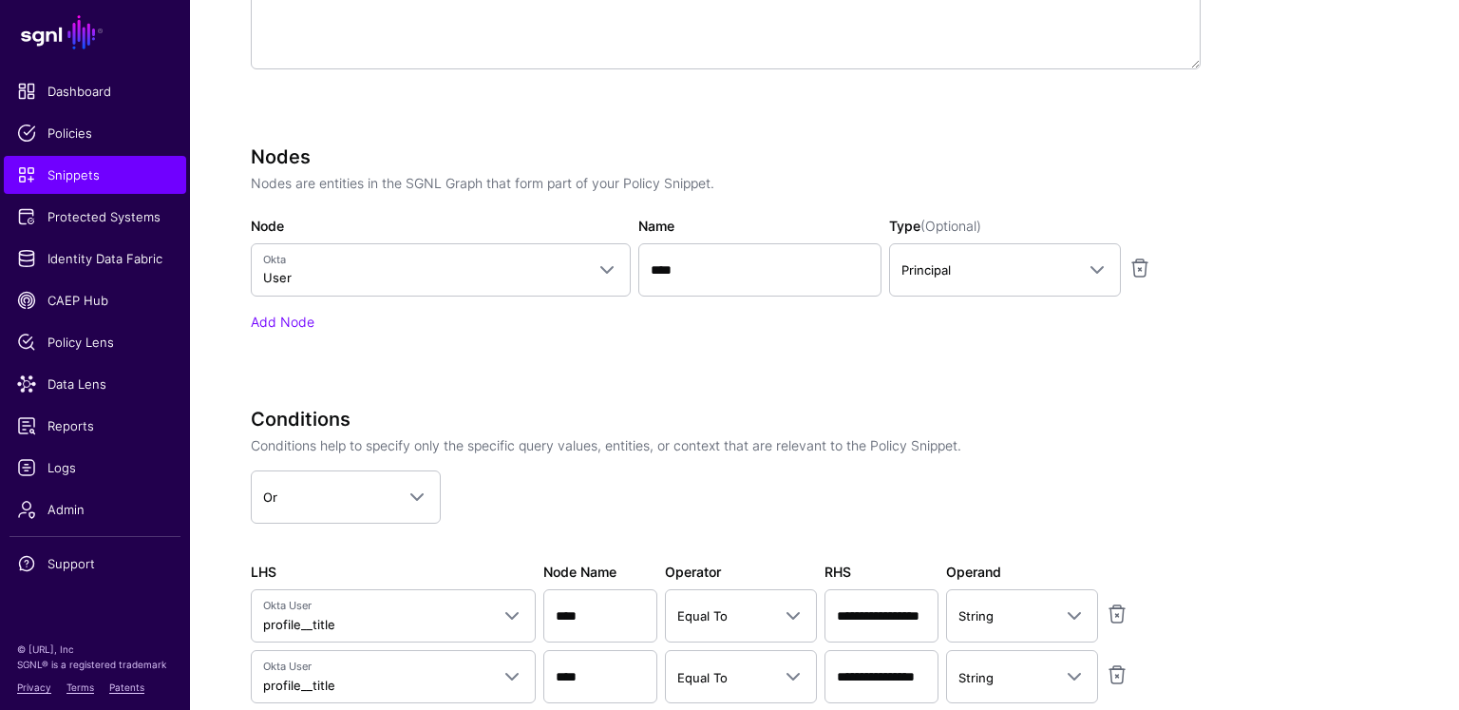
scroll to position [985, 0]
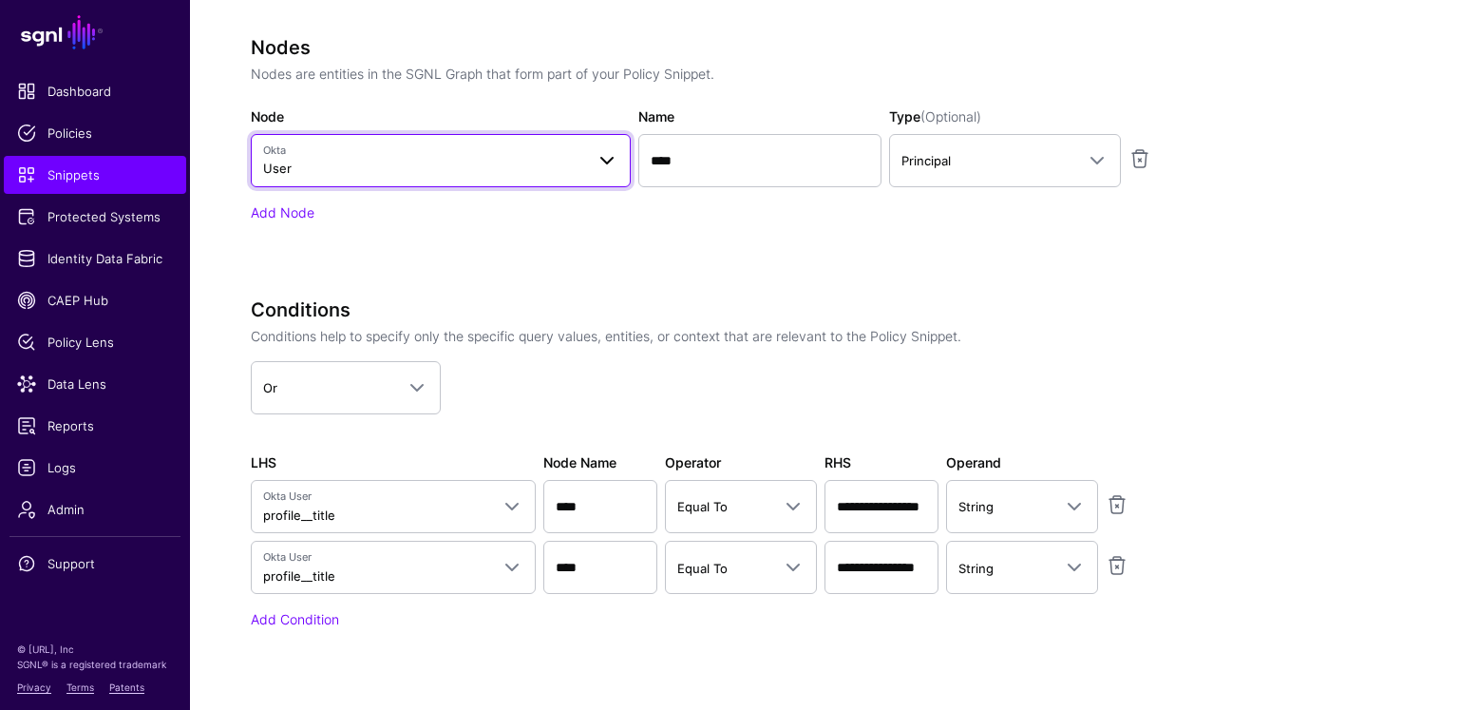
click at [527, 162] on span "Okta User" at bounding box center [423, 161] width 321 height 36
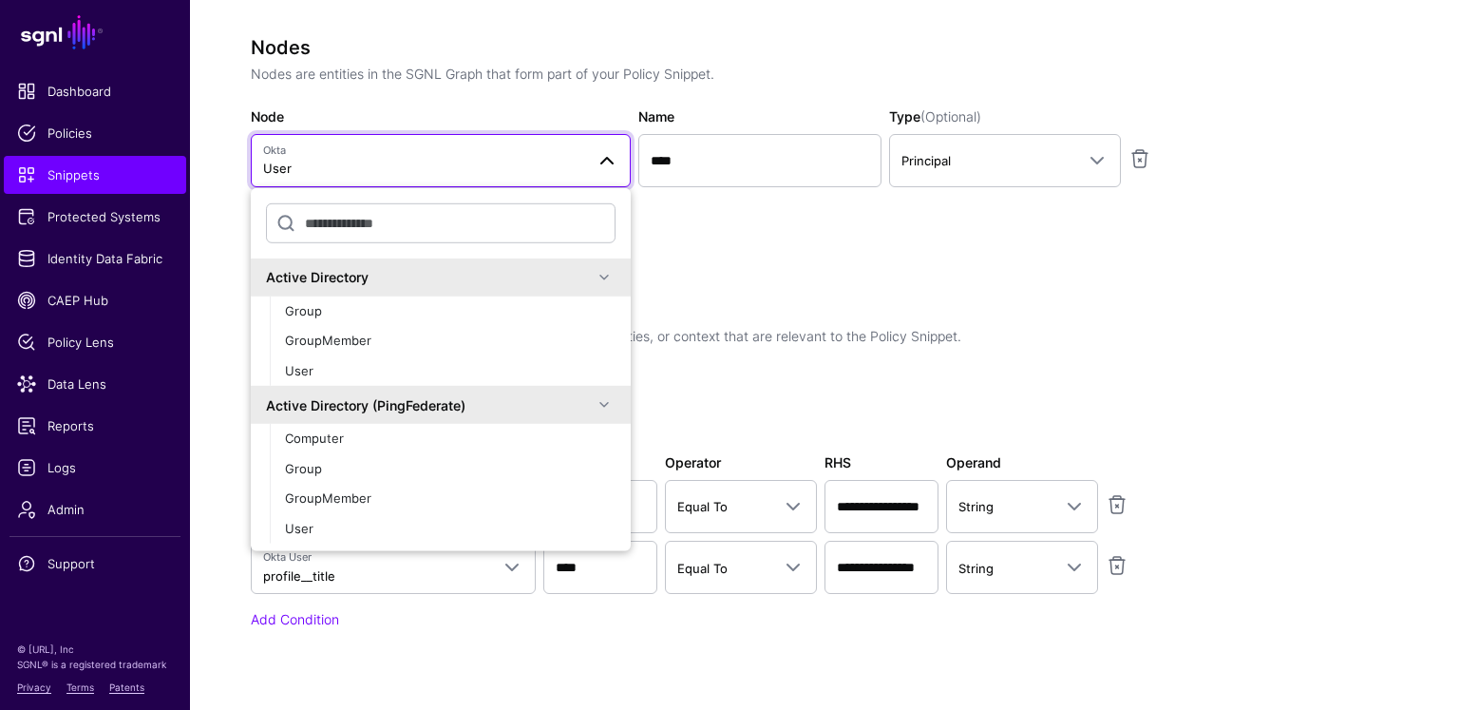
click at [733, 230] on div "Nodes Nodes are entities in the SGNL Graph that form part of your Policy Snippe…" at bounding box center [726, 155] width 950 height 239
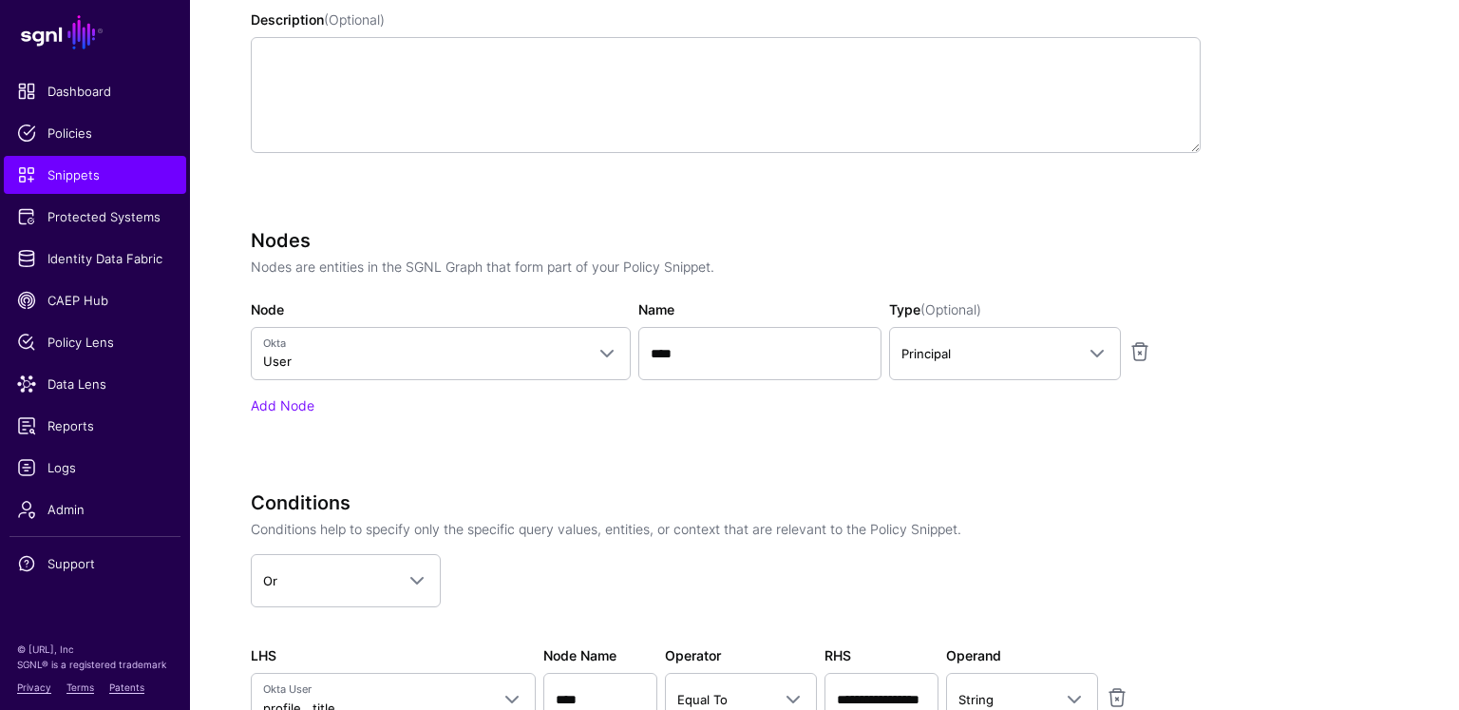
scroll to position [935, 0]
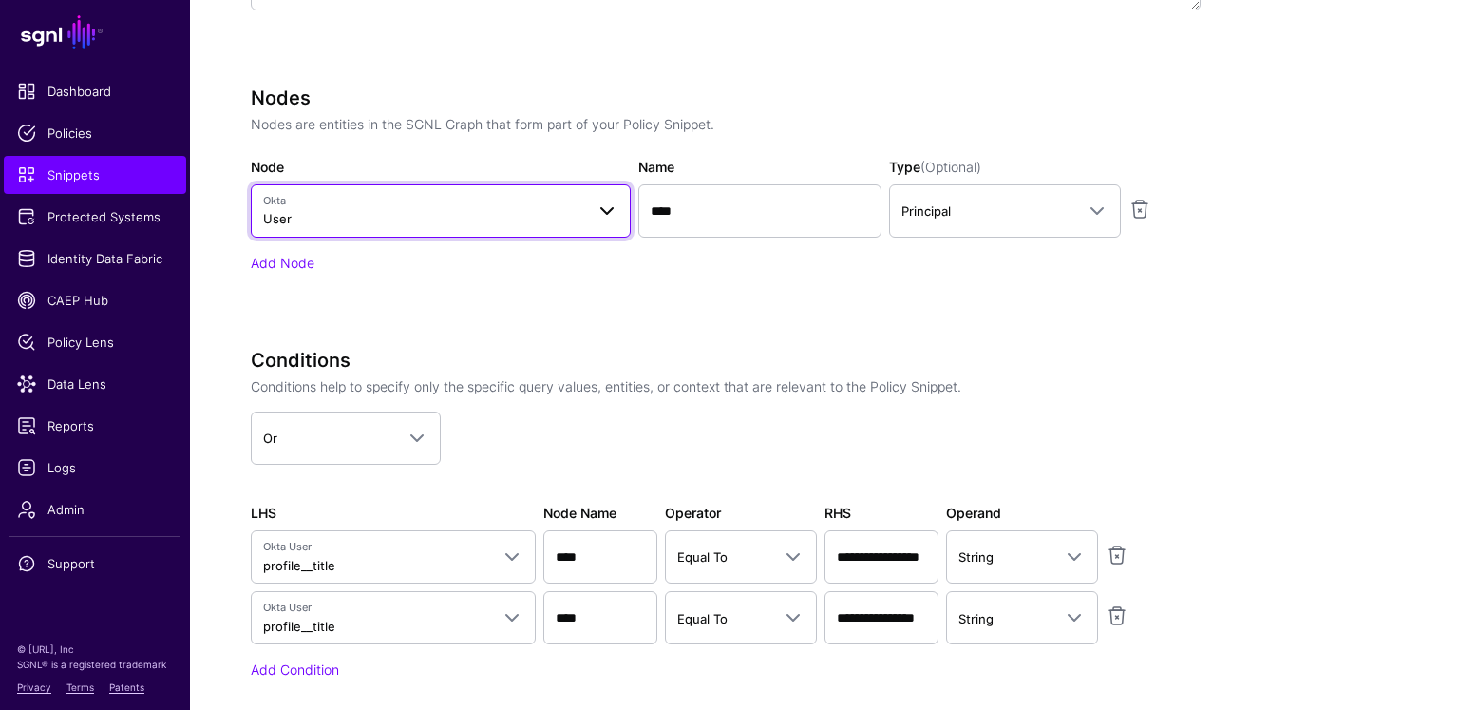
click at [464, 199] on span "Okta" at bounding box center [423, 201] width 321 height 16
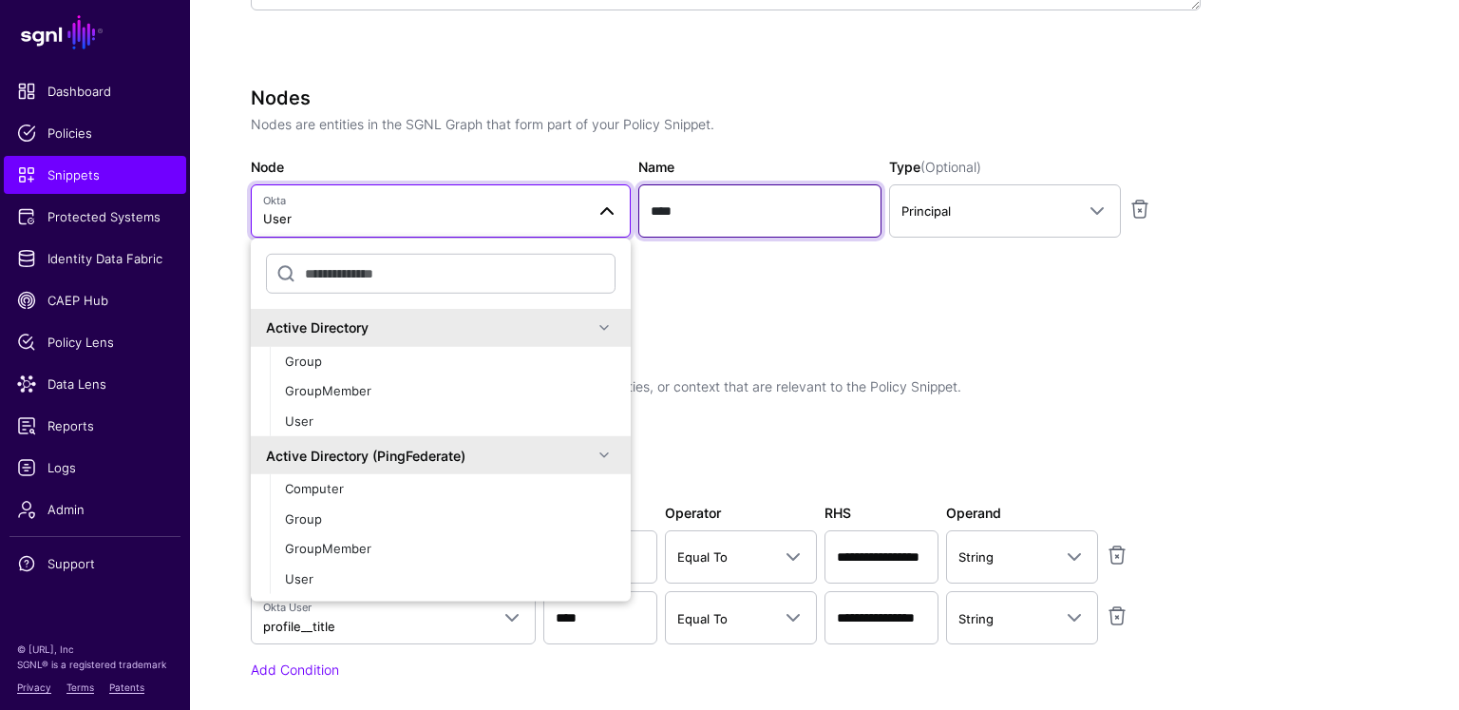
click at [728, 199] on input "****" at bounding box center [759, 210] width 243 height 53
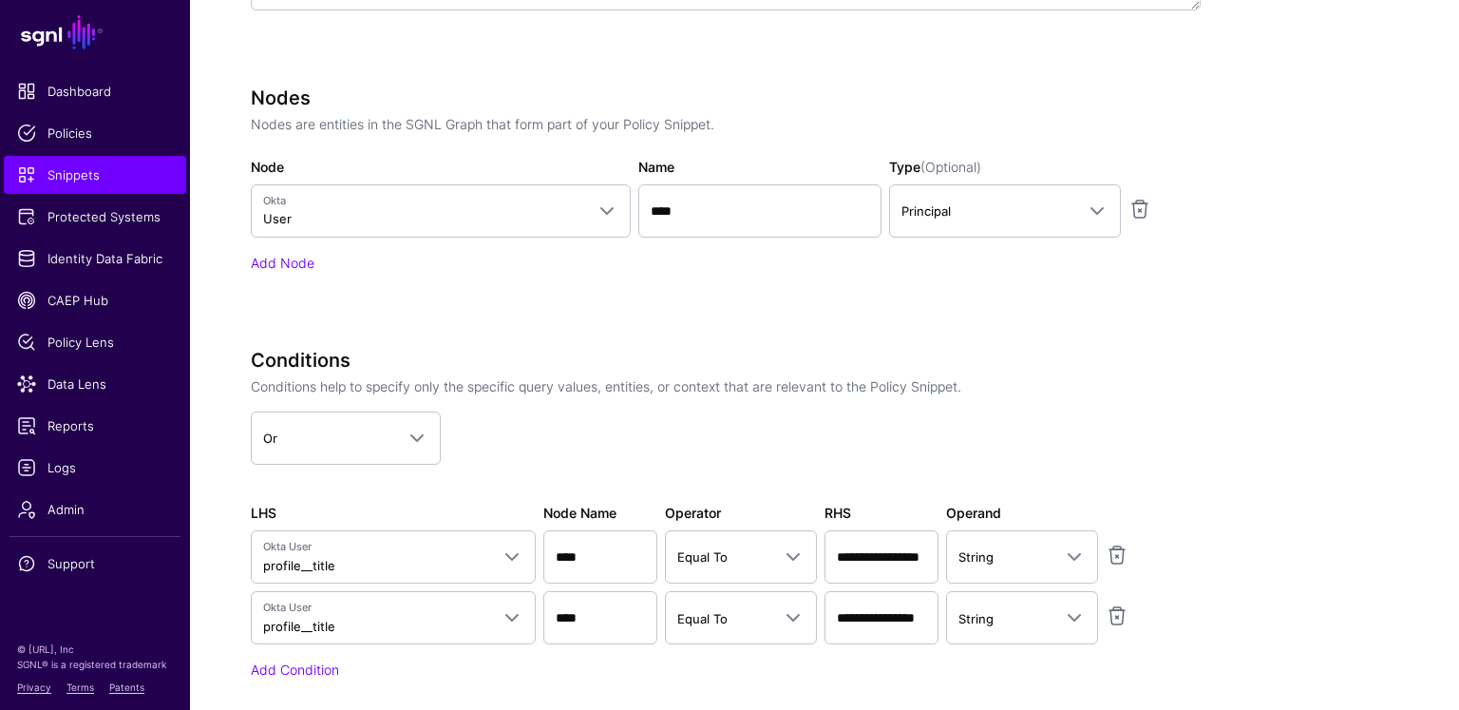
click at [1001, 297] on div "Nodes Nodes are entities in the SGNL Graph that form part of your Policy Snippe…" at bounding box center [726, 205] width 950 height 239
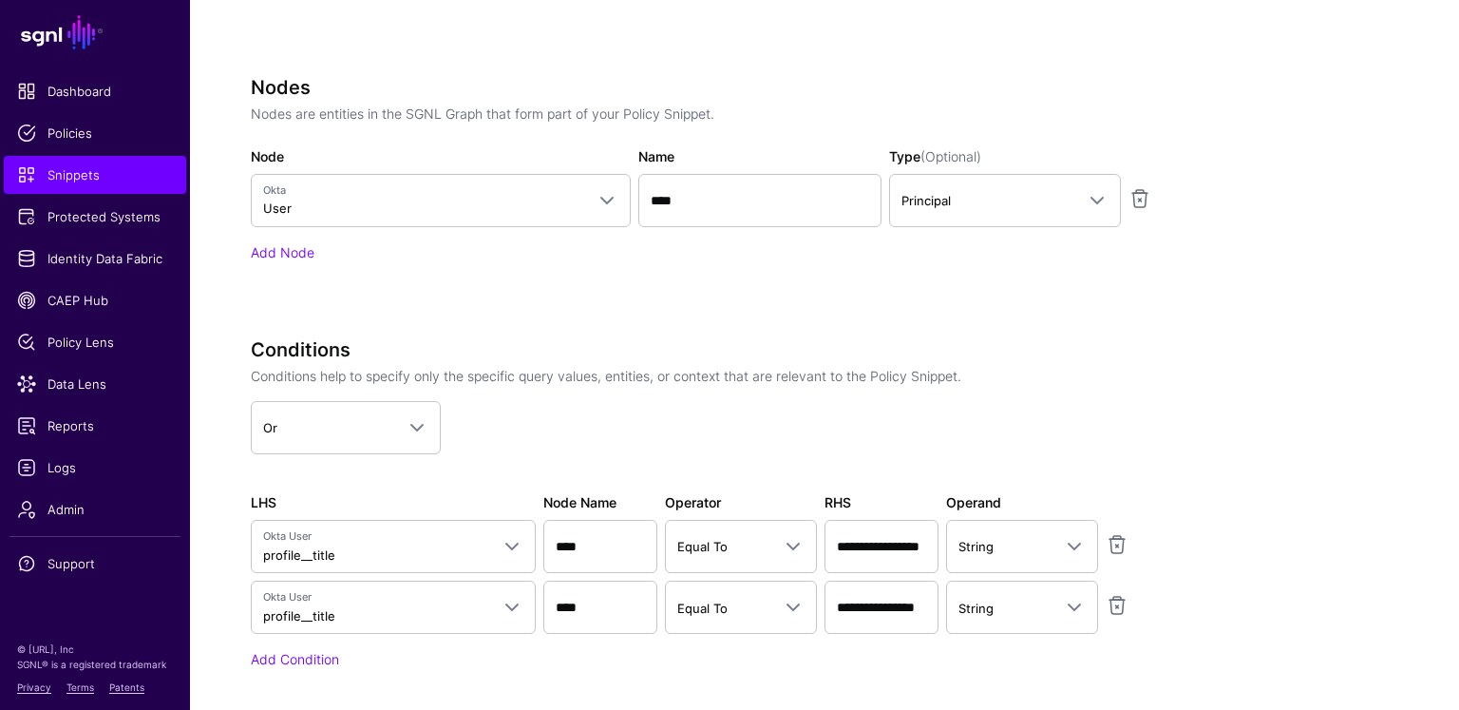
scroll to position [1076, 0]
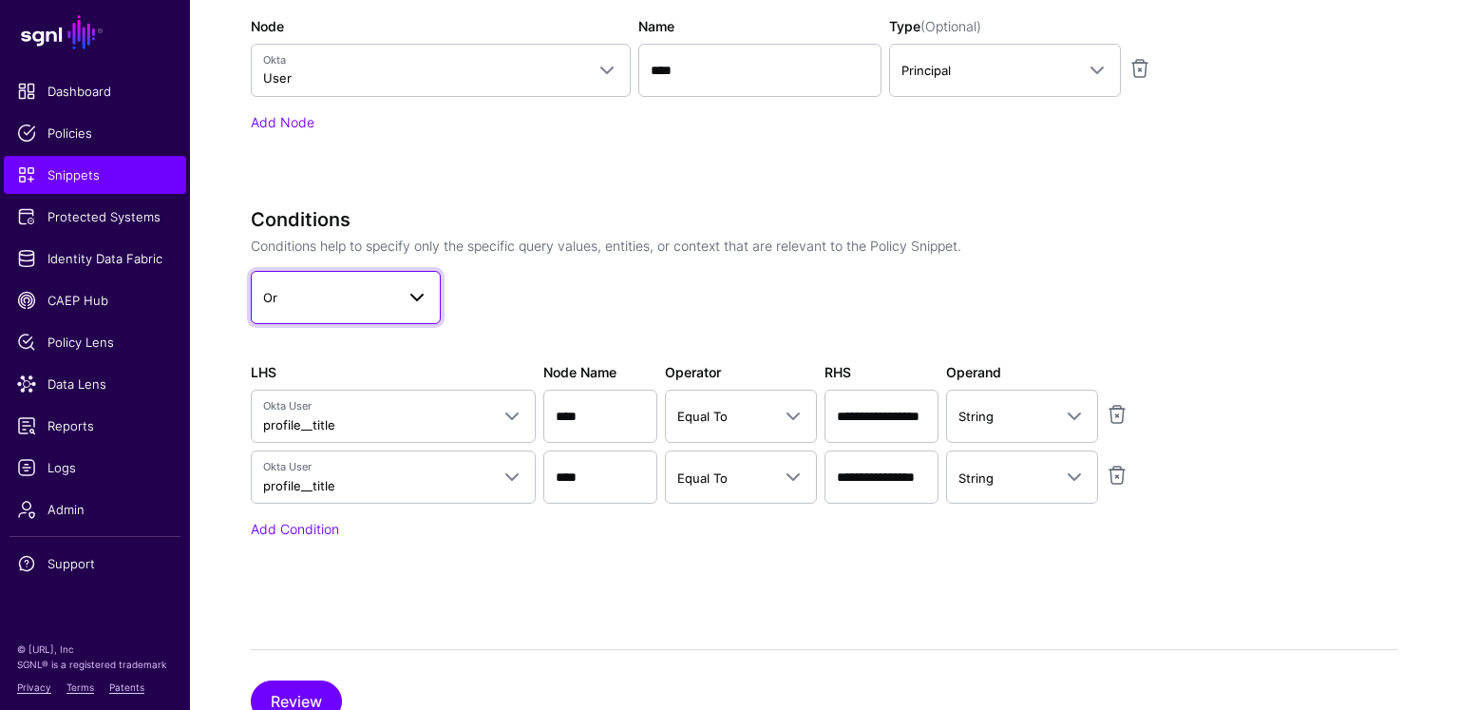
click at [280, 292] on span "Or" at bounding box center [328, 297] width 131 height 21
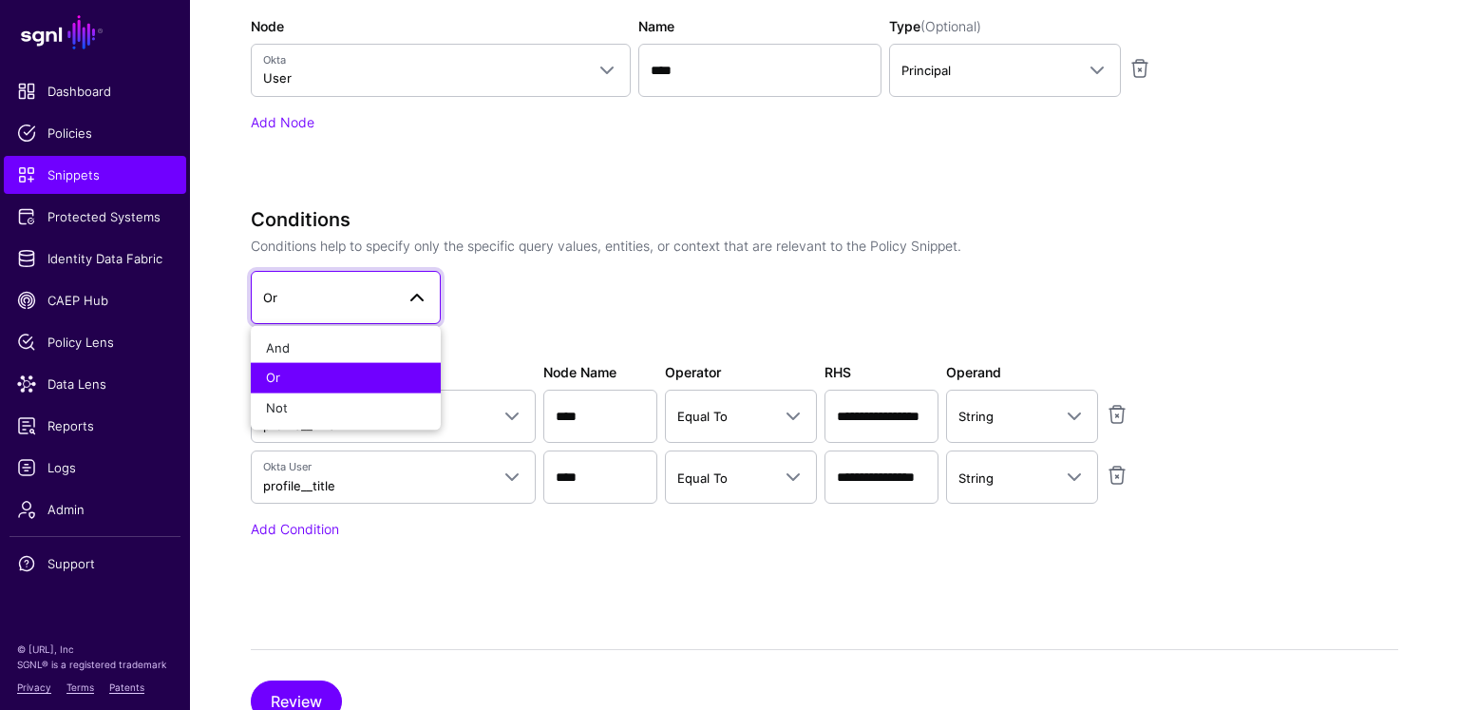
click at [280, 292] on span "Or" at bounding box center [328, 297] width 131 height 21
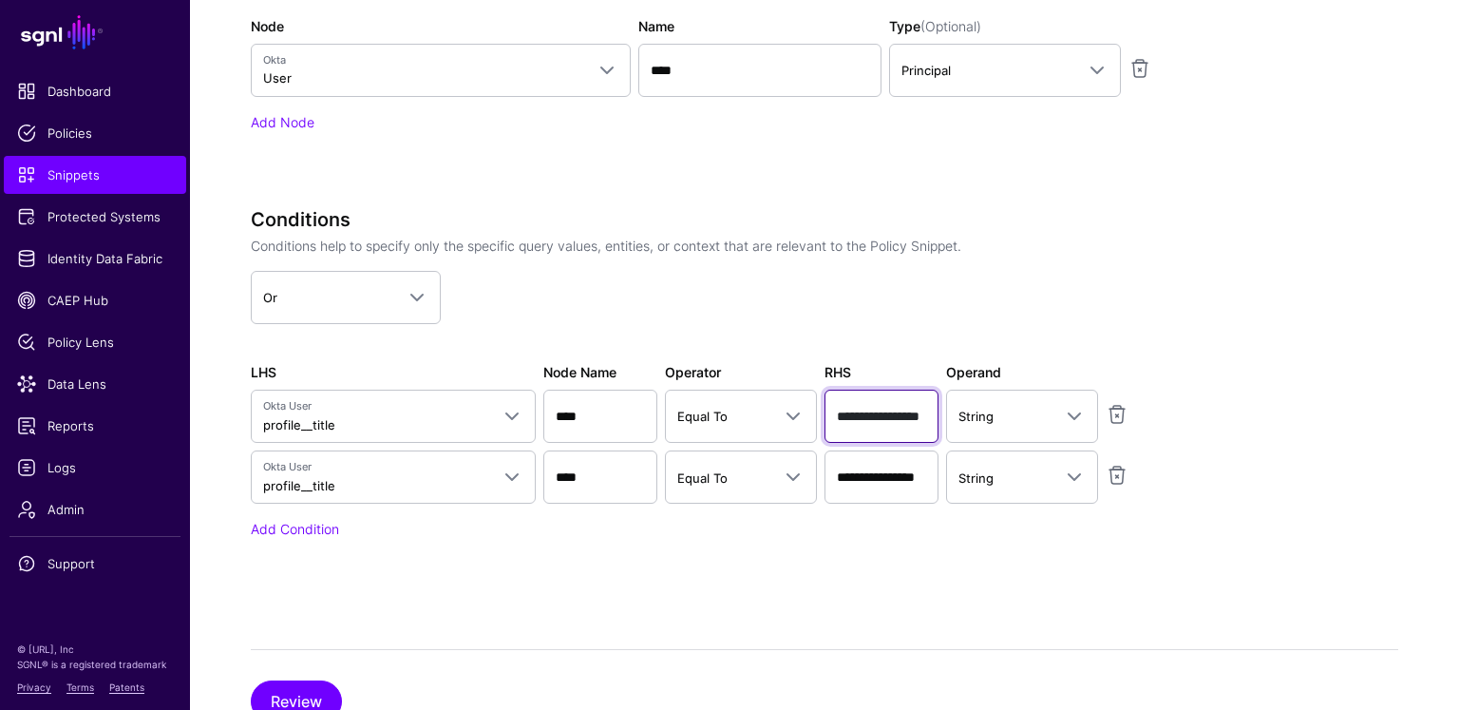
click at [864, 410] on input "**********" at bounding box center [882, 416] width 114 height 53
click at [885, 467] on input "**********" at bounding box center [882, 476] width 114 height 53
click at [885, 469] on input "**********" at bounding box center [882, 476] width 114 height 53
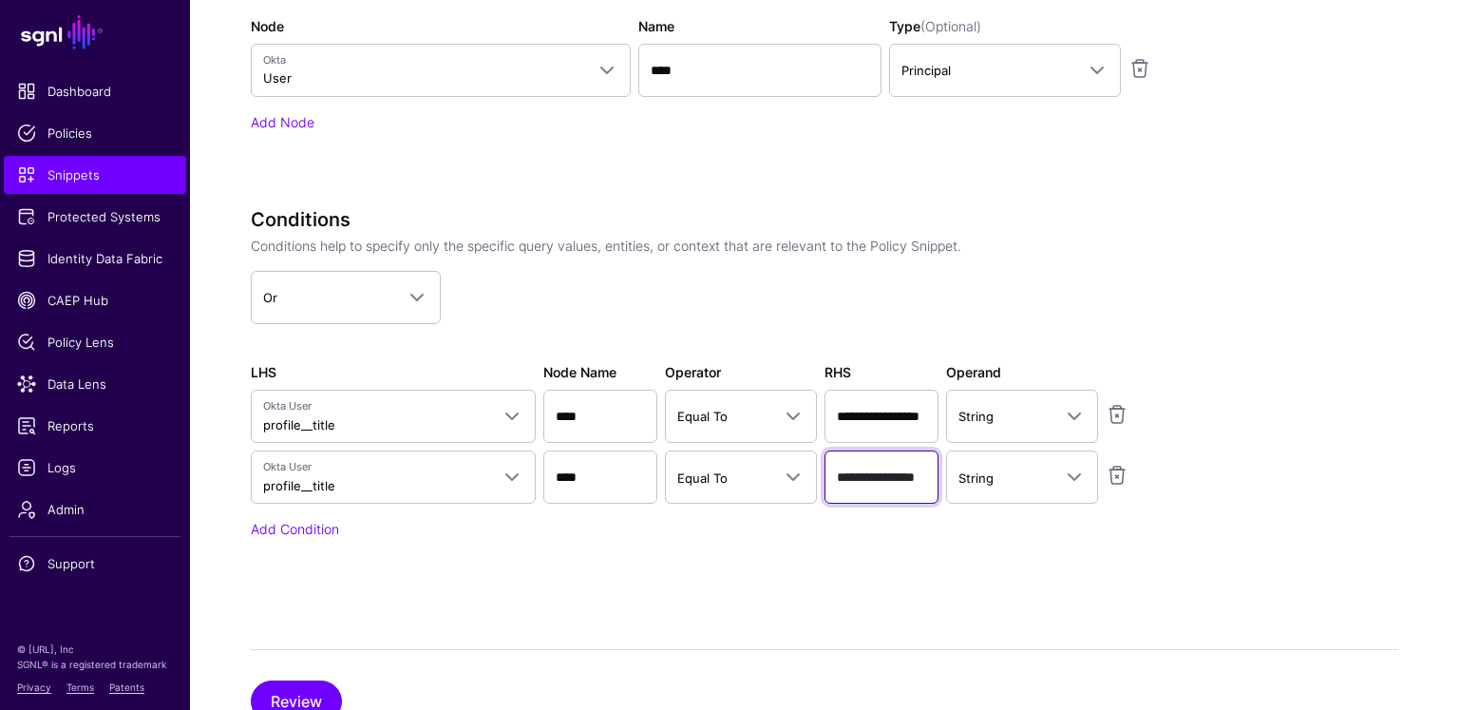
click at [885, 469] on input "**********" at bounding box center [882, 476] width 114 height 53
click at [891, 471] on input "**********" at bounding box center [882, 476] width 114 height 53
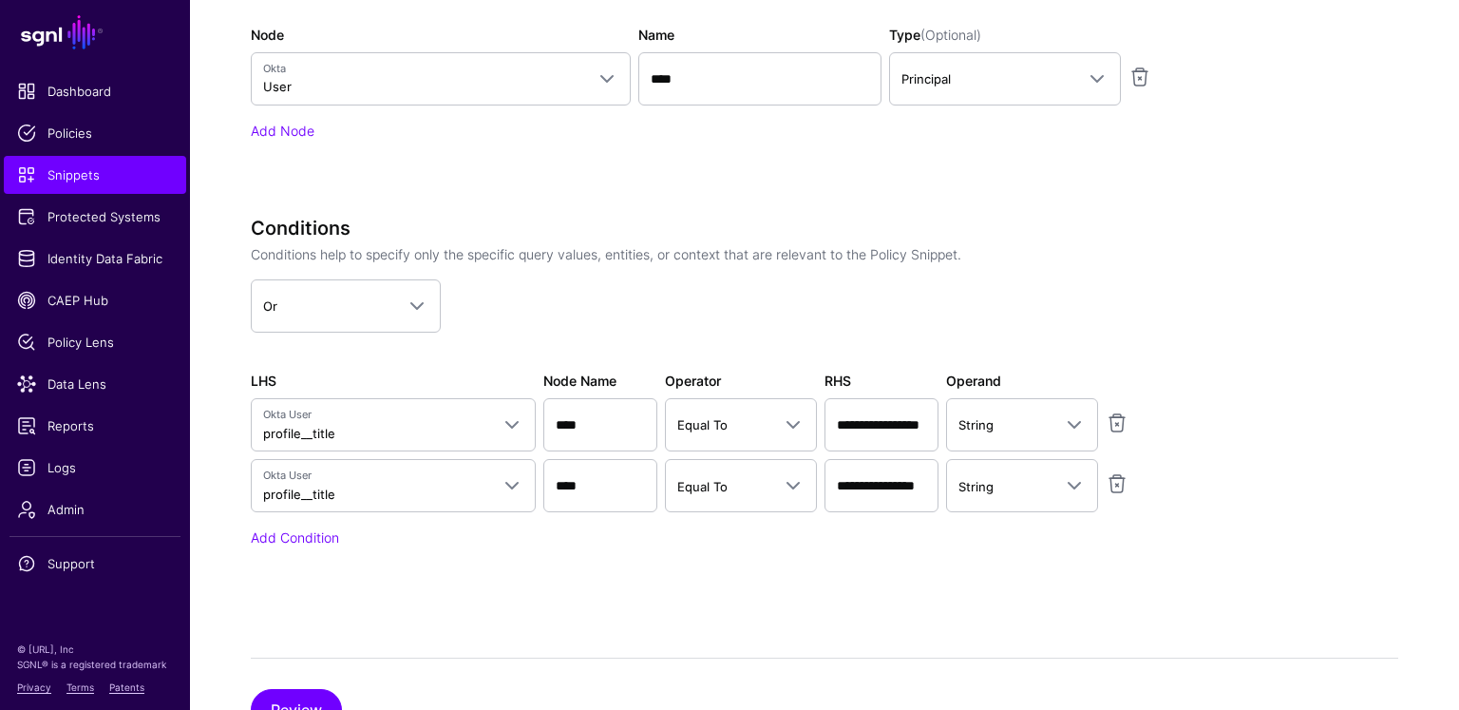
click at [1227, 143] on app-snippets-creator "Specify the components of your Snippet Version Policy Snippet Versions are comp…" at bounding box center [825, 98] width 1148 height 1005
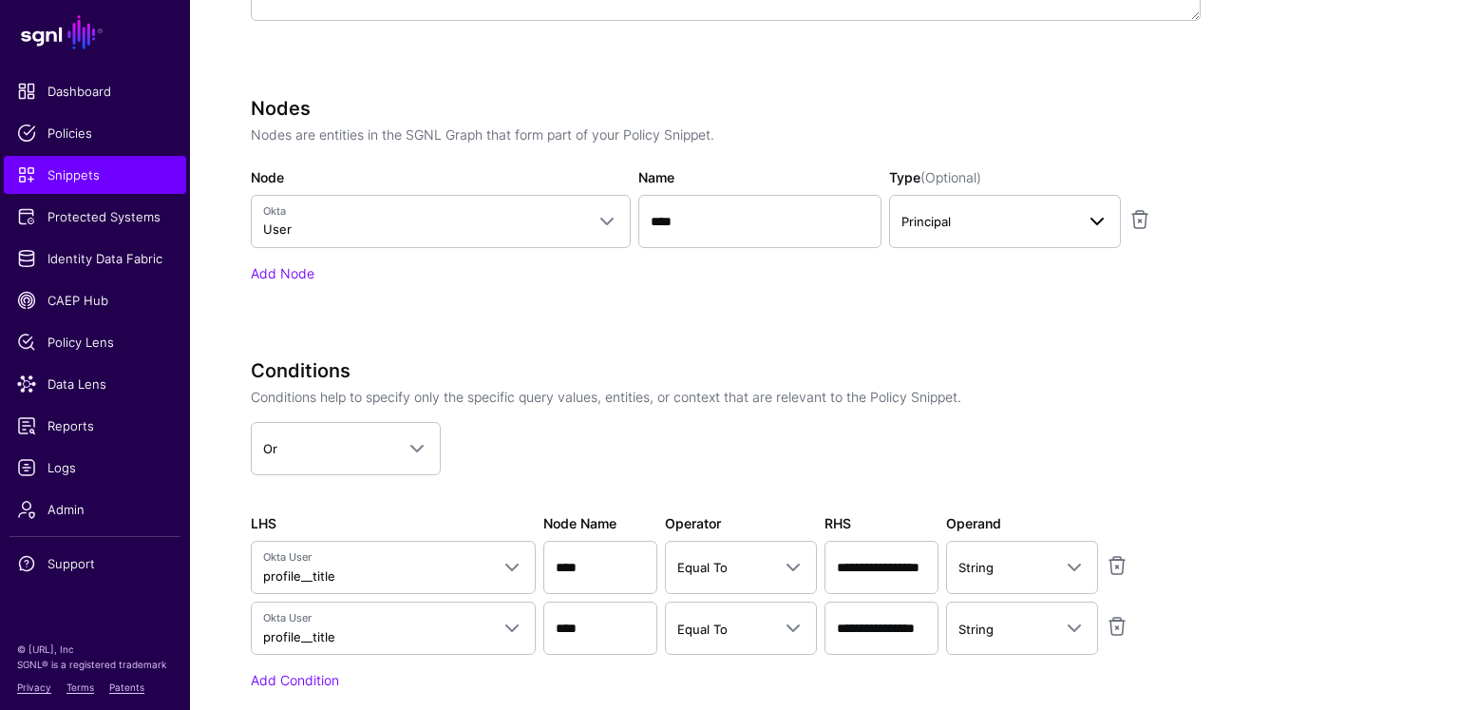
scroll to position [934, 0]
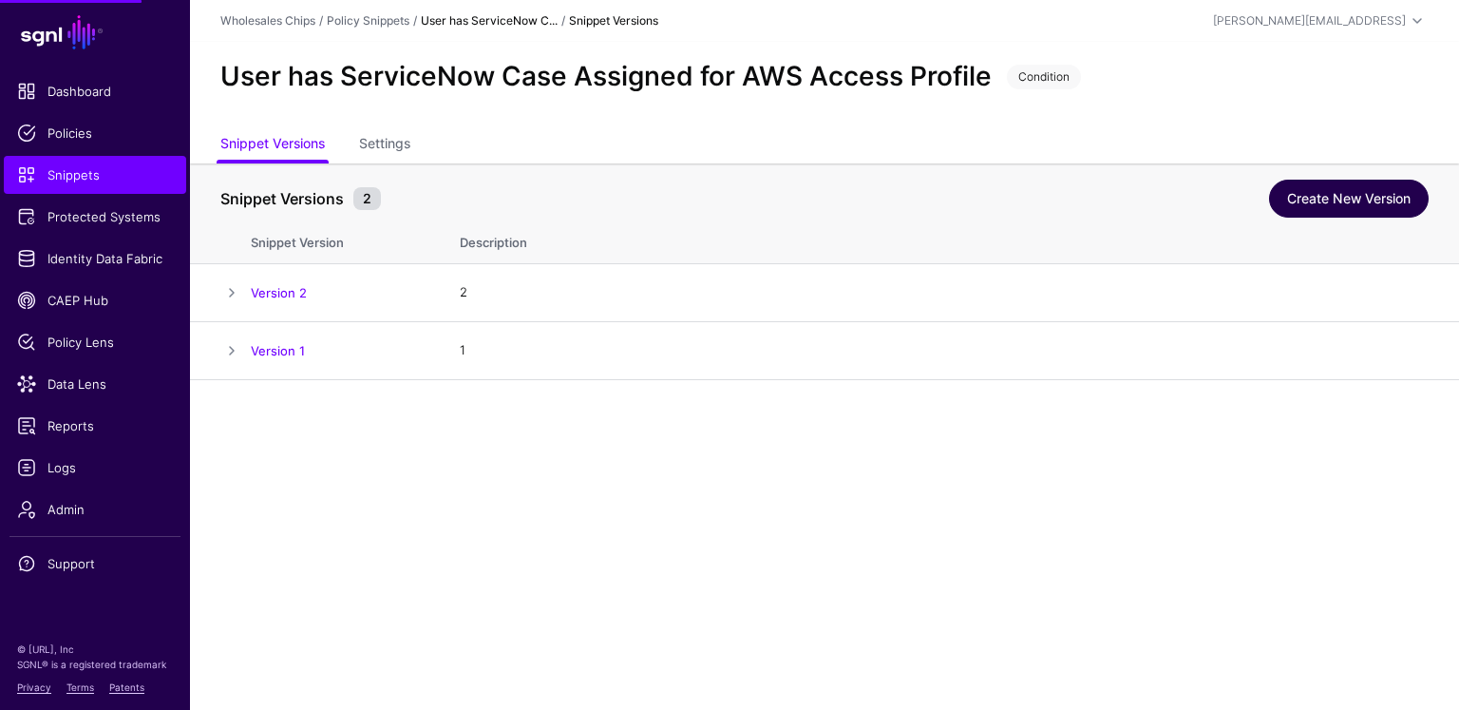
click at [1373, 183] on link "Create New Version" at bounding box center [1349, 199] width 160 height 38
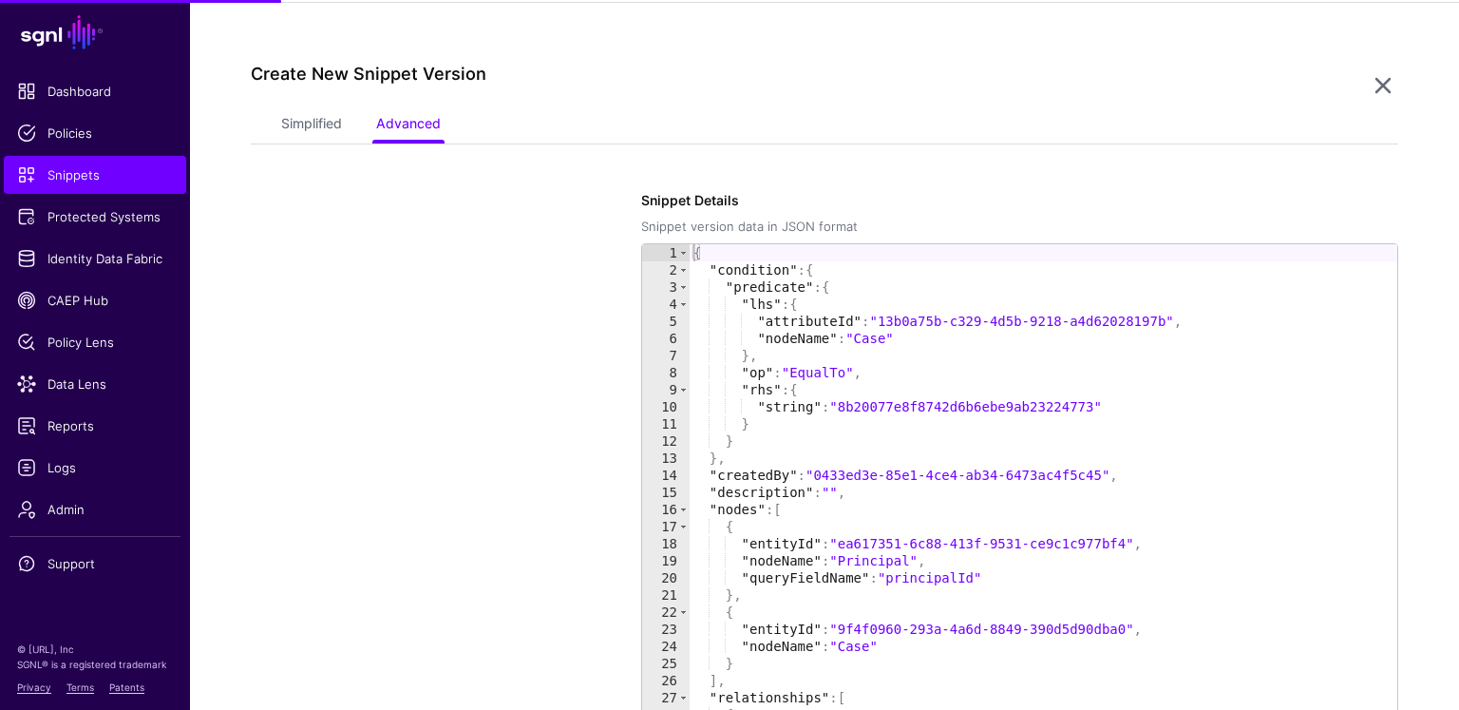
scroll to position [379, 0]
click at [326, 117] on link "Simplified" at bounding box center [311, 123] width 61 height 36
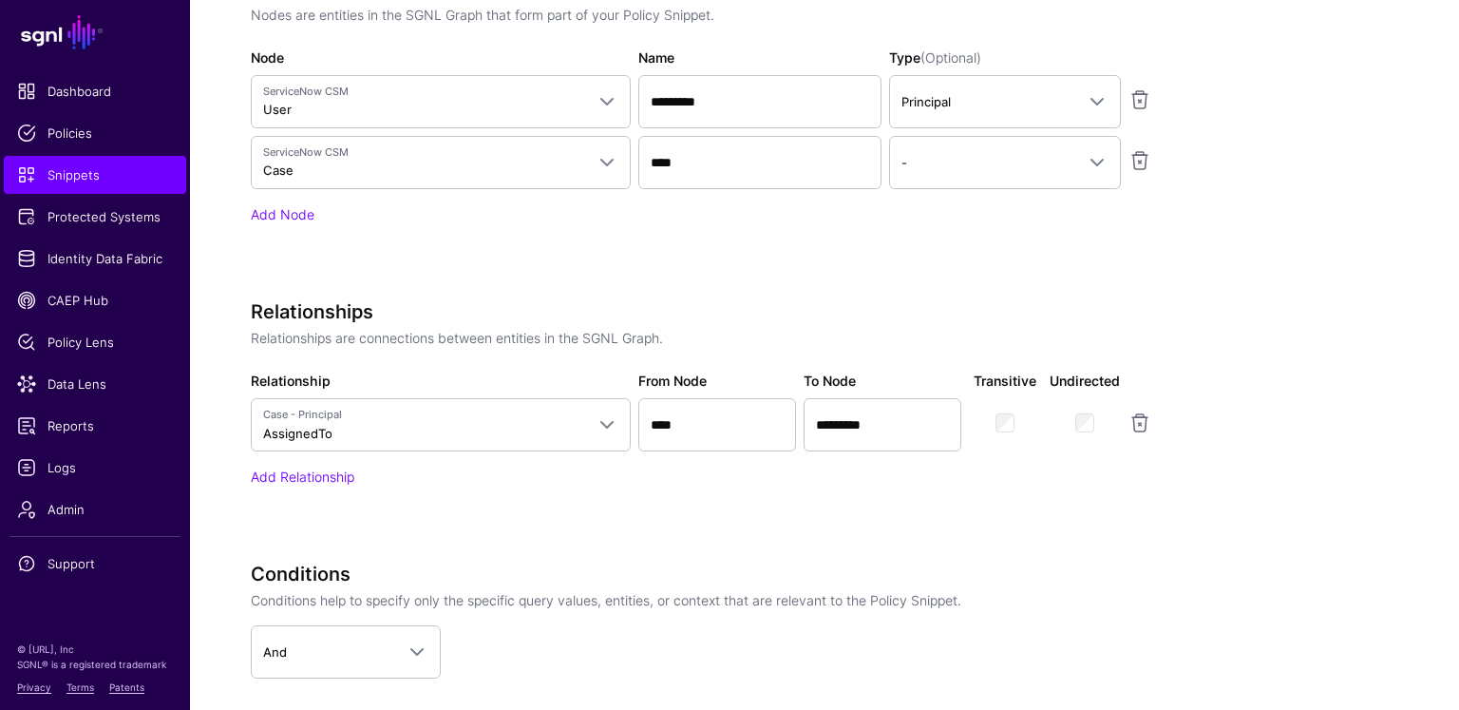
scroll to position [939, 0]
